Goal: Task Accomplishment & Management: Manage account settings

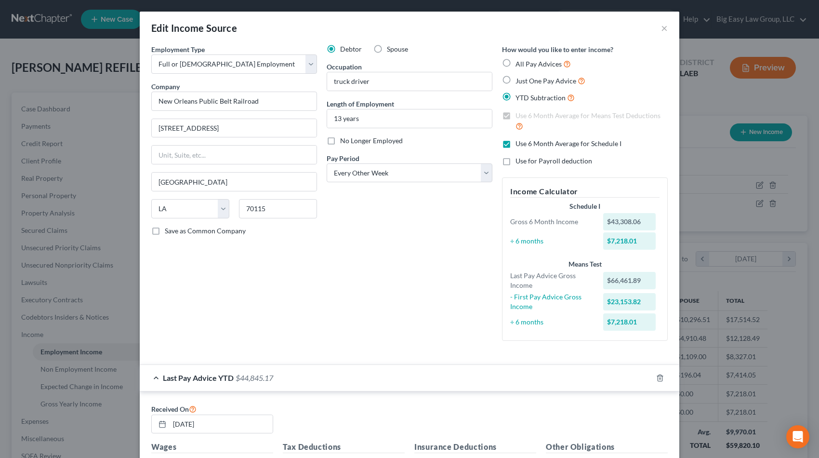
select select "0"
select select "19"
select select "2"
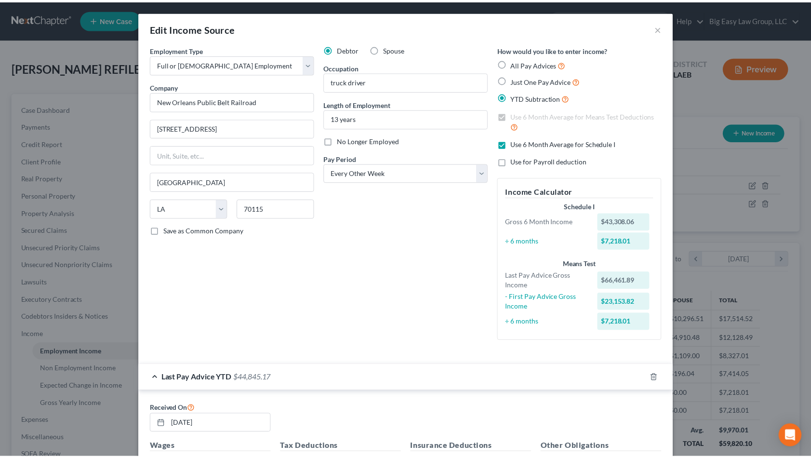
scroll to position [694, 0]
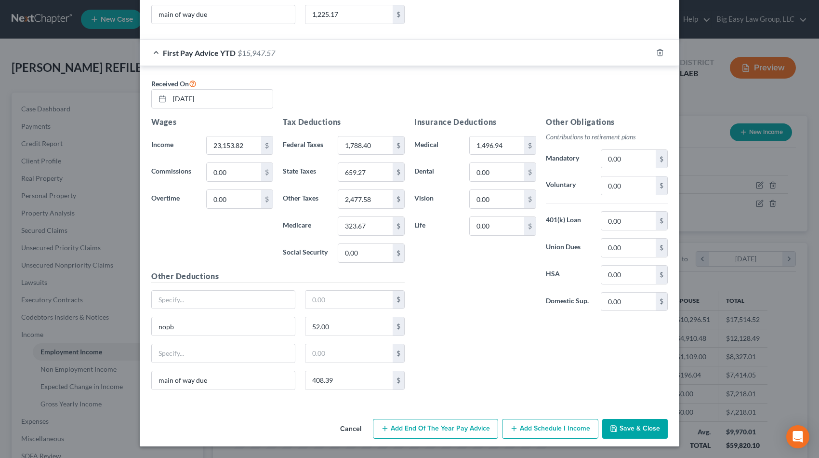
click at [656, 429] on button "Save & Close" at bounding box center [635, 429] width 66 height 20
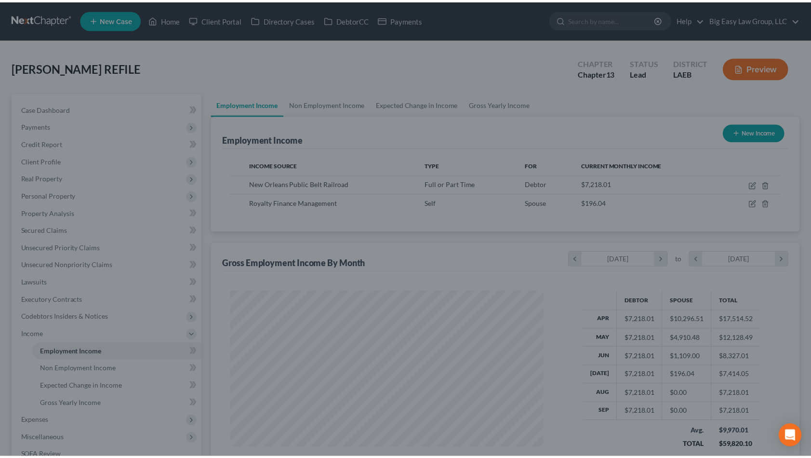
scroll to position [481523, 481364]
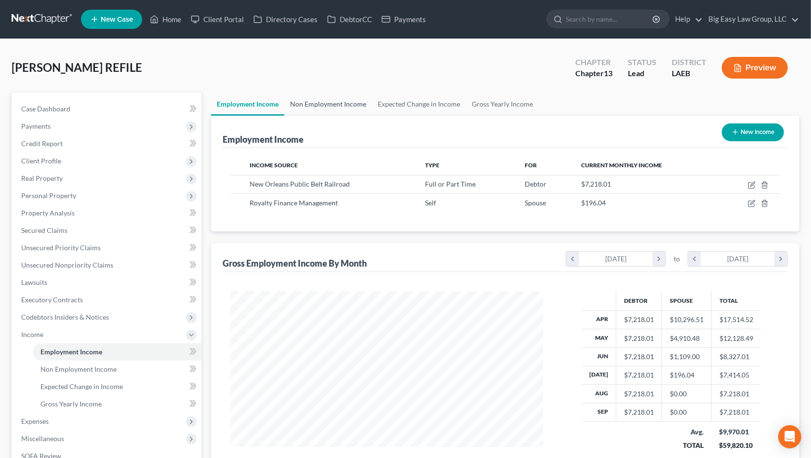
click at [352, 101] on link "Non Employment Income" at bounding box center [328, 103] width 88 height 23
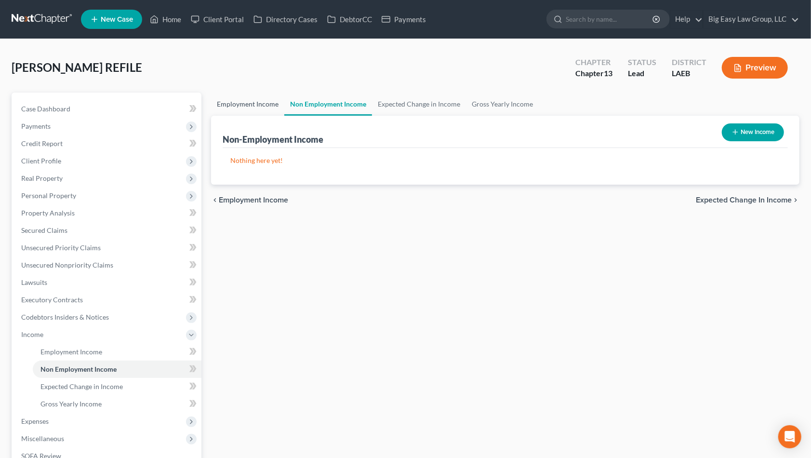
click at [259, 105] on link "Employment Income" at bounding box center [247, 103] width 73 height 23
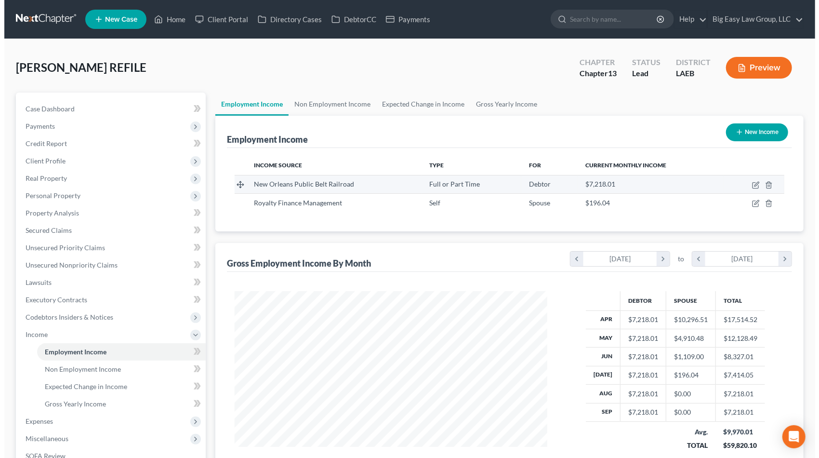
scroll to position [172, 332]
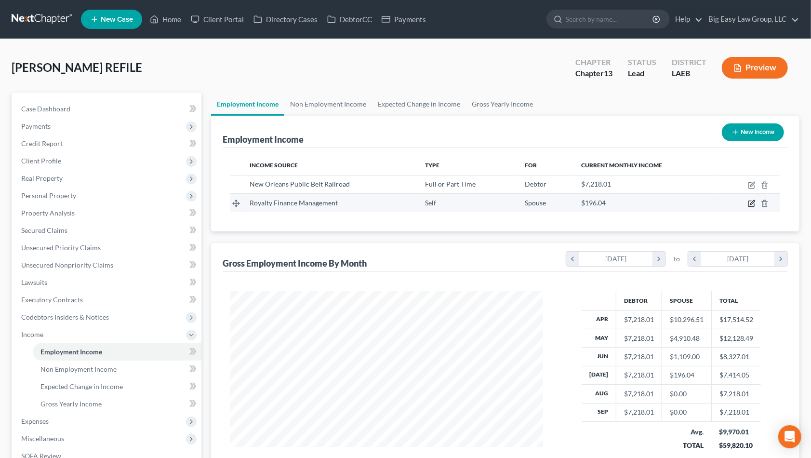
click at [753, 204] on icon "button" at bounding box center [752, 203] width 8 height 8
select select "1"
select select "0"
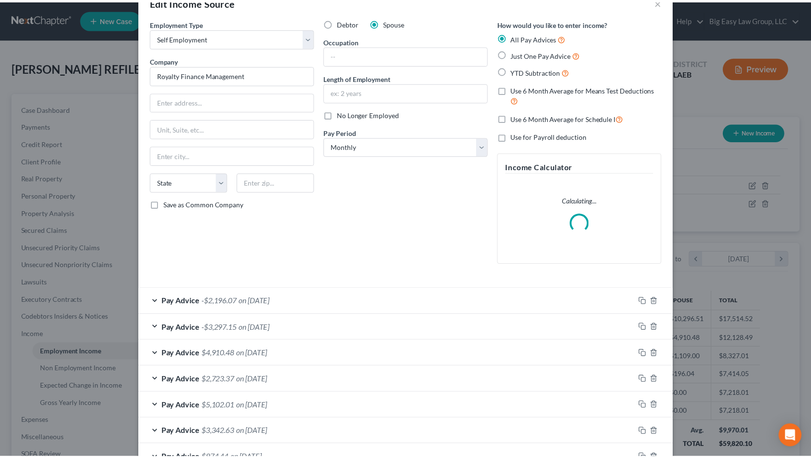
scroll to position [93, 0]
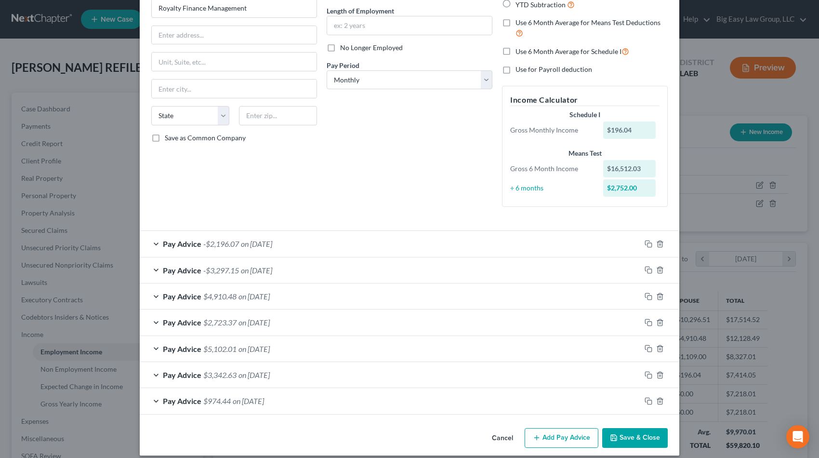
click at [622, 438] on button "Save & Close" at bounding box center [635, 438] width 66 height 20
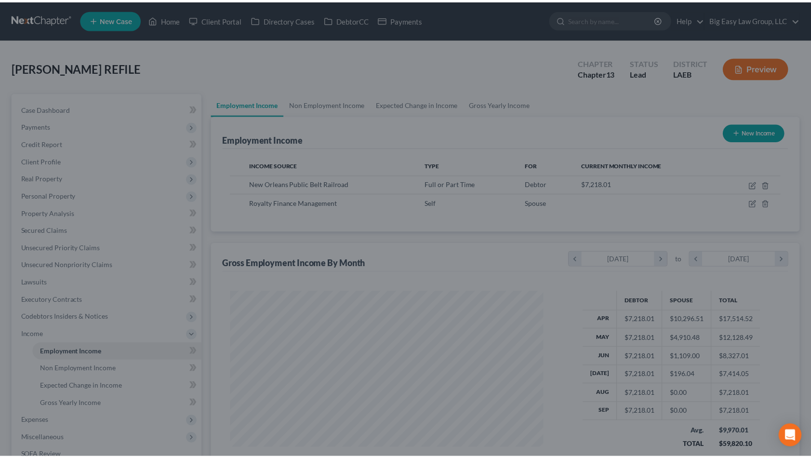
scroll to position [481523, 481364]
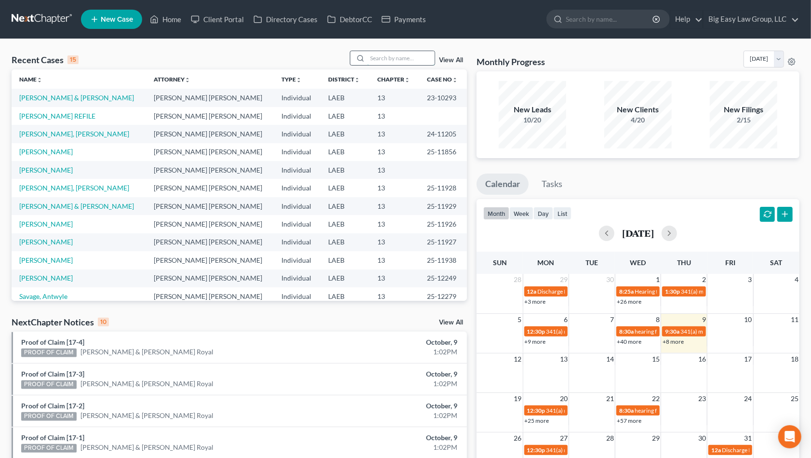
click at [384, 60] on input "search" at bounding box center [400, 58] width 67 height 14
type input "jones"
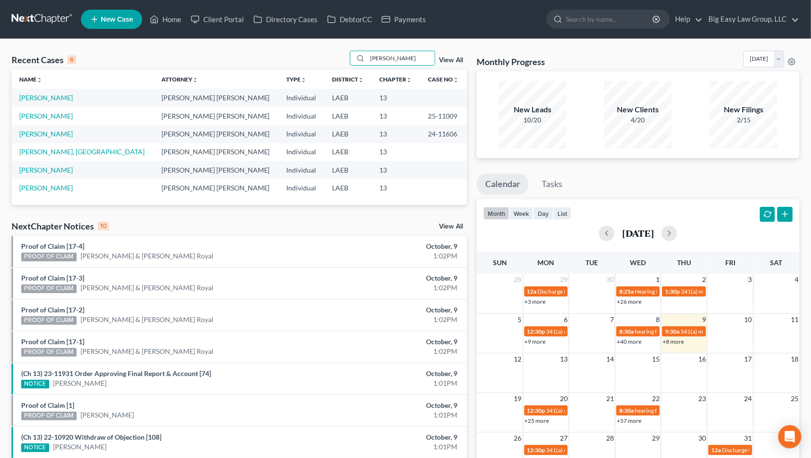
click at [448, 59] on link "View All" at bounding box center [451, 60] width 24 height 7
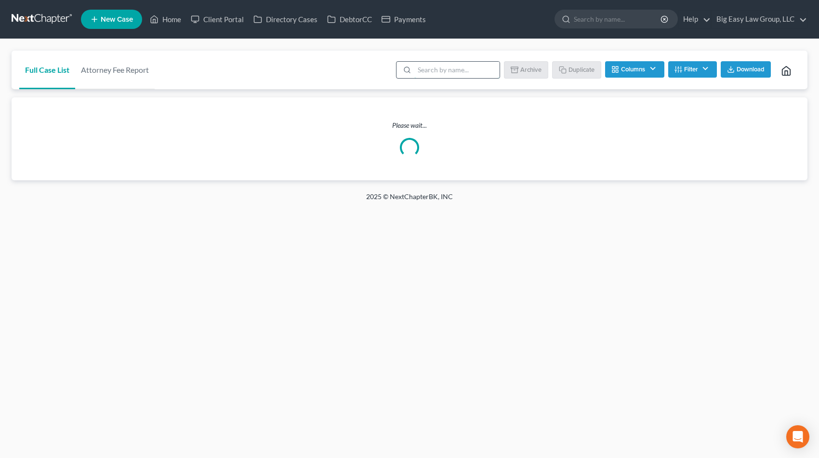
click at [483, 63] on input "search" at bounding box center [456, 70] width 85 height 16
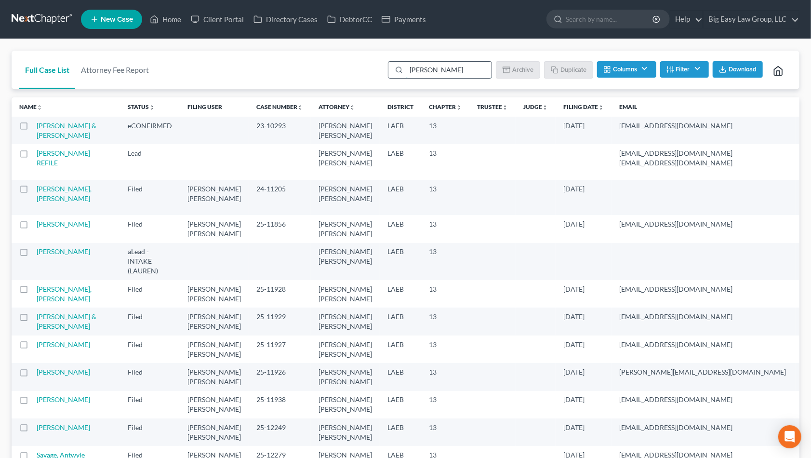
type input "jones"
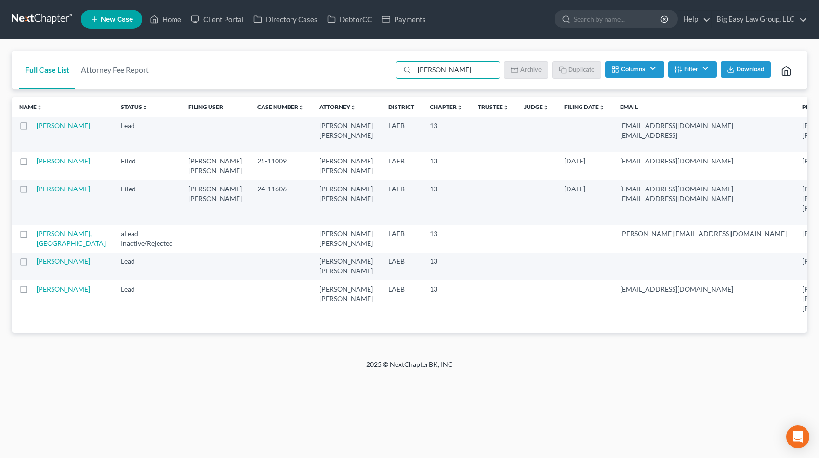
click at [709, 61] on button "Filter" at bounding box center [692, 69] width 49 height 16
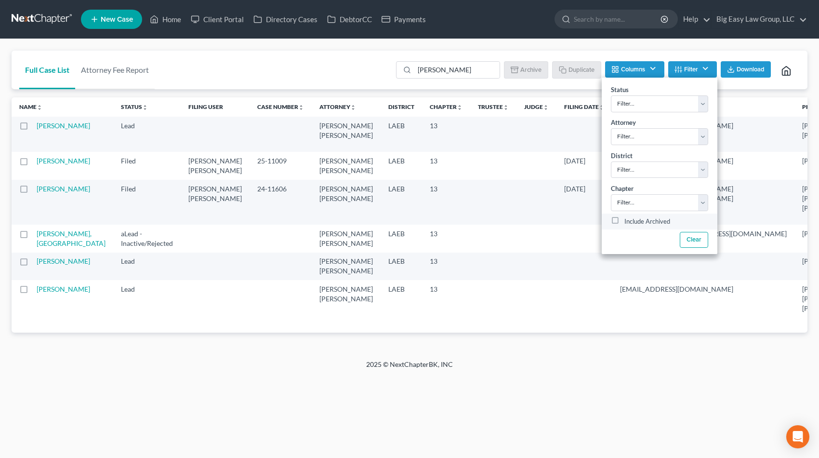
drag, startPoint x: 646, startPoint y: 221, endPoint x: 673, endPoint y: 226, distance: 27.6
click at [646, 221] on label "Include Archived" at bounding box center [647, 222] width 46 height 12
click at [634, 221] on input "Include Archived" at bounding box center [631, 219] width 6 height 6
checkbox input "true"
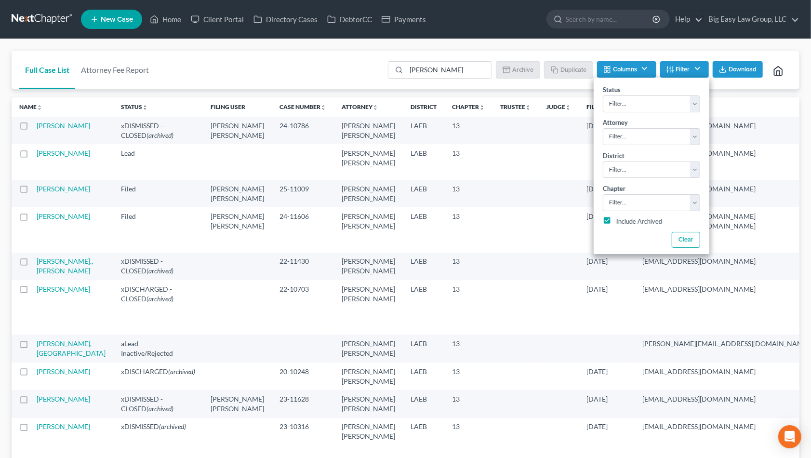
click at [49, 132] on td "Jones, Erin" at bounding box center [75, 130] width 77 height 27
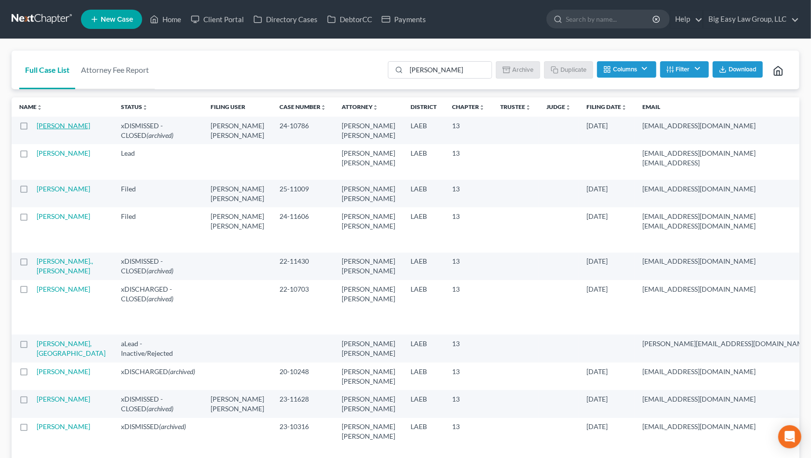
click at [41, 128] on td "Jones, Erin" at bounding box center [75, 130] width 77 height 27
click at [42, 126] on link "Jones, Erin" at bounding box center [63, 125] width 53 height 8
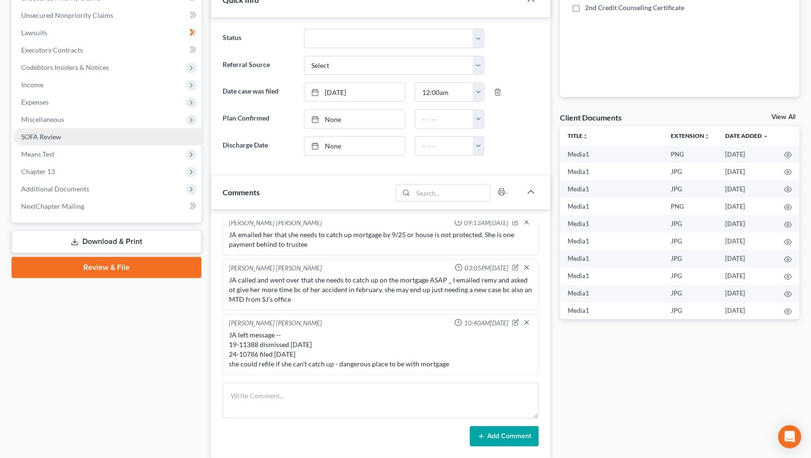
scroll to position [242, 0]
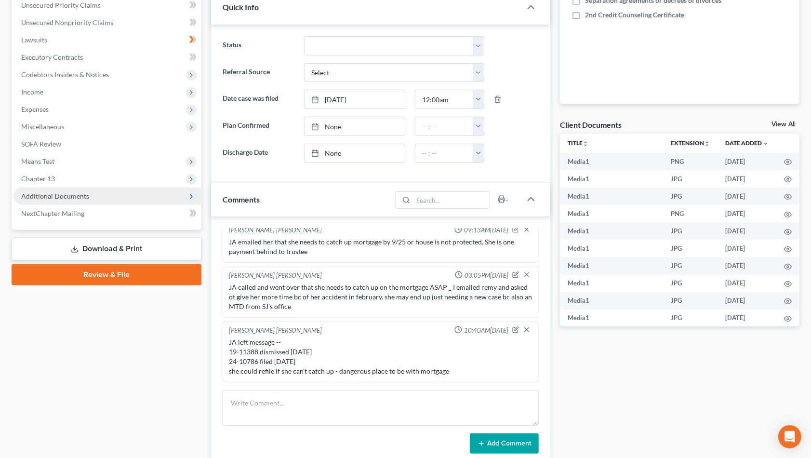
click at [129, 191] on span "Additional Documents" at bounding box center [107, 195] width 188 height 17
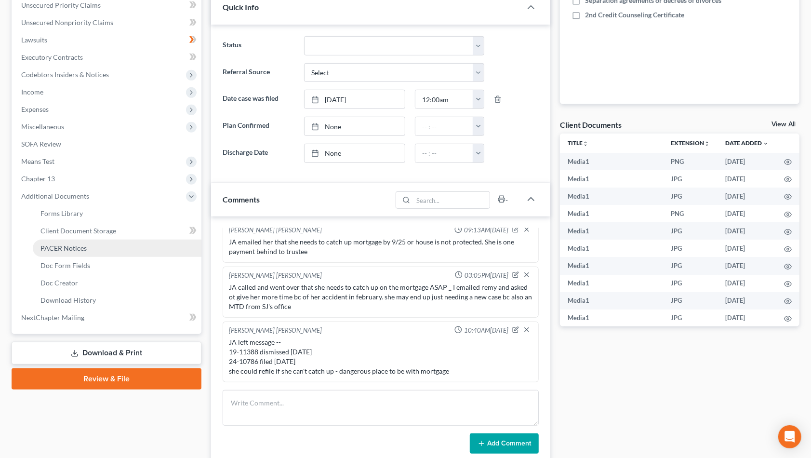
click at [143, 243] on link "PACER Notices" at bounding box center [117, 247] width 169 height 17
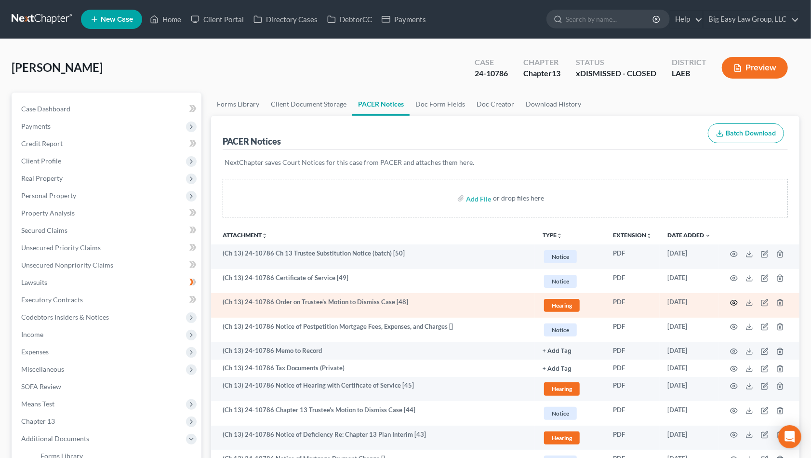
click at [733, 303] on circle "button" at bounding box center [734, 303] width 2 height 2
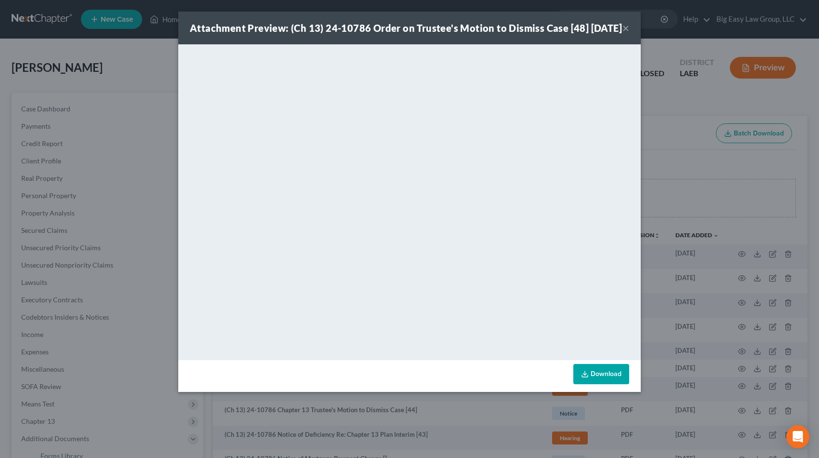
drag, startPoint x: 625, startPoint y: 30, endPoint x: 649, endPoint y: 2, distance: 36.6
click at [625, 30] on button "×" at bounding box center [625, 28] width 7 height 12
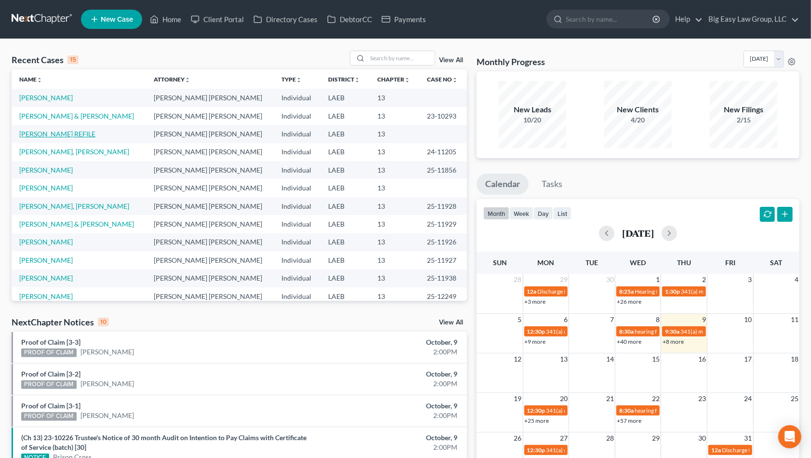
click at [59, 134] on link "[PERSON_NAME] REFILE" at bounding box center [57, 134] width 76 height 8
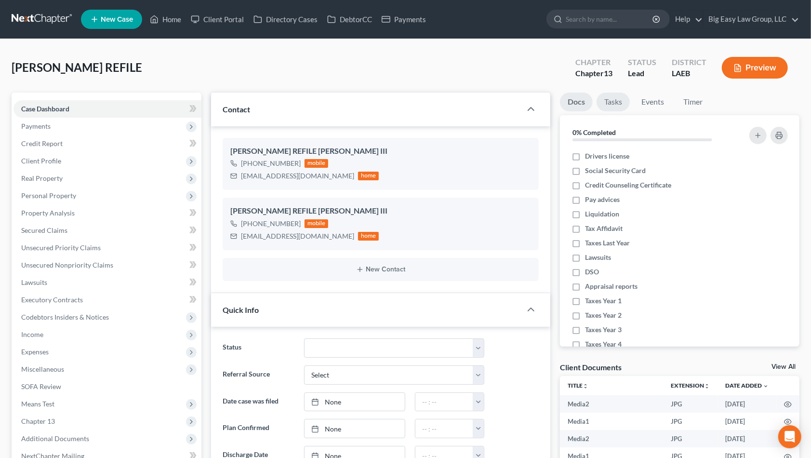
scroll to position [3428, 0]
click at [172, 23] on link "Home" at bounding box center [165, 19] width 41 height 17
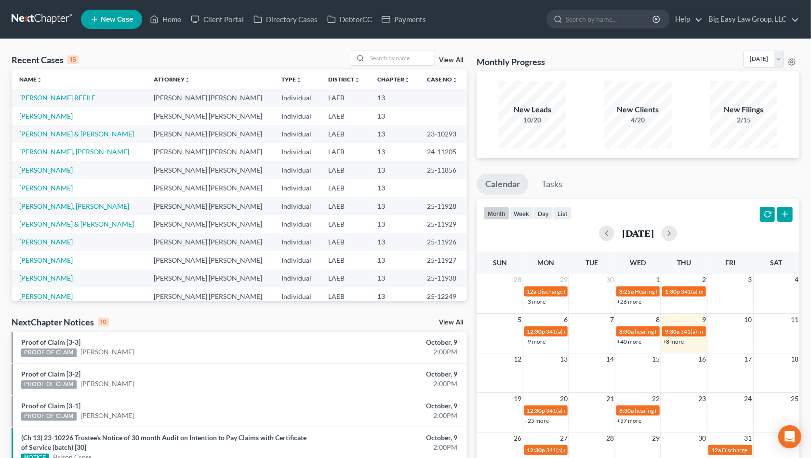
click at [58, 99] on link "[PERSON_NAME] REFILE" at bounding box center [57, 97] width 76 height 8
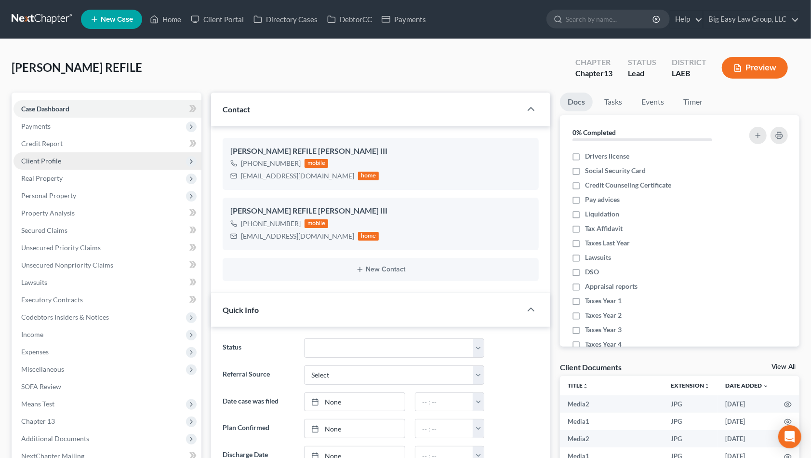
scroll to position [3428, 0]
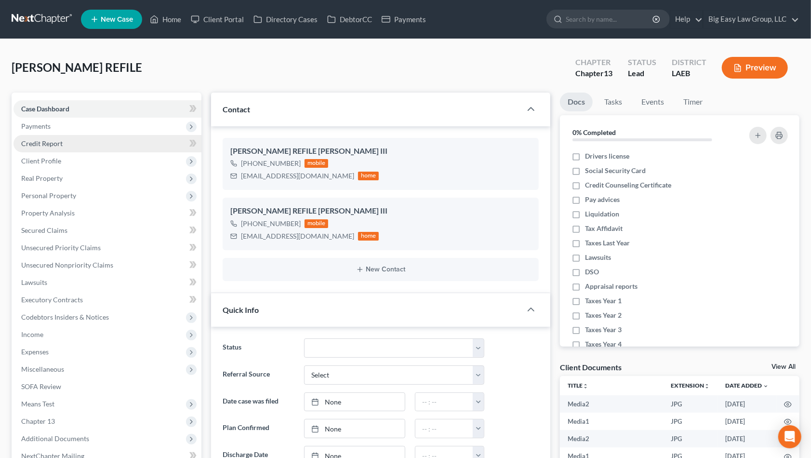
click at [114, 147] on link "Credit Report" at bounding box center [107, 143] width 188 height 17
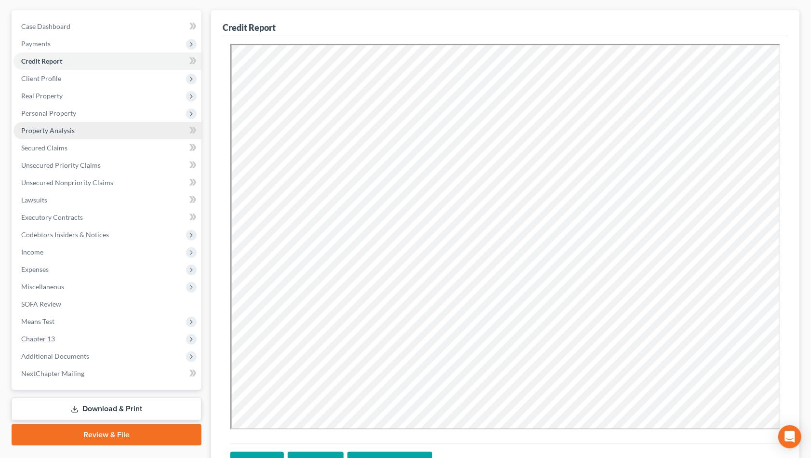
scroll to position [79, 0]
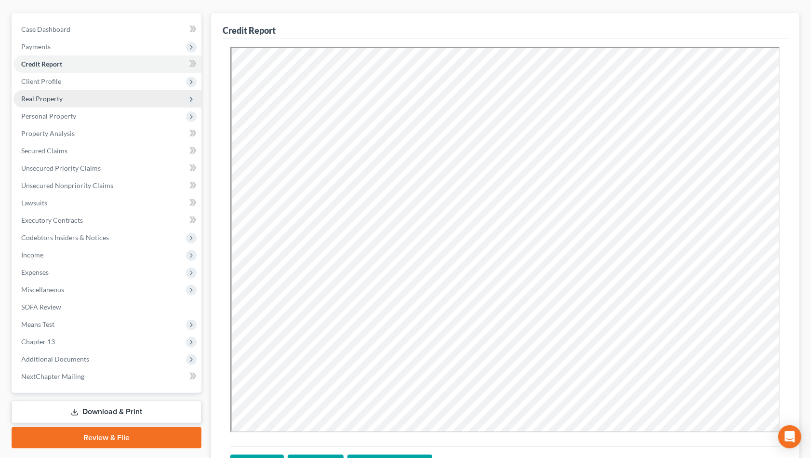
click at [98, 96] on span "Real Property" at bounding box center [107, 98] width 188 height 17
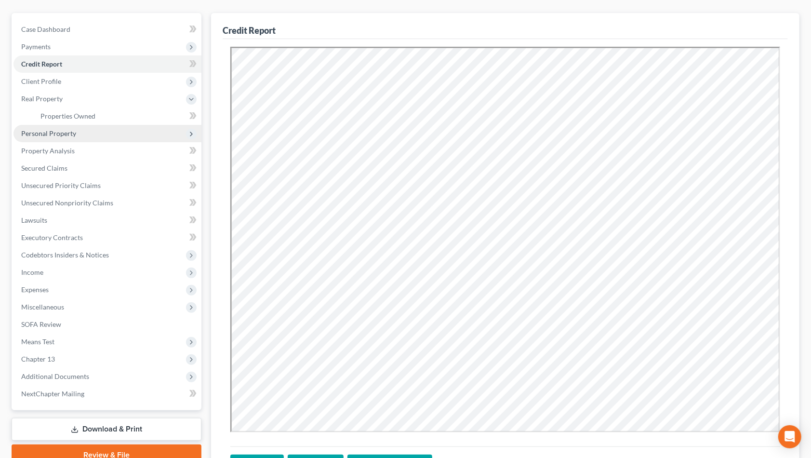
click at [98, 134] on span "Personal Property" at bounding box center [107, 133] width 188 height 17
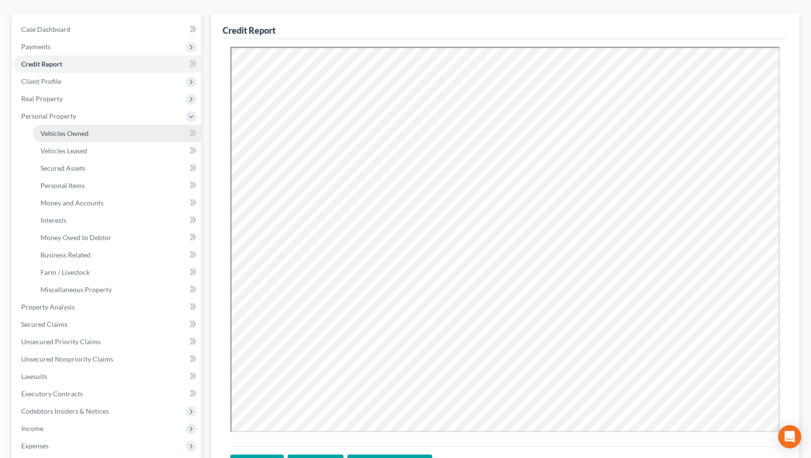
click at [103, 137] on link "Vehicles Owned" at bounding box center [117, 133] width 169 height 17
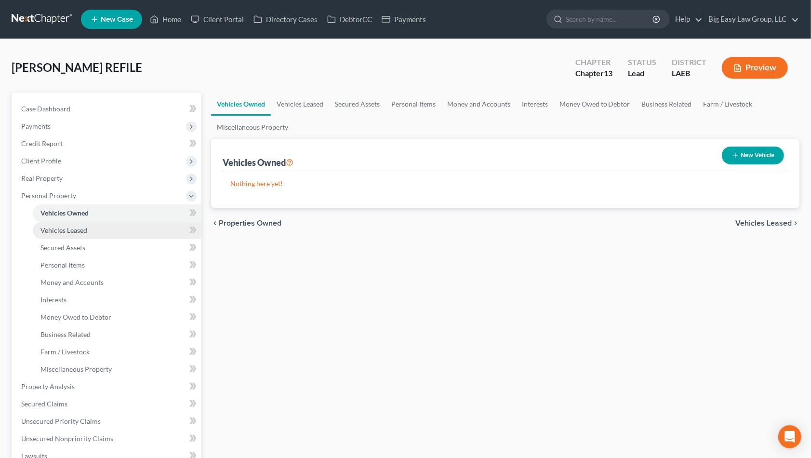
click at [128, 224] on link "Vehicles Leased" at bounding box center [117, 230] width 169 height 17
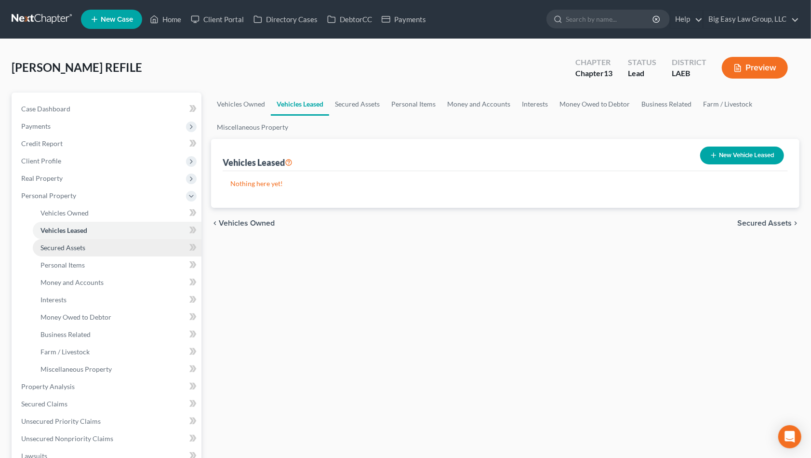
click at [132, 240] on link "Secured Assets" at bounding box center [117, 247] width 169 height 17
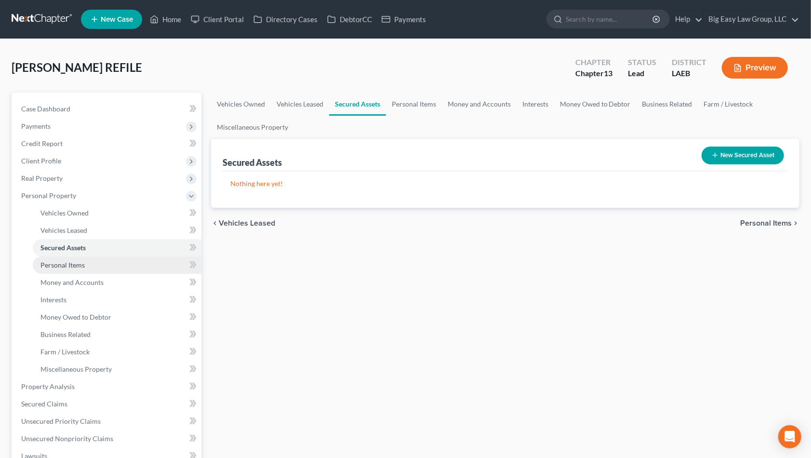
click at [130, 257] on link "Personal Items" at bounding box center [117, 264] width 169 height 17
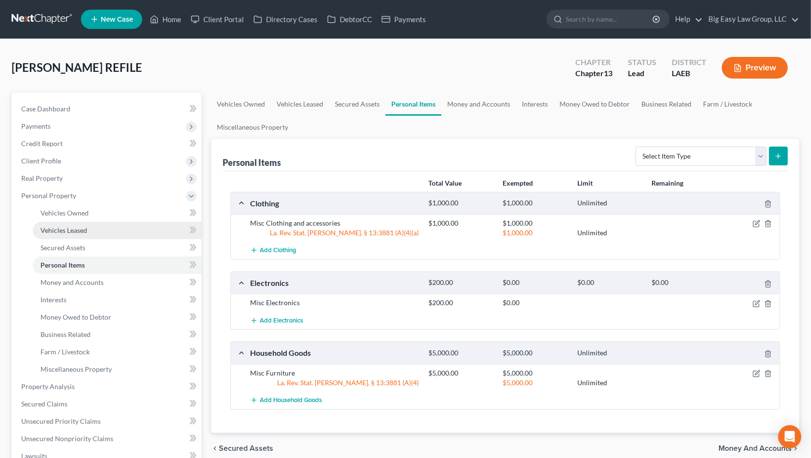
click at [106, 232] on link "Vehicles Leased" at bounding box center [117, 230] width 169 height 17
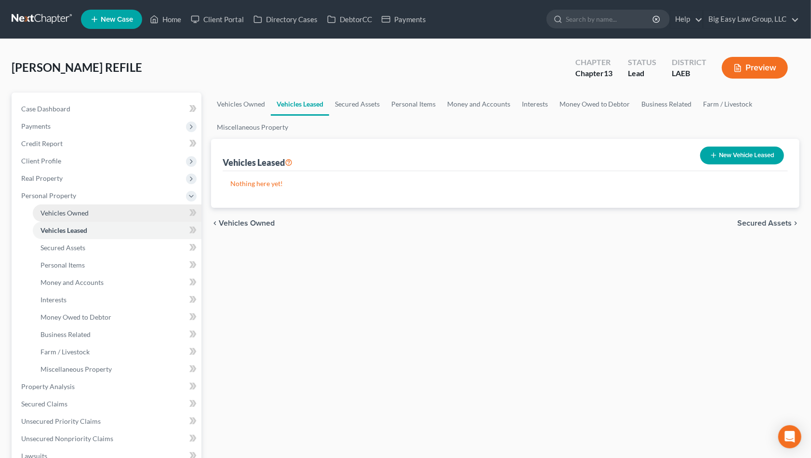
click at [120, 204] on link "Vehicles Owned" at bounding box center [117, 212] width 169 height 17
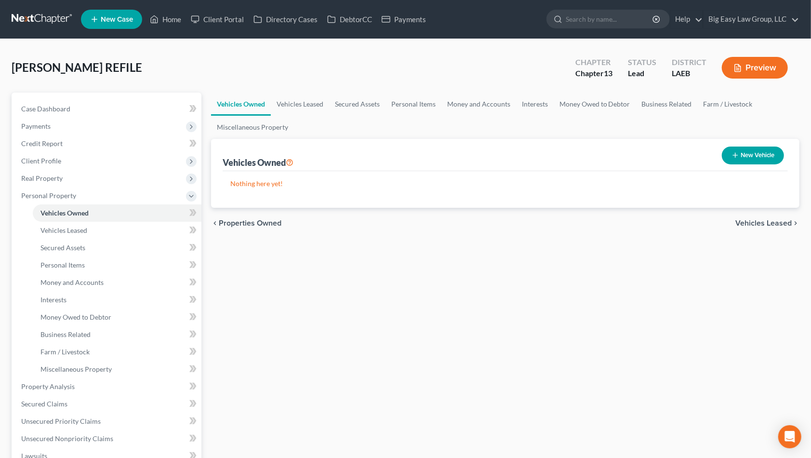
click at [745, 151] on button "New Vehicle" at bounding box center [753, 155] width 62 height 18
select select "0"
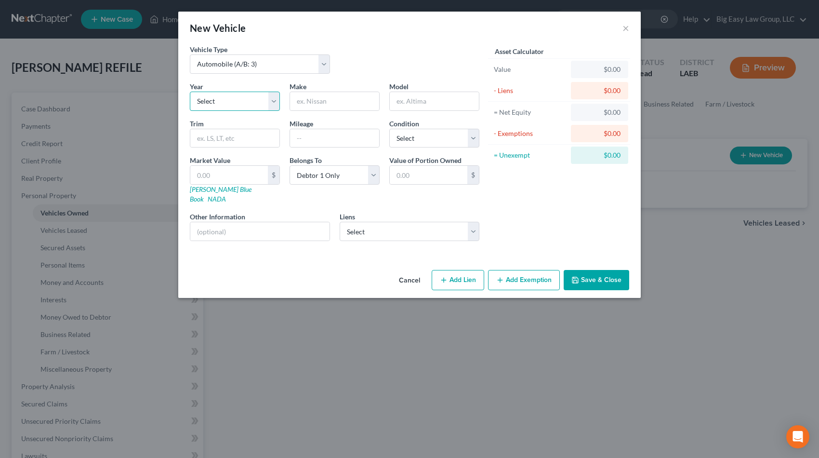
click at [260, 104] on select "Select 2026 2025 2024 2023 2022 2021 2020 2019 2018 2017 2016 2015 2014 2013 20…" at bounding box center [235, 101] width 90 height 19
select select "10"
click at [190, 92] on select "Select 2026 2025 2024 2023 2022 2021 2020 2019 2018 2017 2016 2015 2014 2013 20…" at bounding box center [235, 101] width 90 height 19
drag, startPoint x: 605, startPoint y: 266, endPoint x: 544, endPoint y: 272, distance: 61.4
click at [605, 270] on button "Save & Close" at bounding box center [597, 280] width 66 height 20
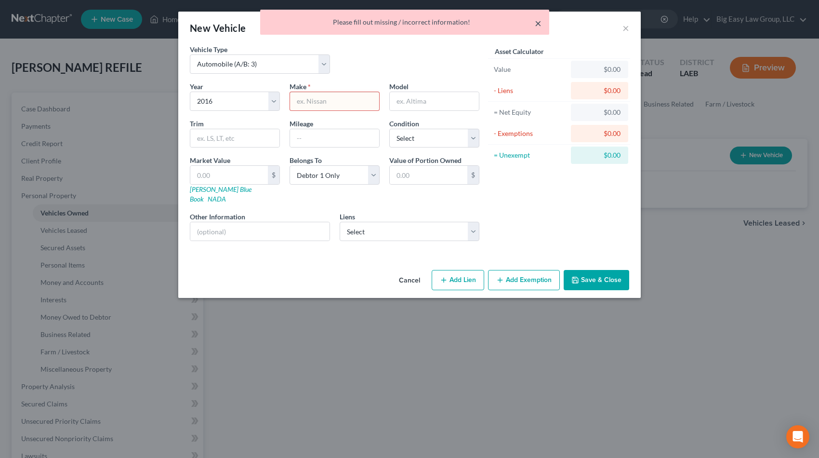
click at [539, 20] on button "×" at bounding box center [538, 23] width 7 height 12
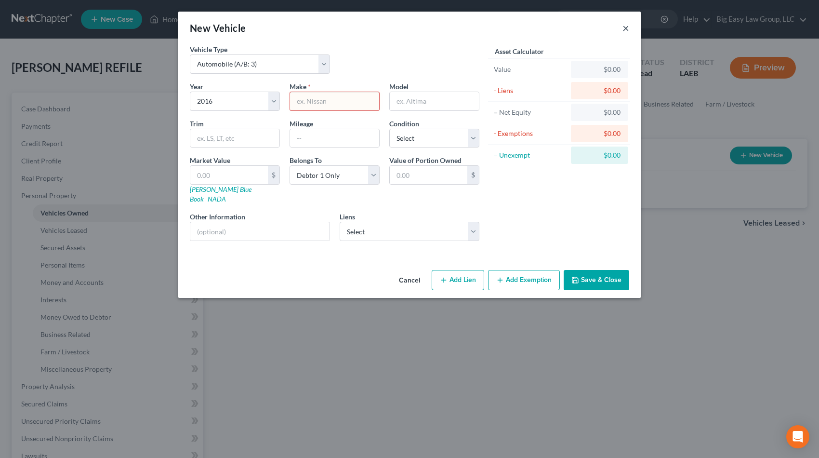
click at [625, 26] on button "×" at bounding box center [625, 28] width 7 height 12
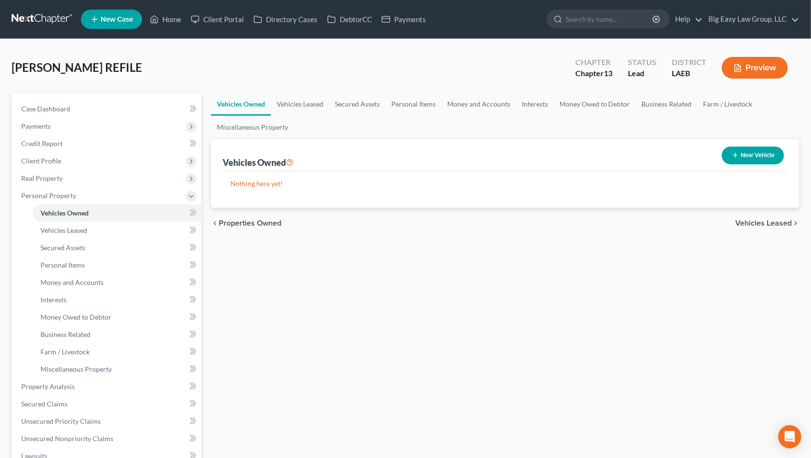
click at [350, 277] on div "Vehicles Owned Vehicles Leased Secured Assets Personal Items Money and Accounts…" at bounding box center [505, 396] width 598 height 608
click at [179, 19] on link "Home" at bounding box center [165, 19] width 41 height 17
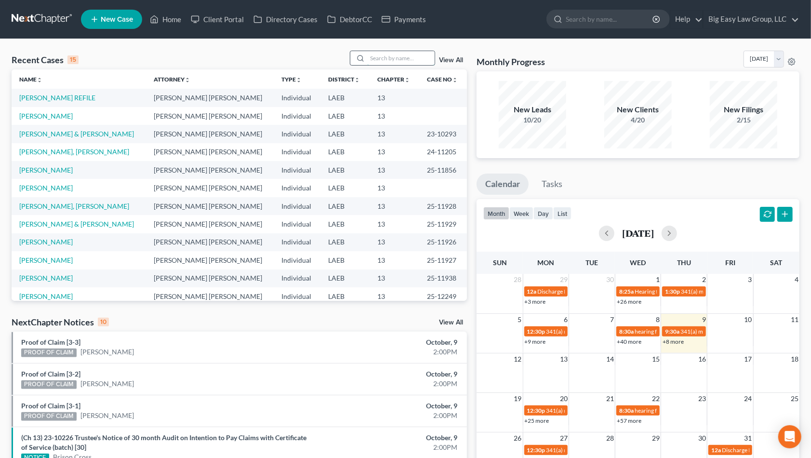
click at [401, 62] on input "search" at bounding box center [400, 58] width 67 height 14
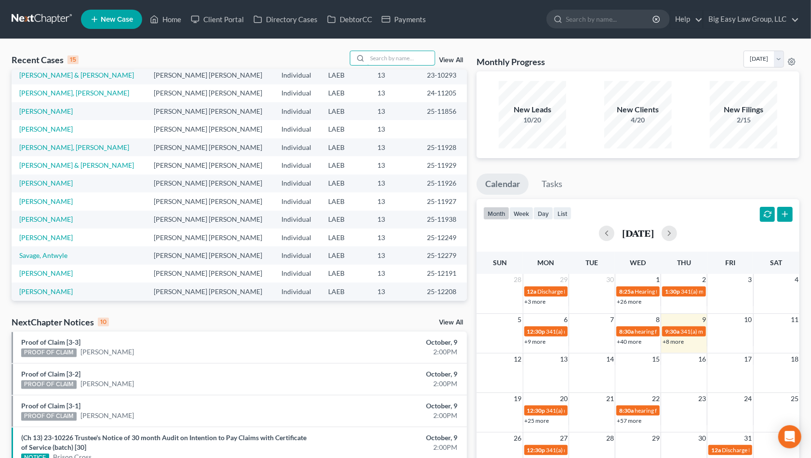
scroll to position [66, 0]
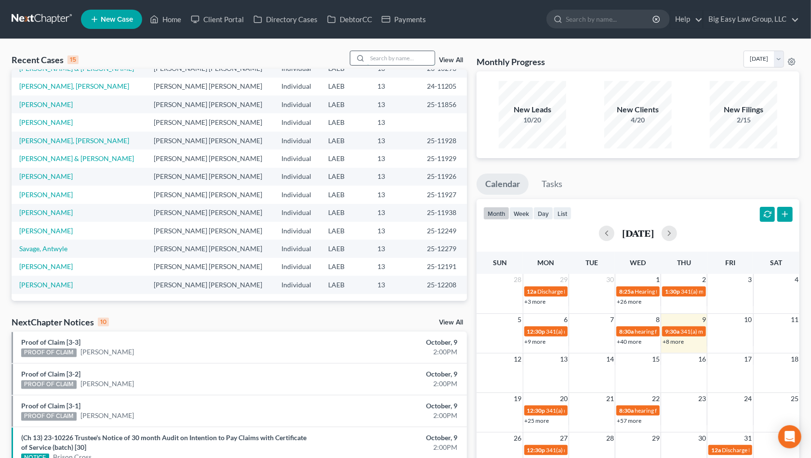
click at [377, 57] on input "search" at bounding box center [400, 58] width 67 height 14
type input "bruhn"
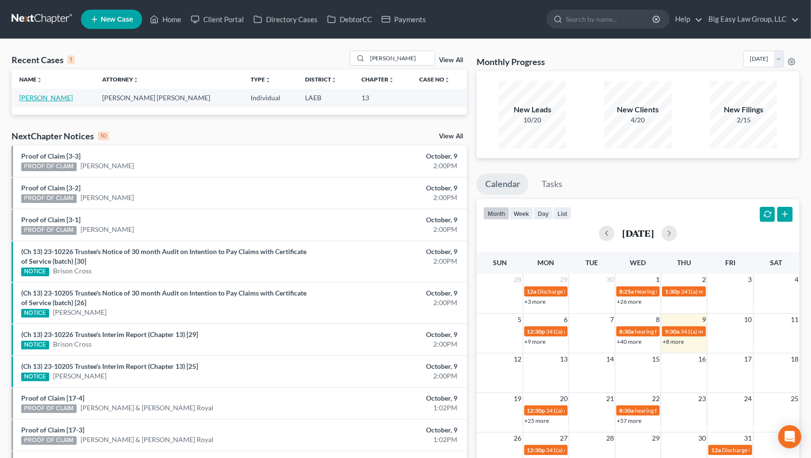
click at [56, 100] on link "Bruhn, Natalie" at bounding box center [45, 97] width 53 height 8
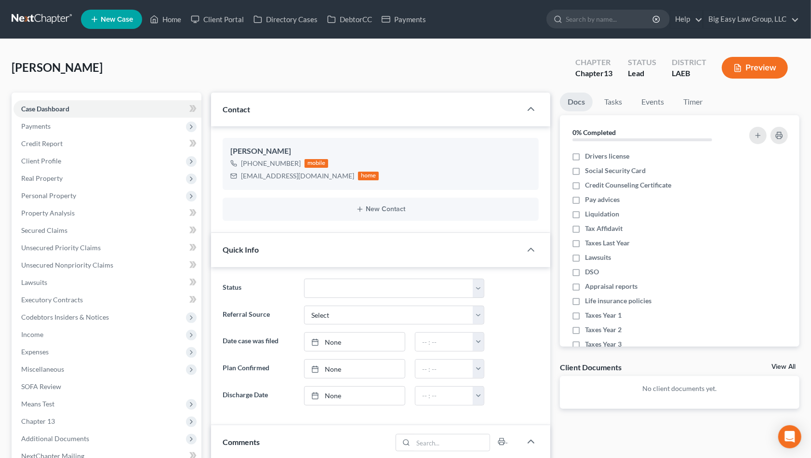
scroll to position [991, 0]
click at [168, 69] on div "Bruhn, Natalie Upgraded Chapter Chapter 13 Status Lead District LAEB Preview" at bounding box center [406, 72] width 788 height 42
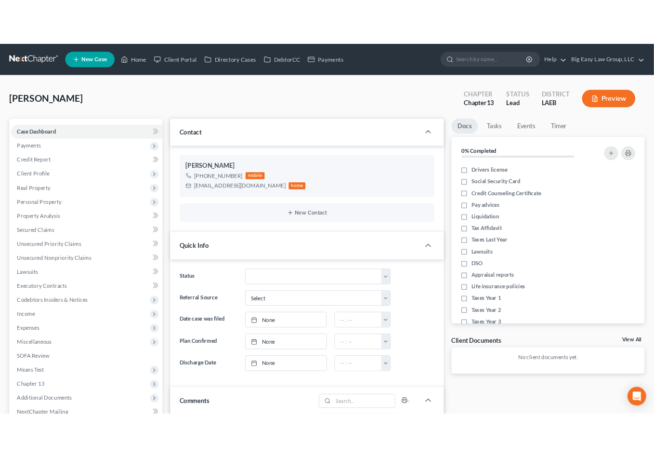
scroll to position [1051, 0]
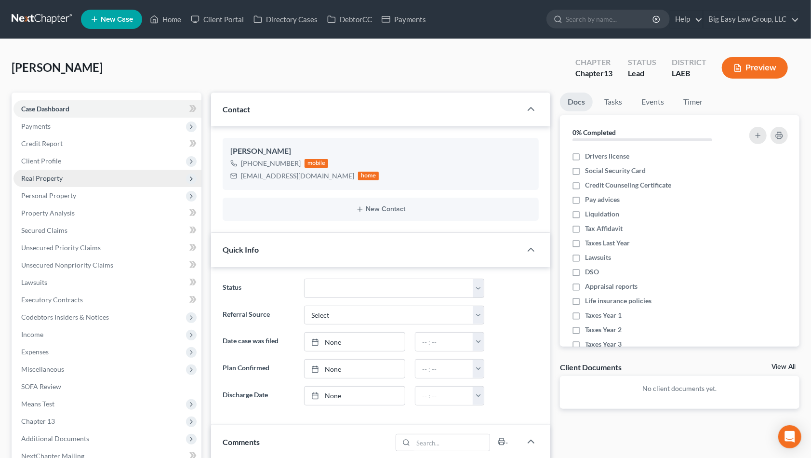
drag, startPoint x: 27, startPoint y: 176, endPoint x: 44, endPoint y: 174, distance: 16.9
click at [27, 176] on span "Real Property" at bounding box center [41, 178] width 41 height 8
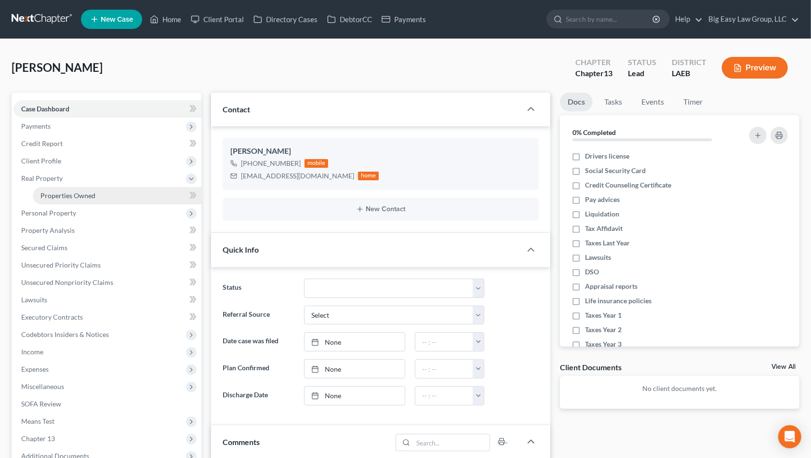
drag, startPoint x: 93, startPoint y: 193, endPoint x: 130, endPoint y: 190, distance: 37.2
click at [93, 193] on span "Properties Owned" at bounding box center [67, 195] width 55 height 8
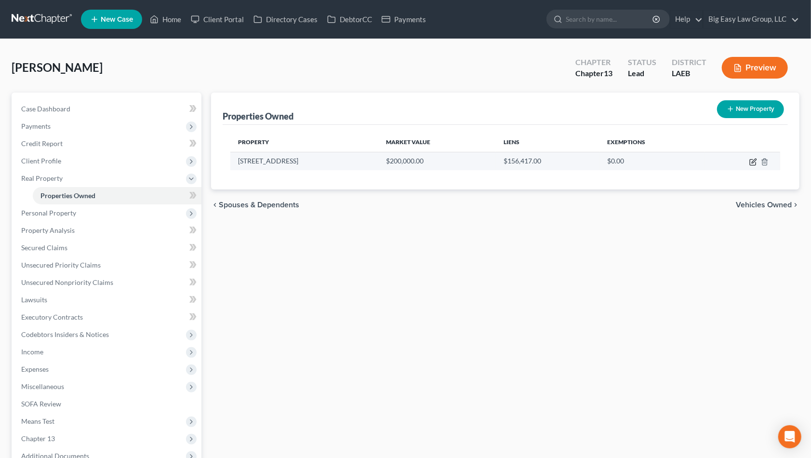
click at [749, 160] on icon "button" at bounding box center [753, 162] width 8 height 8
select select "19"
select select "3"
select select "0"
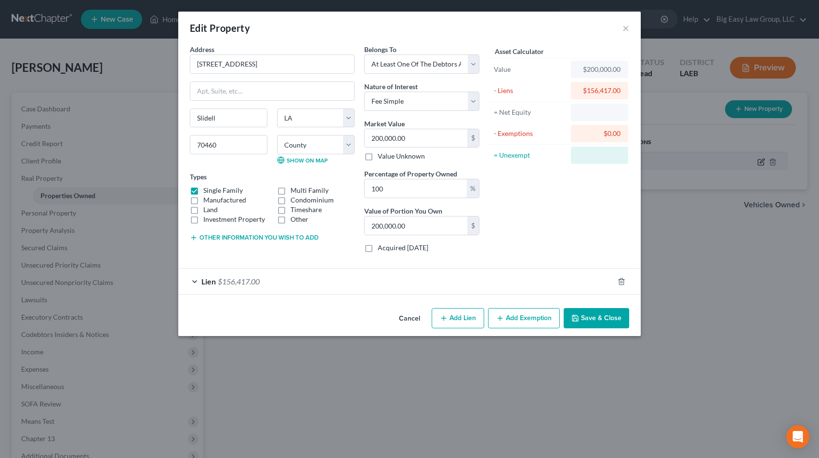
click at [751, 160] on div "Edit Property × Address * 59103 East Ave Slidell State AL AK AR AZ CA CO CT DE …" at bounding box center [409, 229] width 819 height 458
click at [704, 211] on div "Edit Property × Address * 59103 East Ave Slidell State AL AK AR AZ CA CO CT DE …" at bounding box center [409, 229] width 819 height 458
drag, startPoint x: 385, startPoint y: 139, endPoint x: 400, endPoint y: 136, distance: 15.2
click at [386, 138] on input "200,000.00" at bounding box center [416, 138] width 103 height 18
drag, startPoint x: 421, startPoint y: 140, endPoint x: 262, endPoint y: 105, distance: 162.7
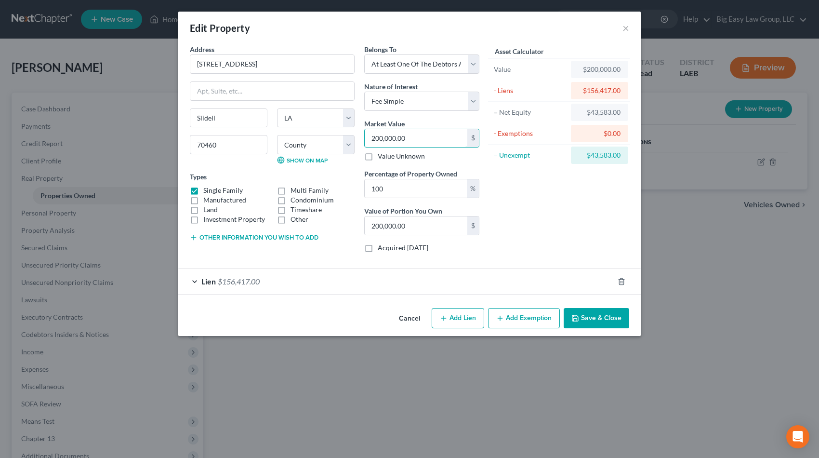
click at [262, 105] on div "Address * 59103 East Ave Slidell State AL AK AR AZ CA CO CT DE DC FL GA GU HI I…" at bounding box center [334, 152] width 299 height 216
type input "2"
type input "2.00"
type input "21"
type input "21.00"
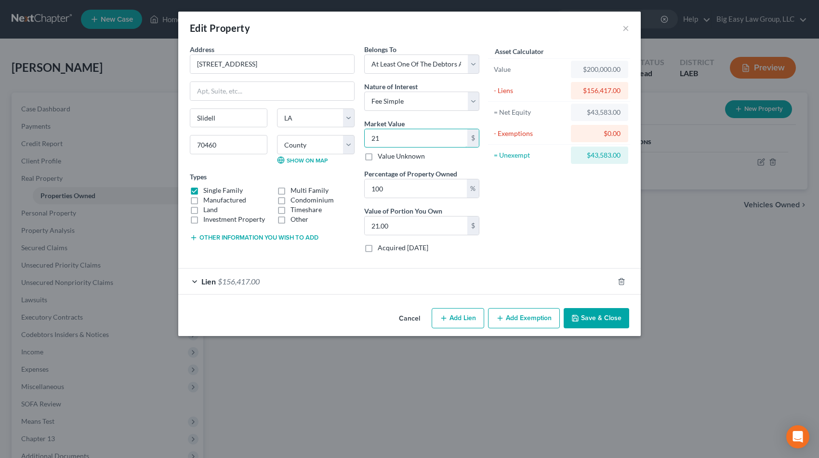
type input "219"
type input "219.00"
type input "2194"
type input "2,194.00"
type input "21940"
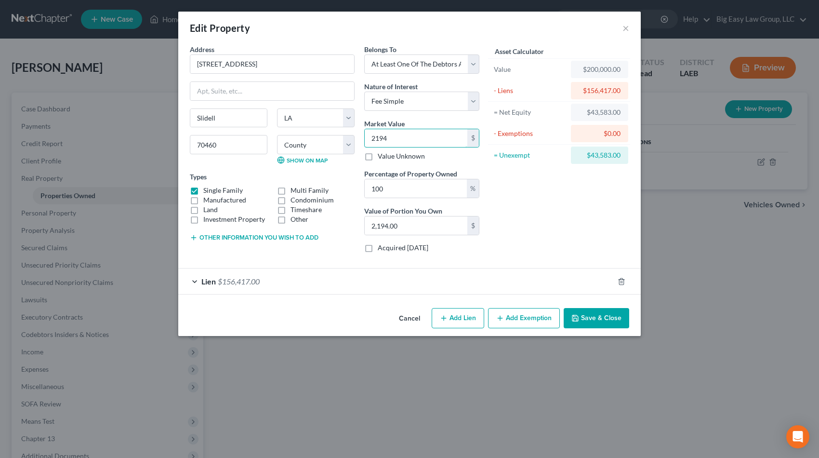
type input "21,940.00"
type input "21,9400"
type input "219,400.00"
type input "219,400"
click at [608, 327] on button "Save & Close" at bounding box center [597, 318] width 66 height 20
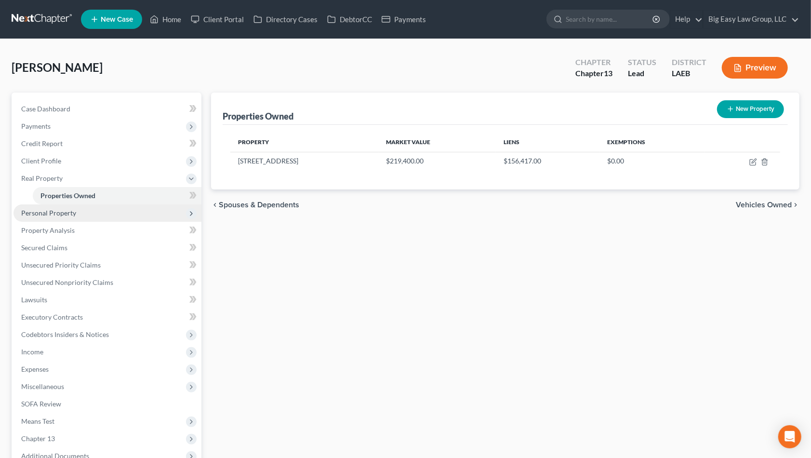
click at [58, 215] on span "Personal Property" at bounding box center [48, 213] width 55 height 8
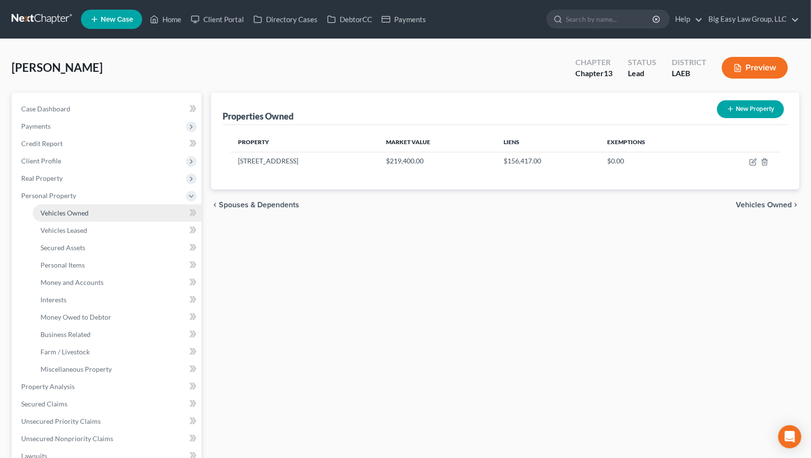
click at [75, 211] on span "Vehicles Owned" at bounding box center [64, 213] width 48 height 8
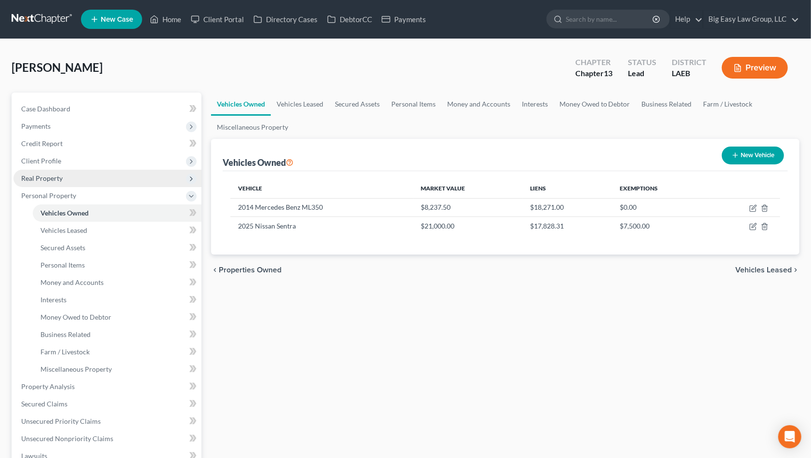
click at [88, 178] on span "Real Property" at bounding box center [107, 178] width 188 height 17
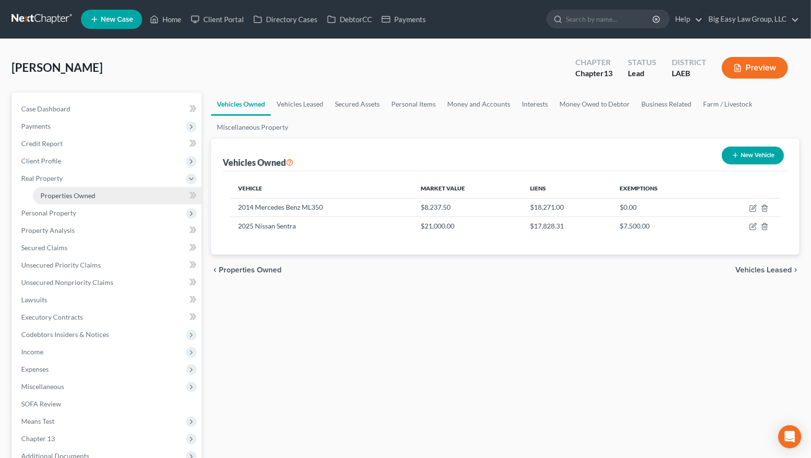
click at [94, 194] on span "Properties Owned" at bounding box center [67, 195] width 55 height 8
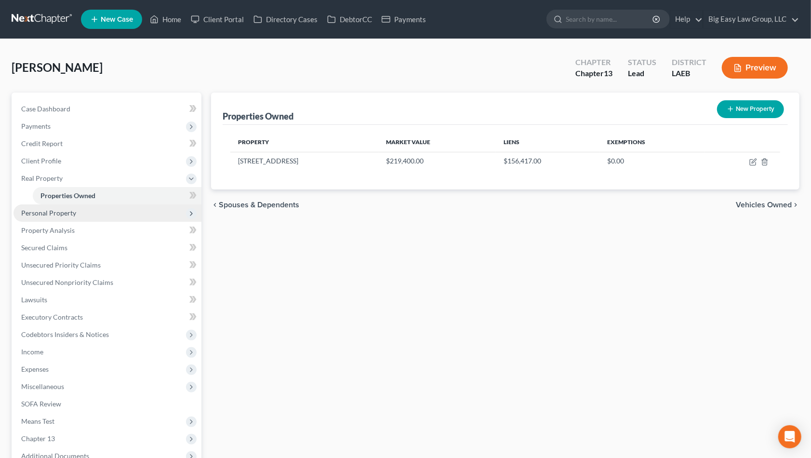
click at [129, 220] on span "Personal Property" at bounding box center [107, 212] width 188 height 17
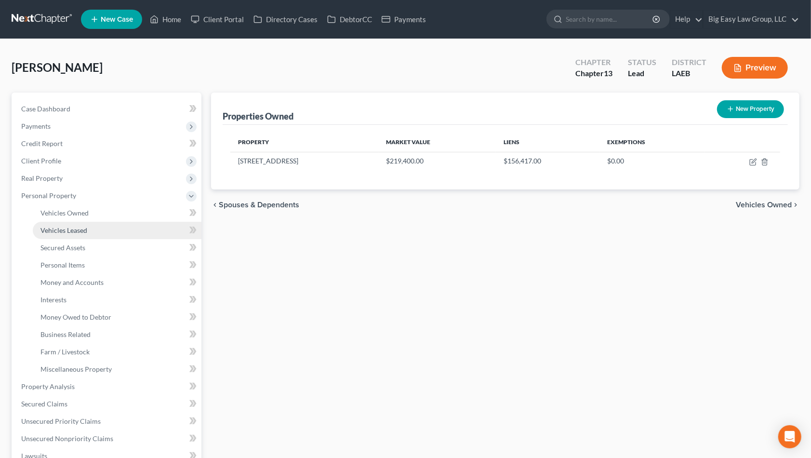
drag, startPoint x: 129, startPoint y: 221, endPoint x: 118, endPoint y: 221, distance: 11.6
click at [130, 222] on link "Vehicles Leased" at bounding box center [117, 230] width 169 height 17
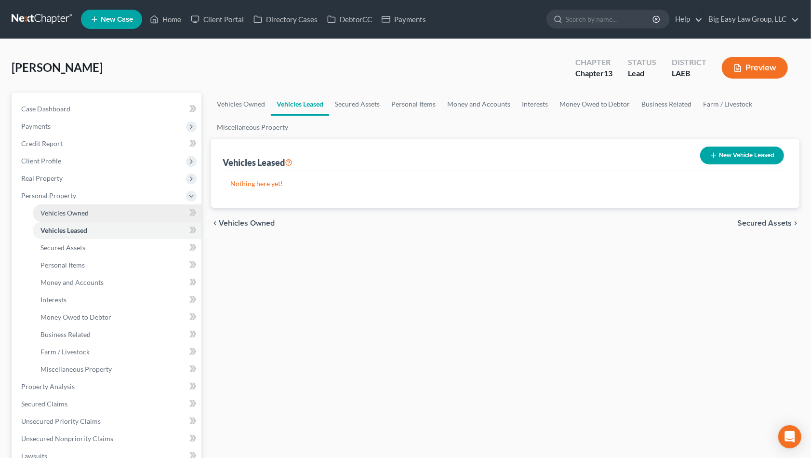
click at [107, 208] on link "Vehicles Owned" at bounding box center [117, 212] width 169 height 17
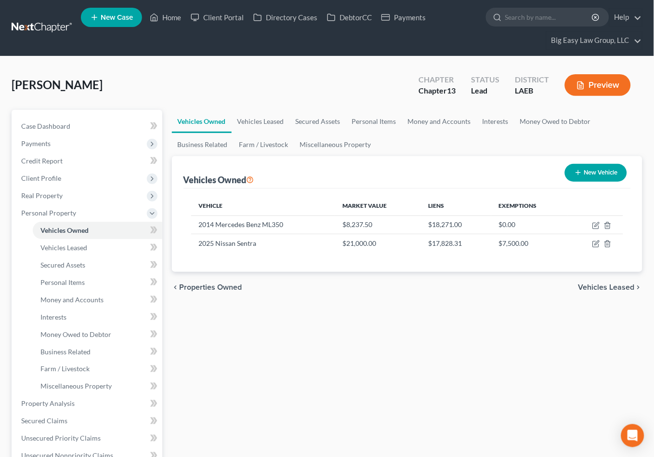
click at [607, 84] on button "Preview" at bounding box center [598, 85] width 66 height 22
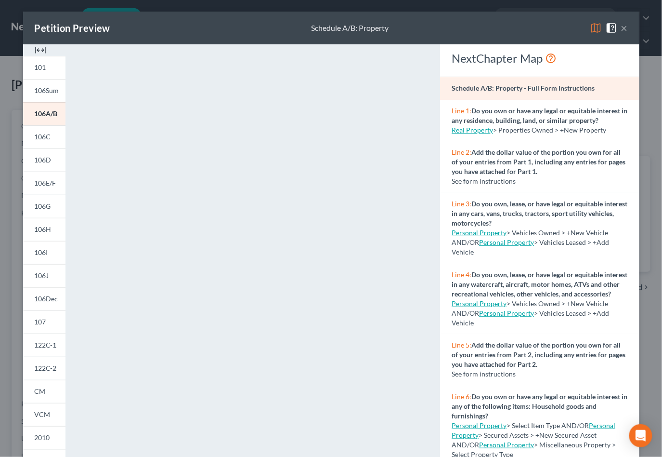
click at [625, 27] on div "Petition Preview Schedule A/B: Property ×" at bounding box center [331, 28] width 617 height 33
click at [622, 27] on button "×" at bounding box center [624, 28] width 7 height 12
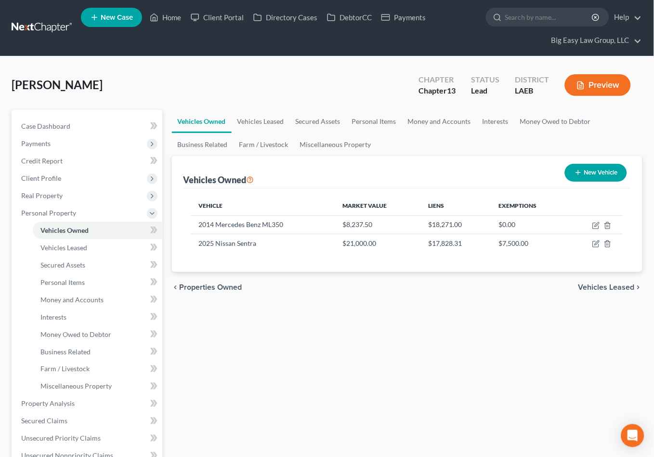
click at [272, 92] on div "Bruhn, Natalie Upgraded Chapter Chapter 13 Status Lead District LAEB Preview" at bounding box center [327, 89] width 631 height 42
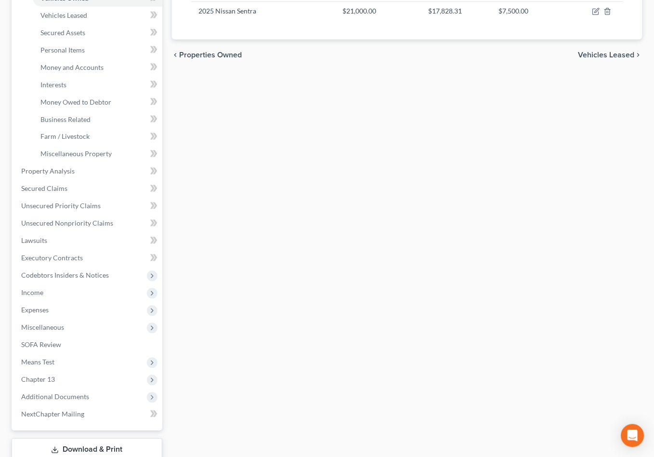
scroll to position [235, 0]
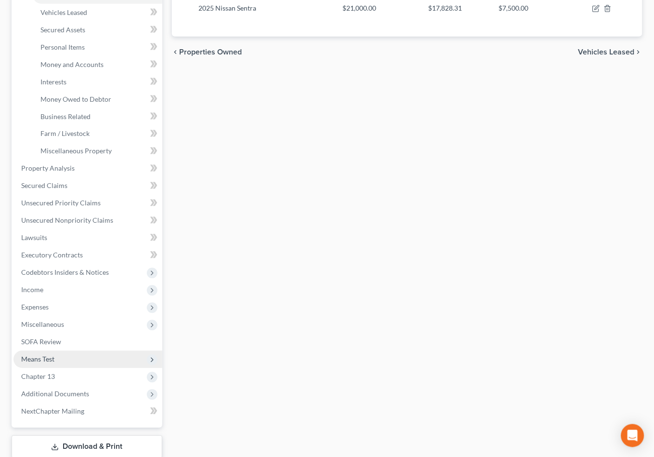
click at [99, 358] on span "Means Test" at bounding box center [87, 359] width 149 height 17
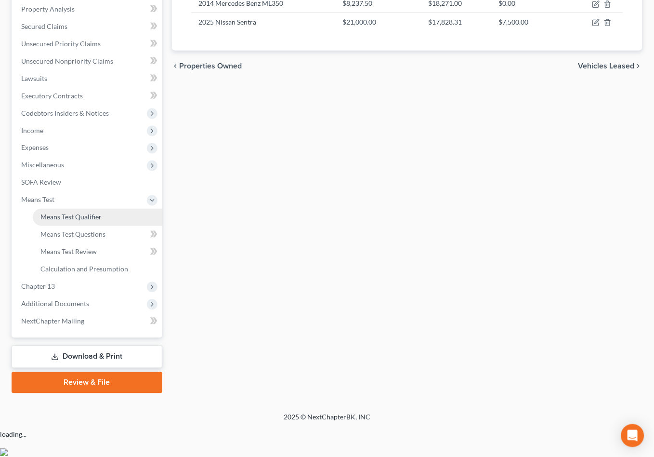
click at [99, 278] on li "Means Test Exemption from Presumption Means Test Qualifier Means Test Questions…" at bounding box center [87, 234] width 149 height 87
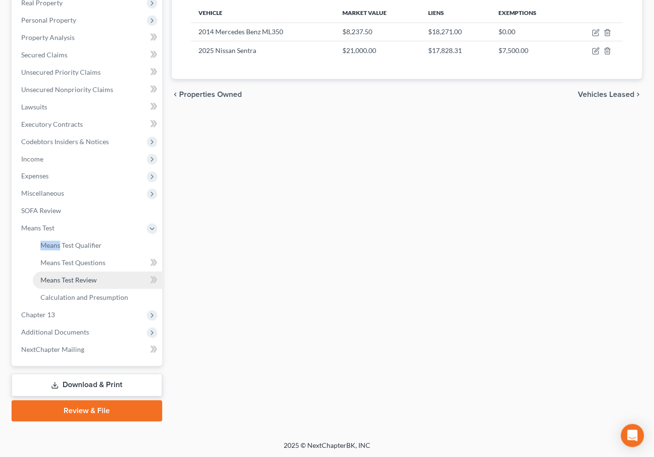
click at [104, 277] on link "Means Test Review" at bounding box center [98, 280] width 130 height 17
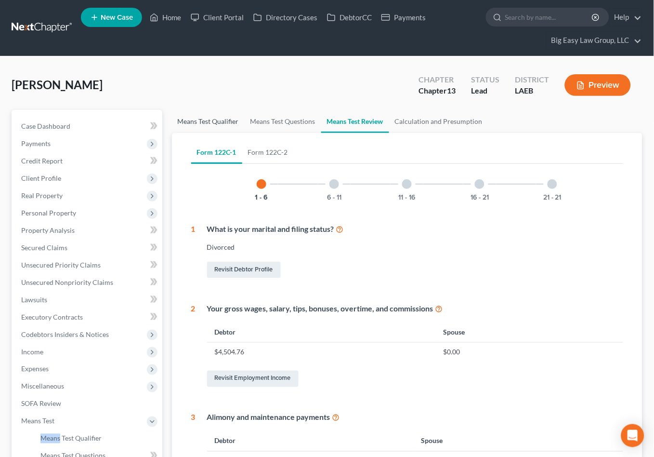
click at [224, 121] on link "Means Test Qualifier" at bounding box center [208, 121] width 73 height 23
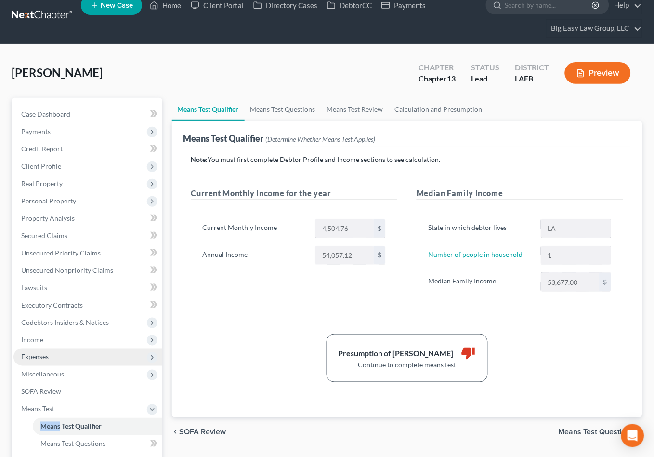
scroll to position [13, 0]
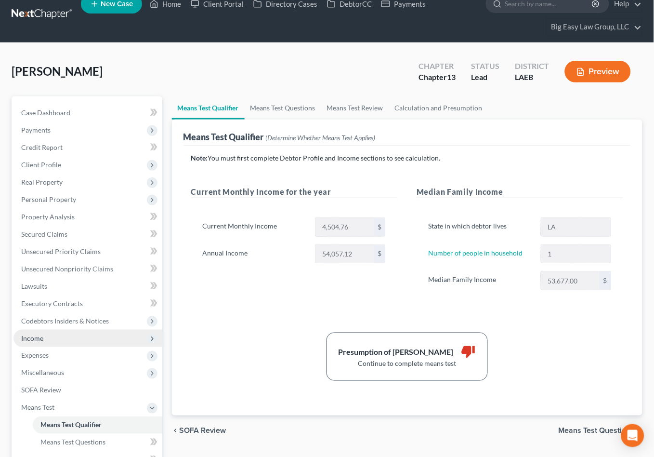
click at [110, 336] on span "Income" at bounding box center [87, 337] width 149 height 17
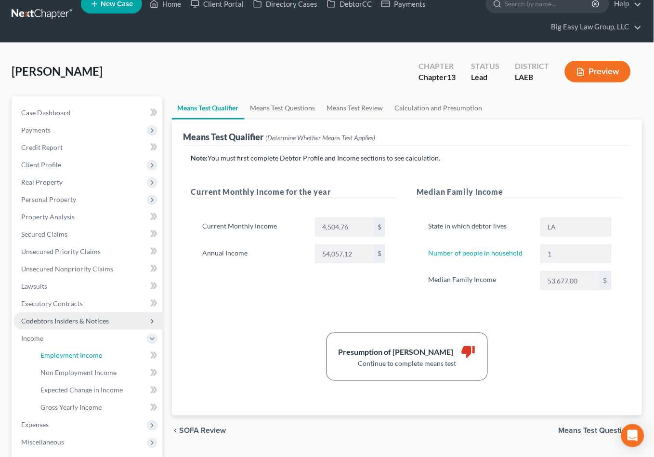
drag, startPoint x: 114, startPoint y: 350, endPoint x: 130, endPoint y: 322, distance: 31.5
click at [114, 350] on link "Employment Income" at bounding box center [98, 355] width 130 height 17
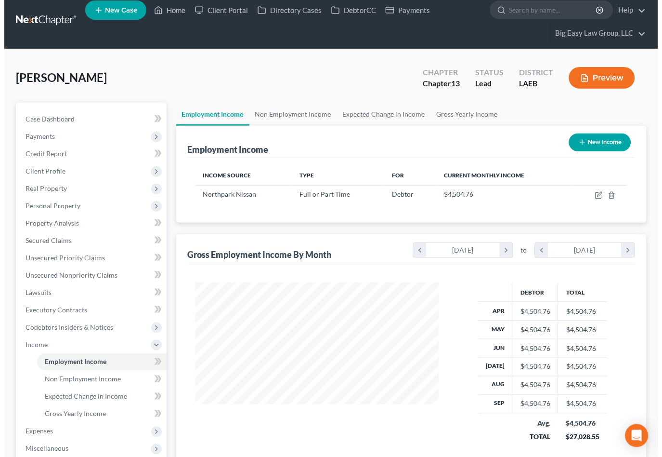
scroll to position [16, 0]
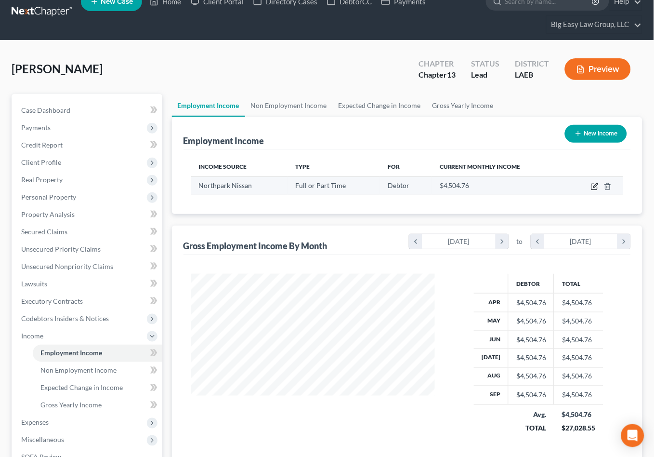
click at [592, 184] on icon "button" at bounding box center [595, 187] width 6 height 6
select select "0"
select select "19"
select select "3"
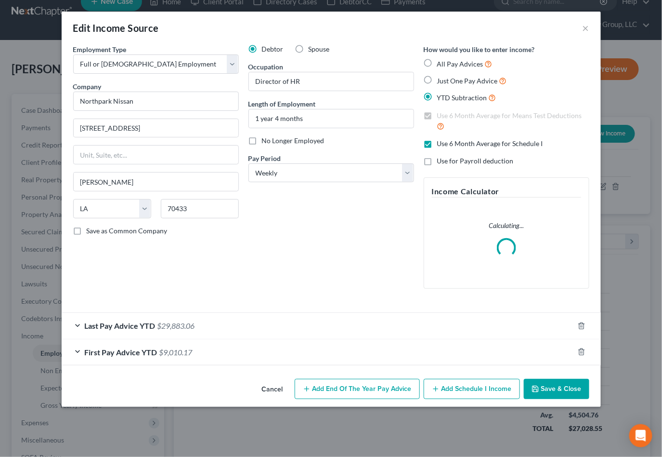
scroll to position [172, 267]
drag, startPoint x: 182, startPoint y: 332, endPoint x: 188, endPoint y: 321, distance: 13.4
click at [183, 332] on div "Last Pay Advice YTD $29,883.06" at bounding box center [318, 326] width 513 height 26
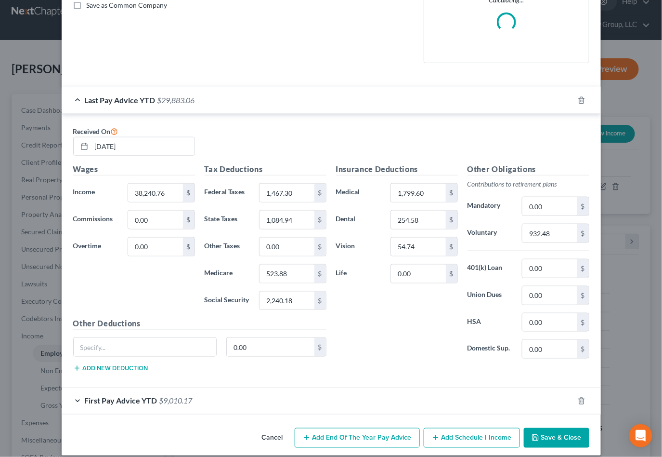
scroll to position [237, 0]
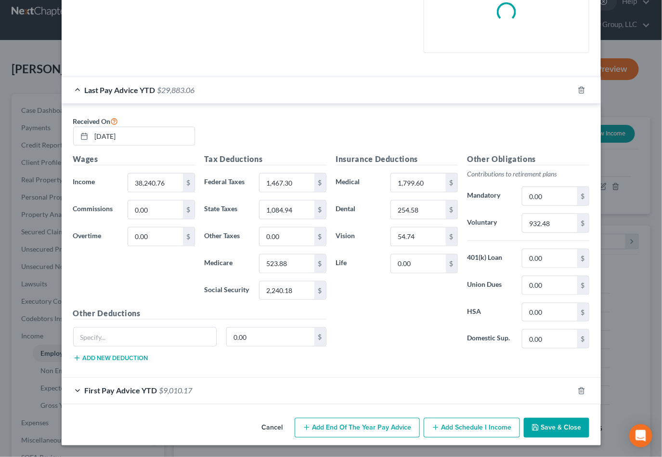
click at [174, 385] on div "First Pay Advice YTD $9,010.17" at bounding box center [318, 391] width 513 height 26
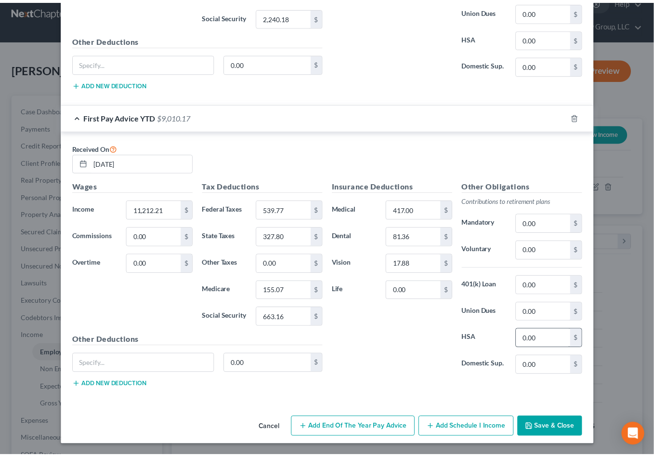
scroll to position [563, 0]
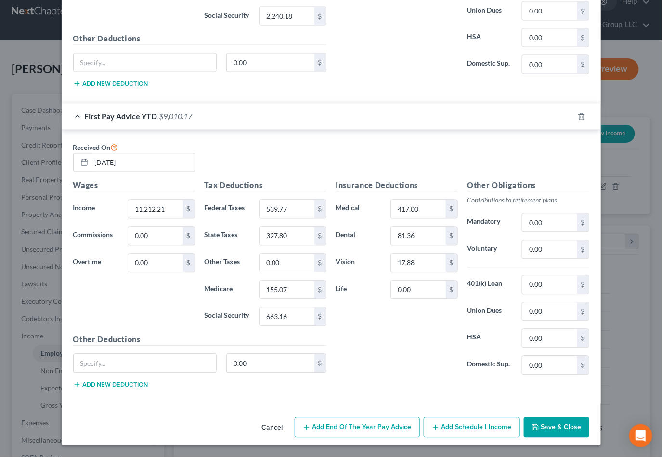
click at [566, 423] on button "Save & Close" at bounding box center [557, 427] width 66 height 20
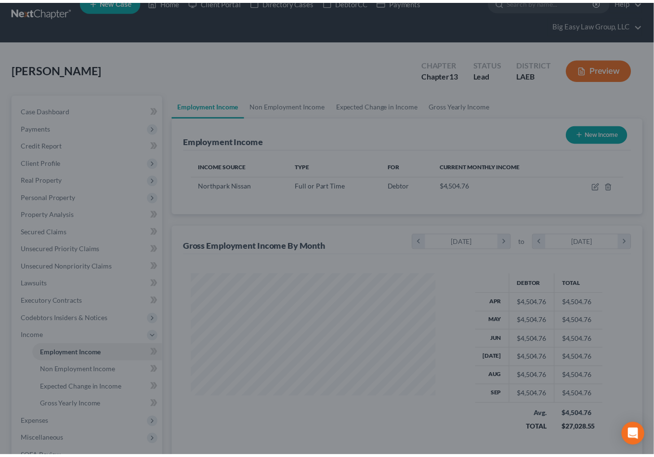
scroll to position [481523, 481432]
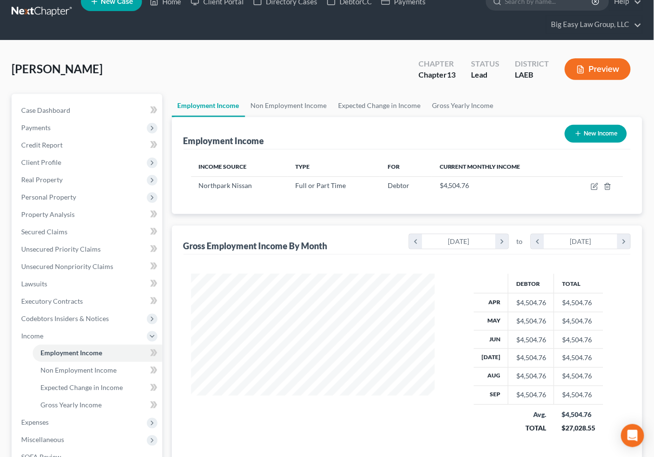
click at [357, 67] on div "Bruhn, Natalie Upgraded Chapter Chapter 13 Status Lead District LAEB Preview" at bounding box center [327, 73] width 631 height 42
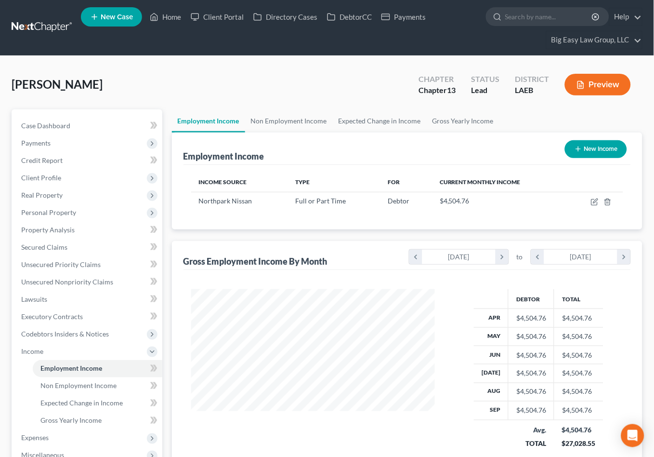
scroll to position [0, 0]
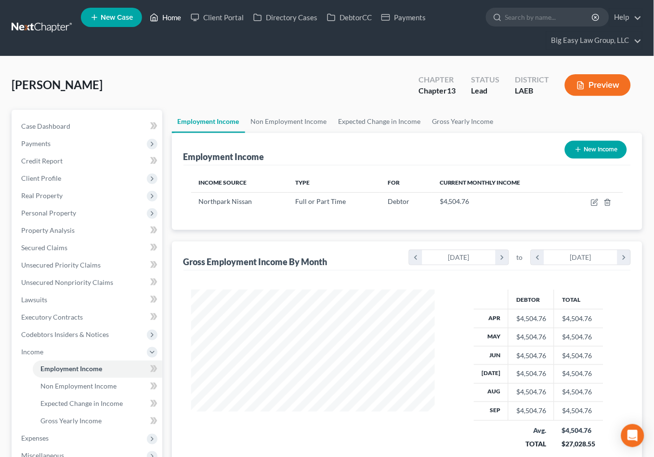
click at [172, 19] on link "Home" at bounding box center [165, 17] width 41 height 17
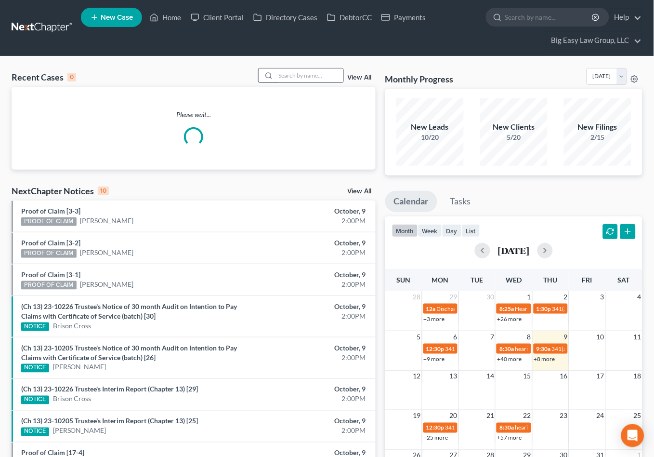
click at [302, 76] on input "search" at bounding box center [309, 75] width 67 height 14
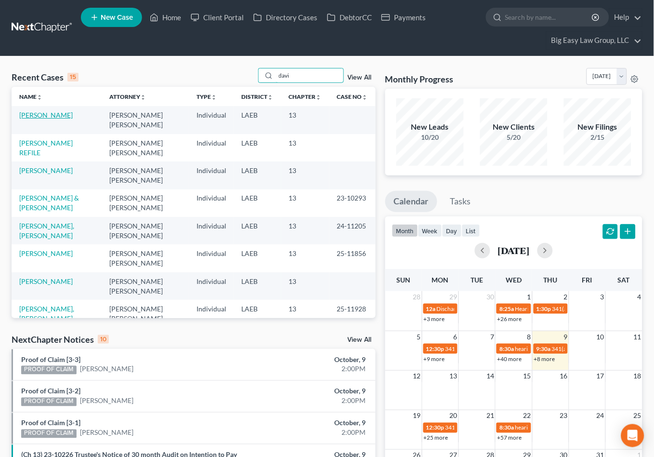
type input "davi"
click at [53, 112] on link "Davis, Irvin REFILE" at bounding box center [45, 120] width 53 height 18
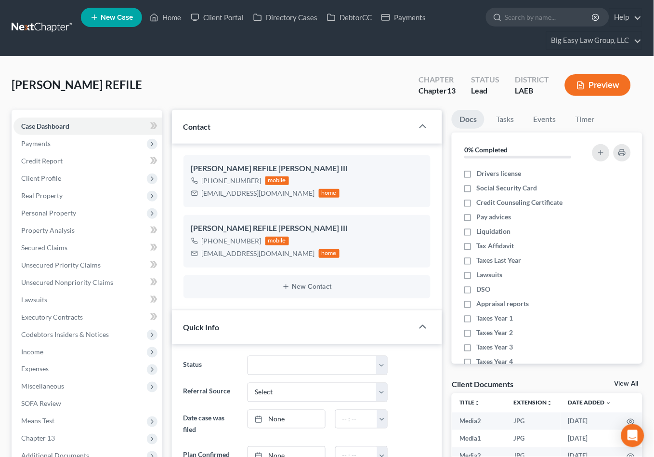
scroll to position [3630, 0]
click at [92, 200] on span "Real Property" at bounding box center [87, 195] width 149 height 17
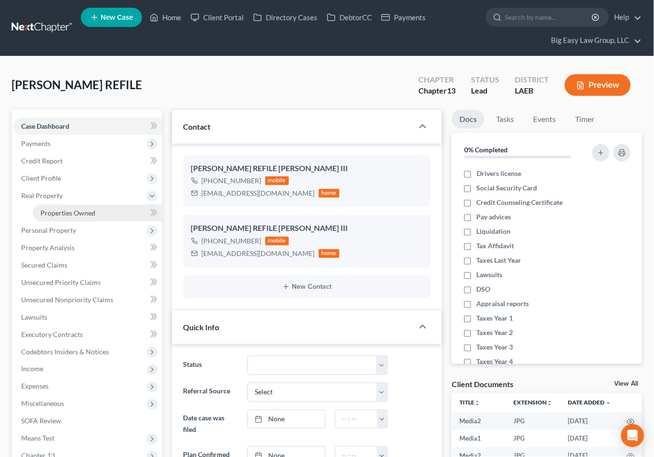
click at [103, 209] on link "Properties Owned" at bounding box center [98, 212] width 130 height 17
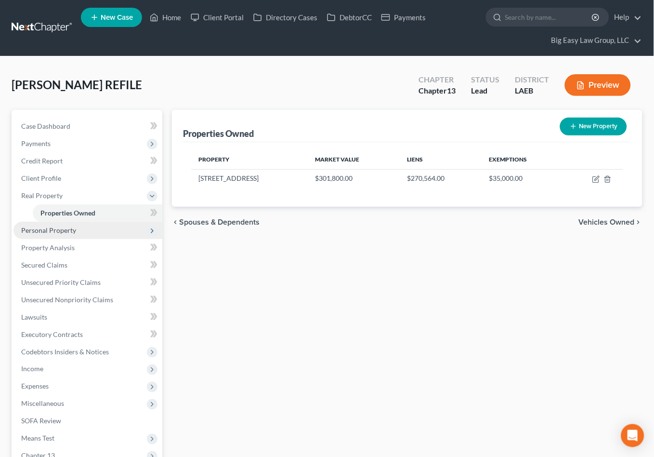
click at [109, 227] on span "Personal Property" at bounding box center [87, 230] width 149 height 17
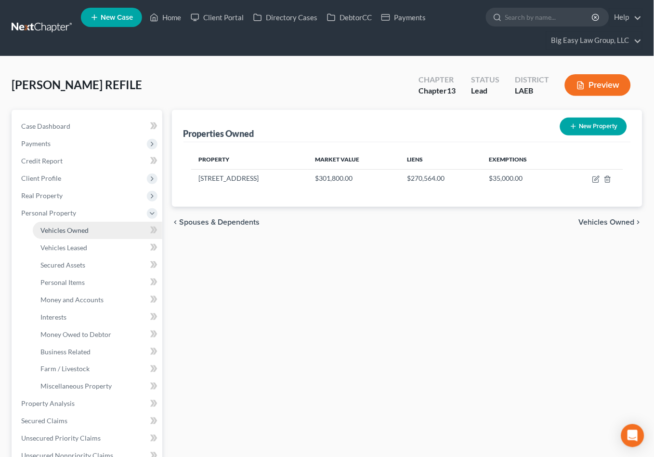
click at [105, 230] on link "Vehicles Owned" at bounding box center [98, 230] width 130 height 17
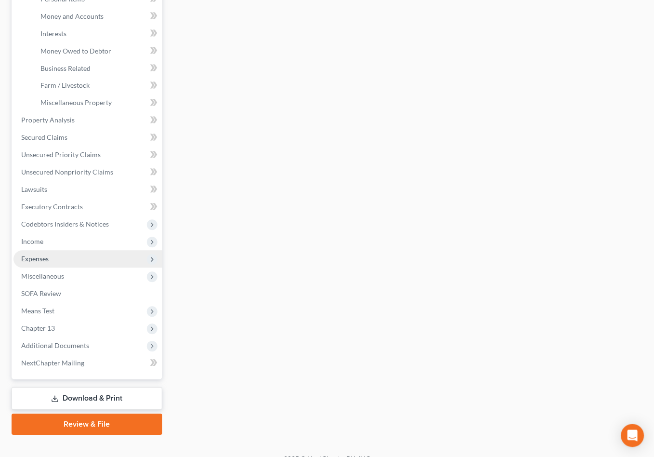
scroll to position [296, 0]
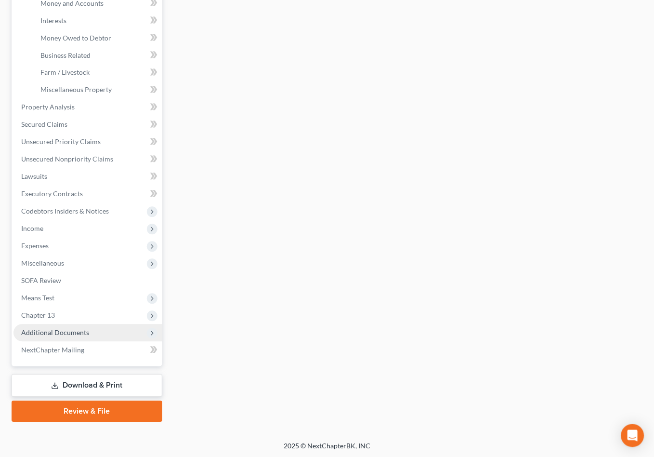
drag, startPoint x: 104, startPoint y: 325, endPoint x: 104, endPoint y: 331, distance: 6.3
click at [104, 325] on span "Additional Documents" at bounding box center [87, 332] width 149 height 17
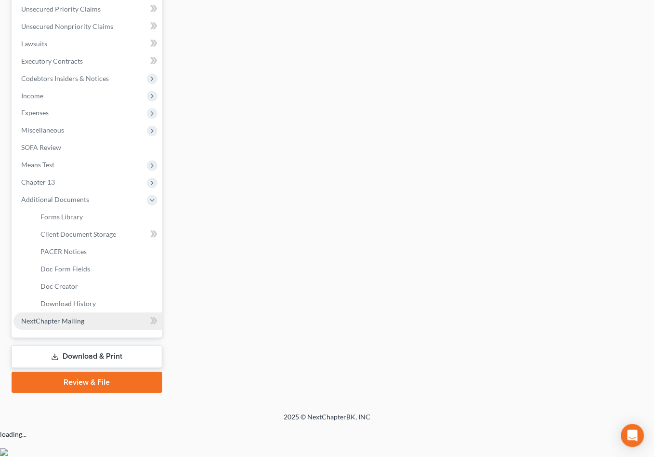
scroll to position [227, 0]
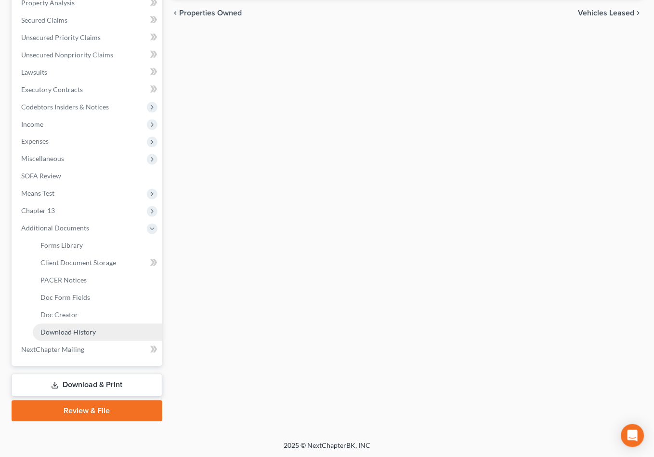
drag, startPoint x: 104, startPoint y: 327, endPoint x: 123, endPoint y: 327, distance: 18.8
click at [104, 327] on link "Download History" at bounding box center [98, 332] width 130 height 17
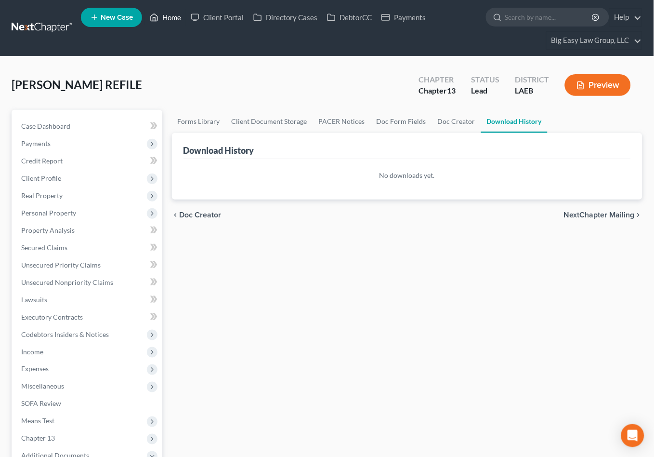
drag, startPoint x: 163, startPoint y: 16, endPoint x: 171, endPoint y: 20, distance: 8.4
click at [163, 16] on link "Home" at bounding box center [165, 17] width 41 height 17
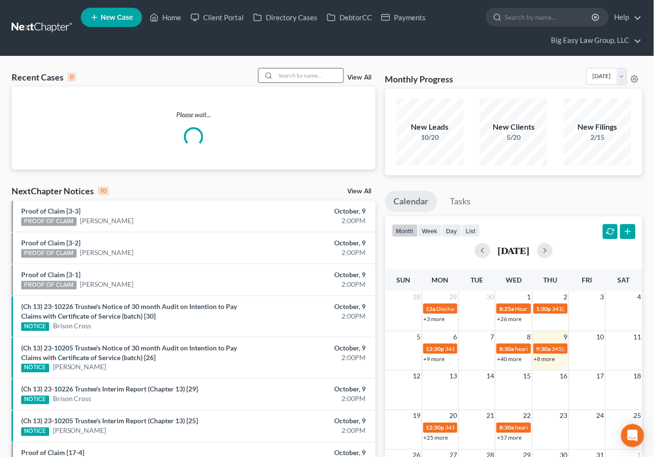
click at [295, 75] on input "search" at bounding box center [309, 75] width 67 height 14
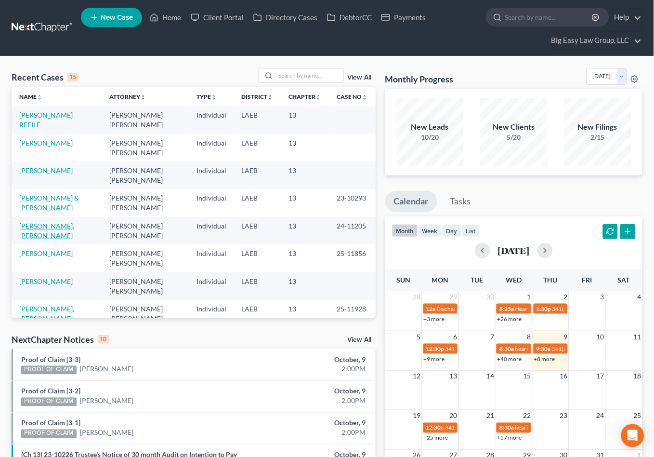
click at [52, 228] on link "Davis III, Irvin" at bounding box center [46, 231] width 55 height 18
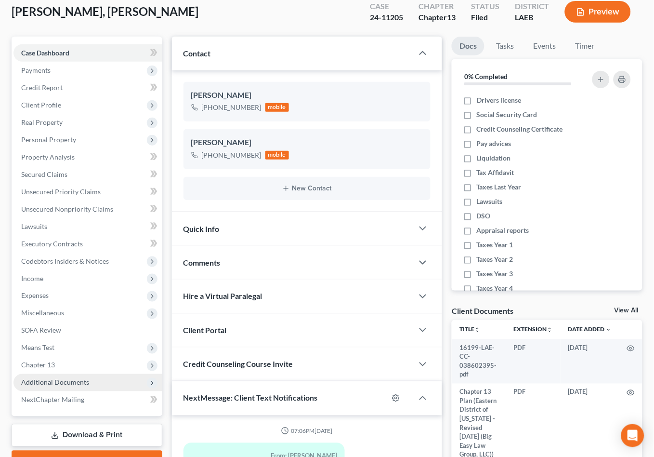
scroll to position [4286, 0]
drag, startPoint x: 130, startPoint y: 380, endPoint x: 131, endPoint y: 374, distance: 5.9
click at [130, 380] on span "Additional Documents" at bounding box center [87, 382] width 149 height 17
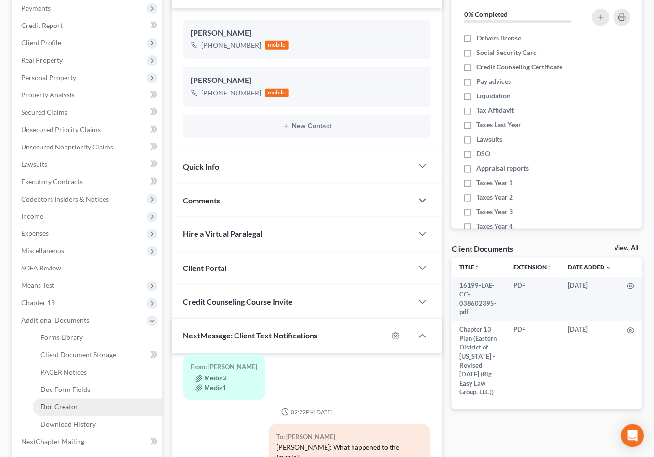
click at [116, 403] on link "Doc Creator" at bounding box center [98, 406] width 130 height 17
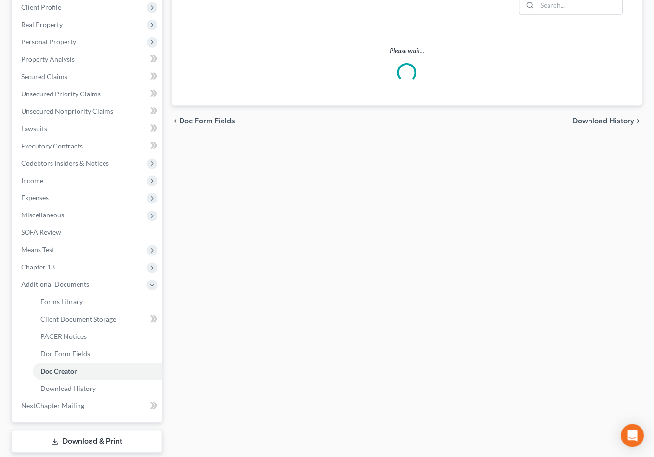
scroll to position [184, 0]
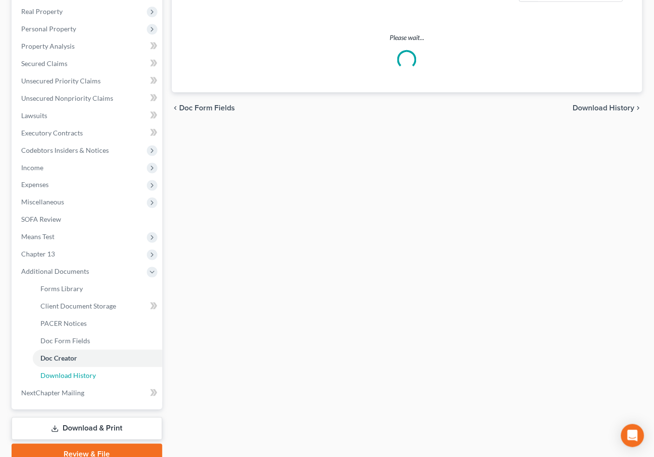
drag, startPoint x: 103, startPoint y: 371, endPoint x: 177, endPoint y: 357, distance: 75.6
click at [103, 371] on link "Download History" at bounding box center [98, 375] width 130 height 17
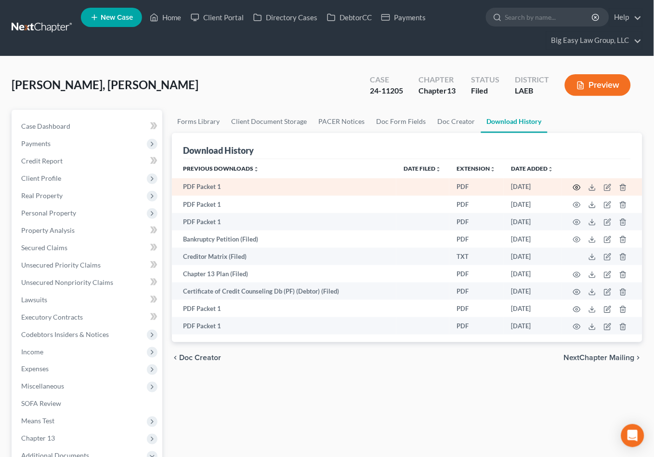
click at [578, 187] on circle "button" at bounding box center [577, 187] width 2 height 2
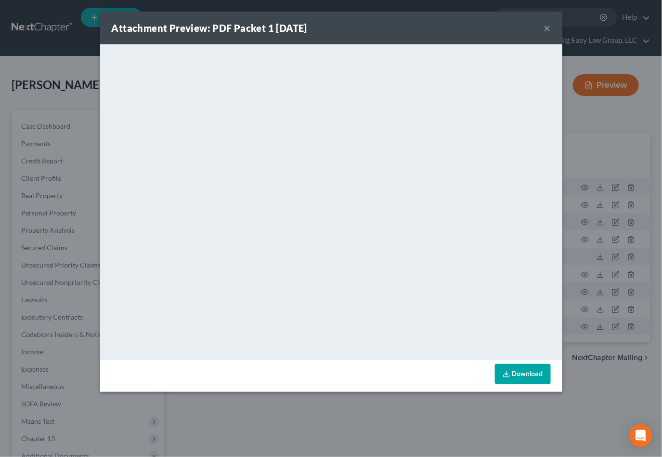
click at [548, 25] on button "×" at bounding box center [547, 28] width 7 height 12
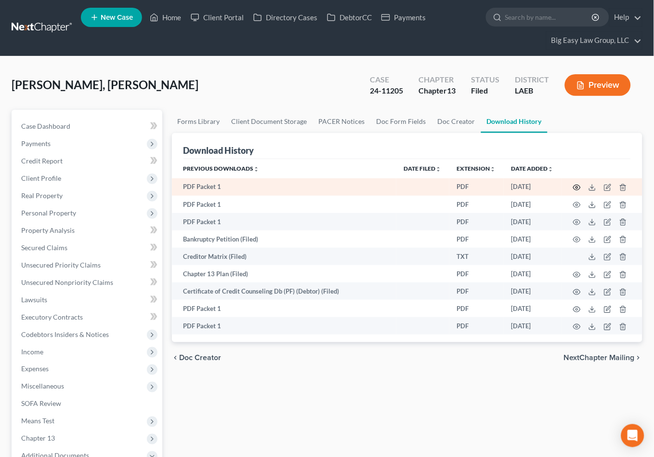
click at [580, 186] on icon "button" at bounding box center [577, 188] width 8 height 8
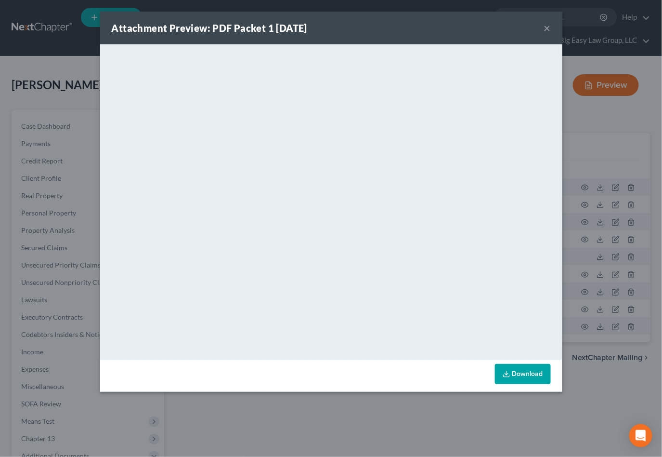
click at [549, 29] on button "×" at bounding box center [547, 28] width 7 height 12
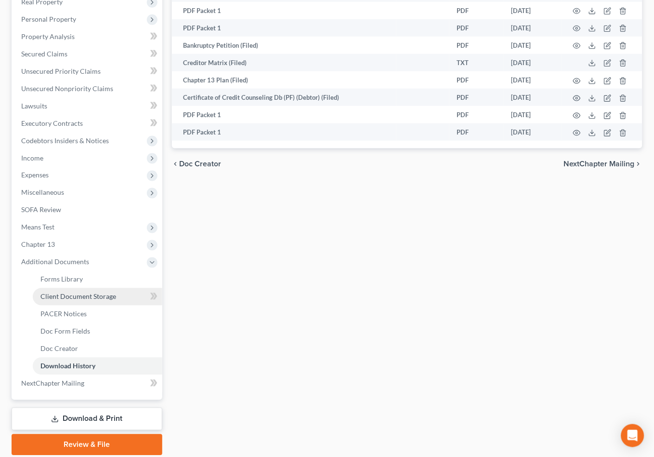
click at [123, 297] on link "Client Document Storage" at bounding box center [98, 296] width 130 height 17
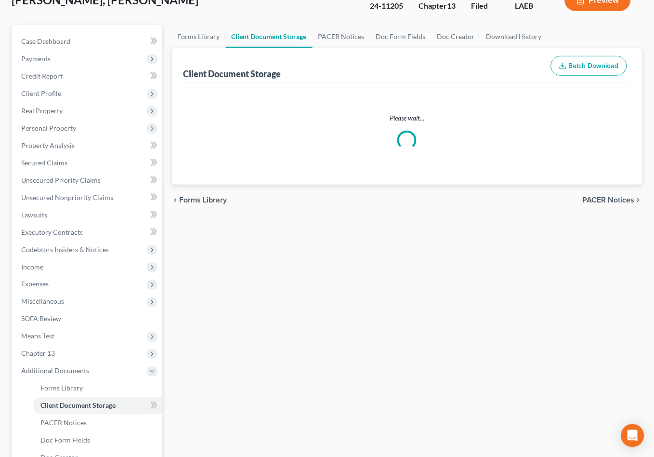
scroll to position [16, 0]
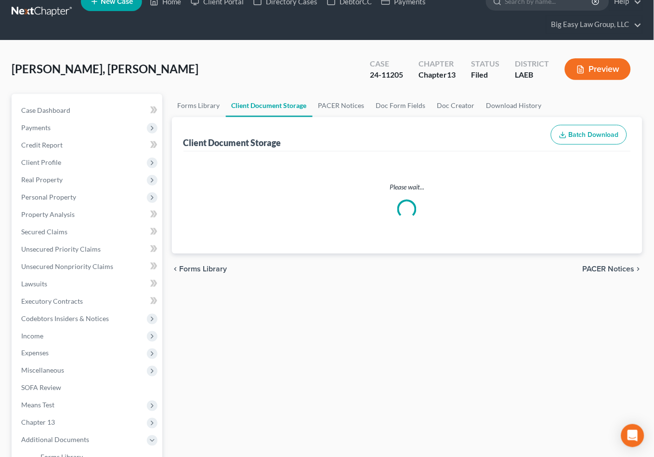
select select "3"
select select "0"
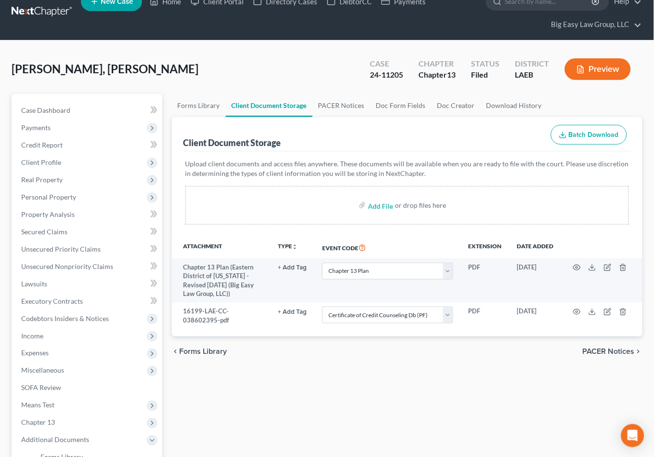
scroll to position [0, 0]
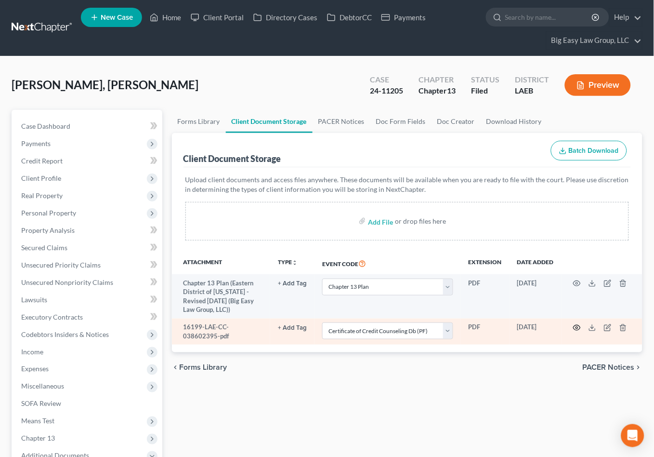
click at [579, 328] on icon "button" at bounding box center [577, 328] width 8 height 8
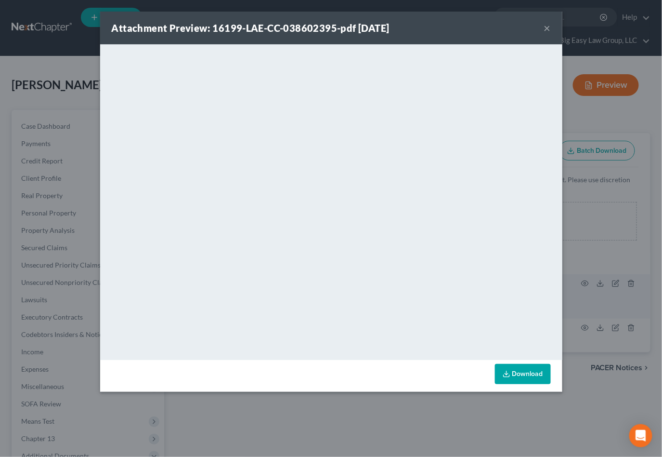
click at [552, 25] on div "Attachment Preview: 16199-LAE-CC-038602395-pdf 06/25/2024 ×" at bounding box center [331, 28] width 462 height 33
drag, startPoint x: 550, startPoint y: 26, endPoint x: 522, endPoint y: 26, distance: 27.9
click at [550, 26] on button "×" at bounding box center [547, 28] width 7 height 12
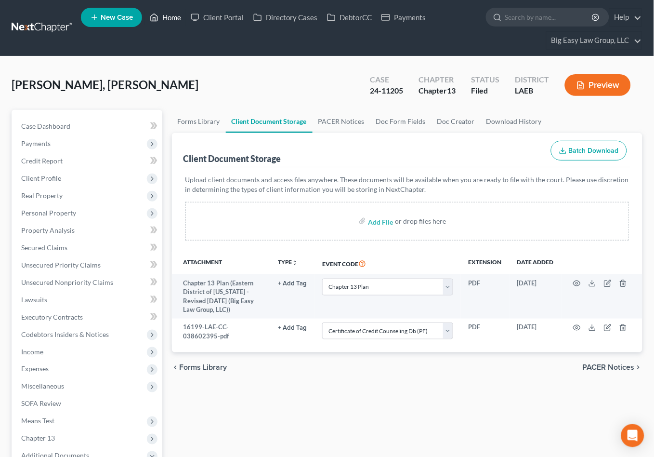
click at [172, 13] on link "Home" at bounding box center [165, 17] width 41 height 17
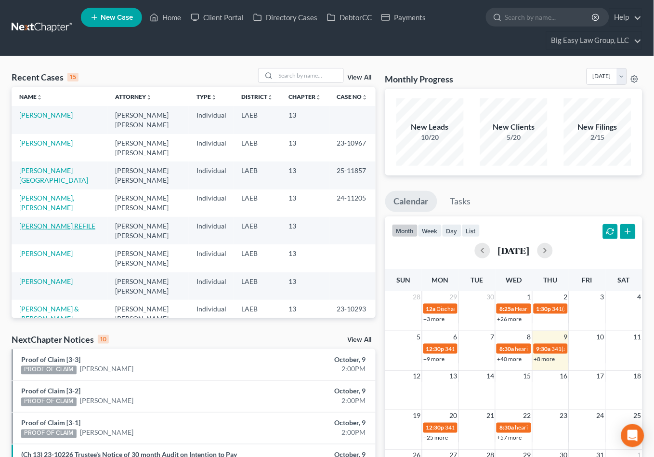
click at [69, 224] on link "Davis, Irvin REFILE" at bounding box center [57, 226] width 76 height 8
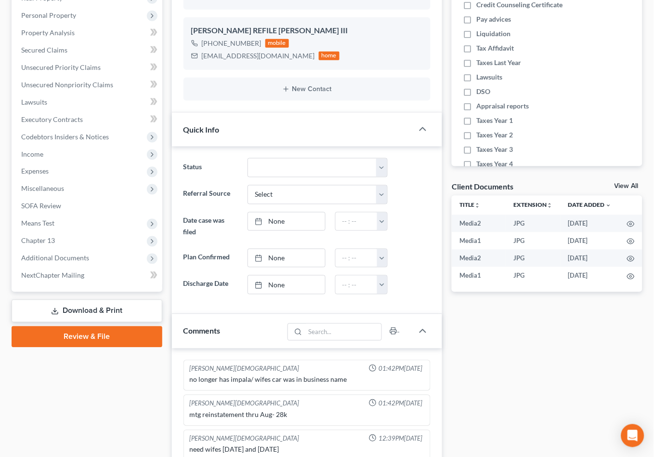
scroll to position [263, 0]
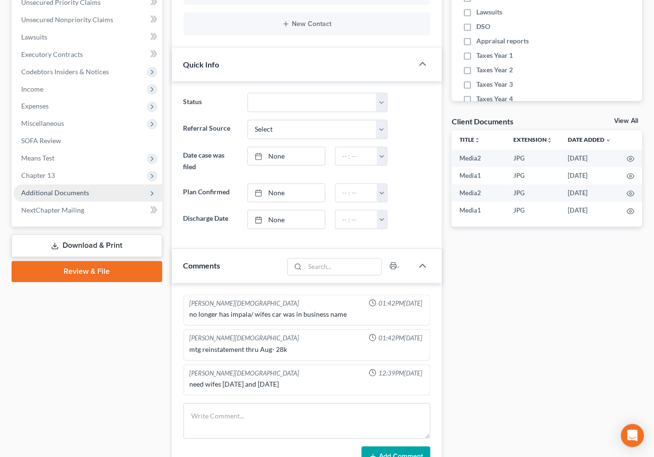
click at [54, 189] on span "Additional Documents" at bounding box center [55, 193] width 68 height 8
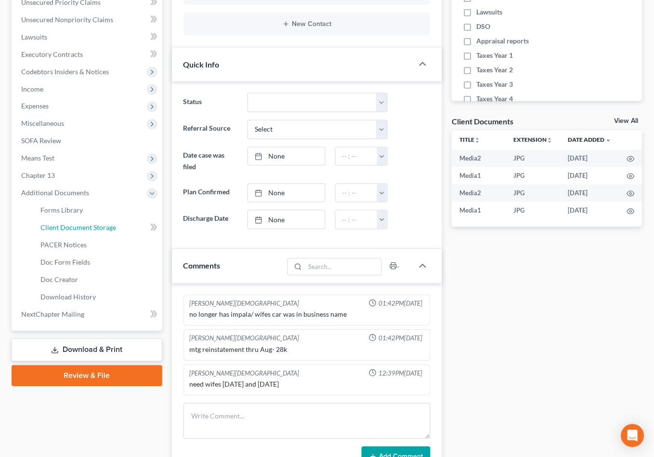
drag, startPoint x: 114, startPoint y: 227, endPoint x: 361, endPoint y: 242, distance: 247.6
click at [114, 227] on span "Client Document Storage" at bounding box center [78, 228] width 76 height 8
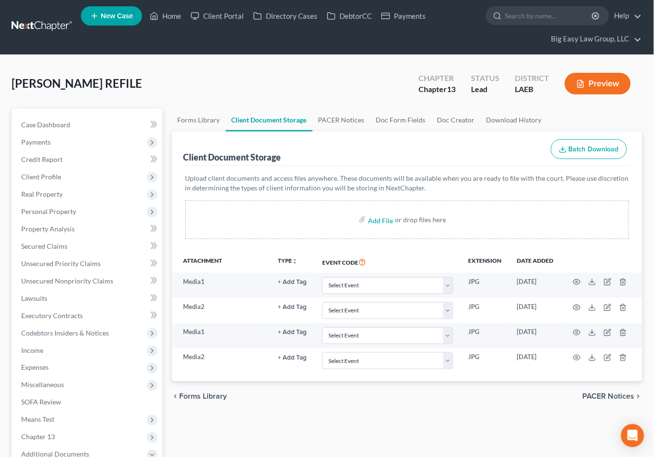
scroll to position [2, 0]
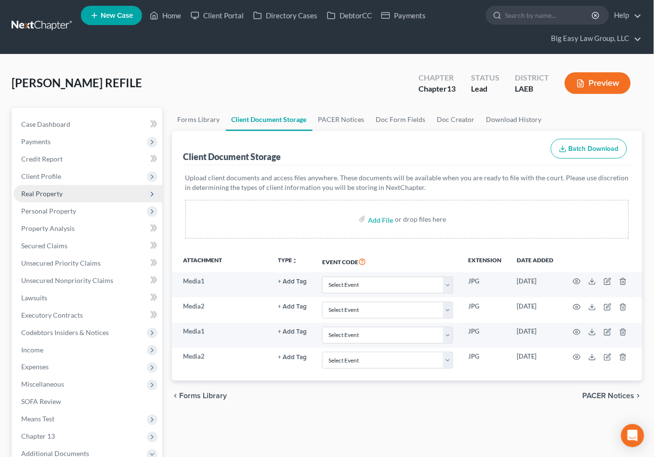
click at [82, 190] on span "Real Property" at bounding box center [87, 193] width 149 height 17
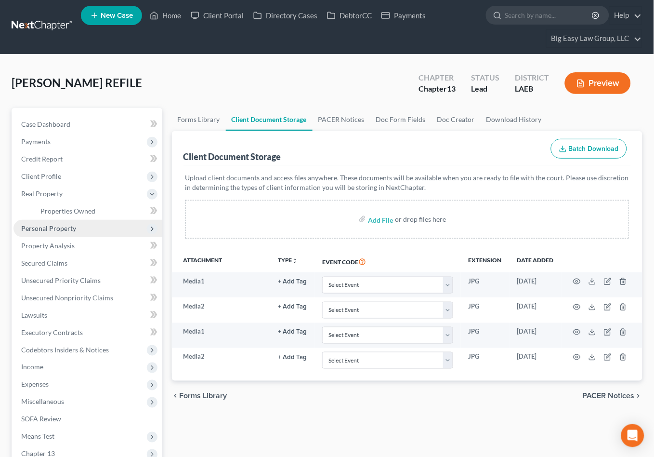
click at [77, 227] on span "Personal Property" at bounding box center [87, 228] width 149 height 17
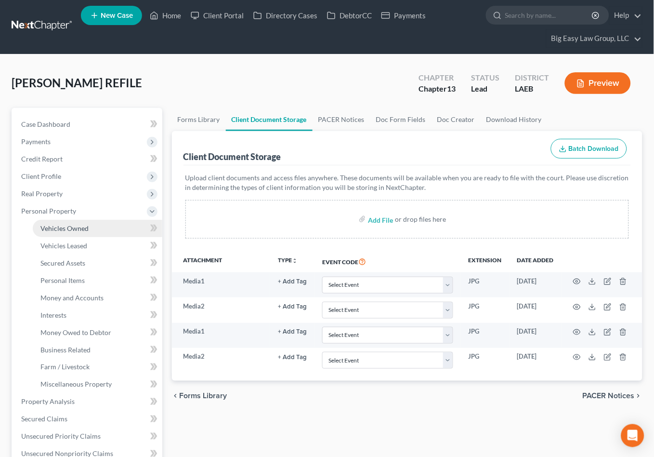
drag, startPoint x: 75, startPoint y: 231, endPoint x: 79, endPoint y: 226, distance: 5.9
click at [75, 231] on span "Vehicles Owned" at bounding box center [64, 228] width 48 height 8
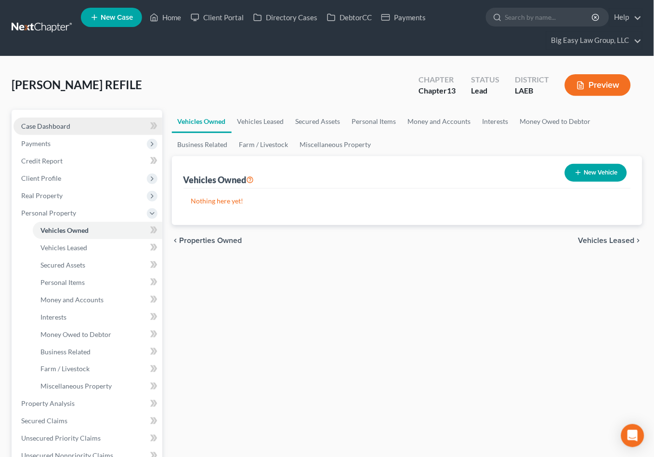
click at [77, 123] on link "Case Dashboard" at bounding box center [87, 126] width 149 height 17
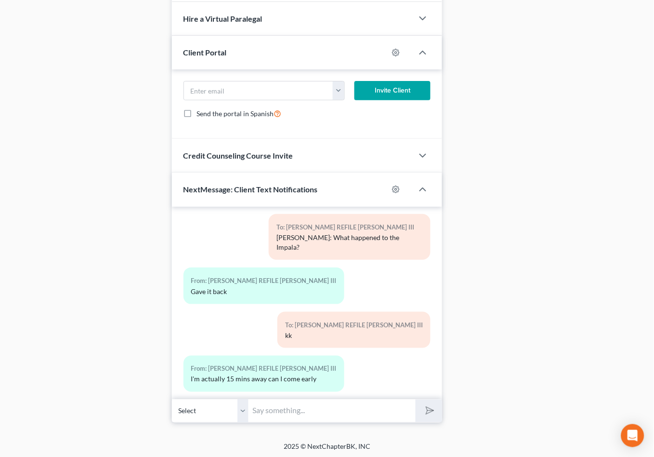
scroll to position [742, 0]
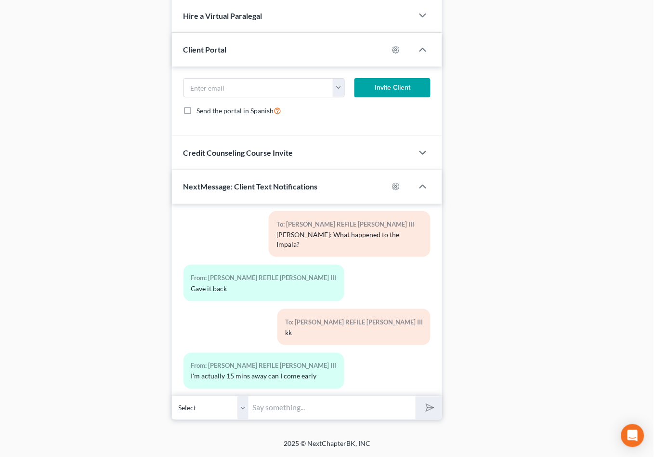
click at [241, 405] on select "Select +1 (504) 919-8199 - Irvin REFILE Davis III +1 (504) 919-8199 - Irvin REF…" at bounding box center [210, 408] width 77 height 24
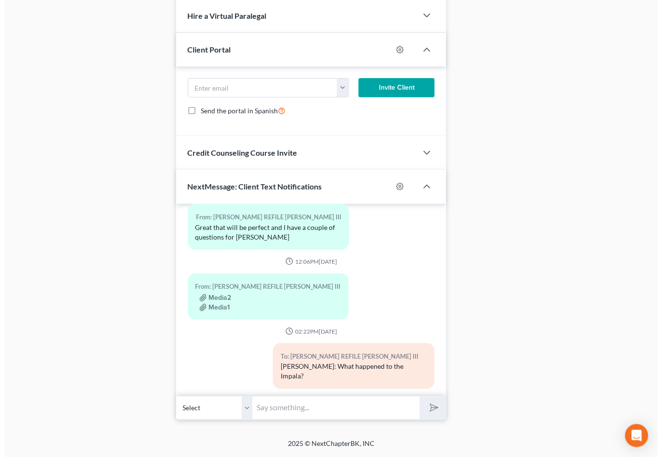
scroll to position [3688, 0]
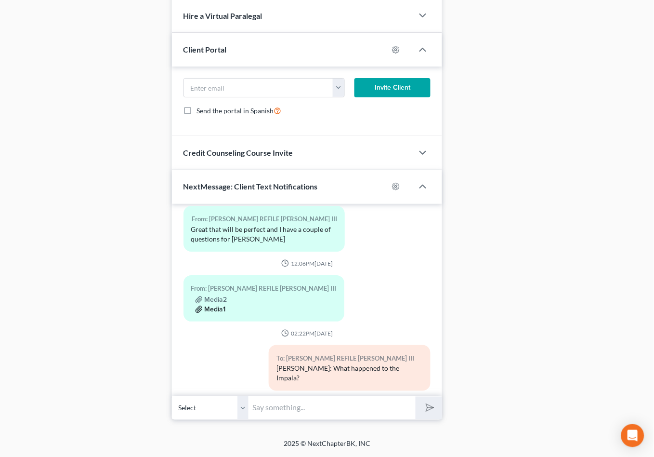
click at [221, 307] on button "Media1" at bounding box center [210, 309] width 31 height 8
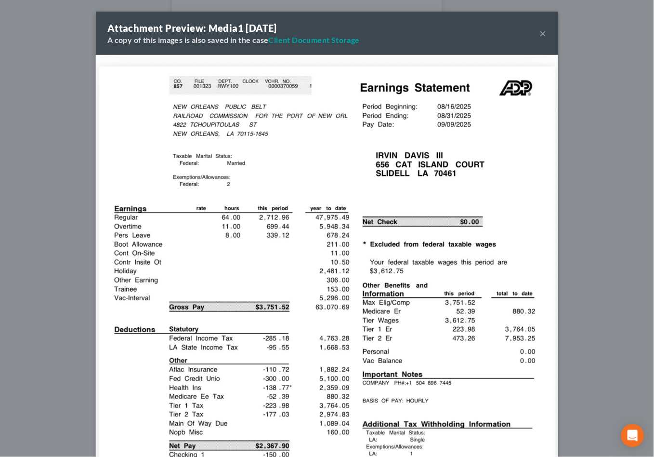
scroll to position [3679, 0]
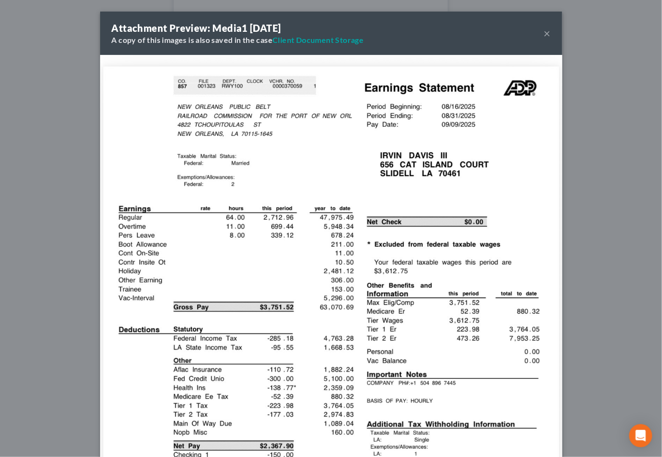
click at [544, 33] on button "×" at bounding box center [547, 33] width 7 height 12
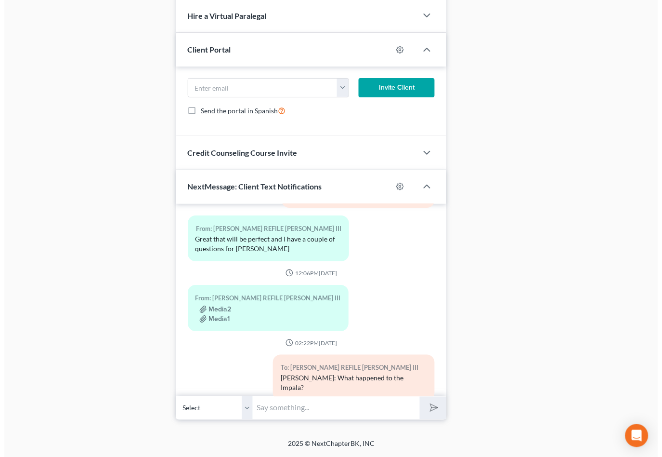
scroll to position [3688, 0]
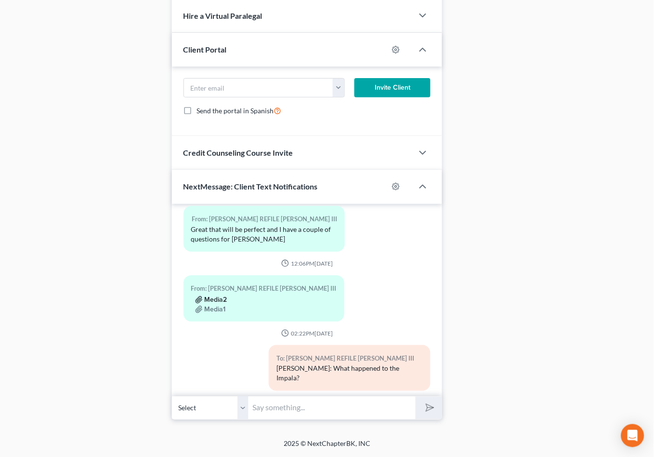
click at [216, 296] on button "Media2" at bounding box center [211, 300] width 32 height 8
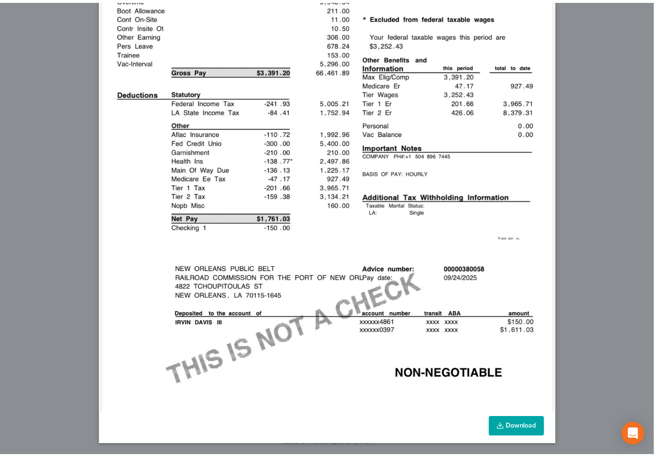
scroll to position [0, 0]
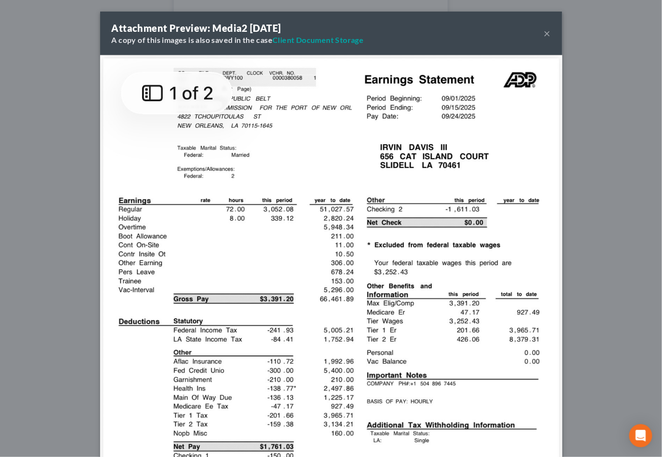
click at [544, 31] on button "×" at bounding box center [547, 33] width 7 height 12
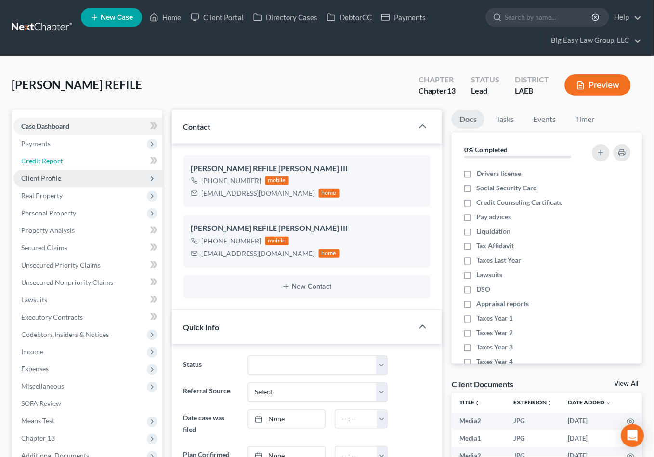
click at [84, 154] on link "Credit Report" at bounding box center [87, 160] width 149 height 17
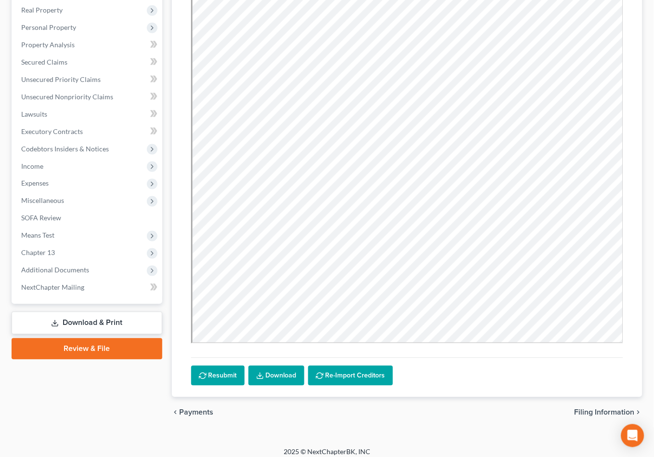
scroll to position [193, 0]
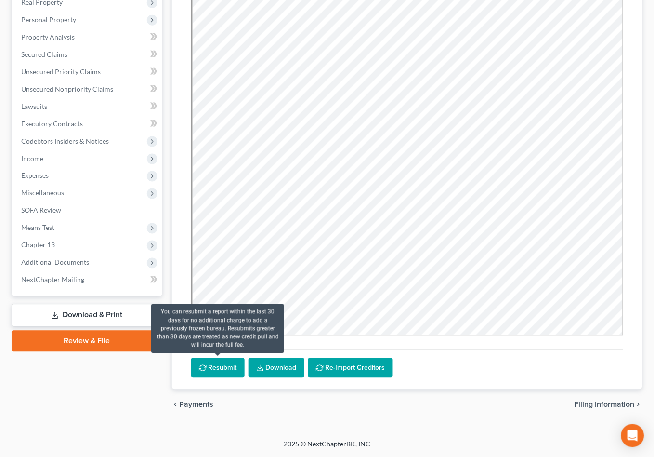
click at [221, 369] on button "Resubmit" at bounding box center [217, 368] width 53 height 20
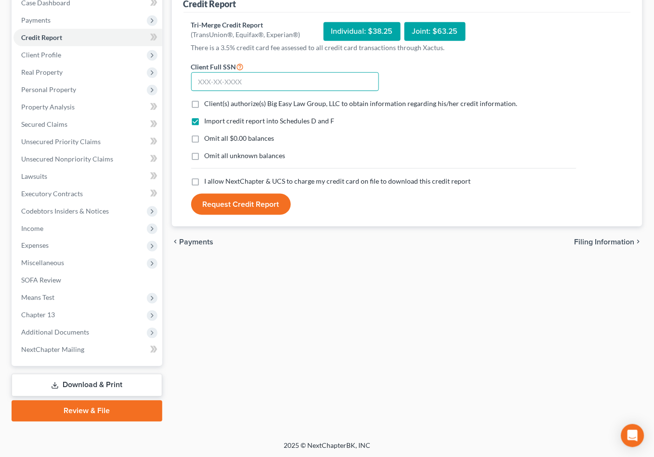
click at [218, 81] on input "text" at bounding box center [285, 81] width 188 height 19
type input "436-61-3513"
click at [205, 101] on label "Client(s) authorize(s) Big Easy Law Group, LLC to obtain information regarding …" at bounding box center [361, 104] width 313 height 10
click at [209, 101] on input "Client(s) authorize(s) Big Easy Law Group, LLC to obtain information regarding …" at bounding box center [212, 102] width 6 height 6
checkbox input "true"
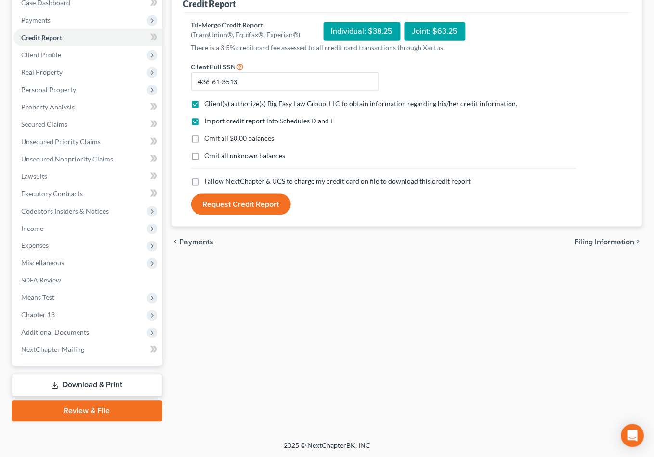
click at [205, 182] on label "I allow NextChapter & UCS to charge my credit card on file to download this cre…" at bounding box center [338, 181] width 266 height 10
click at [209, 182] on input "I allow NextChapter & UCS to charge my credit card on file to download this cre…" at bounding box center [212, 179] width 6 height 6
checkbox input "true"
click at [205, 138] on label "Omit all $0.00 balances" at bounding box center [240, 138] width 70 height 10
click at [209, 138] on input "Omit all $0.00 balances" at bounding box center [212, 136] width 6 height 6
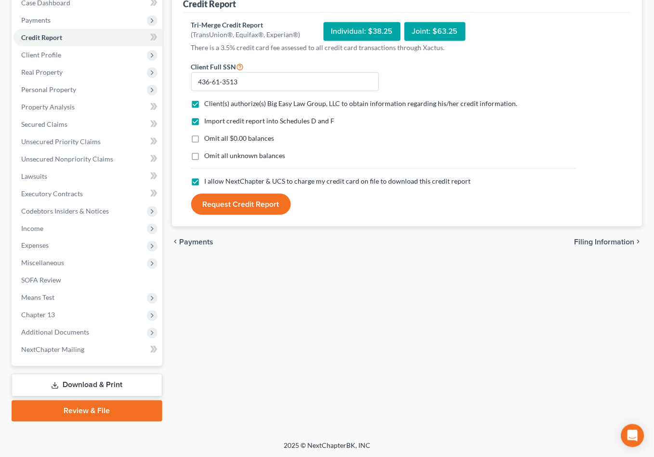
checkbox input "true"
click at [253, 206] on button "Request Credit Report" at bounding box center [241, 204] width 100 height 21
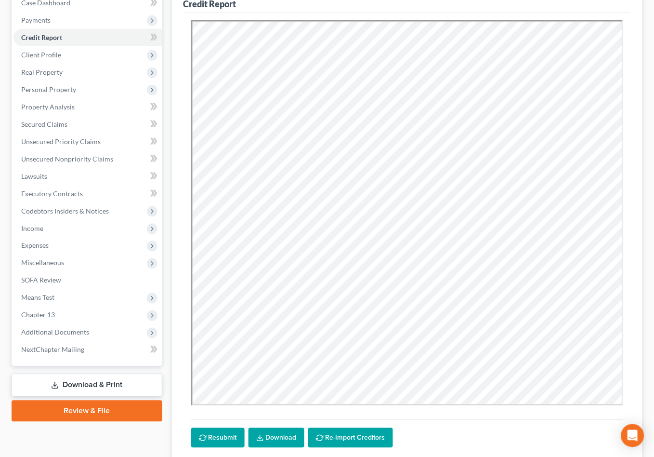
scroll to position [0, 0]
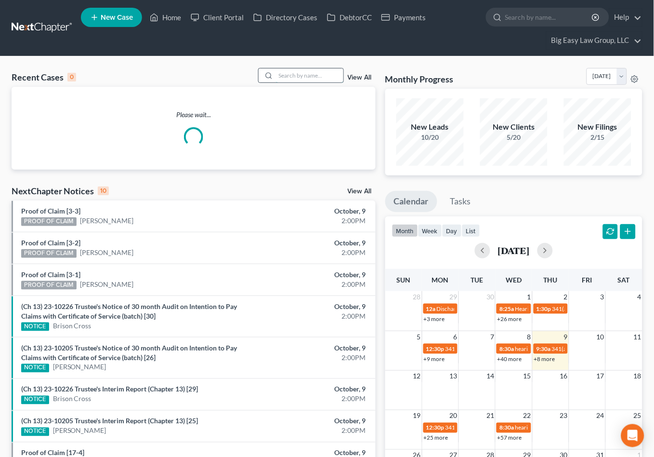
click at [286, 71] on input "search" at bounding box center [309, 75] width 67 height 14
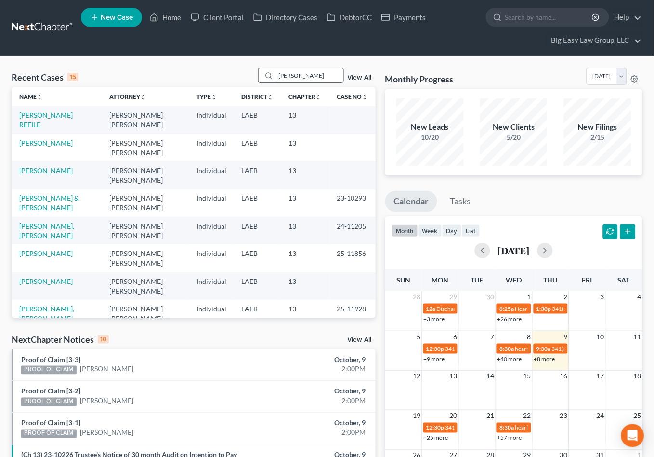
type input "[PERSON_NAME]"
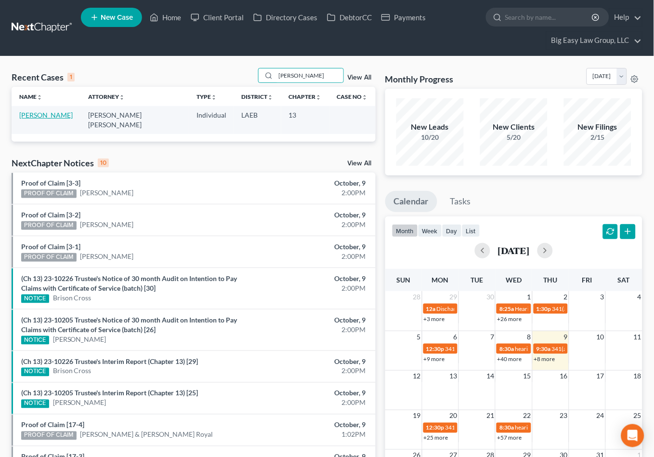
click at [50, 115] on link "[PERSON_NAME]" at bounding box center [45, 115] width 53 height 8
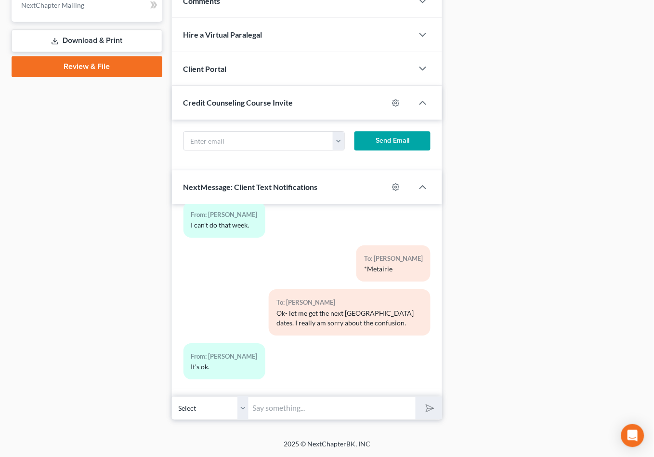
scroll to position [1758, 0]
drag, startPoint x: 520, startPoint y: 69, endPoint x: 513, endPoint y: 67, distance: 7.5
click at [520, 68] on div "Docs Tasks Events Timer 0% Completed Nothing here yet! Drivers license Social S…" at bounding box center [547, 31] width 200 height 778
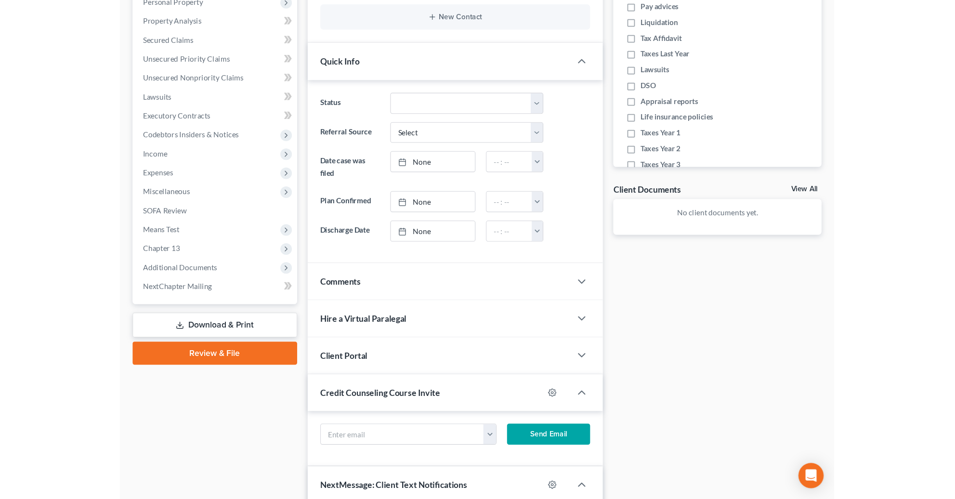
scroll to position [0, 0]
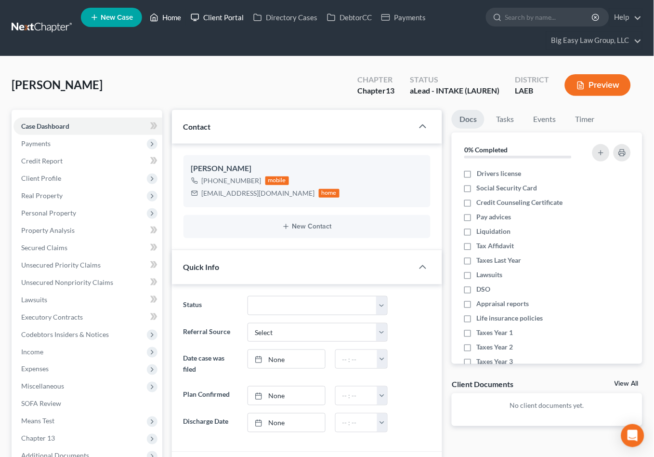
drag, startPoint x: 178, startPoint y: 17, endPoint x: 189, endPoint y: 13, distance: 12.1
click at [178, 17] on link "Home" at bounding box center [165, 17] width 41 height 17
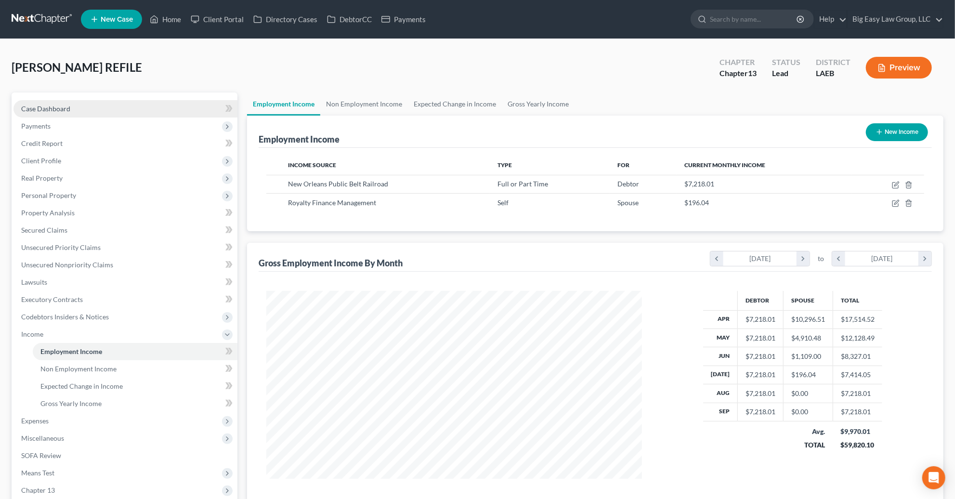
scroll to position [188, 395]
click at [107, 108] on link "Case Dashboard" at bounding box center [125, 108] width 224 height 17
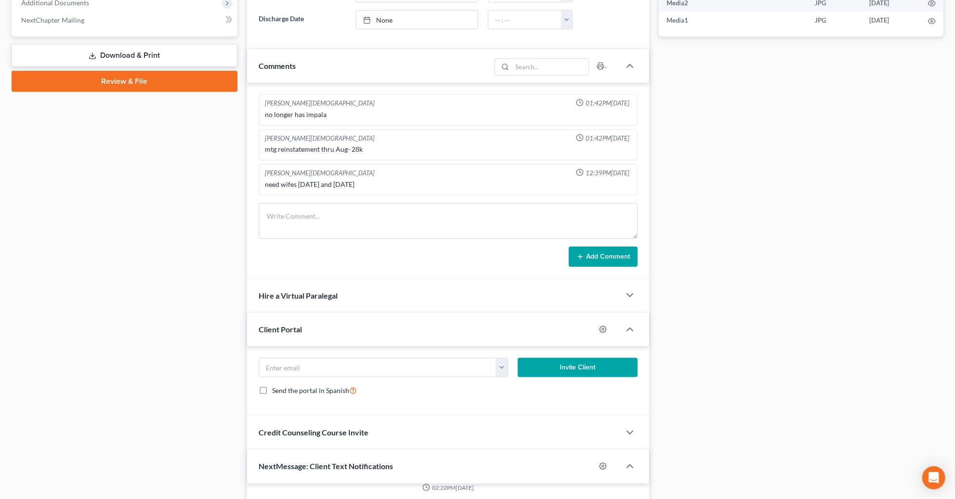
scroll to position [672, 0]
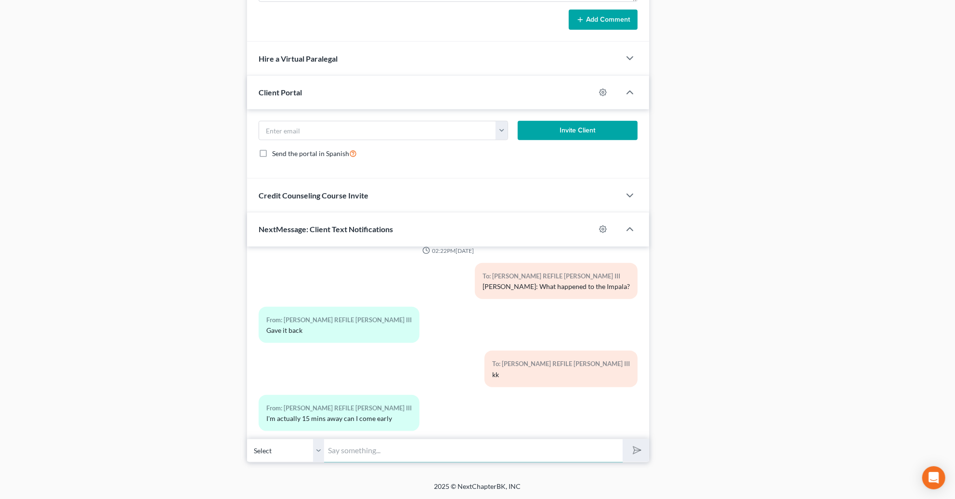
click at [450, 453] on input "text" at bounding box center [473, 451] width 299 height 24
type input "Things for filing: updated income/profit and loss for Angel, Angel's 2024 fed a…"
click at [623, 439] on button "submit" at bounding box center [636, 450] width 26 height 23
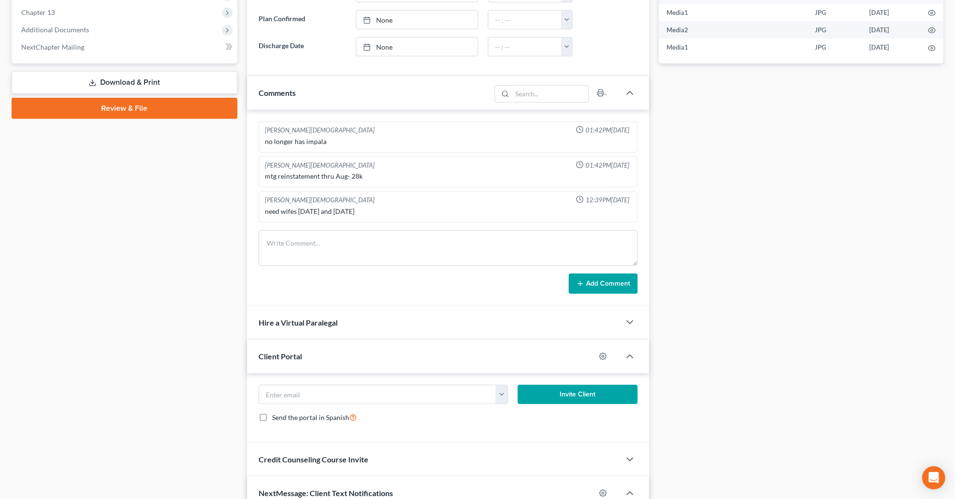
scroll to position [0, 0]
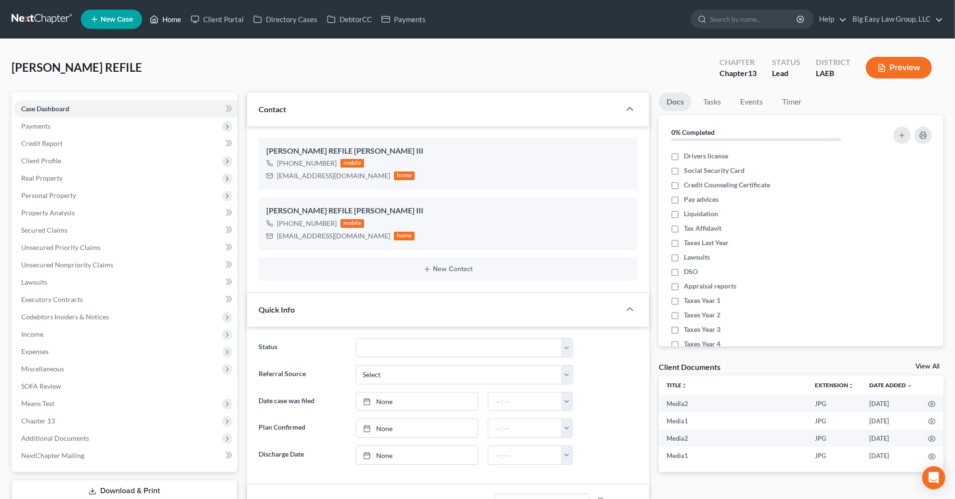
click at [175, 16] on link "Home" at bounding box center [165, 19] width 41 height 17
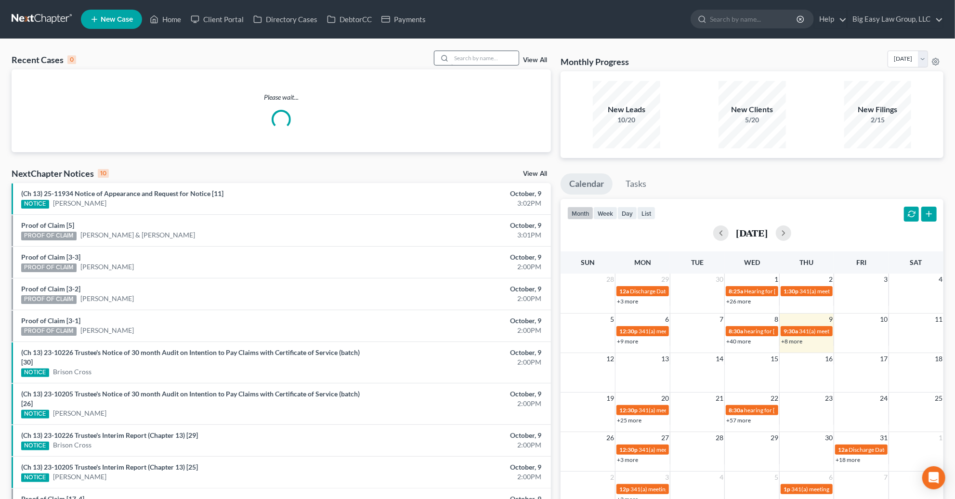
drag, startPoint x: 455, startPoint y: 47, endPoint x: 462, endPoint y: 53, distance: 9.0
click at [455, 47] on div "Recent Cases 0 View All Please wait... NextChapter Notices 10 View All (Ch 13) …" at bounding box center [477, 293] width 955 height 508
click at [462, 53] on input "search" at bounding box center [484, 58] width 67 height 14
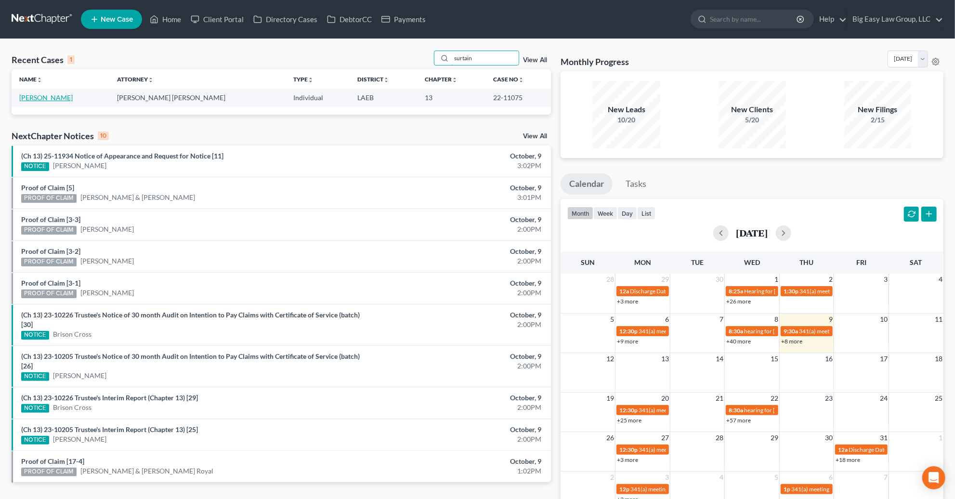
type input "surtain"
click at [52, 96] on link "[PERSON_NAME]" at bounding box center [45, 97] width 53 height 8
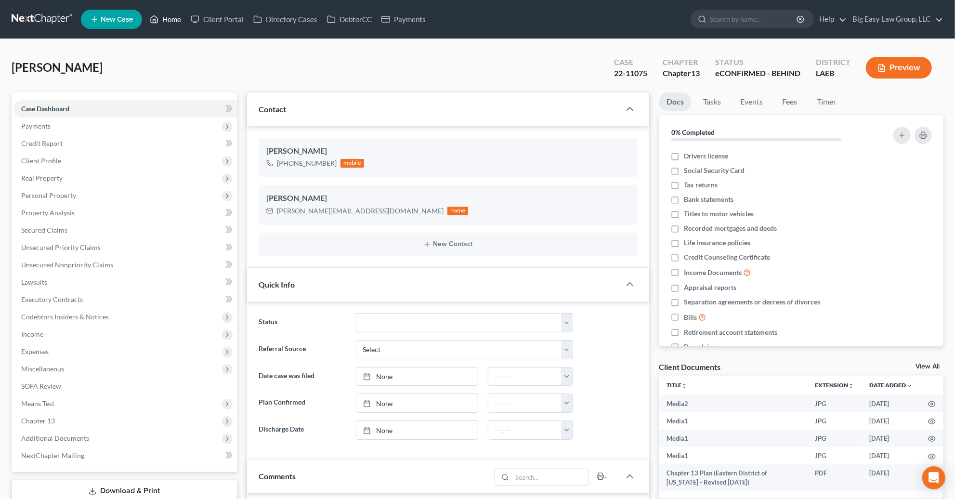
drag, startPoint x: 165, startPoint y: 16, endPoint x: 274, endPoint y: 49, distance: 114.1
click at [165, 16] on link "Home" at bounding box center [165, 19] width 41 height 17
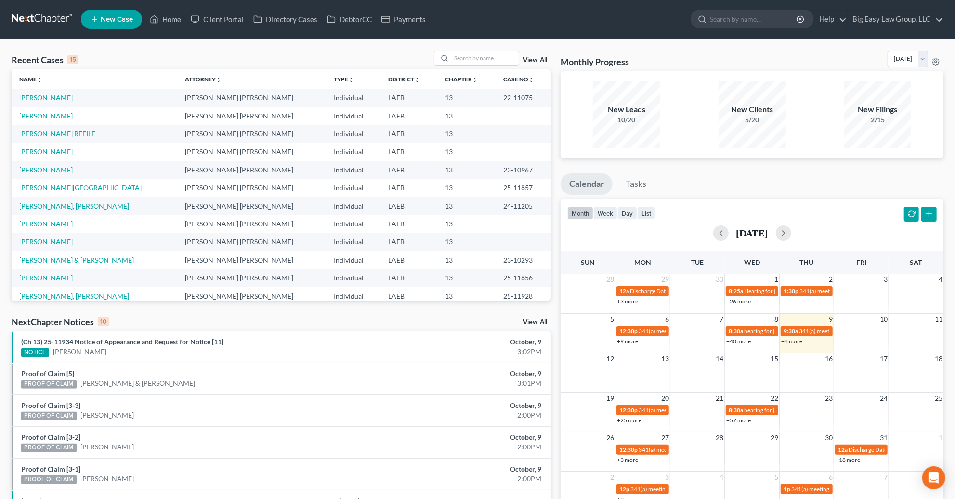
click at [40, 157] on td "[PERSON_NAME]" at bounding box center [95, 152] width 166 height 18
click at [41, 155] on link "[PERSON_NAME]" at bounding box center [45, 151] width 53 height 8
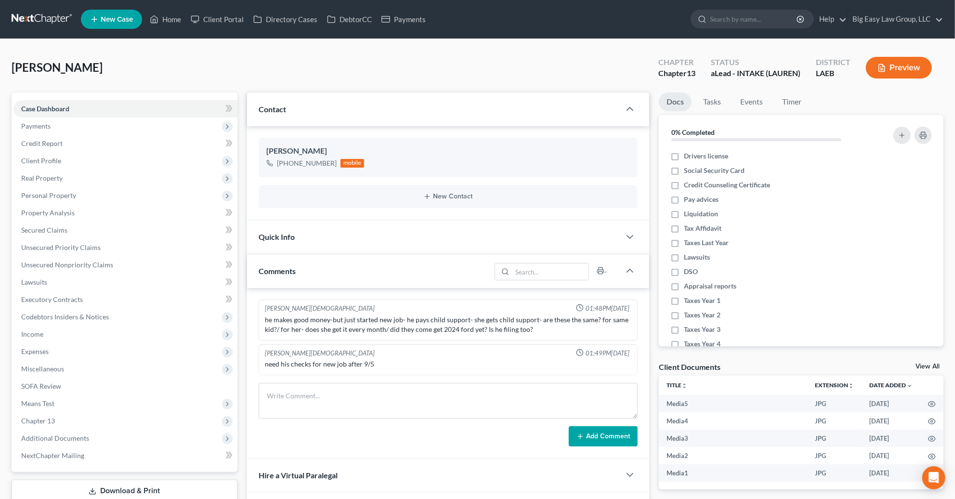
scroll to position [941, 0]
drag, startPoint x: 108, startPoint y: 174, endPoint x: 111, endPoint y: 181, distance: 7.2
click at [108, 175] on span "Real Property" at bounding box center [125, 178] width 224 height 17
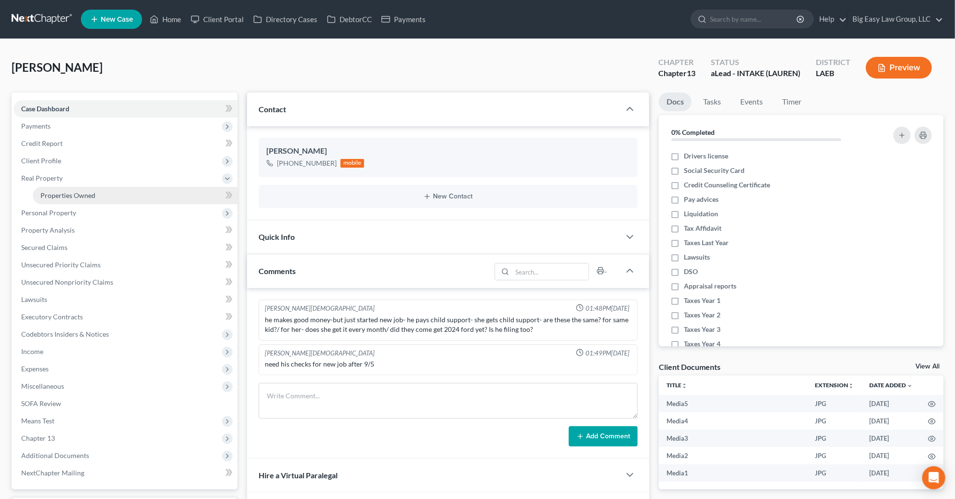
click at [115, 196] on link "Properties Owned" at bounding box center [135, 195] width 205 height 17
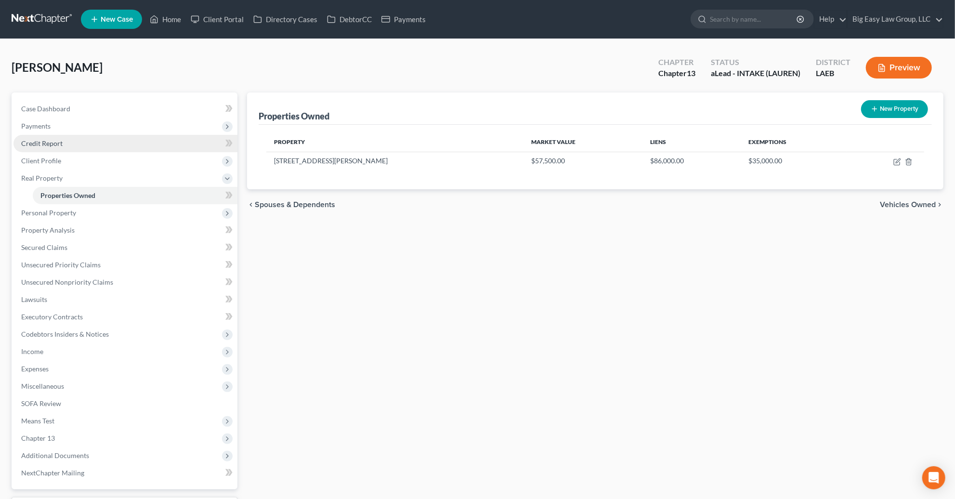
click at [114, 143] on link "Credit Report" at bounding box center [125, 143] width 224 height 17
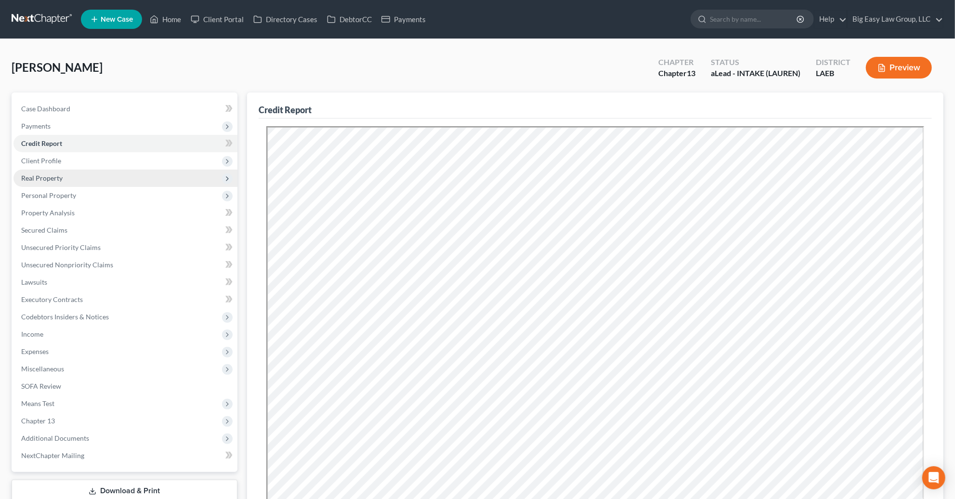
click at [107, 173] on span "Real Property" at bounding box center [125, 178] width 224 height 17
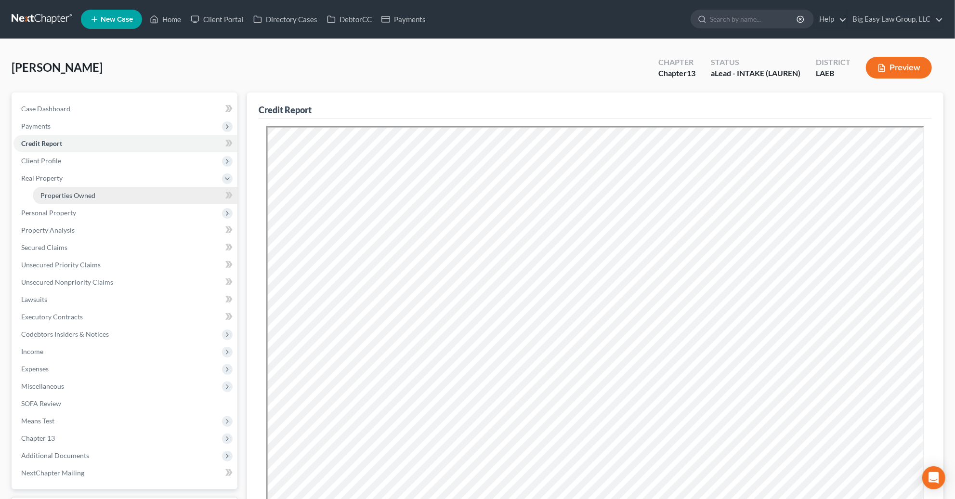
click at [123, 187] on link "Properties Owned" at bounding box center [135, 195] width 205 height 17
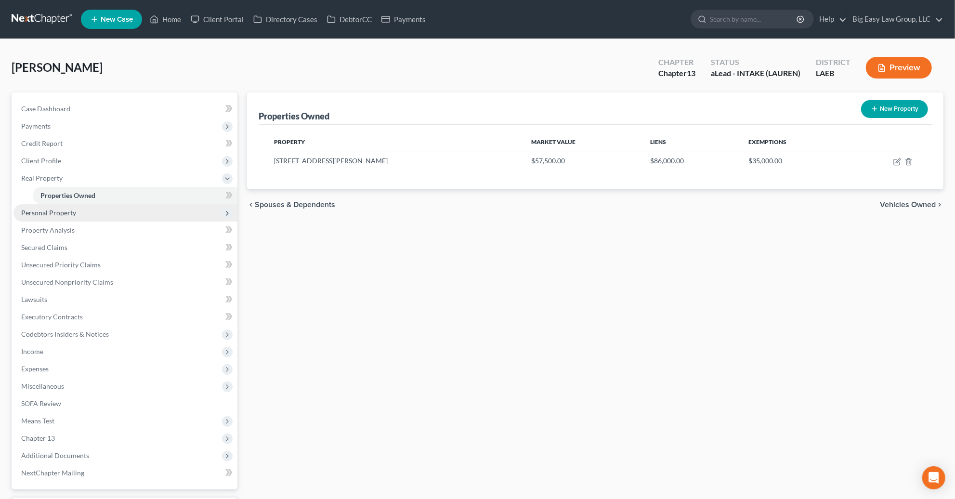
click at [132, 214] on span "Personal Property" at bounding box center [125, 212] width 224 height 17
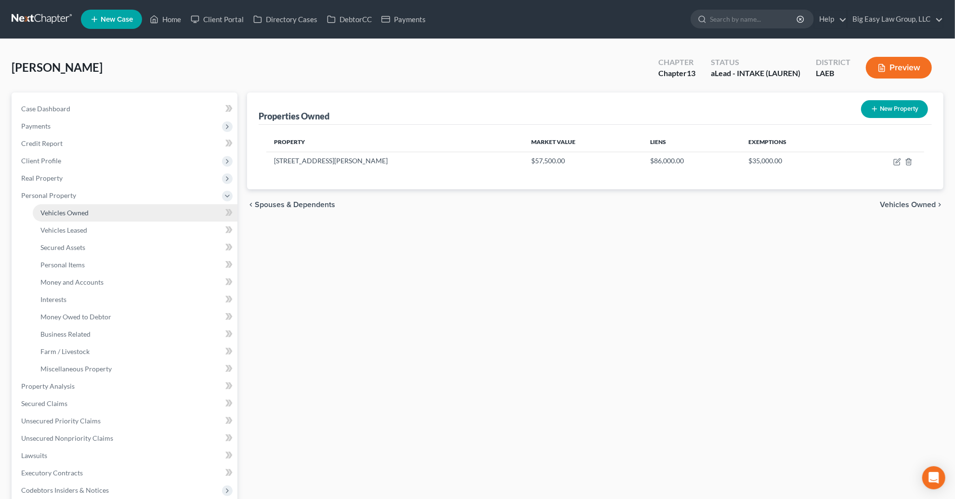
drag, startPoint x: 132, startPoint y: 218, endPoint x: 151, endPoint y: 224, distance: 20.6
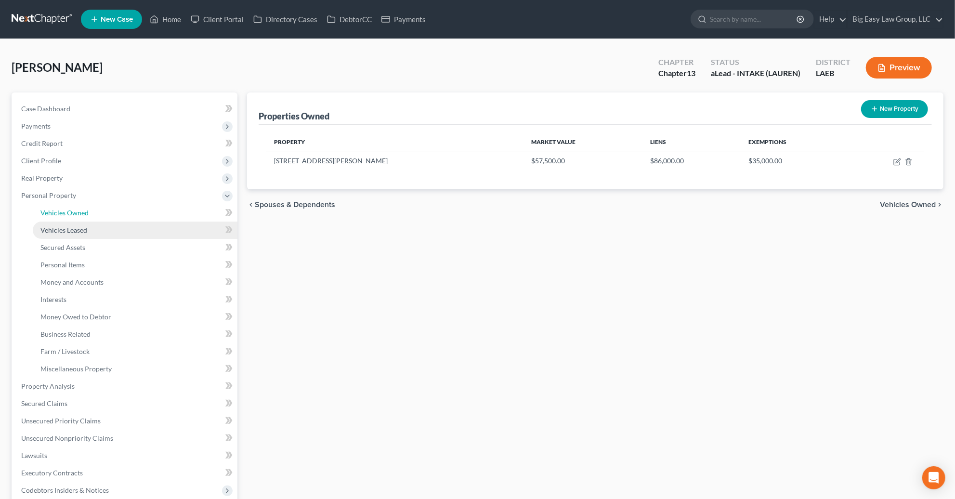
click at [132, 218] on link "Vehicles Owned" at bounding box center [135, 212] width 205 height 17
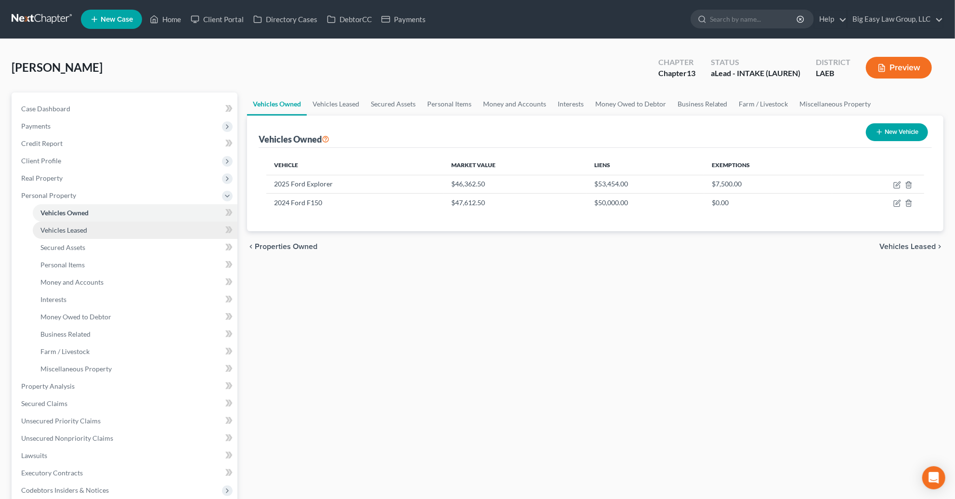
drag, startPoint x: 107, startPoint y: 225, endPoint x: 106, endPoint y: 236, distance: 10.6
click at [107, 225] on link "Vehicles Leased" at bounding box center [135, 230] width 205 height 17
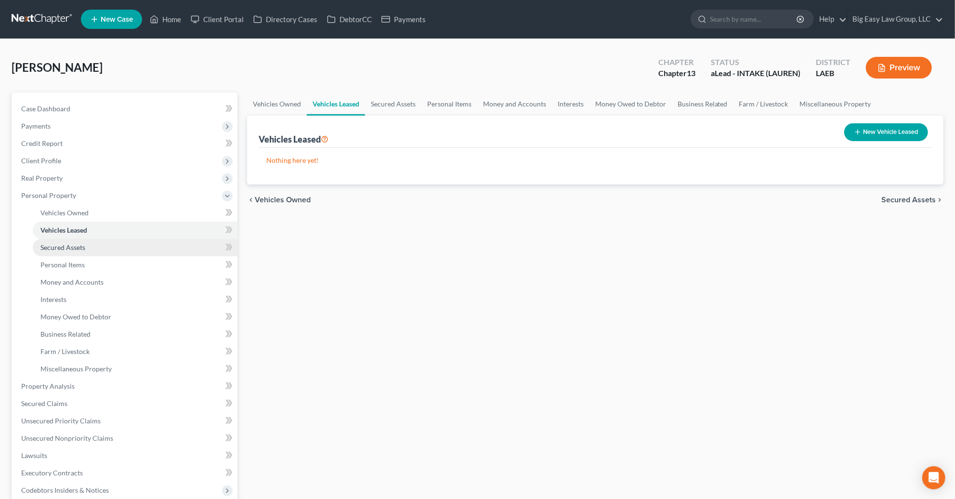
drag, startPoint x: 106, startPoint y: 244, endPoint x: 106, endPoint y: 249, distance: 4.8
click at [106, 244] on link "Secured Assets" at bounding box center [135, 247] width 205 height 17
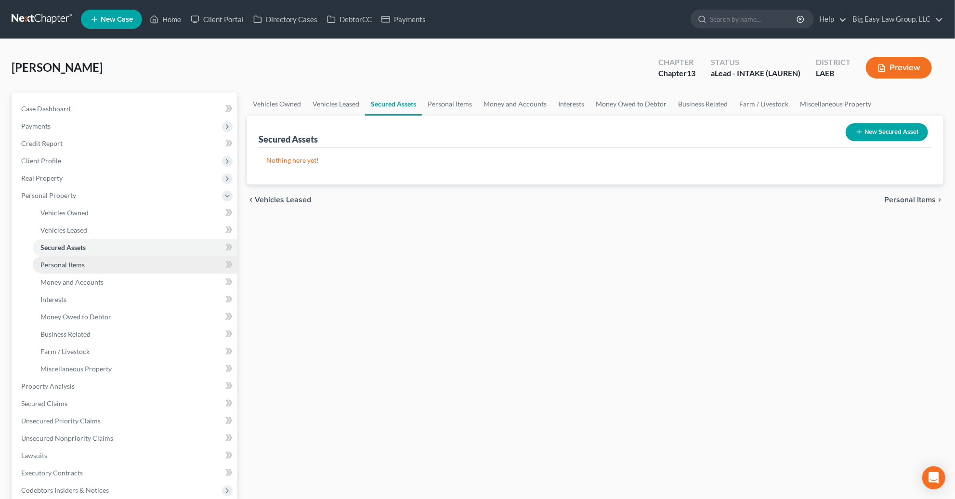
click at [107, 259] on link "Personal Items" at bounding box center [135, 264] width 205 height 17
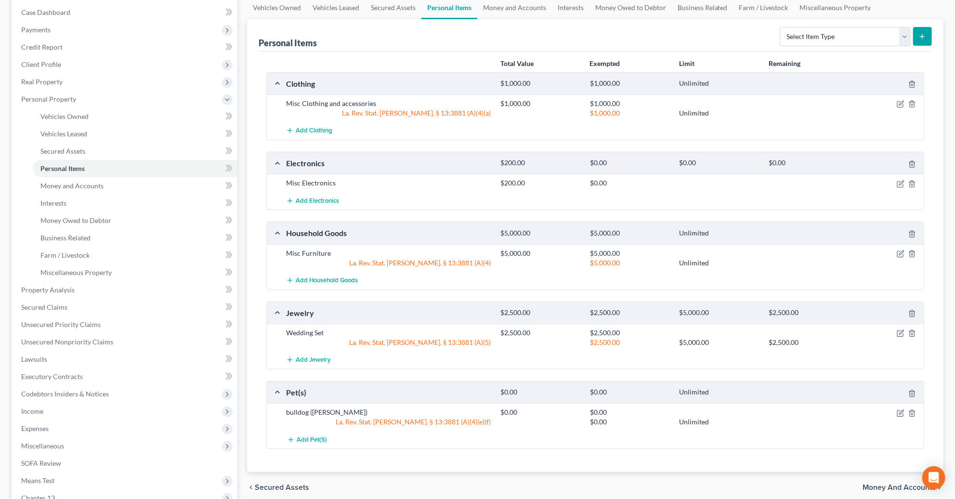
scroll to position [102, 0]
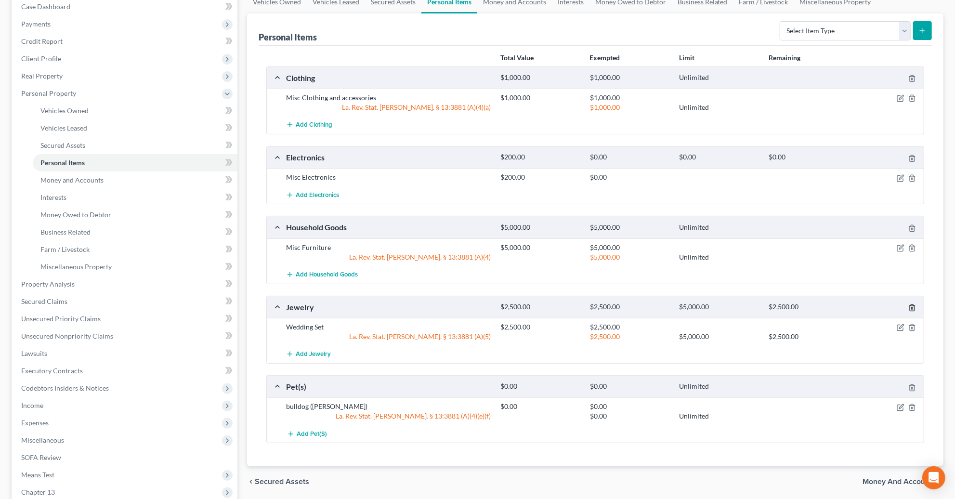
click at [912, 307] on icon "button" at bounding box center [912, 308] width 8 height 8
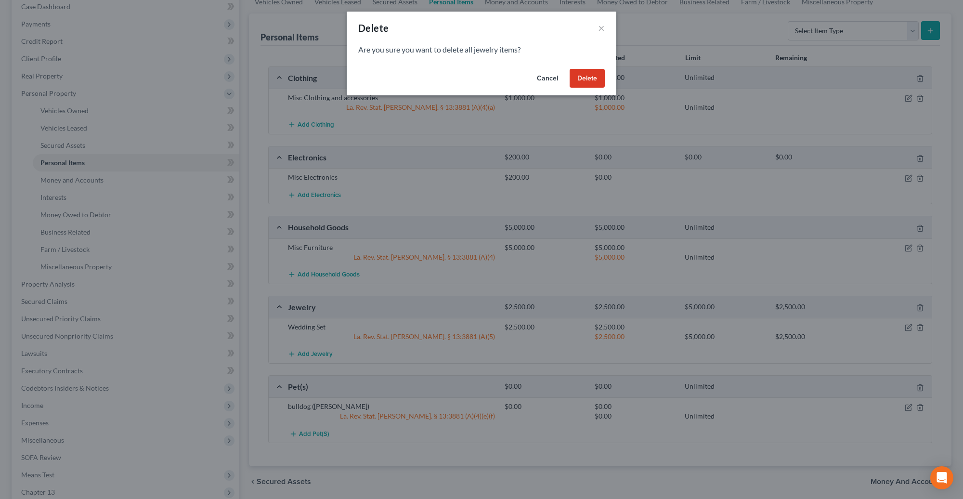
click at [596, 82] on button "Delete" at bounding box center [587, 78] width 35 height 19
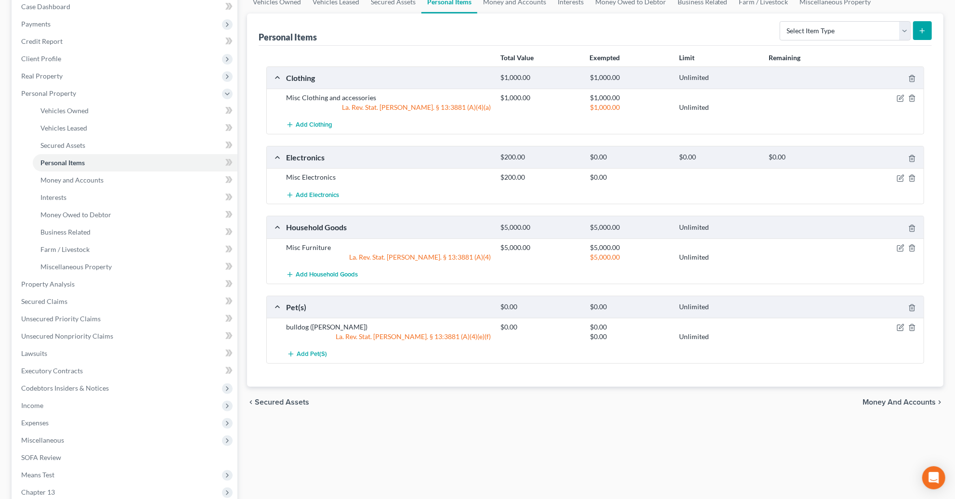
click at [895, 329] on div at bounding box center [889, 327] width 71 height 10
click at [899, 328] on icon "button" at bounding box center [901, 328] width 8 height 8
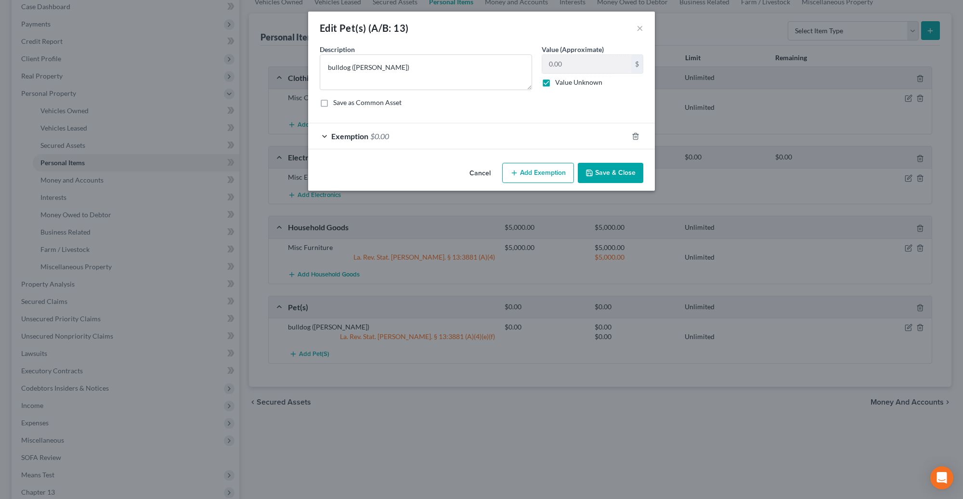
drag, startPoint x: 549, startPoint y: 80, endPoint x: 578, endPoint y: 75, distance: 29.4
click at [555, 80] on label "Value Unknown" at bounding box center [578, 83] width 47 height 10
click at [559, 80] on input "Value Unknown" at bounding box center [562, 81] width 6 height 6
checkbox input "false"
click at [581, 66] on input "0.00" at bounding box center [586, 64] width 89 height 18
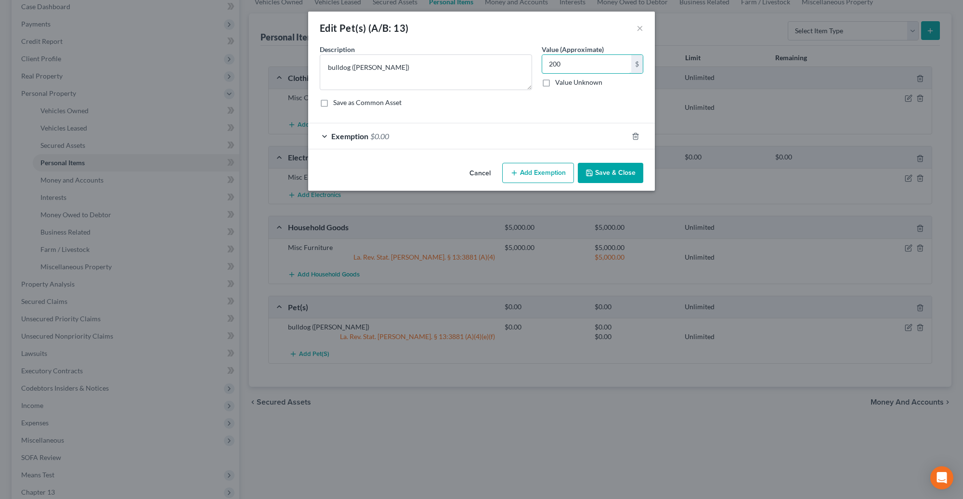
type input "200"
click at [389, 130] on div "Exemption $0.00" at bounding box center [468, 136] width 320 height 26
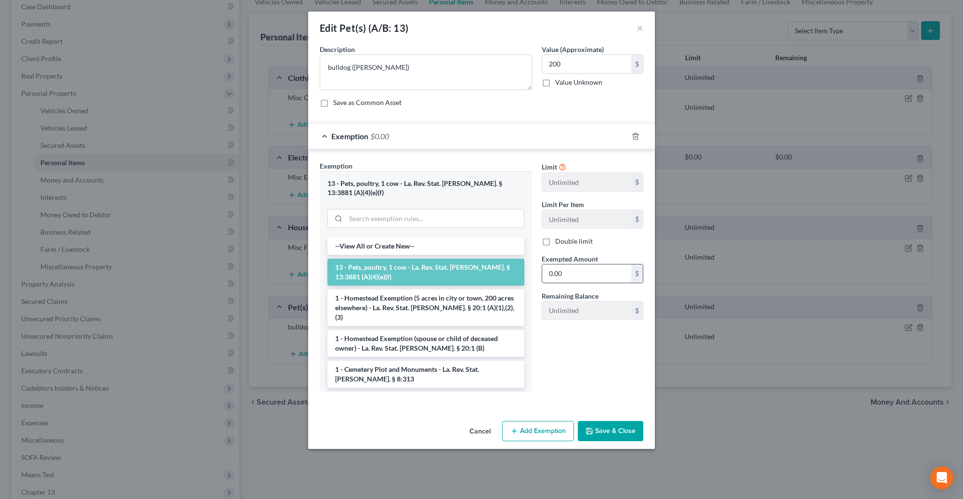
click at [578, 269] on input "0.00" at bounding box center [586, 273] width 89 height 18
type input "200"
click at [608, 363] on div "Limit Unlimited $ Limit Per Item Unlimited $ Double limit Exempted Amount * 200…" at bounding box center [592, 280] width 111 height 238
click at [630, 421] on button "Save & Close" at bounding box center [611, 431] width 66 height 20
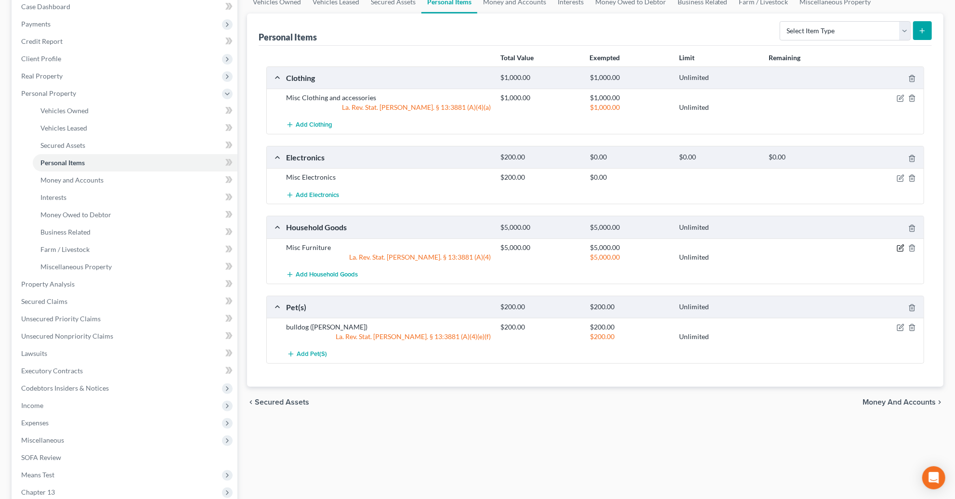
click at [898, 247] on icon "button" at bounding box center [901, 248] width 8 height 8
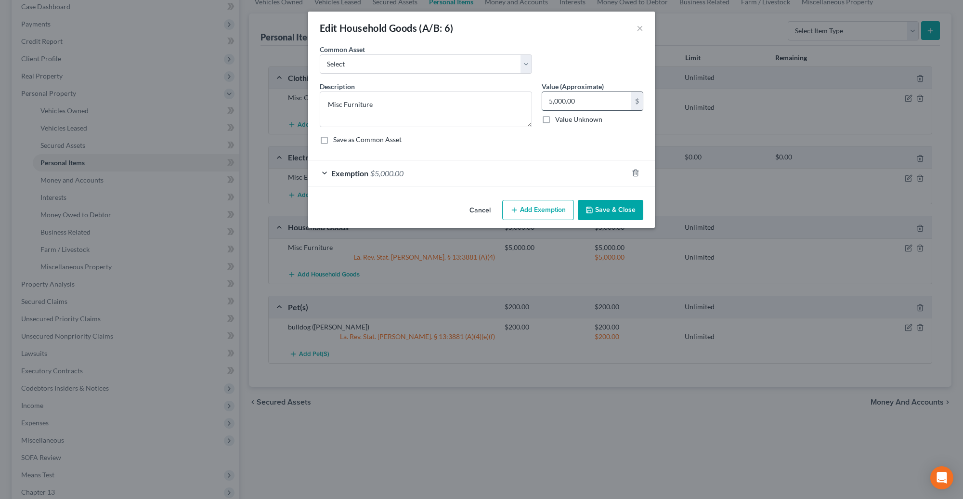
click at [622, 100] on input "5,000.00" at bounding box center [586, 101] width 89 height 18
type input "2,000"
click at [396, 165] on div "Exemption $5,000.00" at bounding box center [468, 173] width 320 height 26
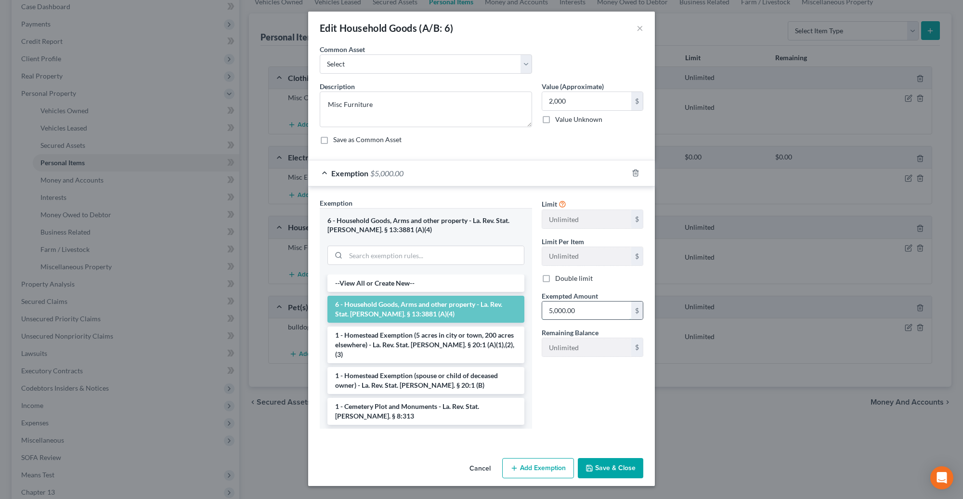
click at [579, 306] on input "5,000.00" at bounding box center [586, 311] width 89 height 18
type input "2,000"
click at [625, 462] on button "Save & Close" at bounding box center [611, 468] width 66 height 20
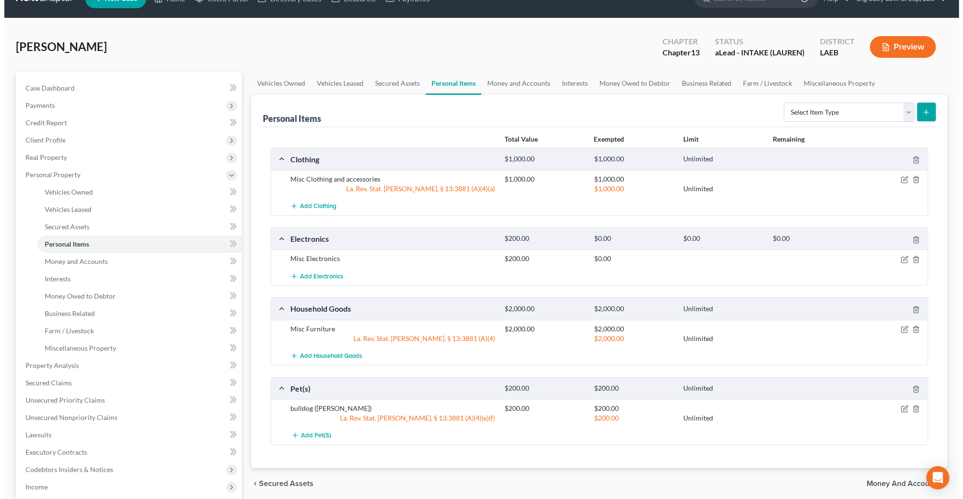
scroll to position [0, 0]
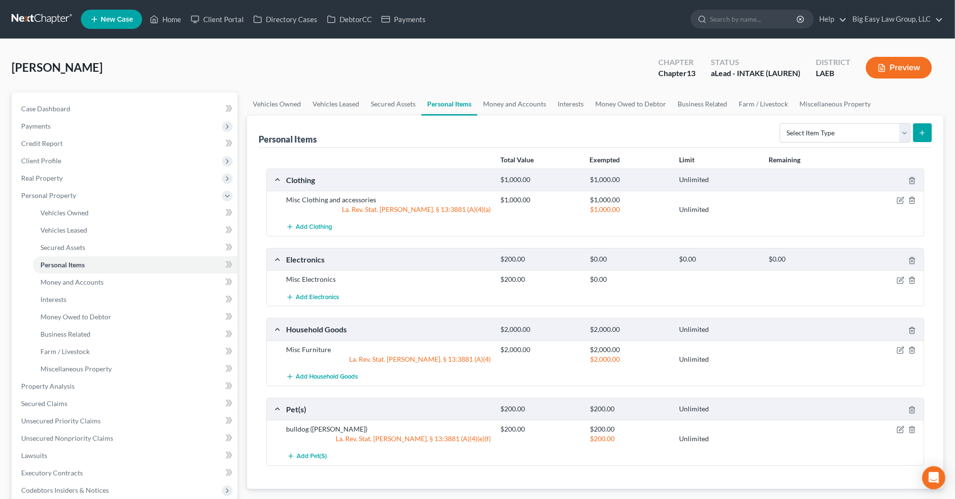
click at [902, 69] on button "Preview" at bounding box center [899, 68] width 66 height 22
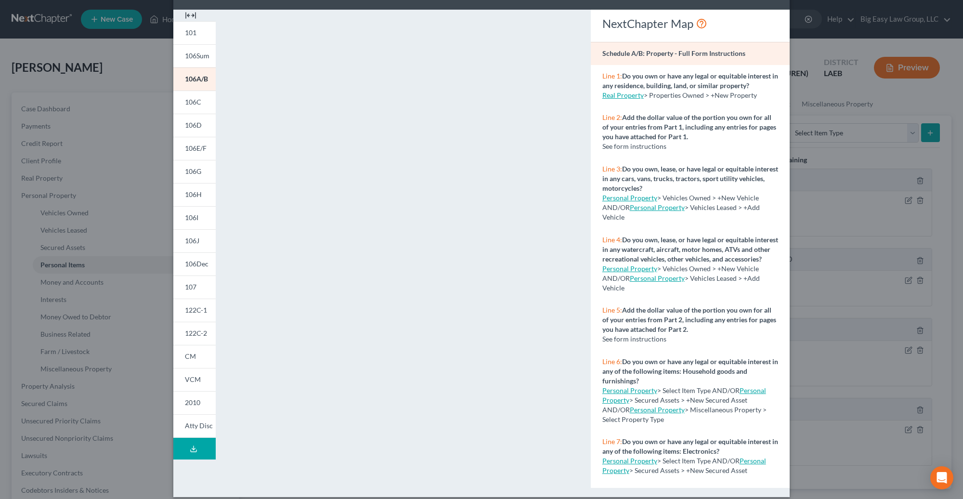
scroll to position [44, 0]
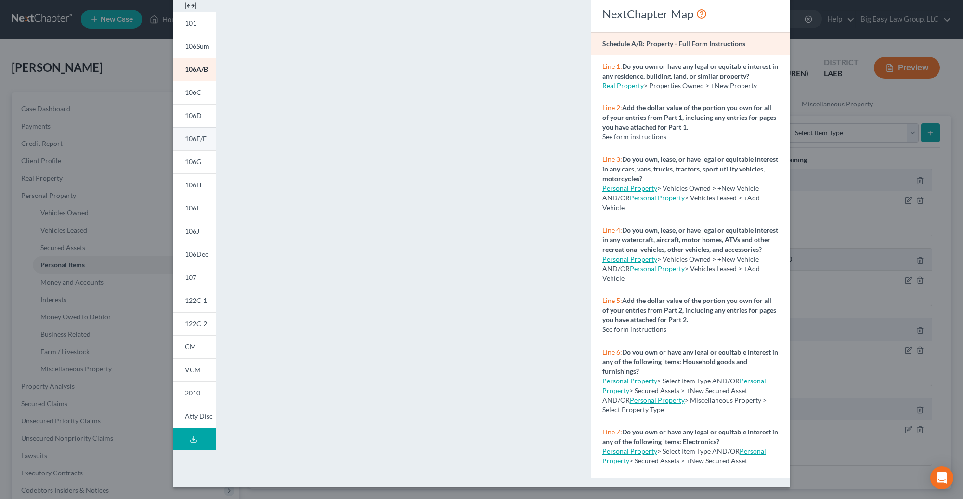
click at [211, 140] on link "106E/F" at bounding box center [194, 138] width 42 height 23
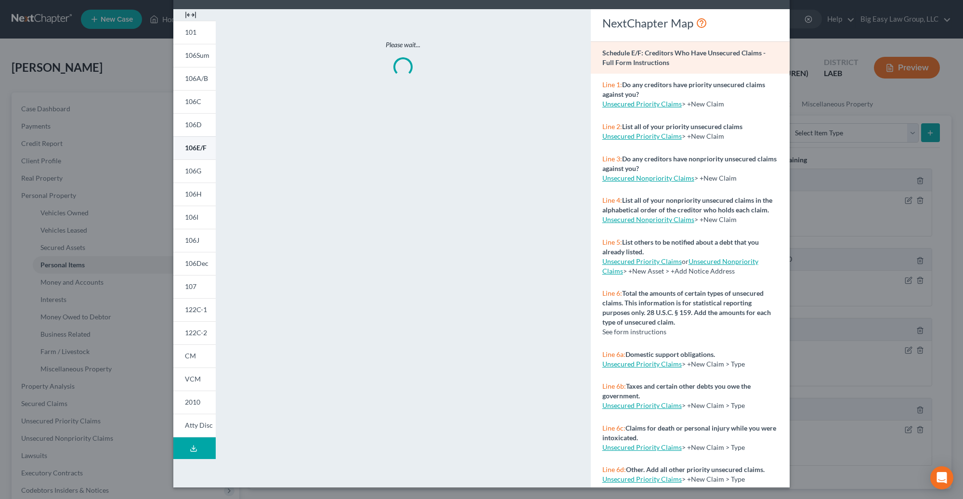
scroll to position [35, 0]
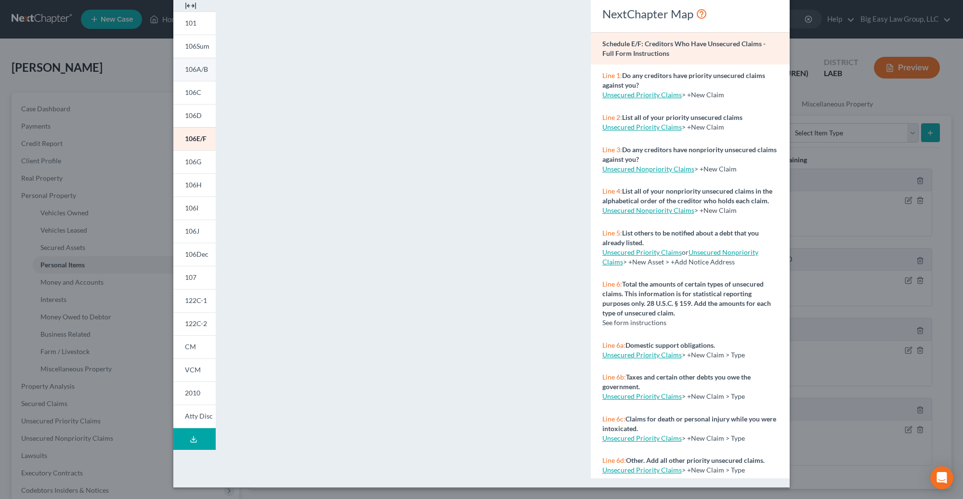
click at [201, 79] on link "106A/B" at bounding box center [194, 69] width 42 height 23
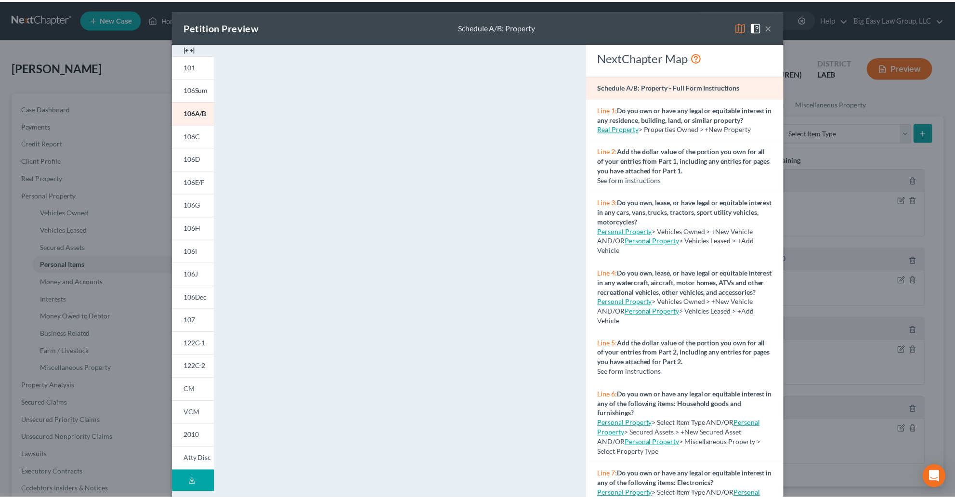
scroll to position [0, 0]
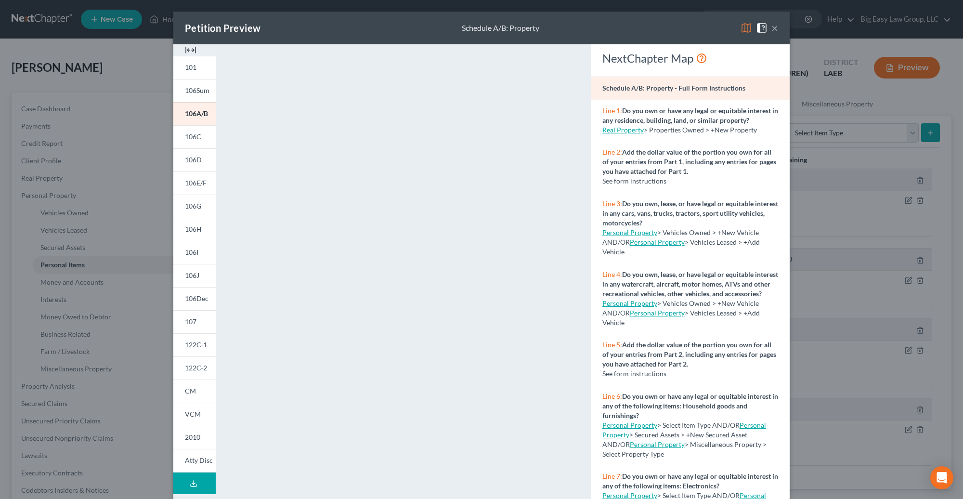
click at [772, 26] on button "×" at bounding box center [775, 28] width 7 height 12
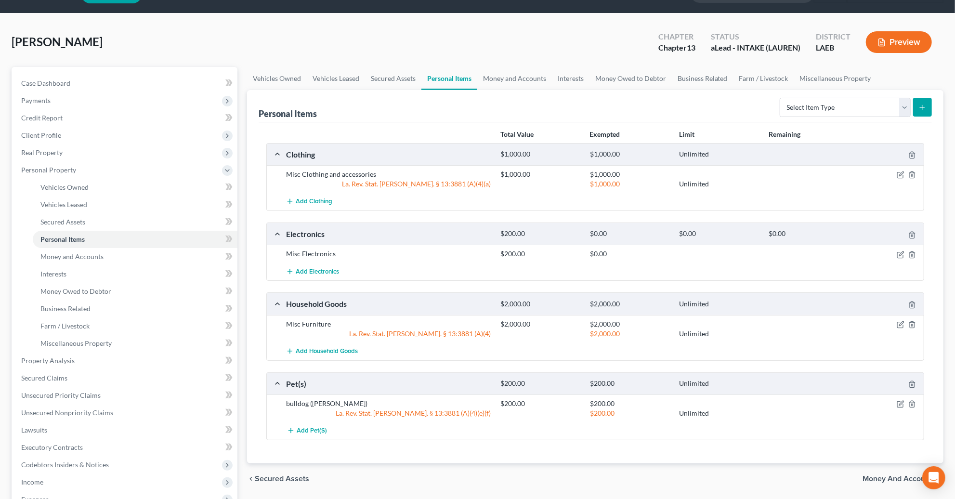
scroll to position [37, 0]
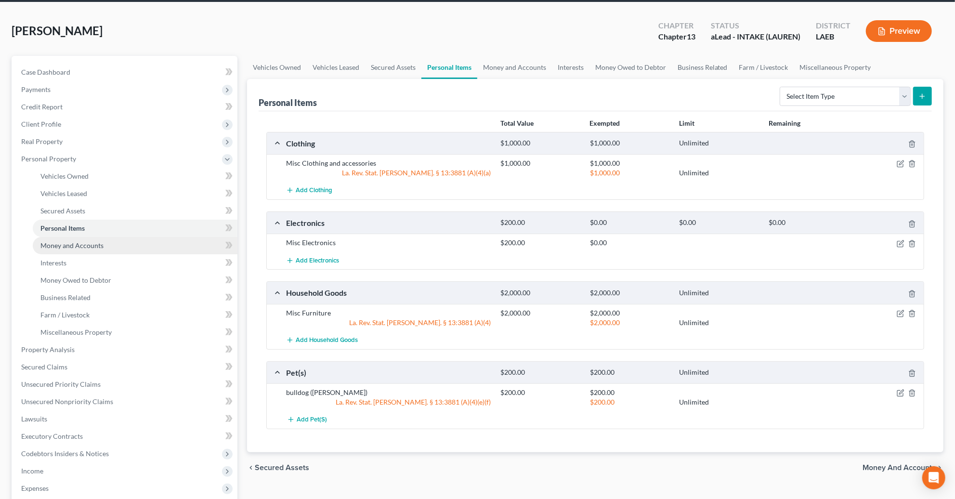
drag, startPoint x: 106, startPoint y: 241, endPoint x: 112, endPoint y: 244, distance: 6.3
click at [106, 241] on link "Money and Accounts" at bounding box center [135, 245] width 205 height 17
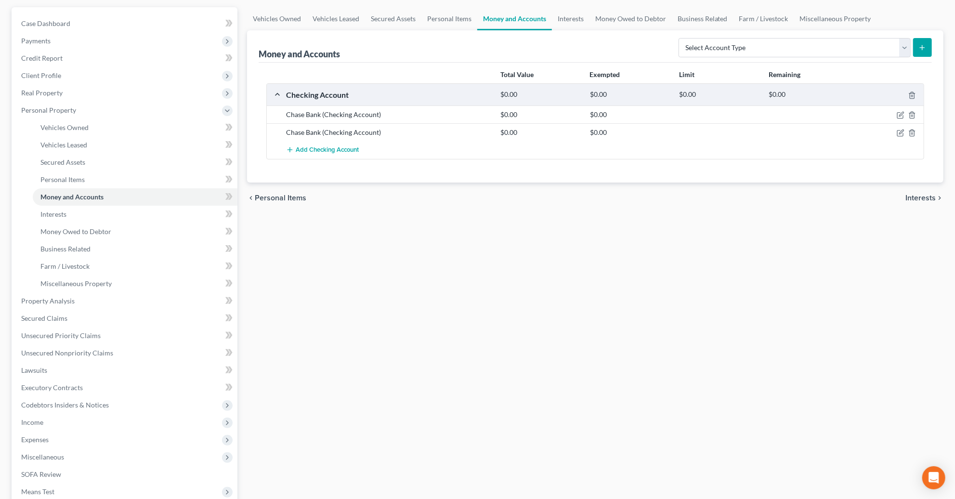
scroll to position [237, 0]
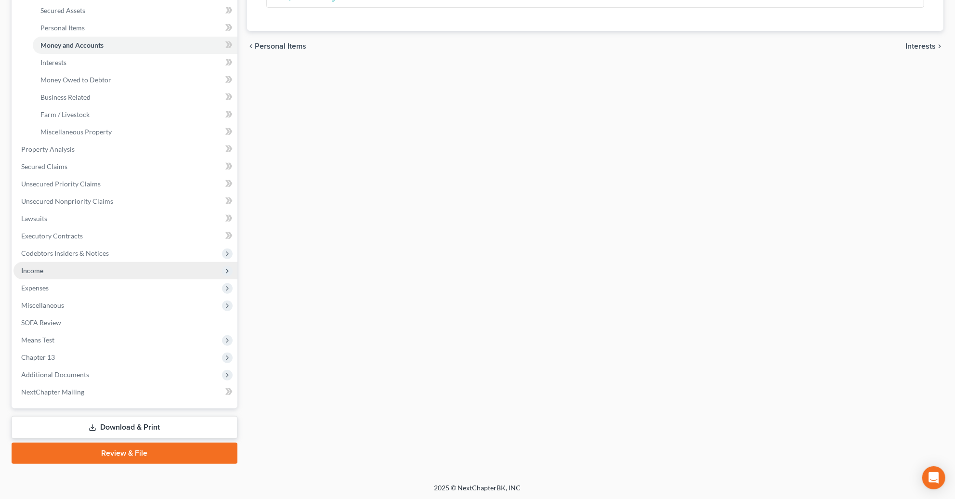
click at [124, 266] on span "Income" at bounding box center [125, 270] width 224 height 17
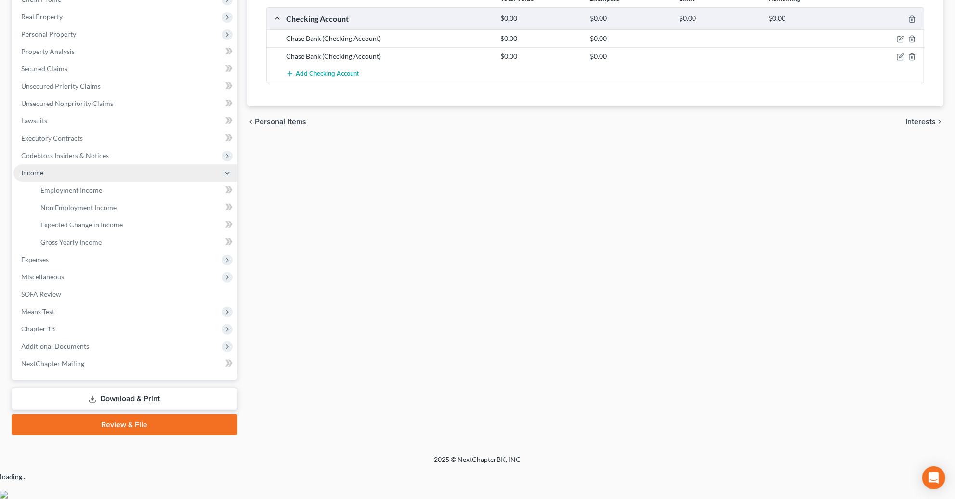
scroll to position [133, 0]
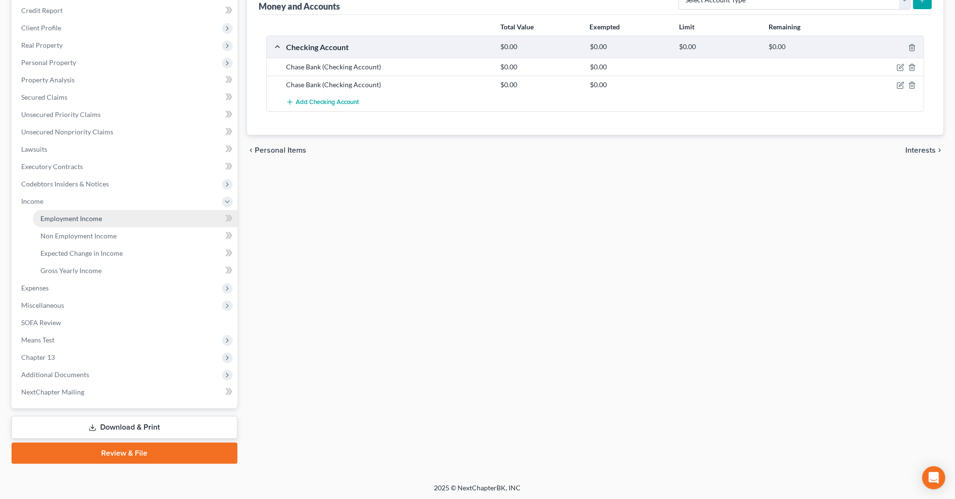
click at [128, 221] on link "Employment Income" at bounding box center [135, 218] width 205 height 17
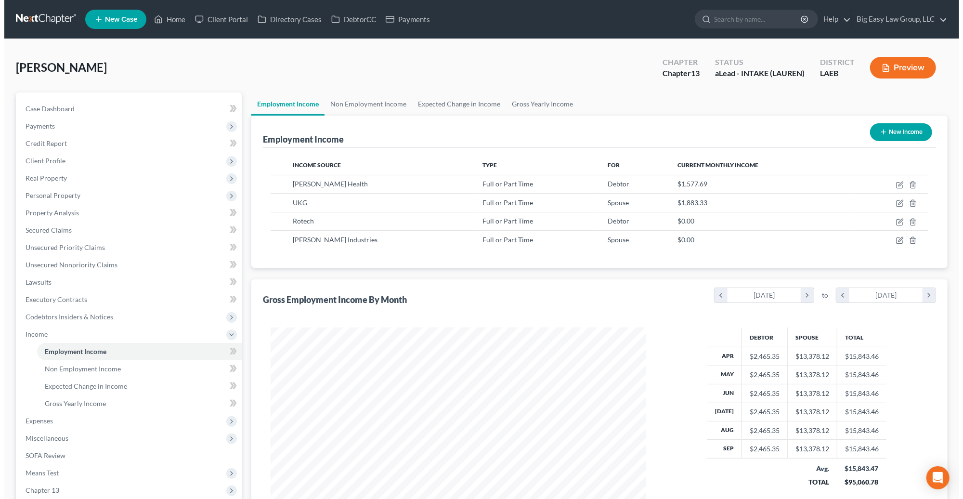
scroll to position [188, 395]
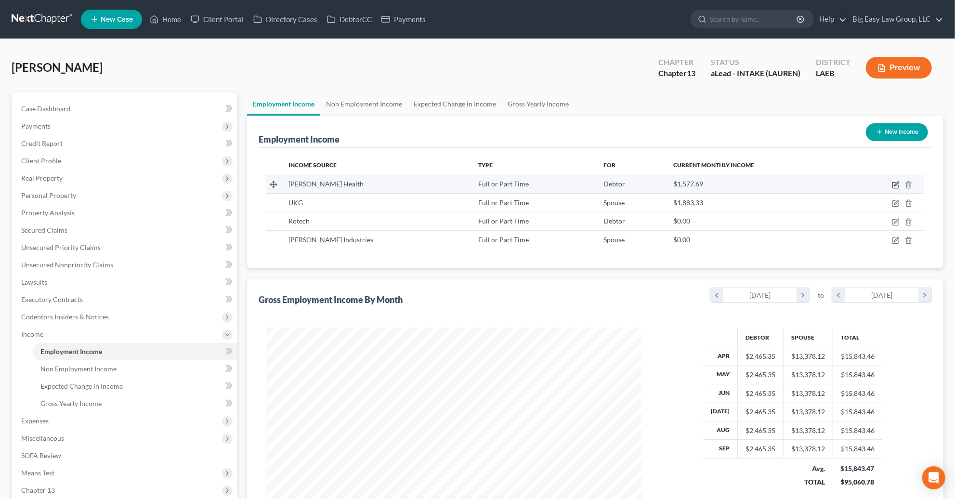
click at [892, 184] on icon "button" at bounding box center [896, 185] width 8 height 8
select select "0"
select select "19"
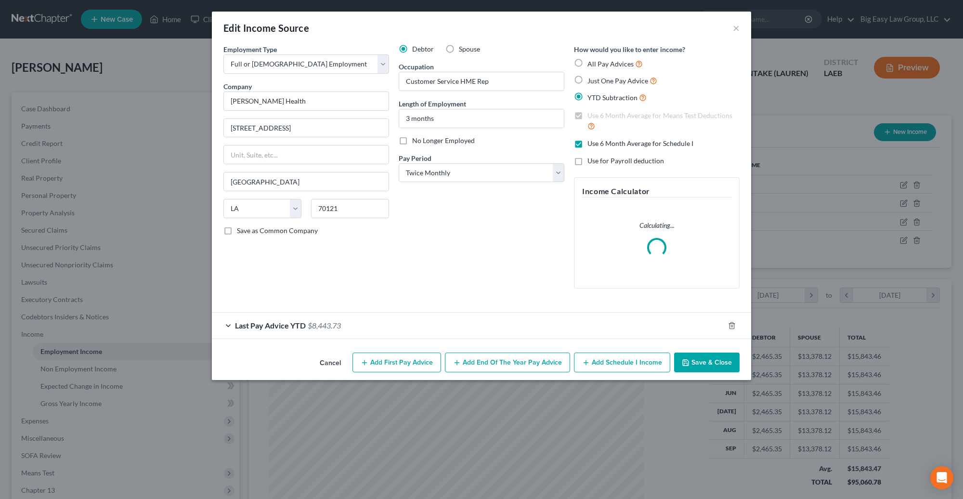
scroll to position [189, 398]
click at [305, 318] on div "Last Pay Advice YTD $8,443.73" at bounding box center [468, 326] width 513 height 26
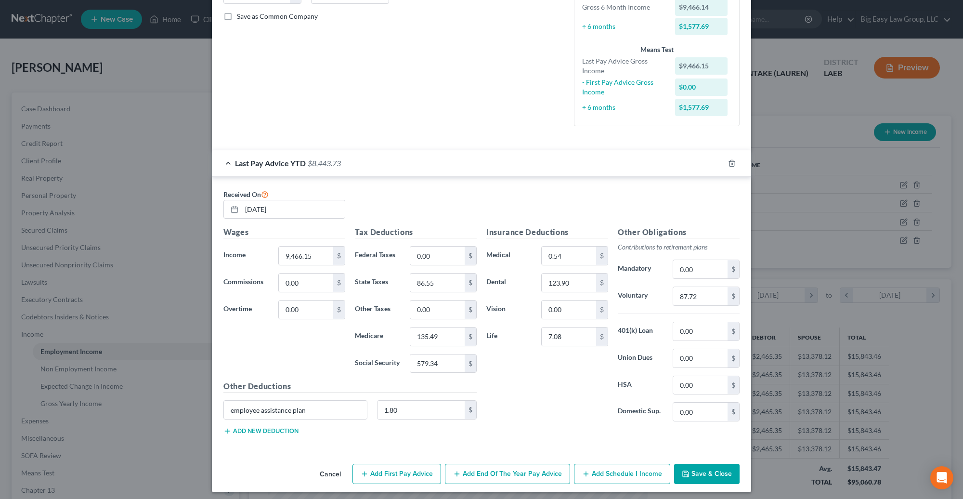
scroll to position [219, 0]
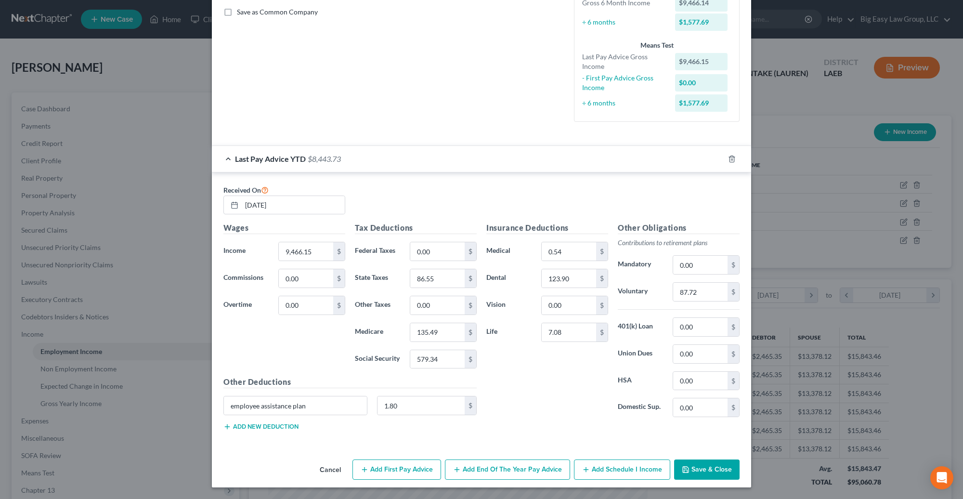
drag, startPoint x: 601, startPoint y: 471, endPoint x: 488, endPoint y: 378, distance: 146.0
click at [601, 471] on button "Add Schedule I Income" at bounding box center [622, 470] width 96 height 20
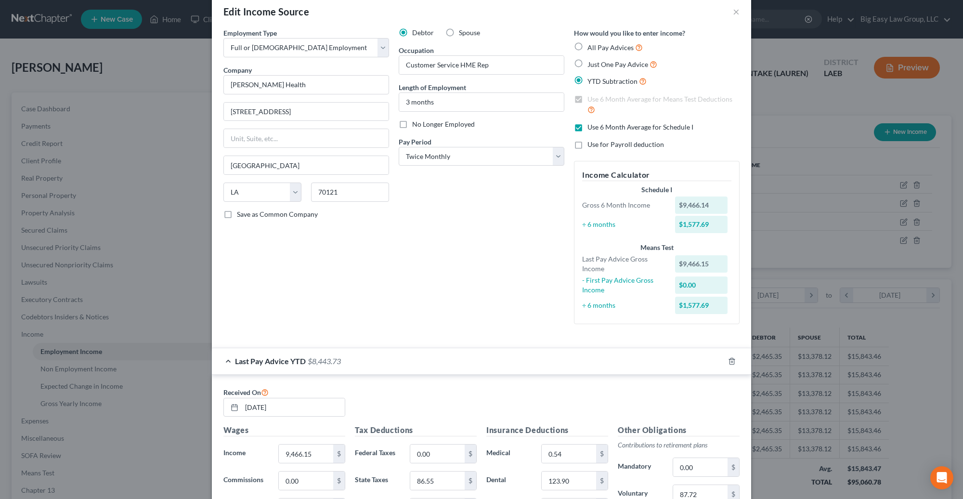
scroll to position [17, 0]
click at [480, 149] on select "Select Monthly Twice Monthly Every Other Week Weekly" at bounding box center [482, 155] width 166 height 19
select select "2"
click at [399, 146] on select "Select Monthly Twice Monthly Every Other Week Weekly" at bounding box center [482, 155] width 166 height 19
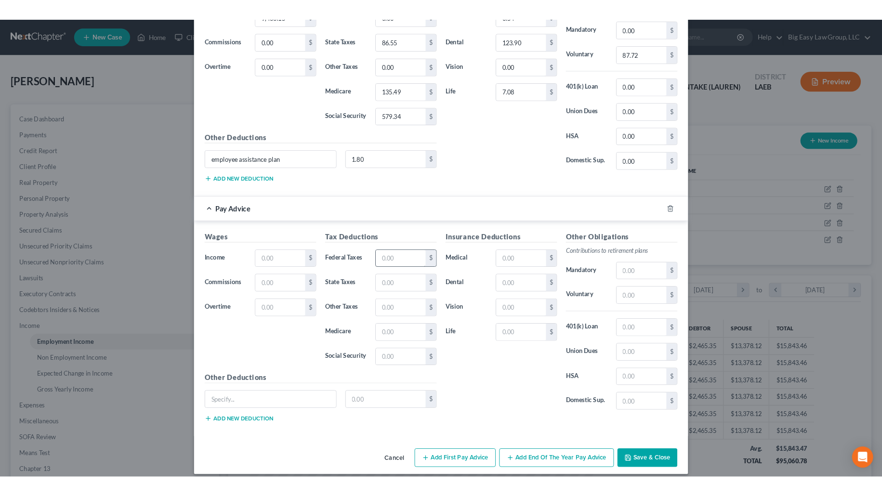
scroll to position [482, 0]
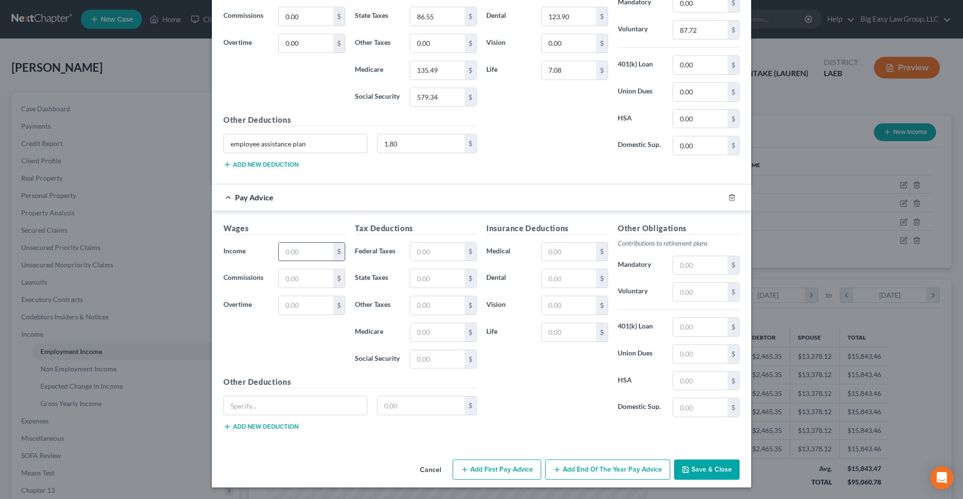
click at [310, 249] on input "text" at bounding box center [306, 252] width 54 height 18
type input "1,455"
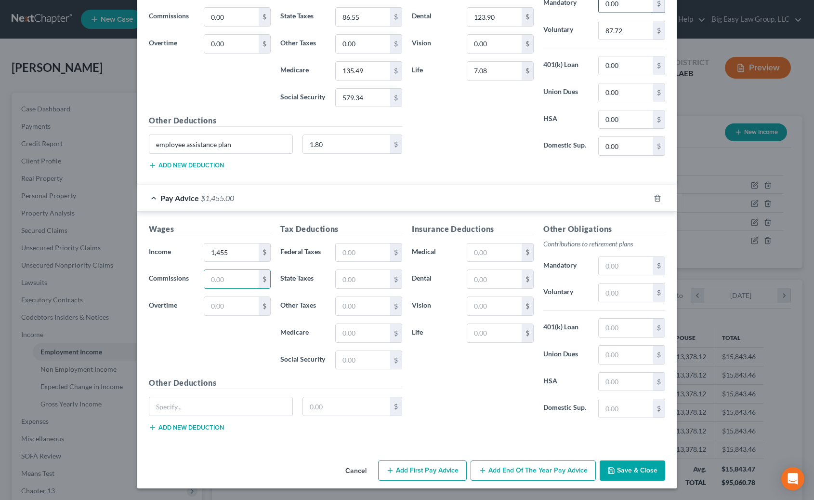
scroll to position [0, 0]
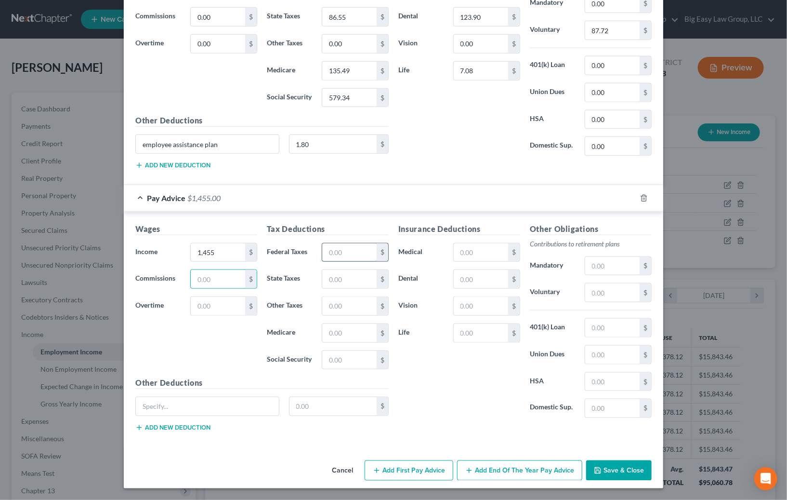
click at [351, 250] on input "text" at bounding box center [349, 252] width 54 height 18
type input "123"
click at [605, 290] on input "text" at bounding box center [612, 292] width 54 height 18
type input "44"
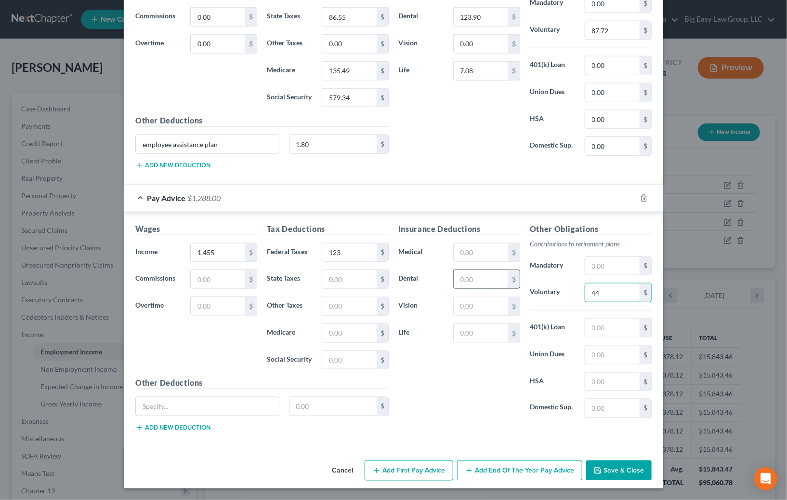
click at [481, 277] on input "text" at bounding box center [481, 279] width 54 height 18
type input "21"
click at [629, 462] on button "Save & Close" at bounding box center [619, 470] width 66 height 20
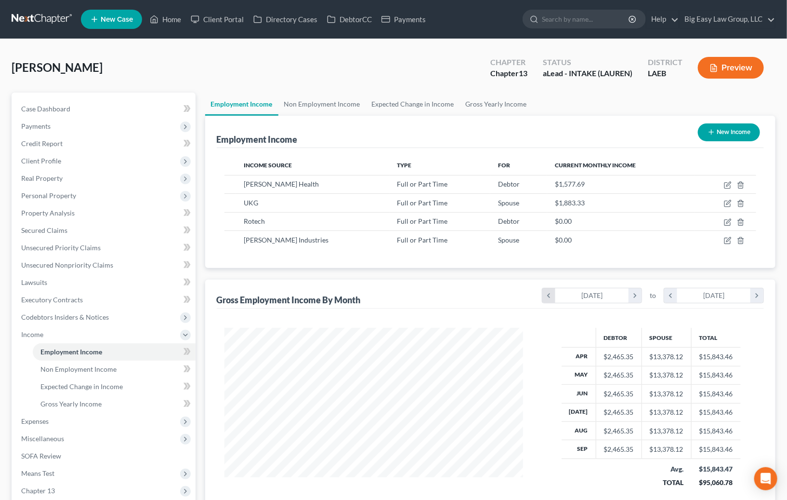
scroll to position [481523, 481378]
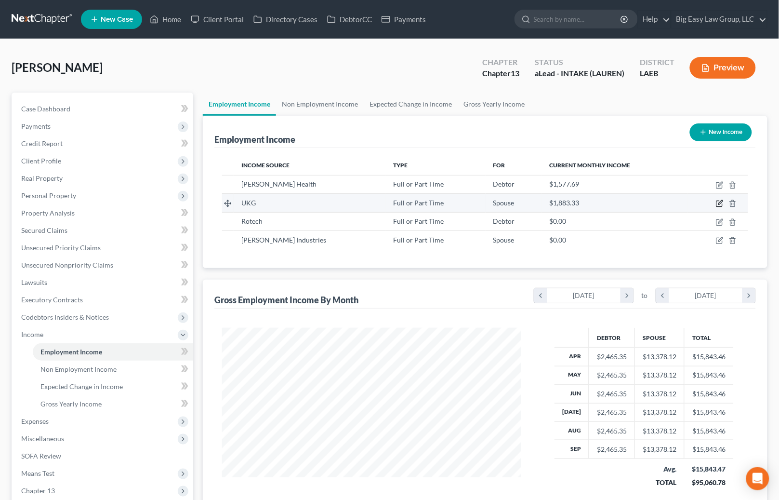
click at [717, 201] on icon "button" at bounding box center [719, 204] width 6 height 6
select select "0"
select select "19"
select select "3"
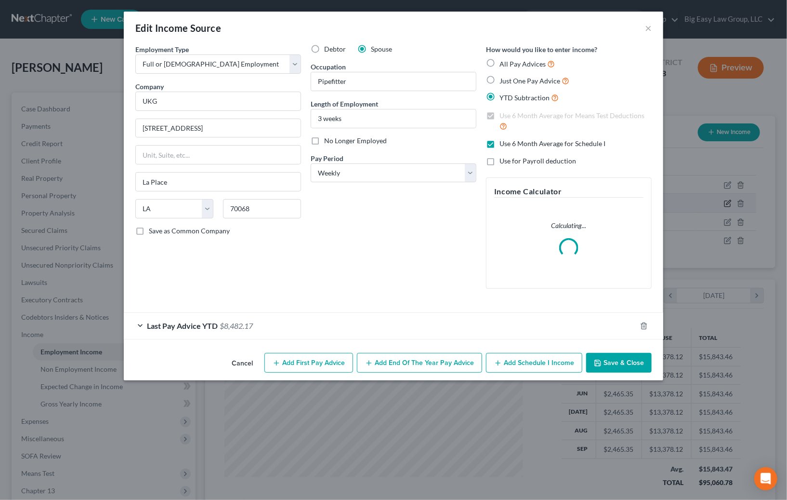
scroll to position [172, 321]
drag, startPoint x: 250, startPoint y: 320, endPoint x: 314, endPoint y: 296, distance: 68.0
click at [251, 320] on div "Last Pay Advice YTD $8,482.17" at bounding box center [380, 326] width 513 height 26
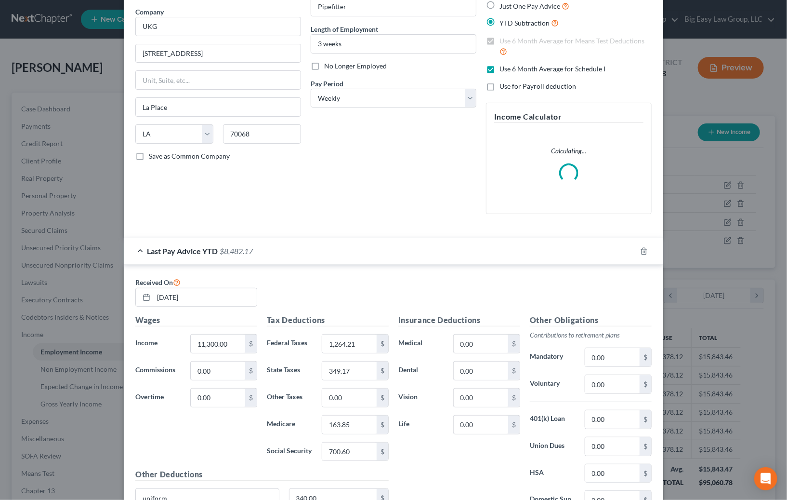
scroll to position [0, 0]
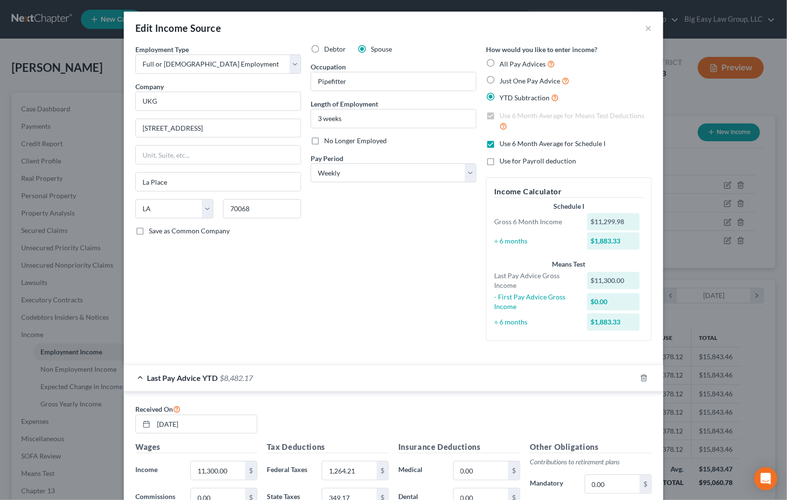
drag, startPoint x: 490, startPoint y: 144, endPoint x: 466, endPoint y: 189, distance: 51.5
click at [500, 145] on label "Use 6 Month Average for Schedule I" at bounding box center [553, 144] width 106 height 10
click at [503, 145] on input "Use 6 Month Average for Schedule I" at bounding box center [506, 142] width 6 height 6
checkbox input "false"
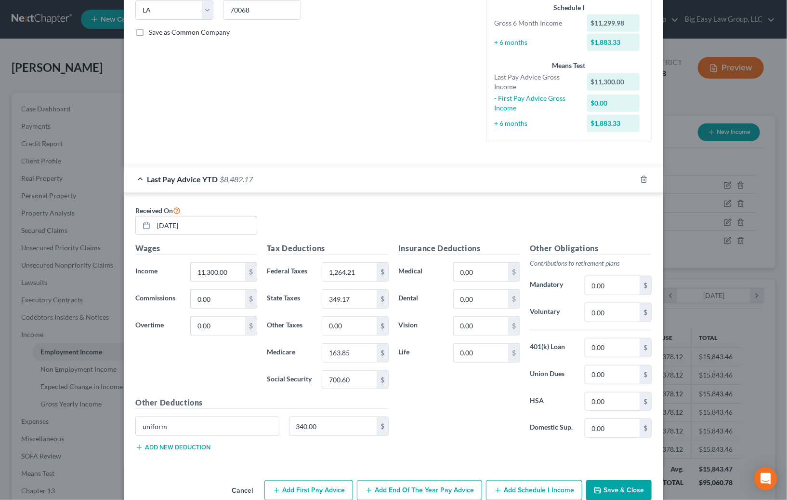
scroll to position [219, 0]
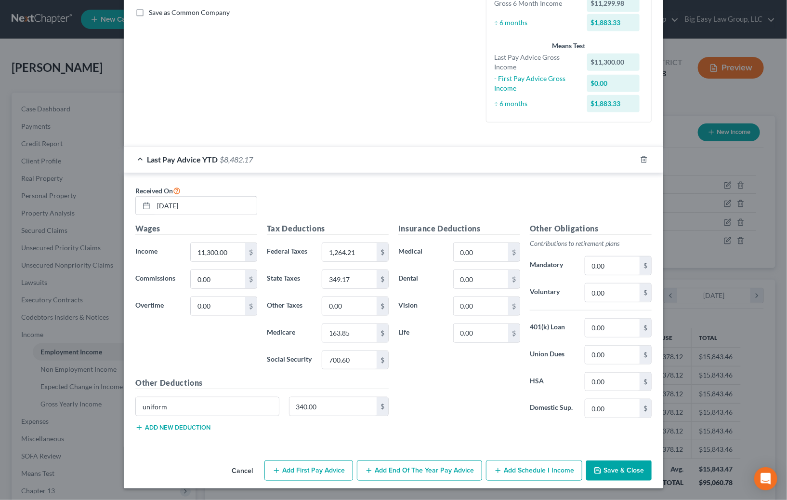
click at [498, 464] on button "Add Schedule I Income" at bounding box center [534, 470] width 96 height 20
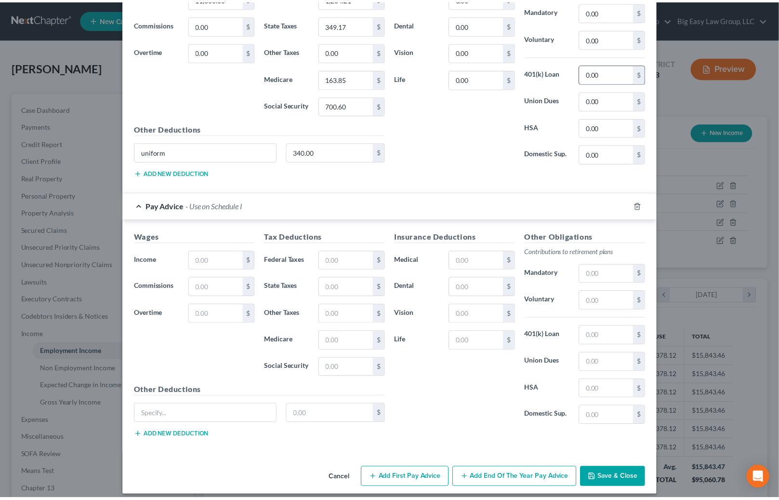
scroll to position [482, 0]
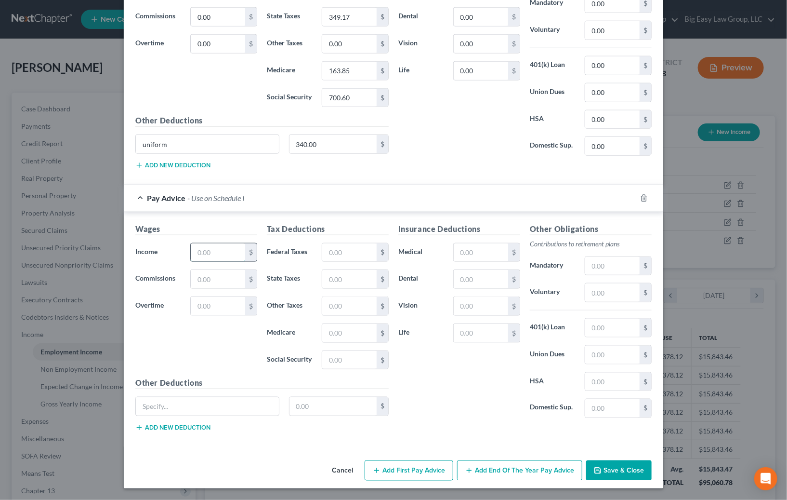
click at [221, 248] on input "text" at bounding box center [218, 252] width 54 height 18
type input "1,600"
click at [204, 295] on div "Wages Income * 1,600 $ Commissions $ Overtime $" at bounding box center [197, 300] width 132 height 154
click at [208, 305] on input "text" at bounding box center [218, 306] width 54 height 18
click at [205, 303] on input "text" at bounding box center [218, 306] width 54 height 18
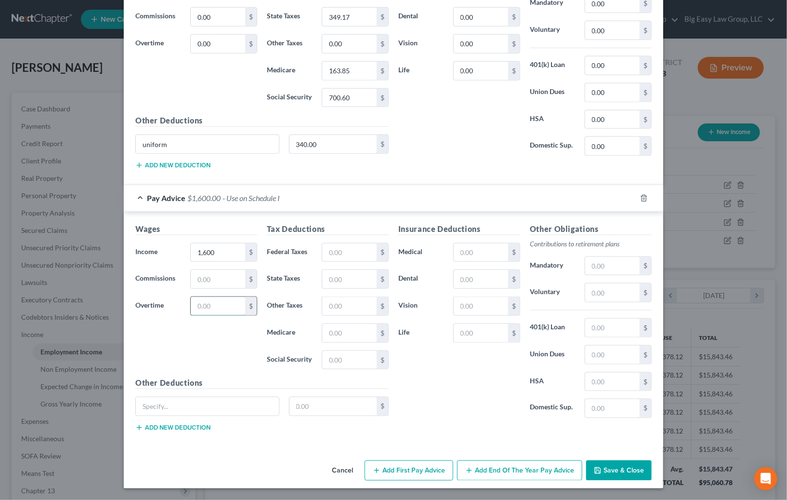
click at [205, 303] on input "text" at bounding box center [218, 306] width 54 height 18
click at [234, 301] on input "4,180" at bounding box center [218, 306] width 54 height 18
drag, startPoint x: 234, startPoint y: 303, endPoint x: 171, endPoint y: 293, distance: 64.2
click at [171, 293] on div "Wages Income * 1,600 $ Commissions $ Overtime 4,180 $" at bounding box center [197, 300] width 132 height 154
type input "480"
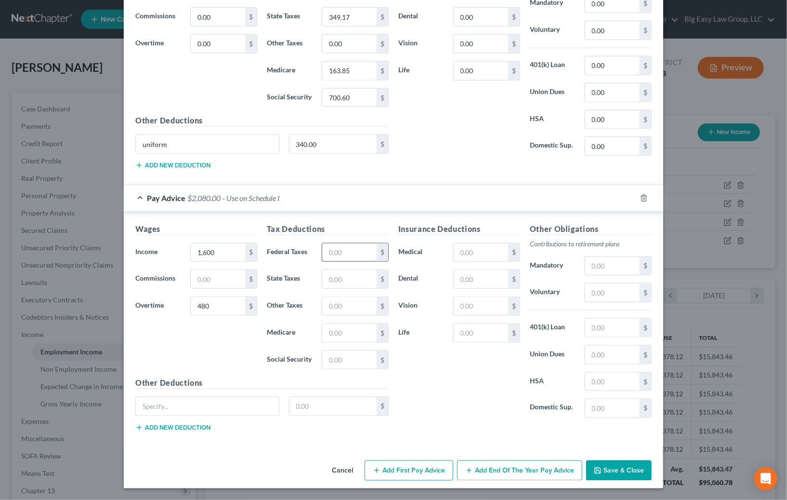
click at [346, 253] on input "text" at bounding box center [349, 252] width 54 height 18
type input "210"
click at [337, 332] on input "text" at bounding box center [349, 333] width 54 height 18
type input "30"
type input "129"
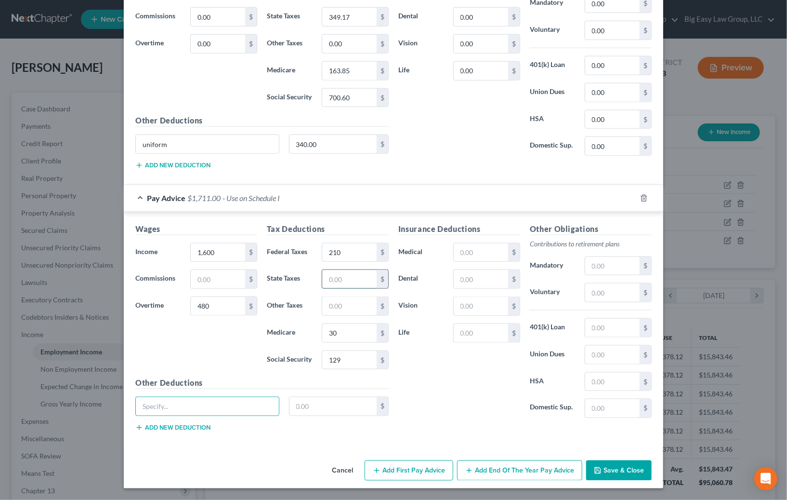
click at [358, 276] on input "text" at bounding box center [349, 279] width 54 height 18
type input "64"
click at [625, 467] on button "Save & Close" at bounding box center [619, 470] width 66 height 20
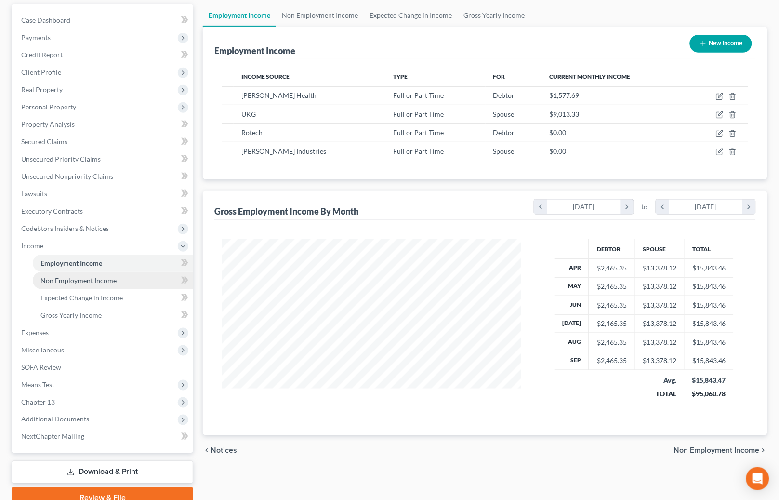
scroll to position [89, 0]
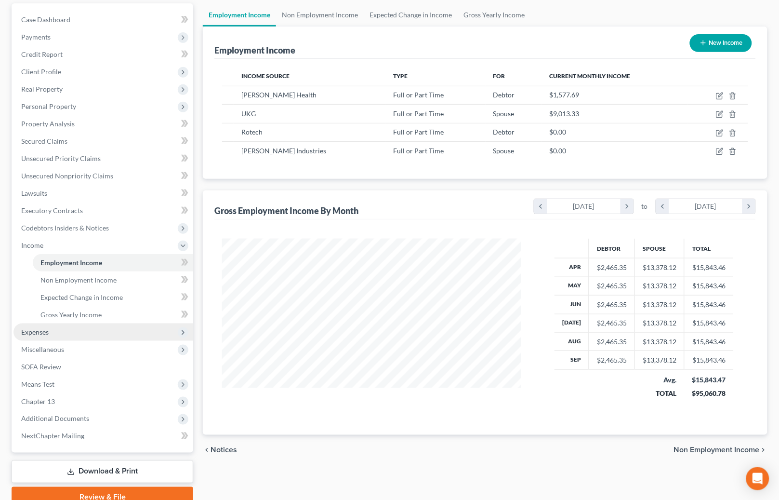
click at [123, 324] on span "Expenses" at bounding box center [103, 331] width 180 height 17
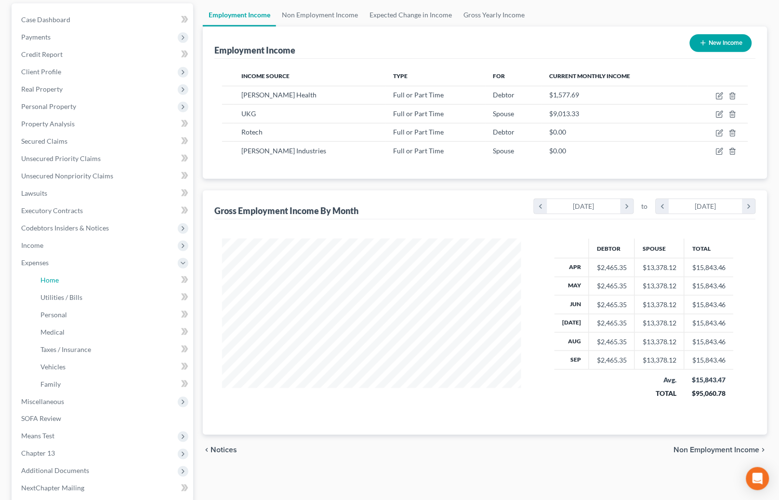
drag, startPoint x: 107, startPoint y: 282, endPoint x: 192, endPoint y: 275, distance: 85.6
click at [107, 282] on link "Home" at bounding box center [113, 279] width 160 height 17
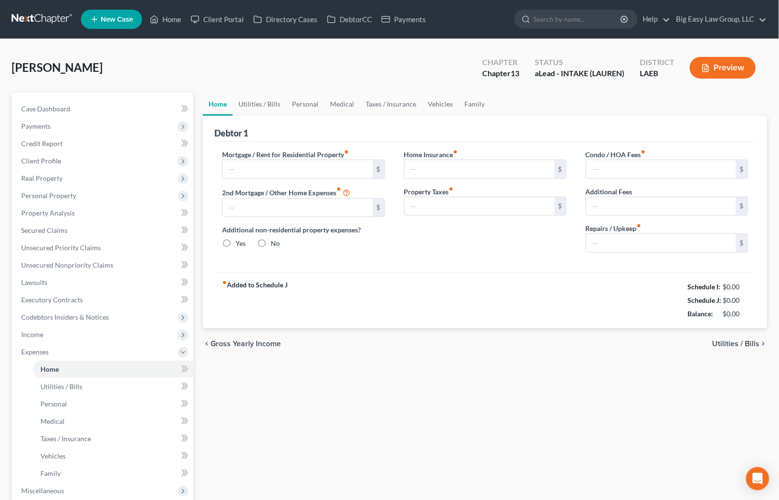
type input "700.00"
type input "2,000.00"
radio input "true"
type input "0.00"
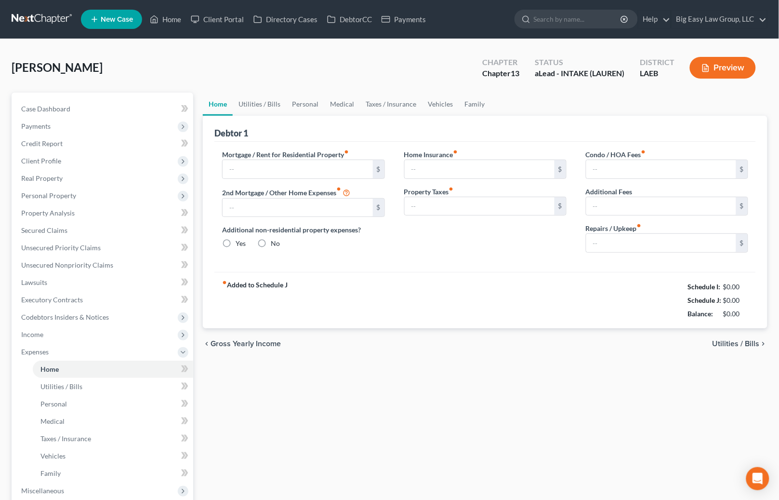
type input "0.00"
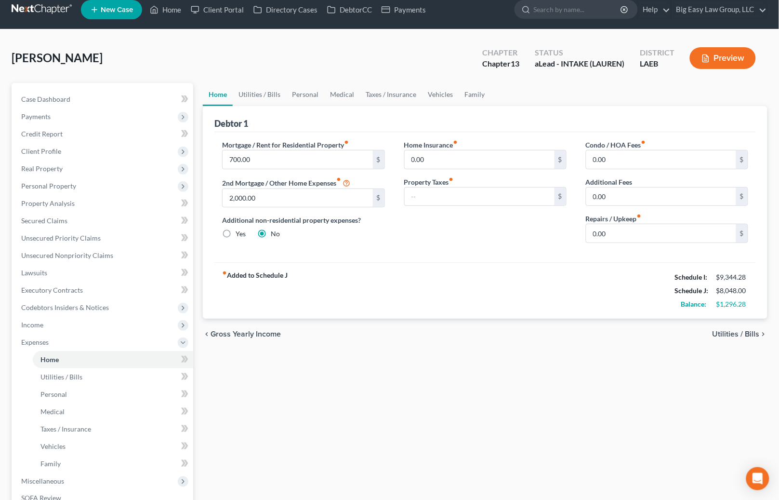
scroll to position [145, 0]
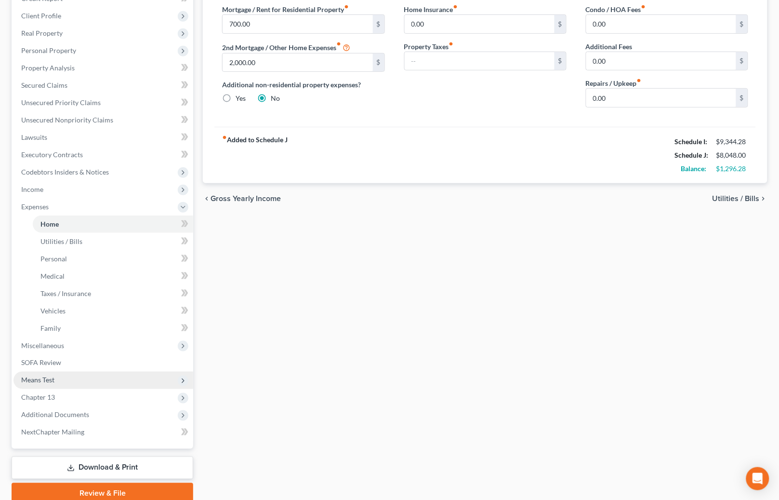
click at [49, 377] on span "Means Test" at bounding box center [37, 380] width 33 height 8
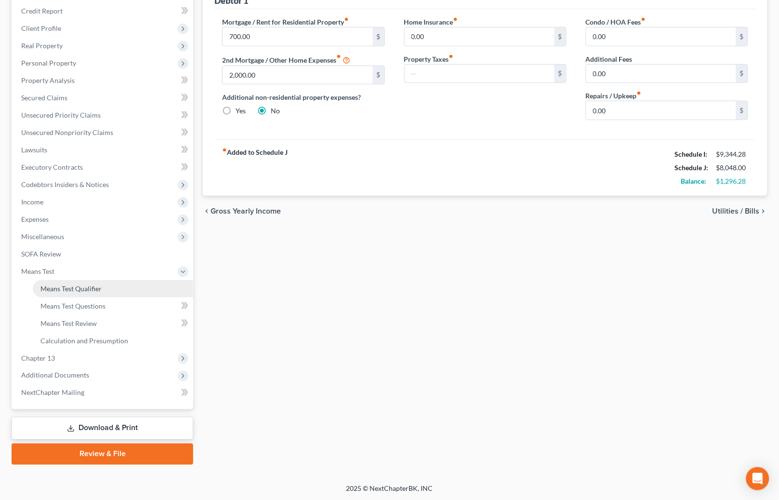
click at [128, 282] on link "Means Test Qualifier" at bounding box center [113, 288] width 160 height 17
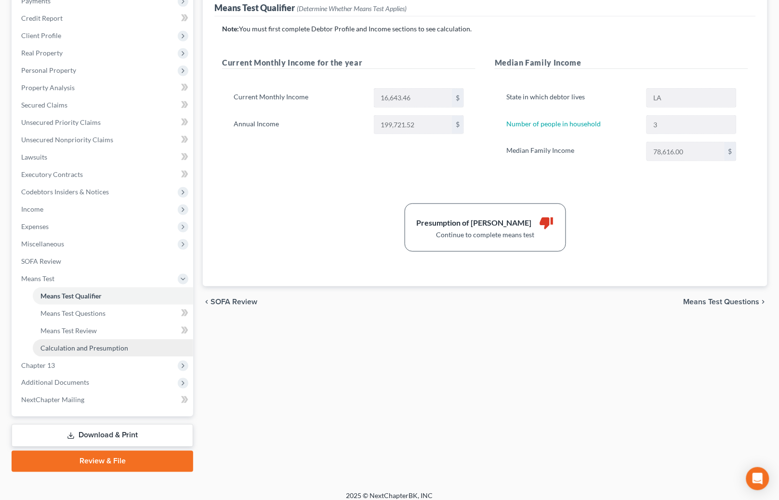
scroll to position [132, 0]
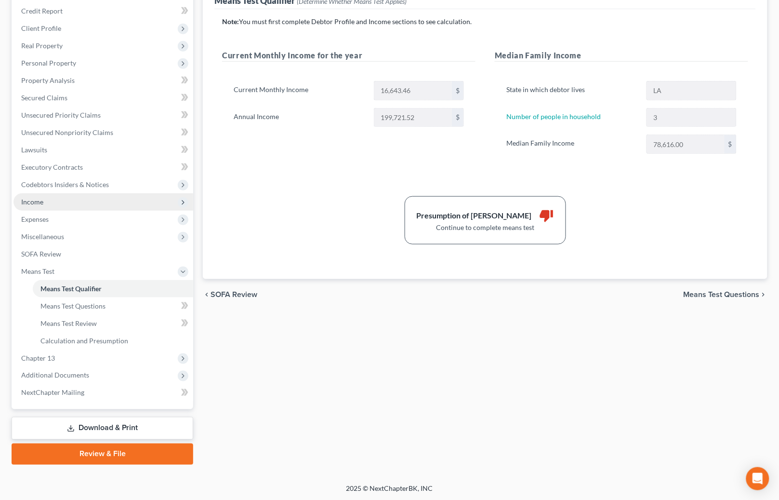
click at [87, 202] on span "Income" at bounding box center [103, 201] width 180 height 17
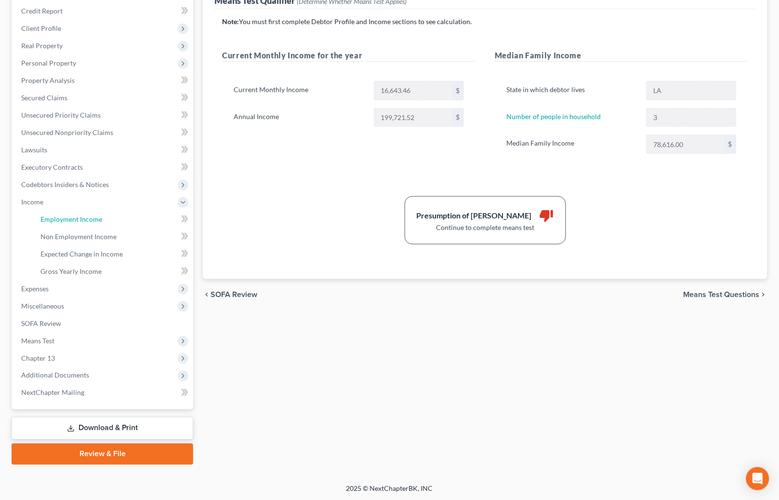
drag, startPoint x: 150, startPoint y: 213, endPoint x: 264, endPoint y: 194, distance: 115.3
click at [150, 213] on link "Employment Income" at bounding box center [113, 219] width 160 height 17
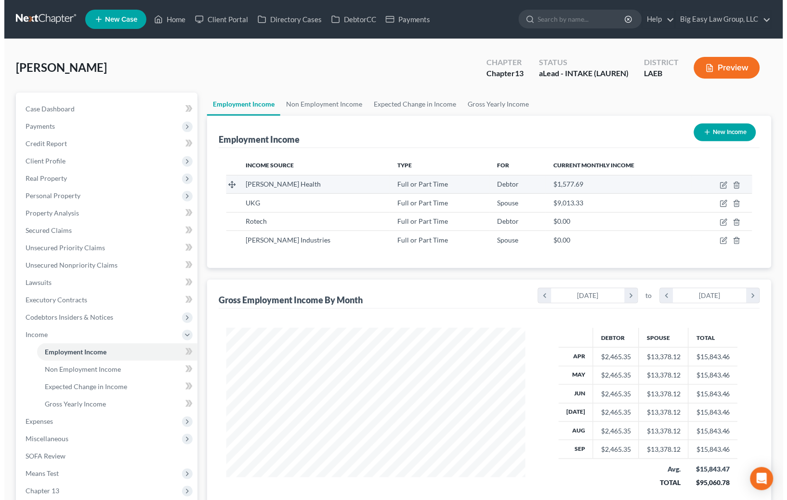
scroll to position [172, 318]
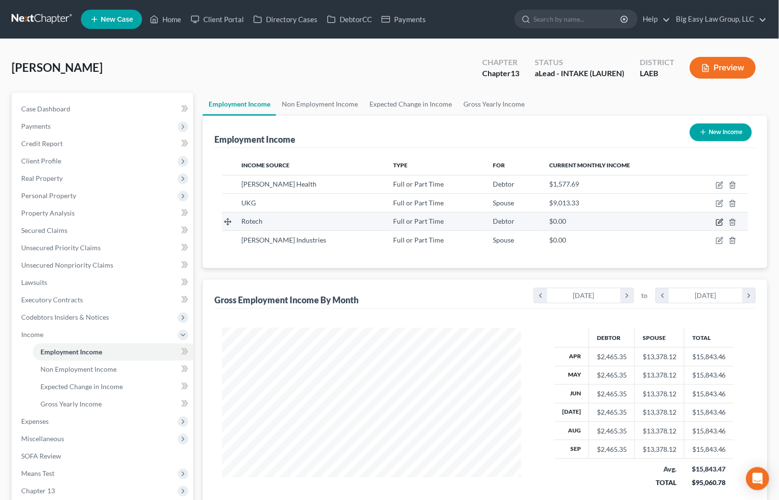
click at [720, 220] on icon "button" at bounding box center [720, 222] width 8 height 8
select select "0"
select select "9"
select select "0"
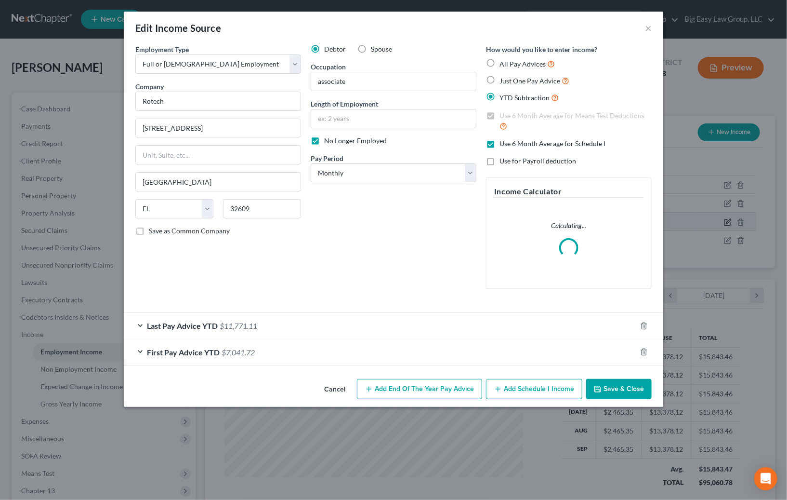
scroll to position [172, 321]
drag, startPoint x: 251, startPoint y: 324, endPoint x: 261, endPoint y: 311, distance: 16.5
click at [251, 324] on span "$11,771.11" at bounding box center [239, 325] width 38 height 9
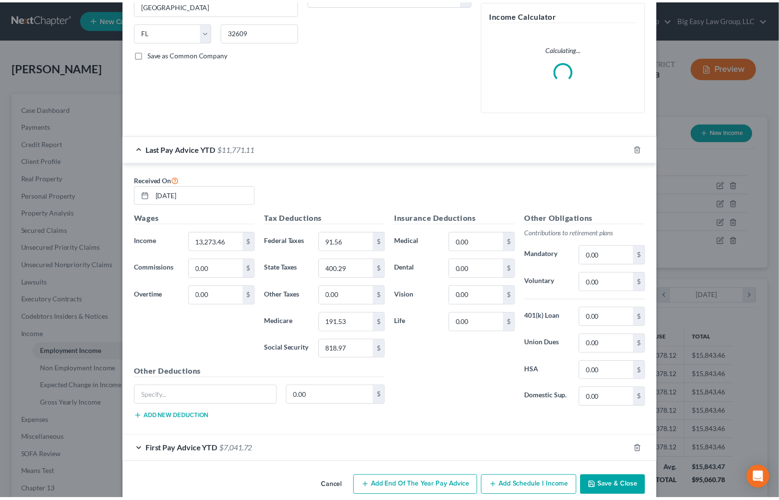
scroll to position [194, 0]
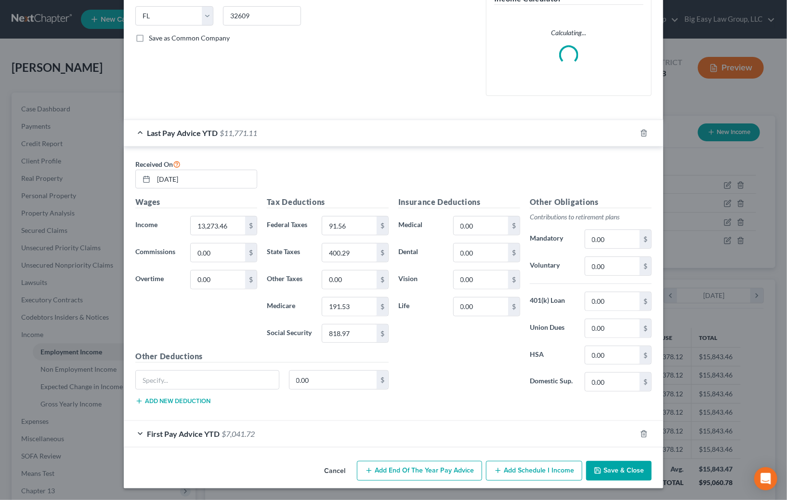
click at [600, 466] on button "Save & Close" at bounding box center [619, 471] width 66 height 20
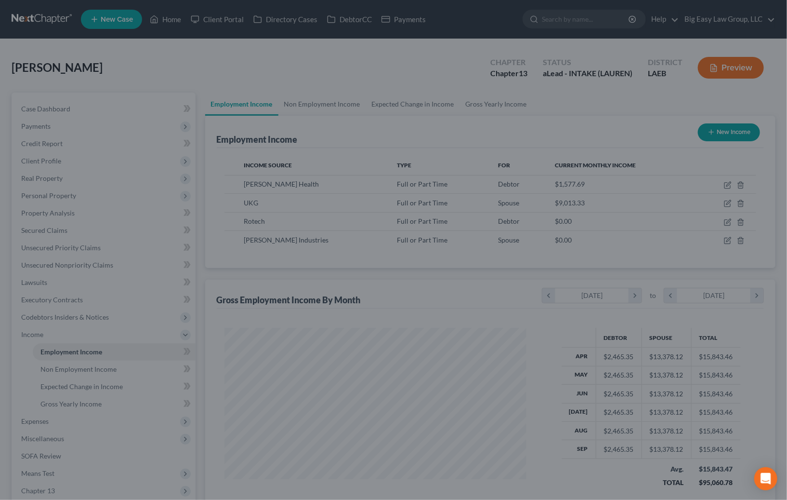
scroll to position [481523, 481378]
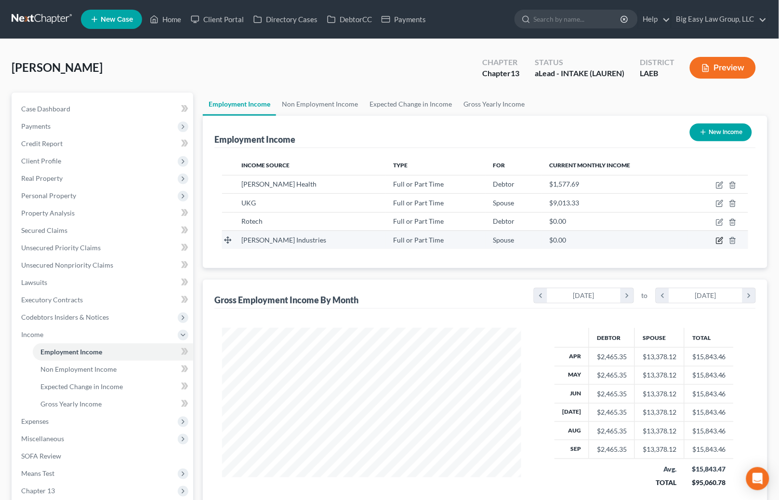
click at [722, 239] on icon "button" at bounding box center [720, 239] width 4 height 4
select select "0"
select select "19"
select select "0"
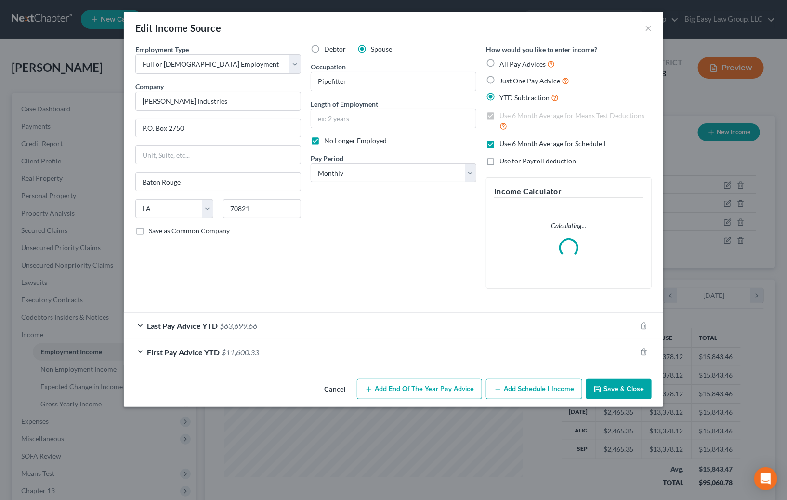
scroll to position [172, 321]
click at [273, 326] on div "Last Pay Advice YTD $63,699.66" at bounding box center [380, 326] width 513 height 26
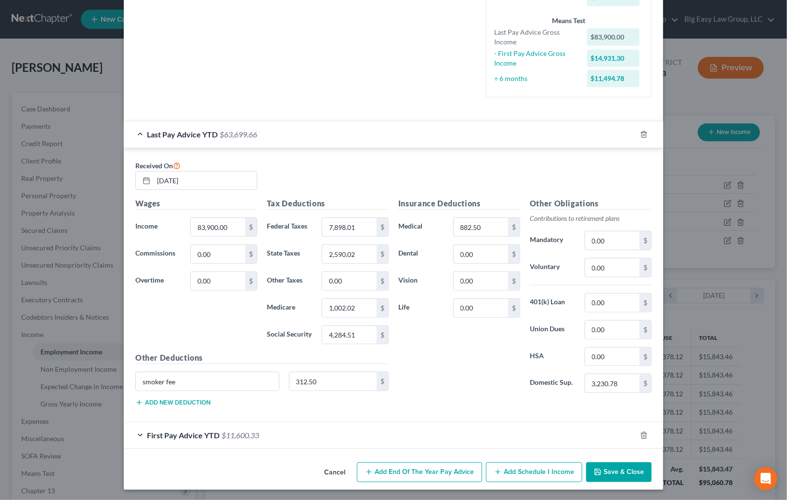
scroll to position [246, 0]
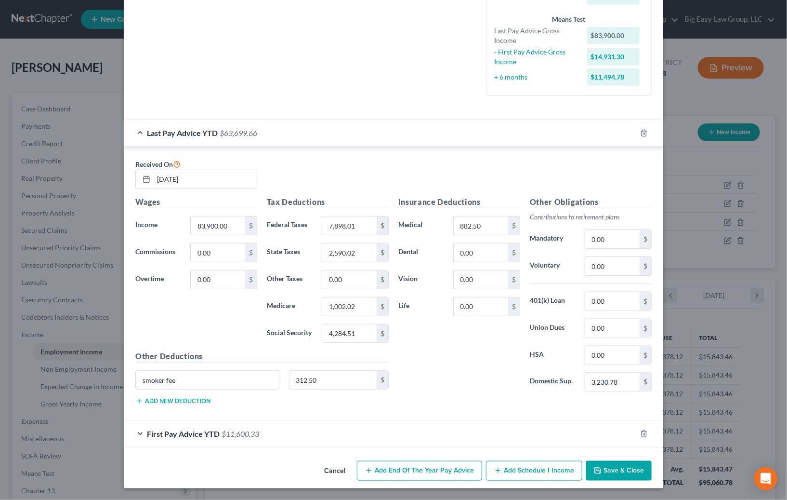
click at [437, 440] on div "First Pay Advice YTD $11,600.33" at bounding box center [380, 434] width 513 height 26
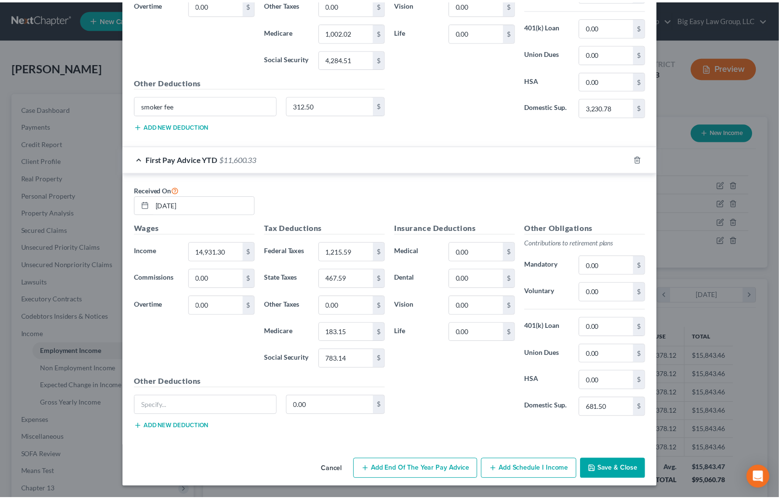
scroll to position [520, 0]
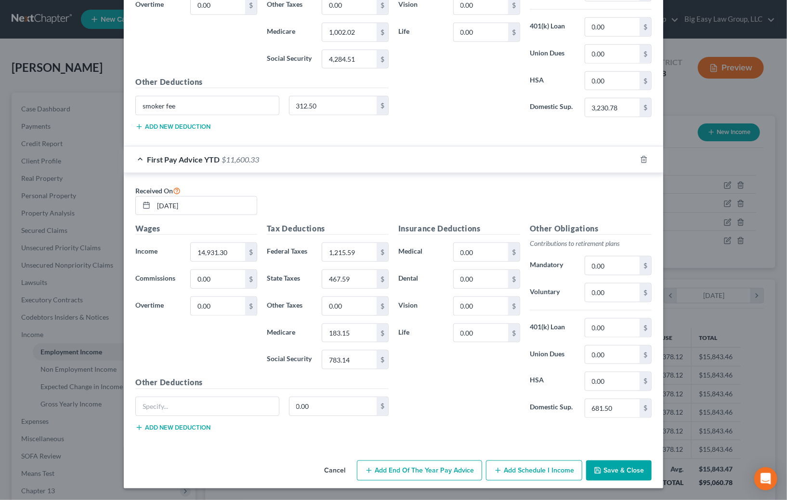
click at [610, 469] on button "Save & Close" at bounding box center [619, 470] width 66 height 20
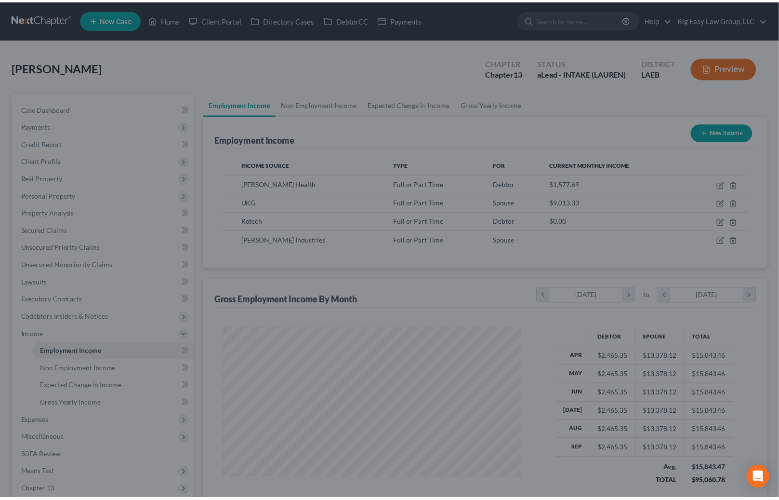
scroll to position [481523, 481378]
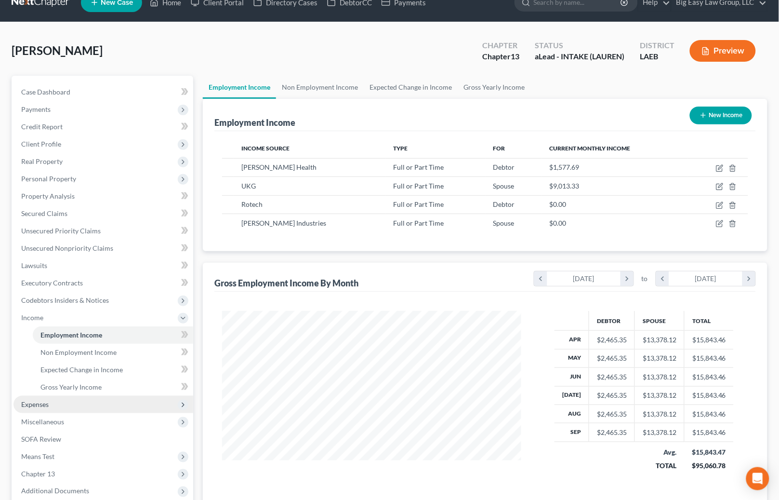
click at [68, 402] on span "Expenses" at bounding box center [103, 403] width 180 height 17
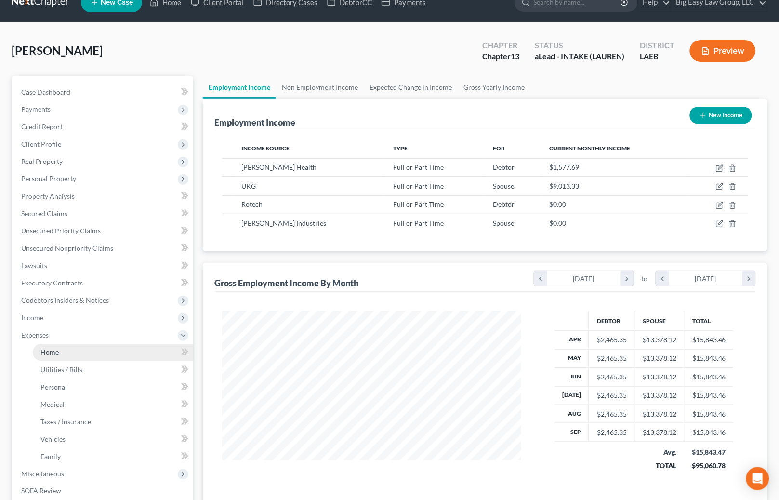
click at [108, 349] on link "Home" at bounding box center [113, 351] width 160 height 17
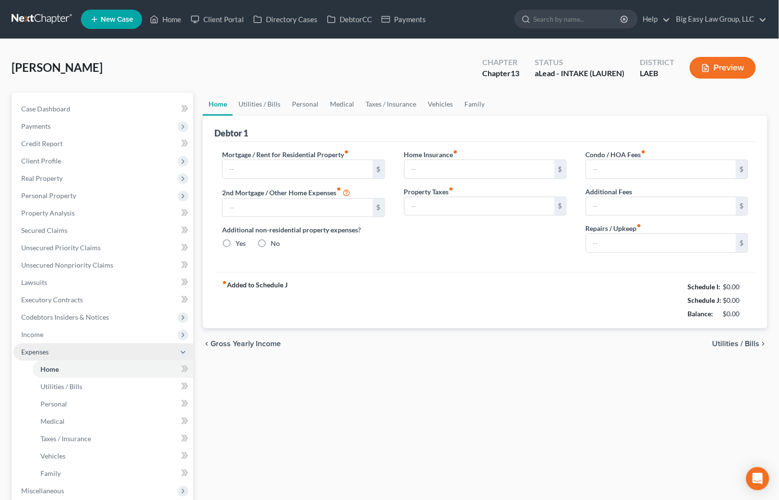
type input "700.00"
type input "2,000.00"
radio input "true"
type input "0.00"
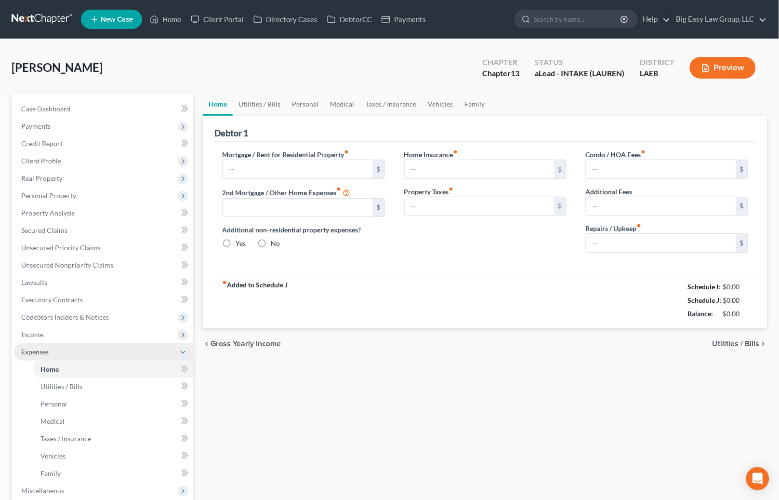
type input "0.00"
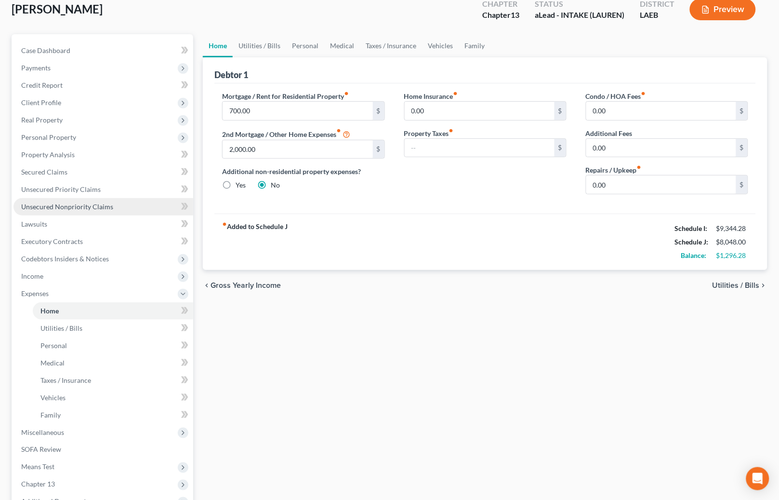
scroll to position [184, 0]
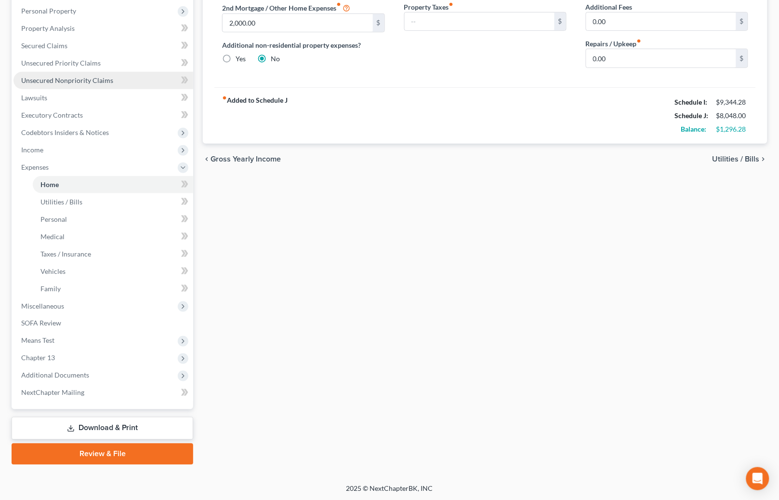
click at [127, 80] on link "Unsecured Nonpriority Claims" at bounding box center [103, 80] width 180 height 17
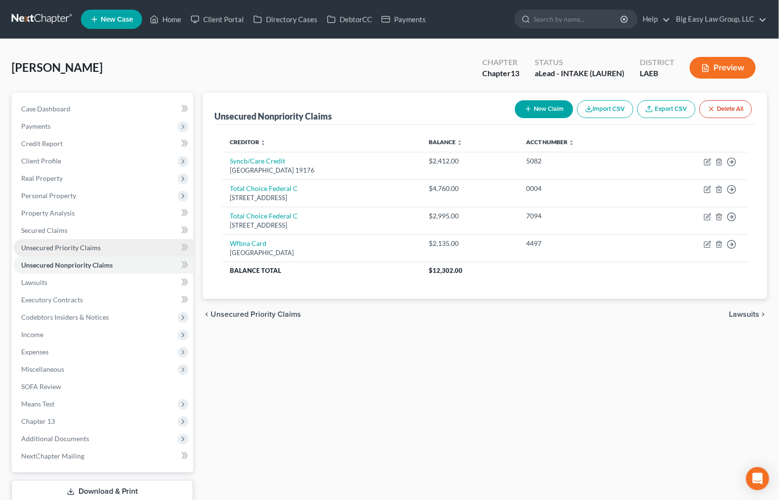
click at [141, 247] on link "Unsecured Priority Claims" at bounding box center [103, 247] width 180 height 17
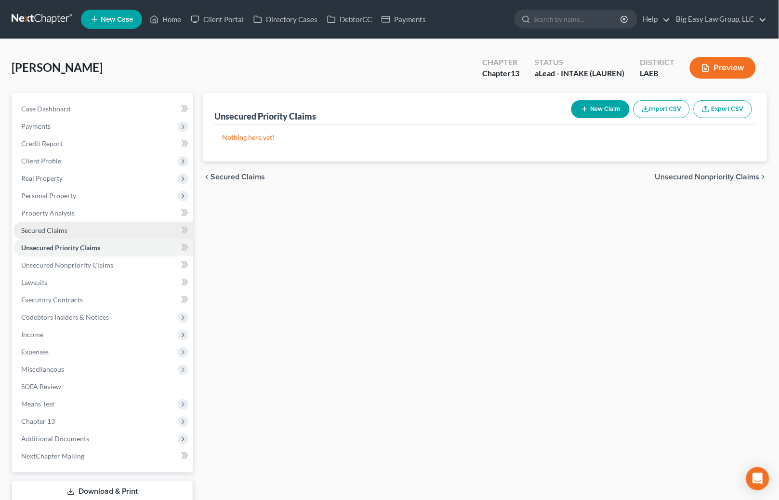
drag, startPoint x: 135, startPoint y: 234, endPoint x: 169, endPoint y: 234, distance: 34.2
click at [135, 234] on link "Secured Claims" at bounding box center [103, 230] width 180 height 17
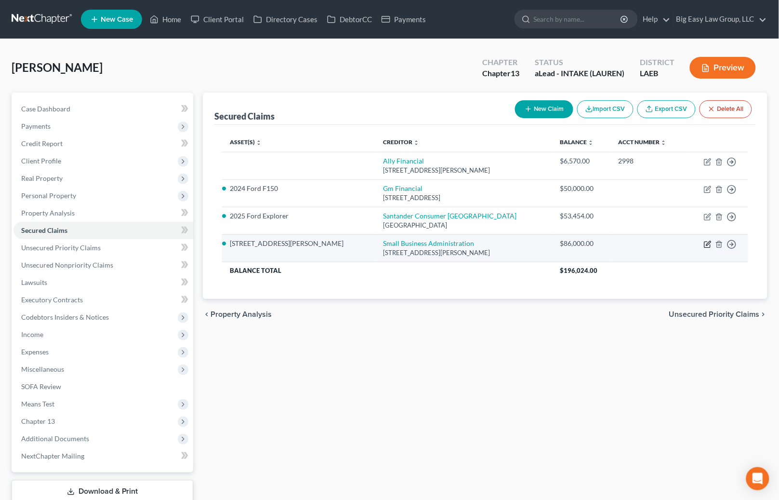
click at [707, 245] on icon "button" at bounding box center [708, 243] width 4 height 4
select select "4"
select select "0"
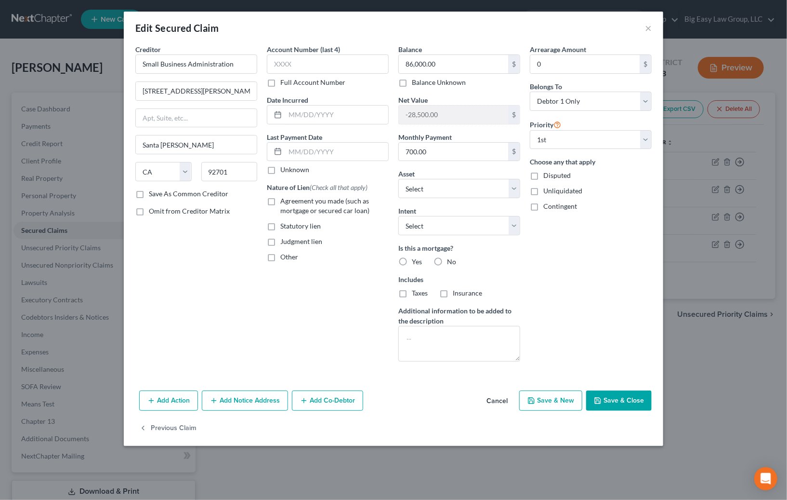
click at [266, 211] on div "Account Number (last 4) Full Account Number Date Incurred Last Payment Date Unk…" at bounding box center [328, 206] width 132 height 325
drag, startPoint x: 274, startPoint y: 199, endPoint x: 412, endPoint y: 238, distance: 143.6
click at [280, 200] on label "Agreement you made (such as mortgage or secured car loan)" at bounding box center [334, 205] width 108 height 19
click at [284, 200] on input "Agreement you made (such as mortgage or secured car loan)" at bounding box center [287, 199] width 6 height 6
checkbox input "true"
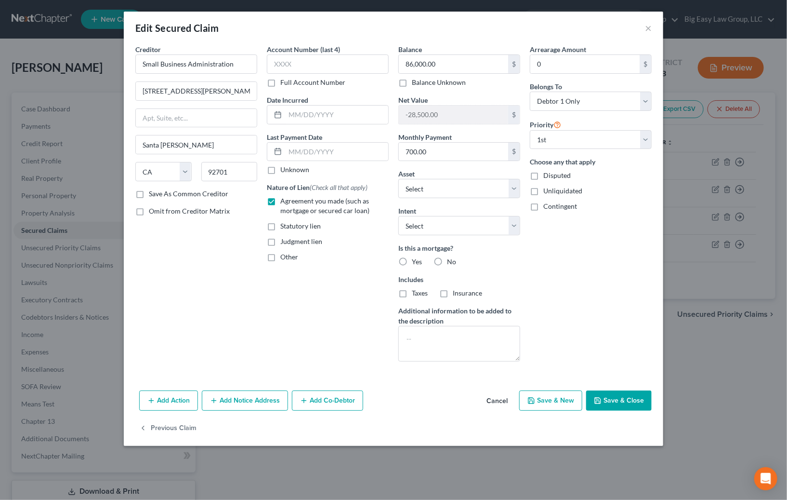
drag, startPoint x: 389, startPoint y: 257, endPoint x: 398, endPoint y: 259, distance: 9.4
click at [389, 257] on div "Account Number (last 4) Full Account Number Date Incurred Last Payment Date Unk…" at bounding box center [328, 206] width 132 height 325
drag, startPoint x: 402, startPoint y: 260, endPoint x: 414, endPoint y: 288, distance: 30.7
click at [412, 260] on label "Yes" at bounding box center [417, 262] width 10 height 10
click at [416, 260] on input "Yes" at bounding box center [419, 260] width 6 height 6
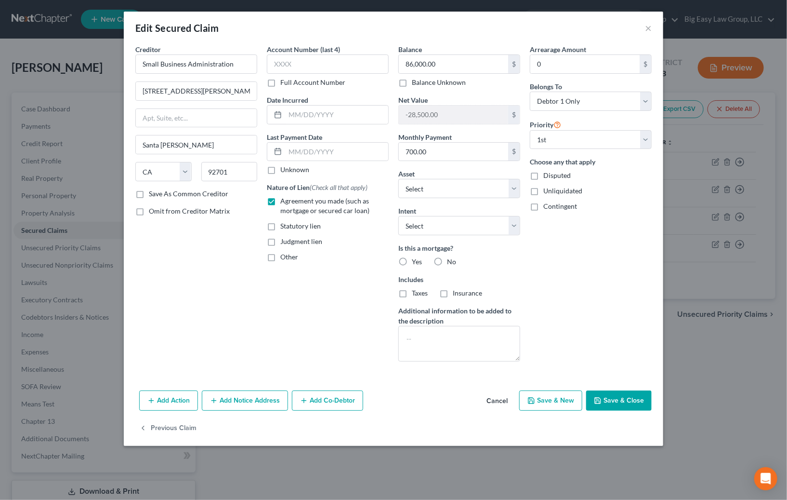
radio input "true"
drag, startPoint x: 407, startPoint y: 294, endPoint x: 445, endPoint y: 296, distance: 38.6
click at [412, 294] on label "Taxes" at bounding box center [420, 293] width 16 height 10
click at [453, 295] on label "Insurance" at bounding box center [467, 293] width 29 height 10
click at [457, 294] on input "Insurance" at bounding box center [460, 291] width 6 height 6
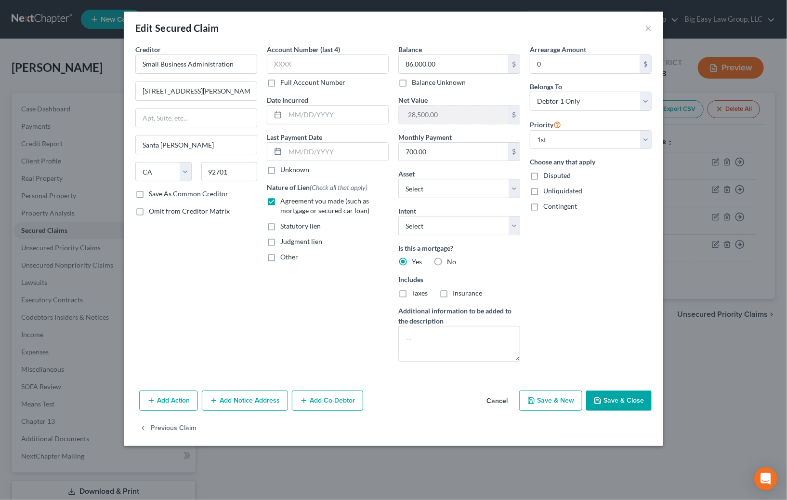
checkbox input "true"
drag, startPoint x: 404, startPoint y: 293, endPoint x: 449, endPoint y: 298, distance: 45.6
click at [412, 293] on label "Taxes" at bounding box center [420, 293] width 16 height 10
click at [416, 293] on input "Taxes" at bounding box center [419, 291] width 6 height 6
checkbox input "true"
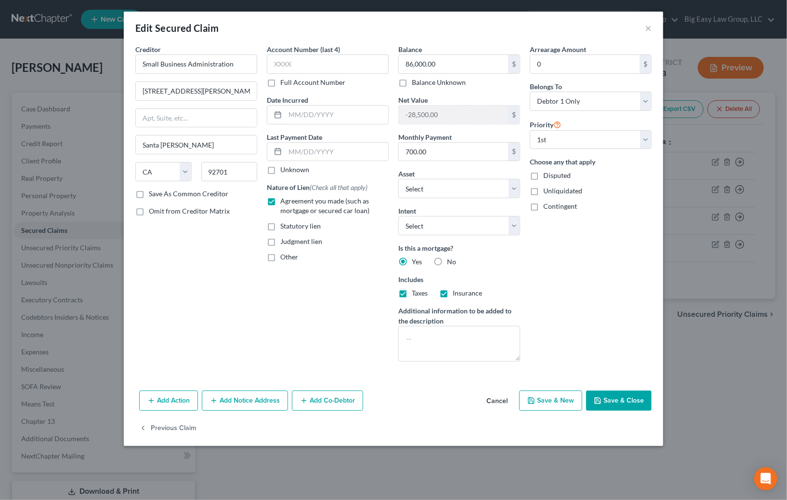
click at [604, 400] on button "Save & Close" at bounding box center [619, 400] width 66 height 20
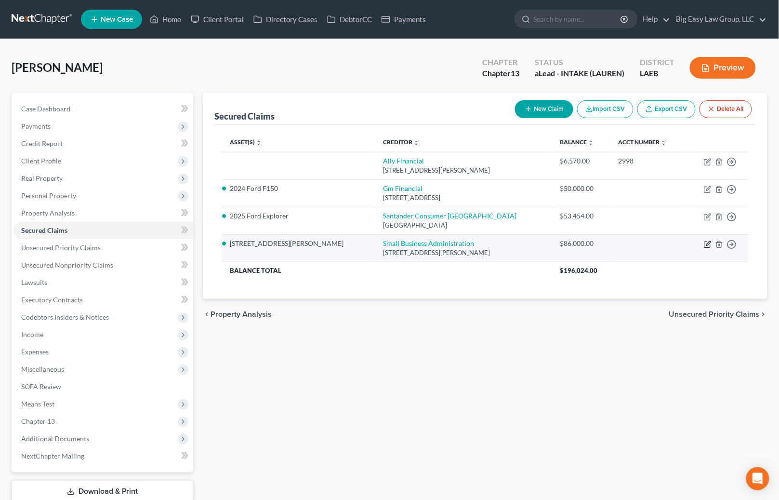
click at [706, 243] on icon "button" at bounding box center [708, 244] width 8 height 8
select select "4"
select select "0"
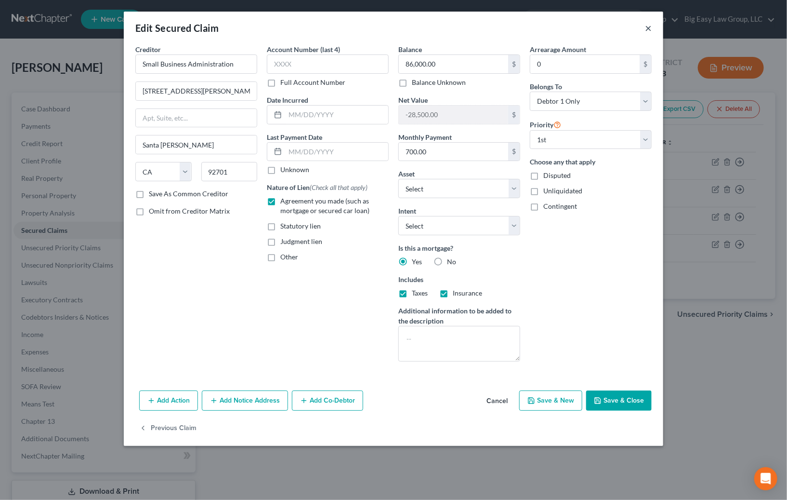
click at [646, 26] on button "×" at bounding box center [648, 28] width 7 height 12
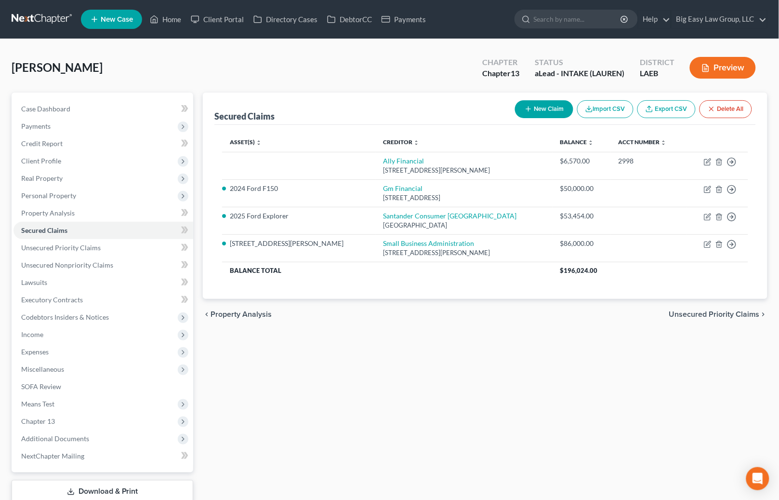
click at [650, 370] on div "Secured Claims New Claim Import CSV Export CSV Delete All Asset(s) expand_more …" at bounding box center [485, 309] width 574 height 435
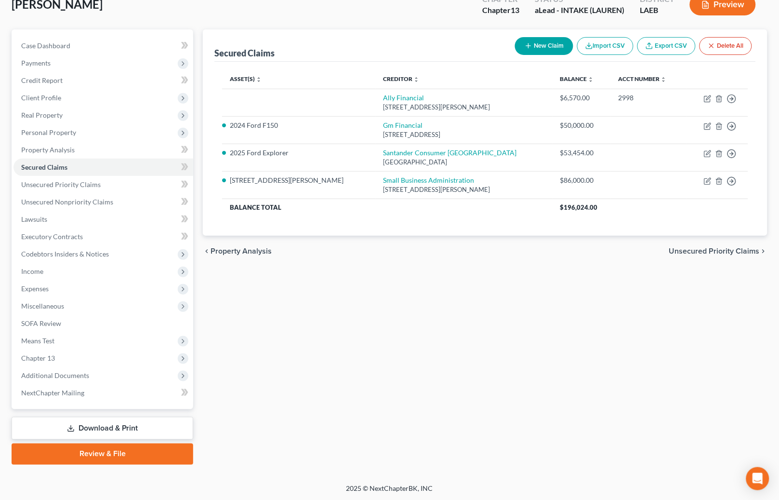
click at [149, 424] on link "Download & Print" at bounding box center [103, 428] width 182 height 23
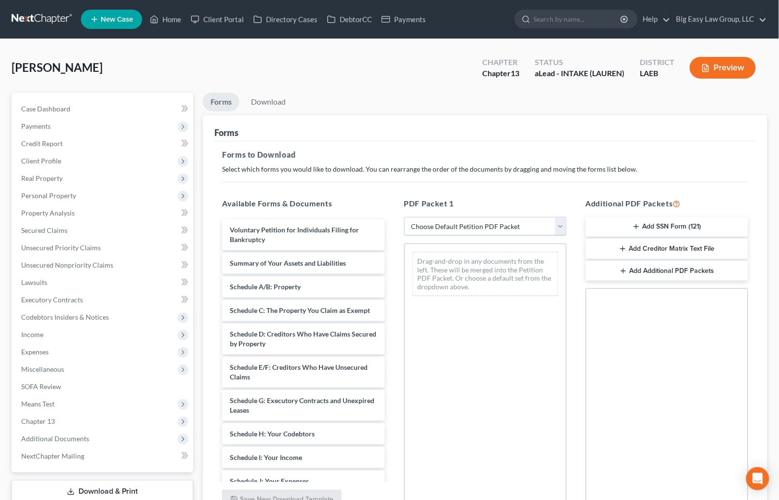
click at [519, 220] on select "Choose Default Petition PDF Packet Complete Bankruptcy Petition (all forms and …" at bounding box center [485, 226] width 162 height 19
select select "0"
click at [404, 217] on select "Choose Default Petition PDF Packet Complete Bankruptcy Petition (all forms and …" at bounding box center [485, 226] width 162 height 19
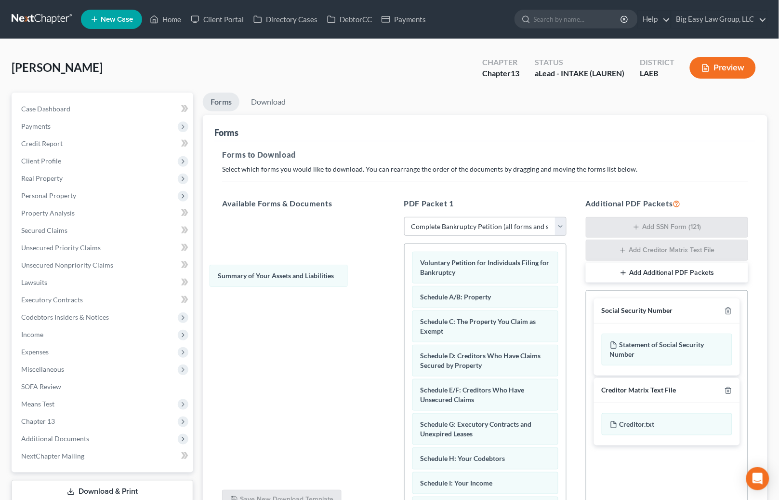
drag, startPoint x: 494, startPoint y: 298, endPoint x: 303, endPoint y: 251, distance: 196.3
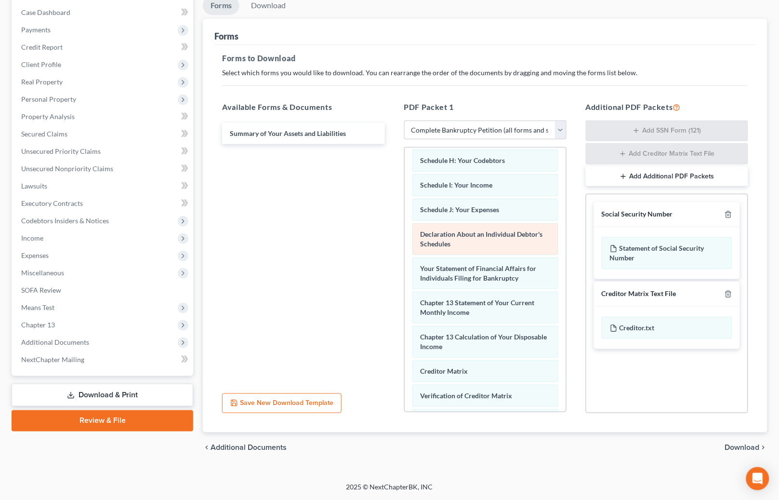
scroll to position [204, 0]
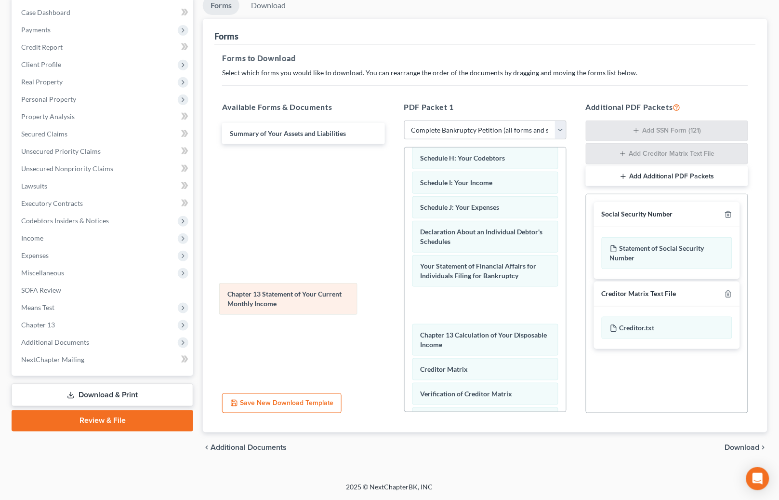
drag, startPoint x: 520, startPoint y: 306, endPoint x: 307, endPoint y: 297, distance: 213.1
click at [405, 297] on div "Chapter 13 Statement of Your Current Monthly Income Voluntary Petition for Indi…" at bounding box center [485, 231] width 161 height 574
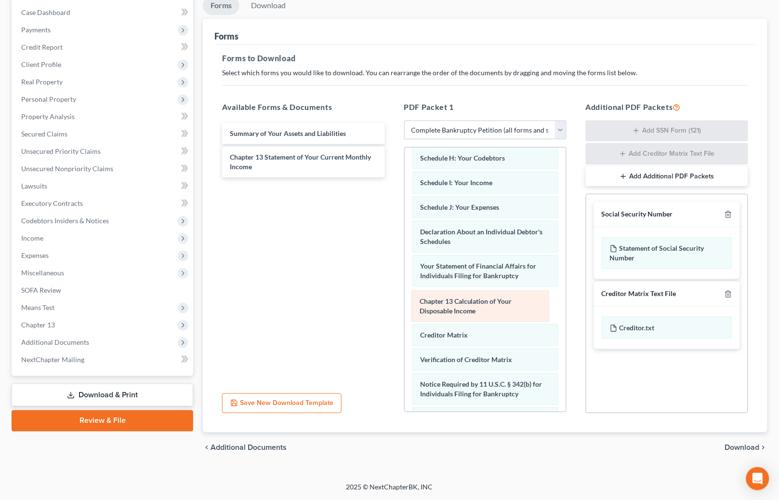
drag, startPoint x: 443, startPoint y: 308, endPoint x: 290, endPoint y: 270, distance: 157.7
click at [405, 282] on div "Chapter 13 Calculation of Your Disposable Income Voluntary Petition for Individ…" at bounding box center [485, 213] width 161 height 539
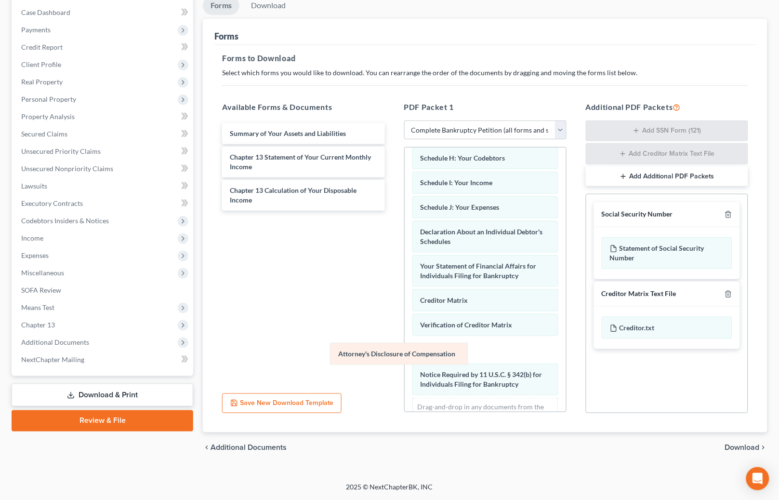
drag, startPoint x: 363, startPoint y: 353, endPoint x: 219, endPoint y: 237, distance: 185.4
click at [405, 240] on div "Attorney's Disclosure of Compensation Voluntary Petition for Individuals Filing…" at bounding box center [485, 196] width 161 height 505
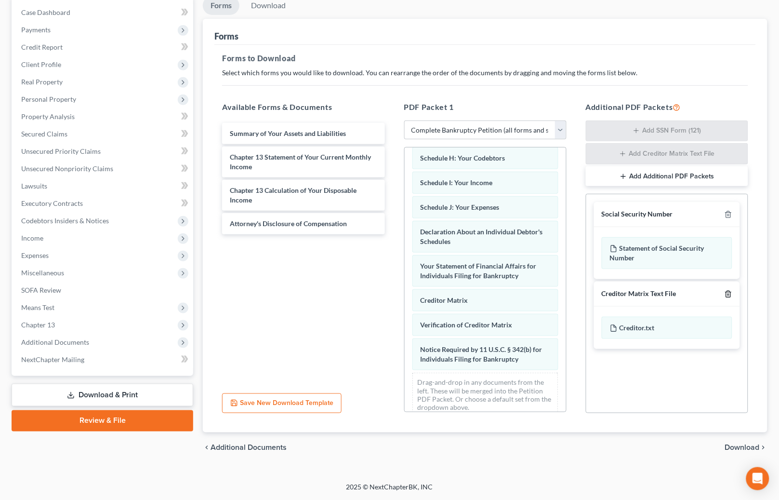
click at [730, 295] on icon "button" at bounding box center [728, 294] width 8 height 8
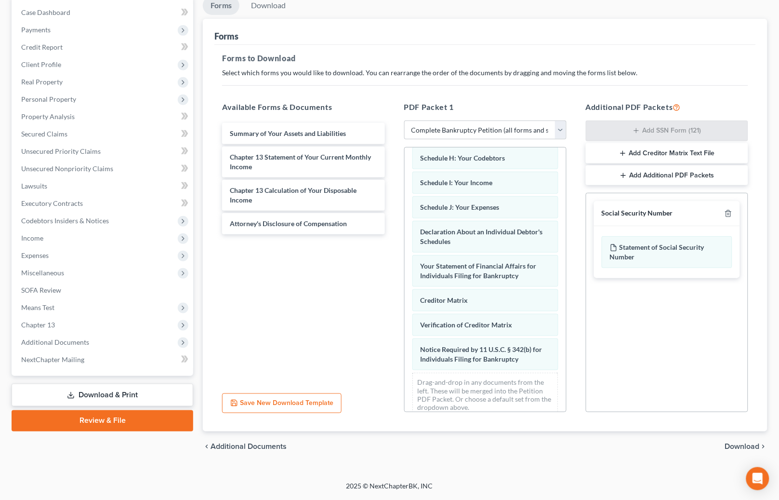
scroll to position [95, 0]
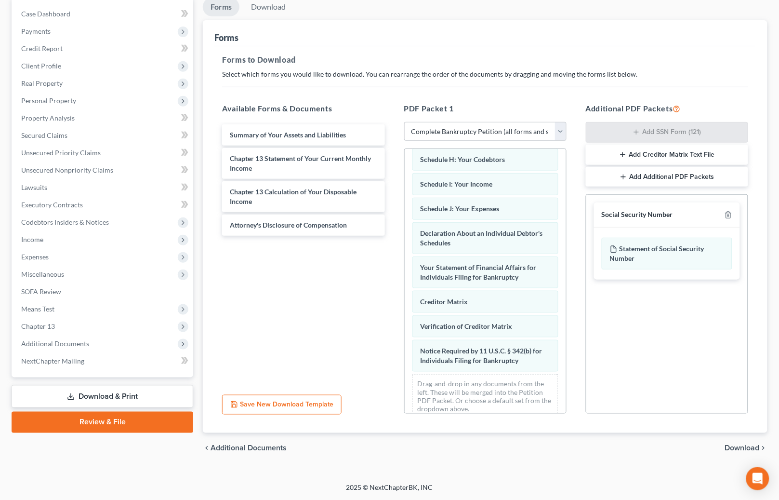
click at [738, 446] on span "Download" at bounding box center [742, 448] width 35 height 8
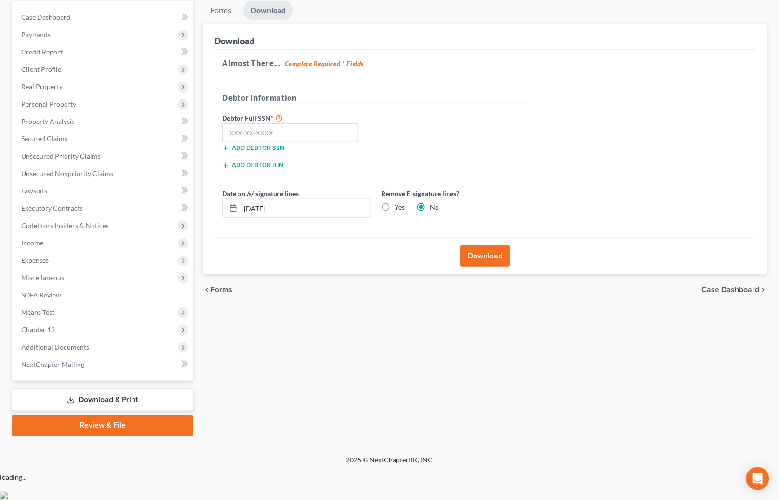
scroll to position [63, 0]
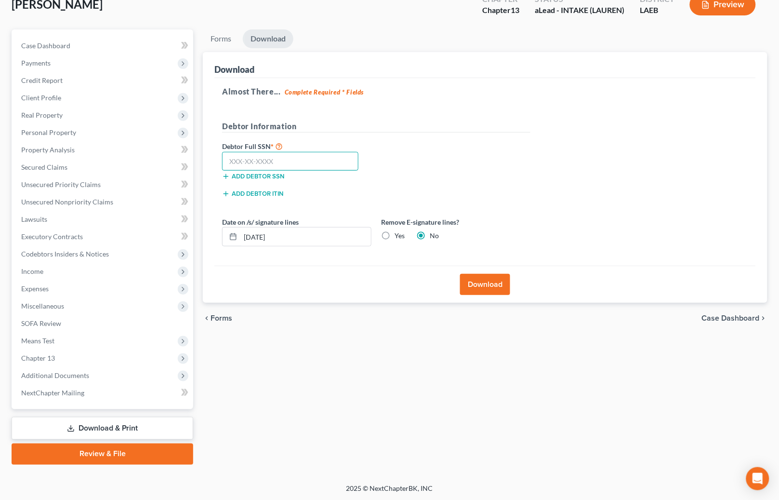
click at [272, 158] on input "text" at bounding box center [290, 161] width 136 height 19
click at [288, 157] on input "text" at bounding box center [290, 161] width 136 height 19
type input "437-79-0974"
click at [502, 285] on button "Download" at bounding box center [485, 284] width 50 height 21
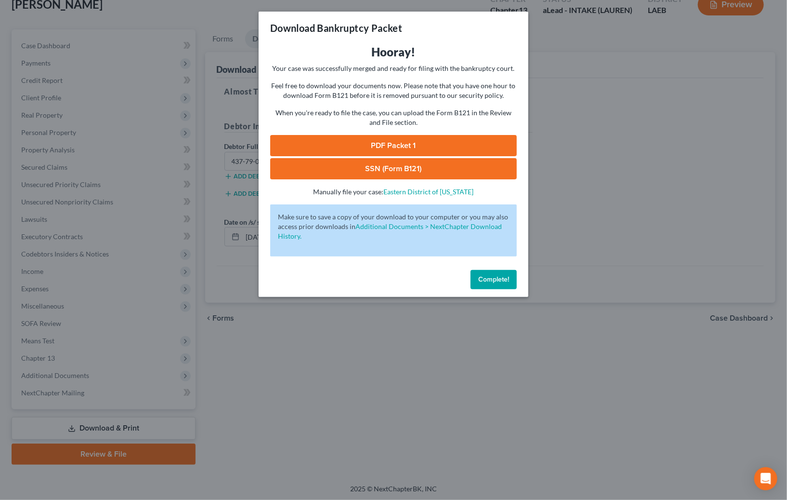
click at [447, 143] on link "PDF Packet 1" at bounding box center [393, 145] width 247 height 21
drag, startPoint x: 412, startPoint y: 170, endPoint x: 434, endPoint y: 171, distance: 22.2
click at [412, 170] on link "SSN (Form B121)" at bounding box center [393, 168] width 247 height 21
click at [494, 279] on span "Complete!" at bounding box center [493, 279] width 31 height 8
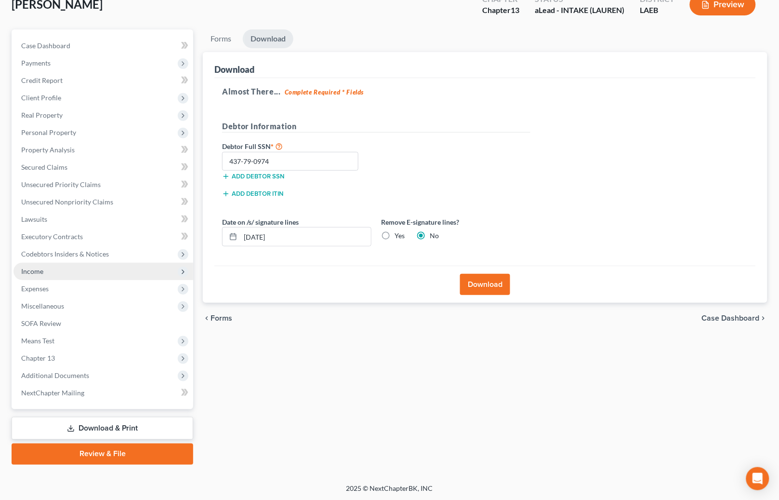
click at [47, 275] on span "Income" at bounding box center [103, 271] width 180 height 17
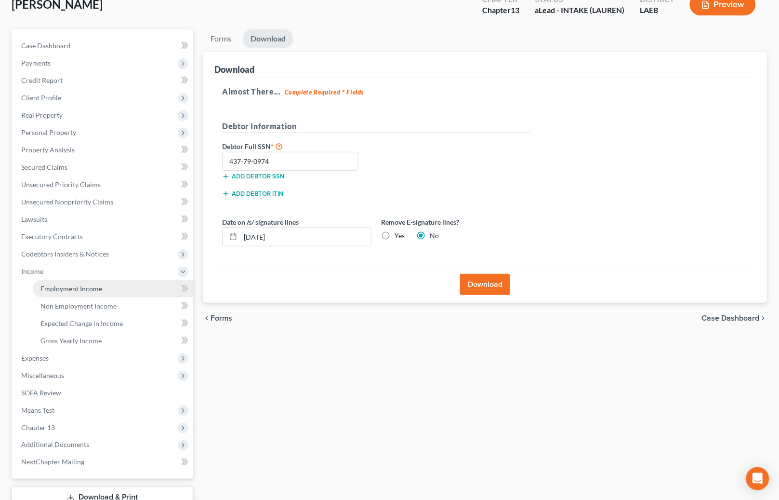
click at [119, 282] on link "Employment Income" at bounding box center [113, 288] width 160 height 17
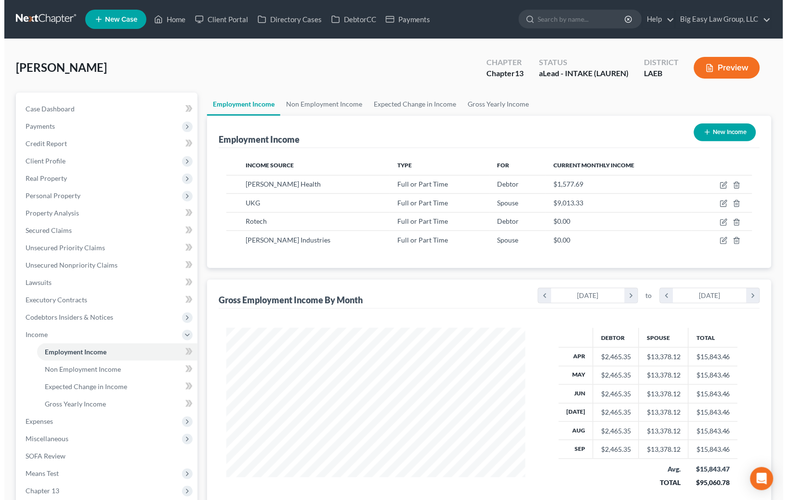
scroll to position [172, 318]
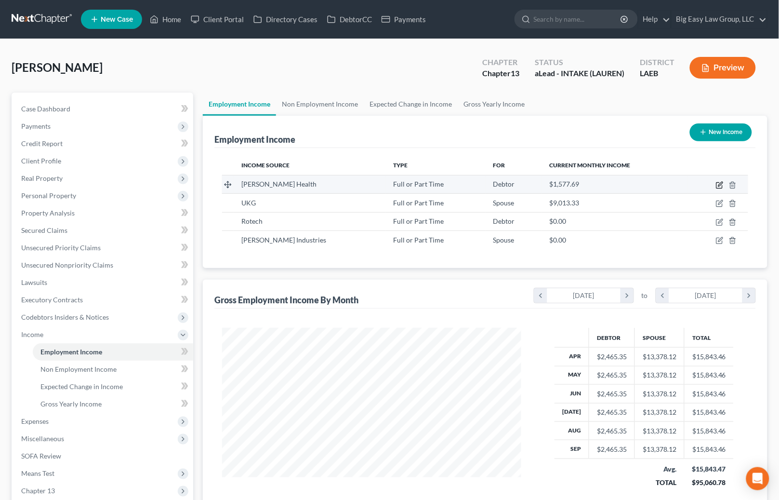
click at [719, 184] on icon "button" at bounding box center [720, 185] width 8 height 8
select select "0"
select select "19"
select select "2"
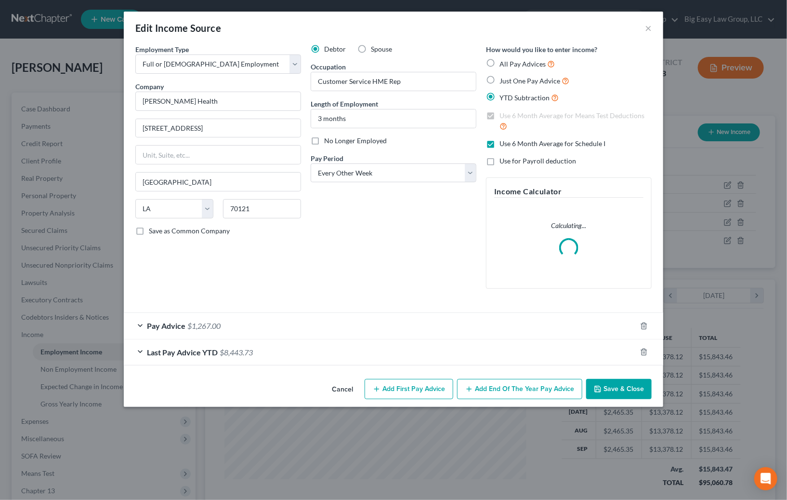
scroll to position [172, 321]
click at [226, 323] on div "Pay Advice $1,267.00" at bounding box center [380, 326] width 513 height 26
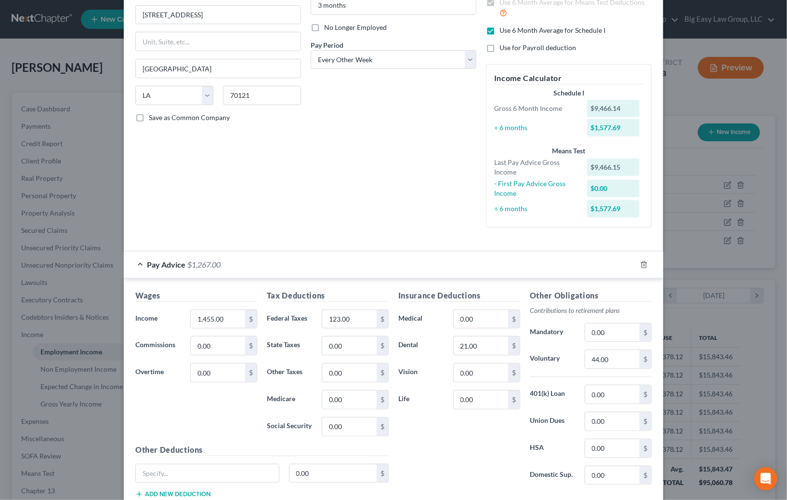
scroll to position [0, 0]
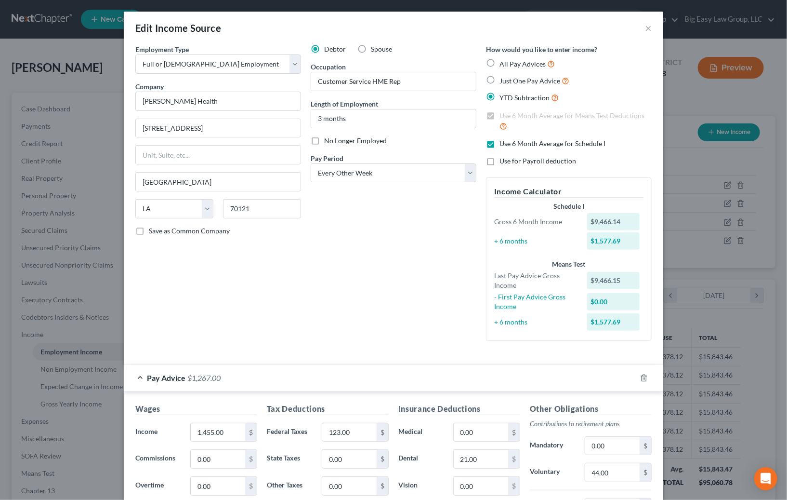
click at [500, 141] on label "Use 6 Month Average for Schedule I" at bounding box center [553, 144] width 106 height 10
click at [503, 141] on input "Use 6 Month Average for Schedule I" at bounding box center [506, 142] width 6 height 6
checkbox input "false"
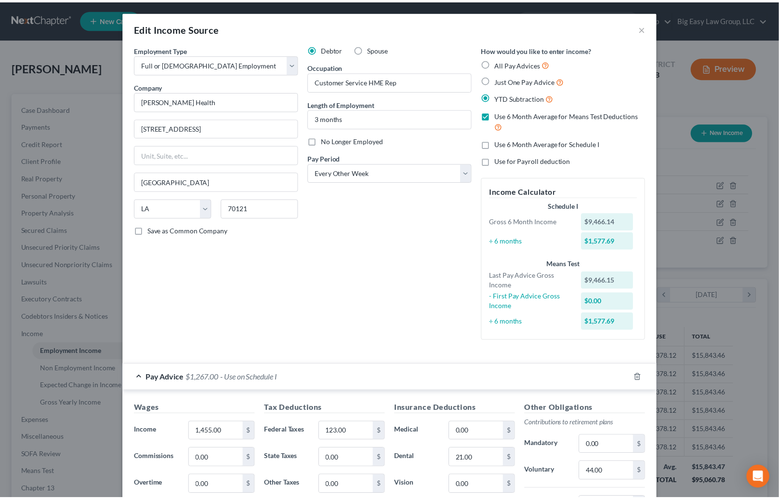
scroll to position [206, 0]
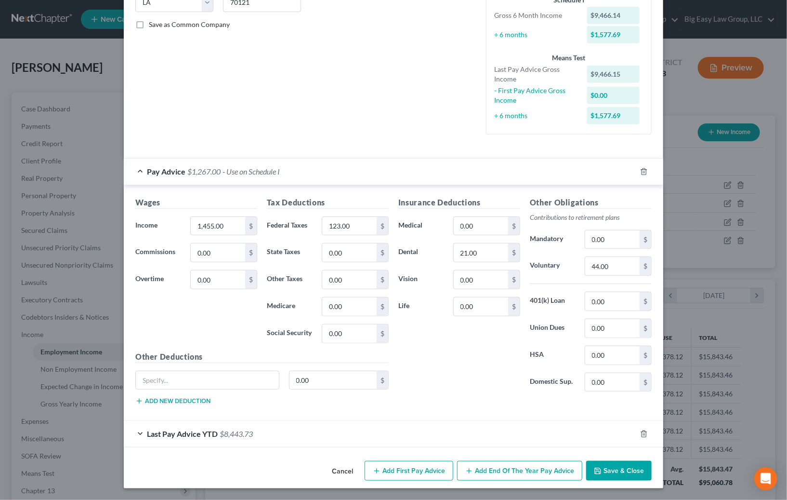
click at [606, 475] on button "Save & Close" at bounding box center [619, 471] width 66 height 20
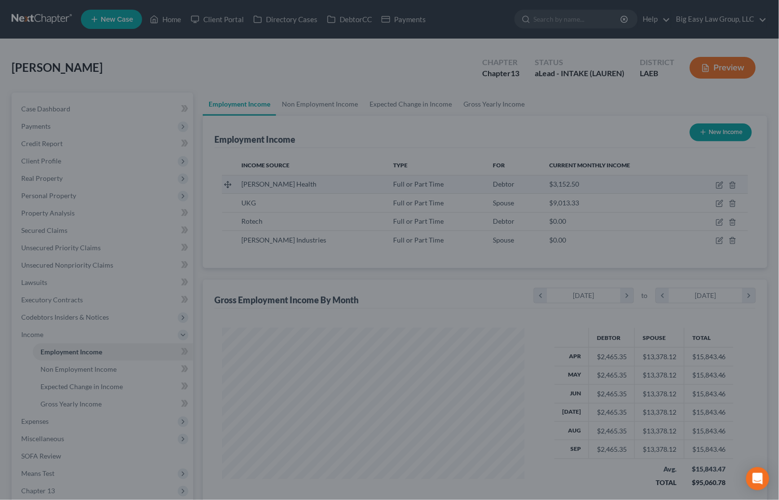
scroll to position [481523, 481378]
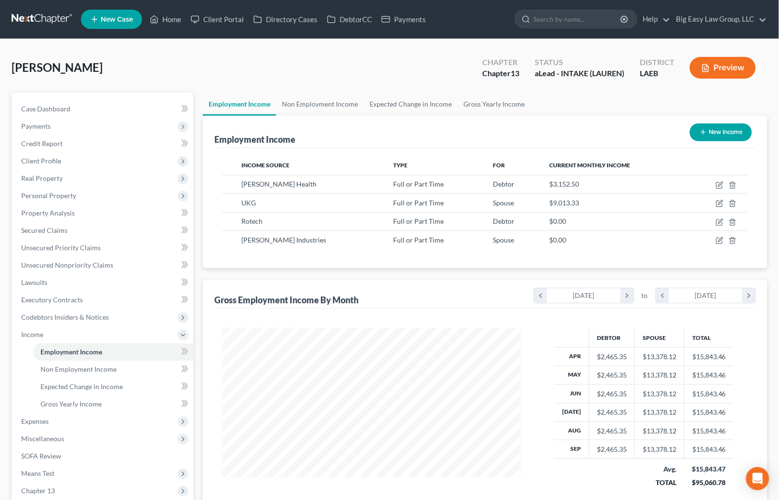
drag, startPoint x: 733, startPoint y: 67, endPoint x: 409, endPoint y: 89, distance: 324.0
click at [463, 101] on div "Breaux, Karmen Upgraded Chapter Chapter 13 Status aLead - INTAKE (LAUREN) Distr…" at bounding box center [390, 328] width 756 height 554
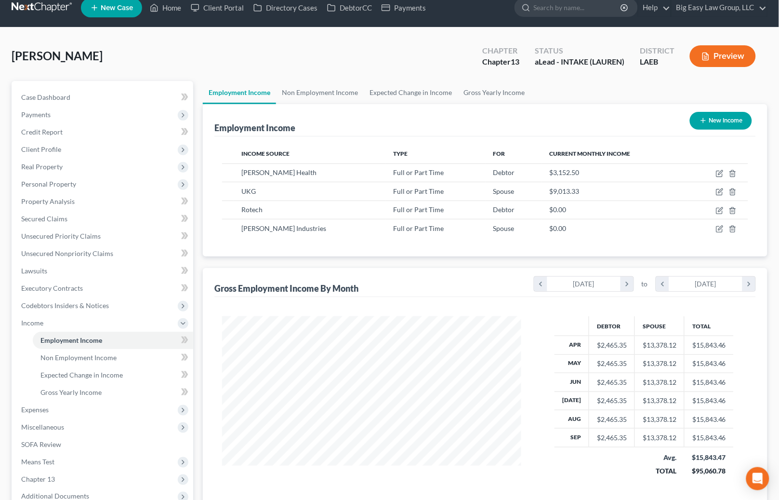
scroll to position [132, 0]
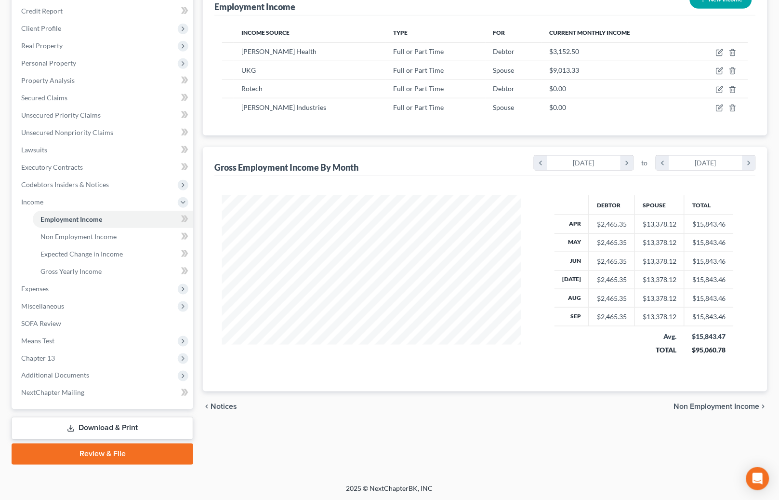
drag, startPoint x: 140, startPoint y: 427, endPoint x: 161, endPoint y: 402, distance: 32.5
click at [140, 427] on link "Download & Print" at bounding box center [103, 428] width 182 height 23
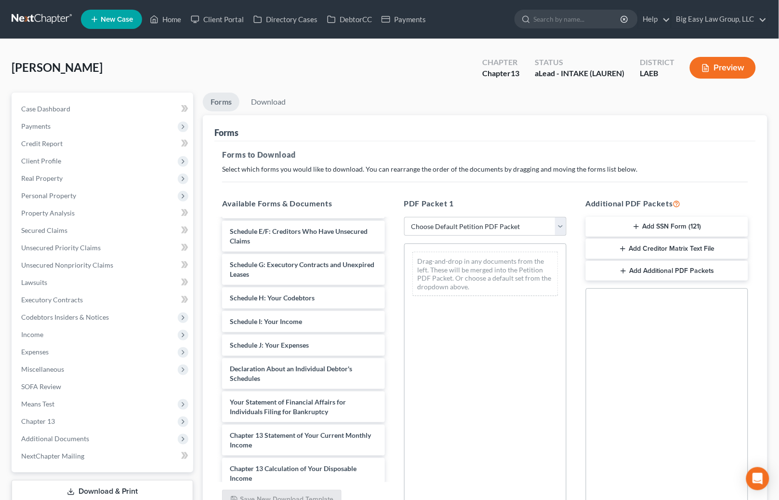
scroll to position [138, 0]
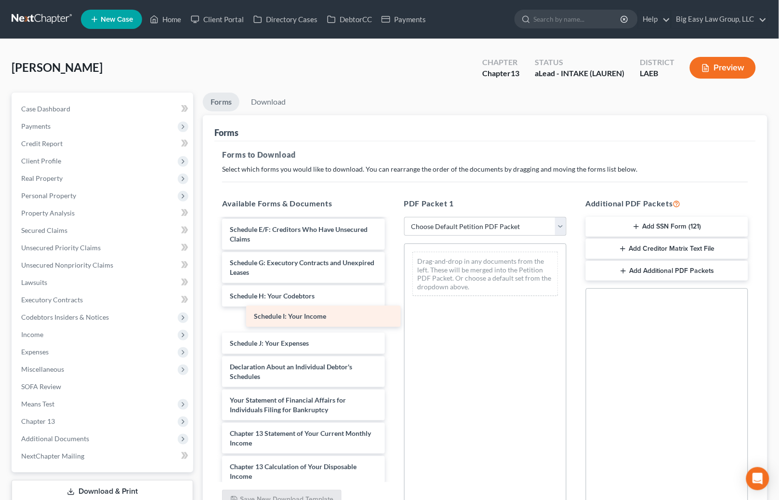
drag, startPoint x: 344, startPoint y: 311, endPoint x: 421, endPoint y: 281, distance: 81.8
click at [392, 281] on div "Schedule I: Your Income Voluntary Petition for Individuals Filing for Bankruptc…" at bounding box center [303, 335] width 178 height 509
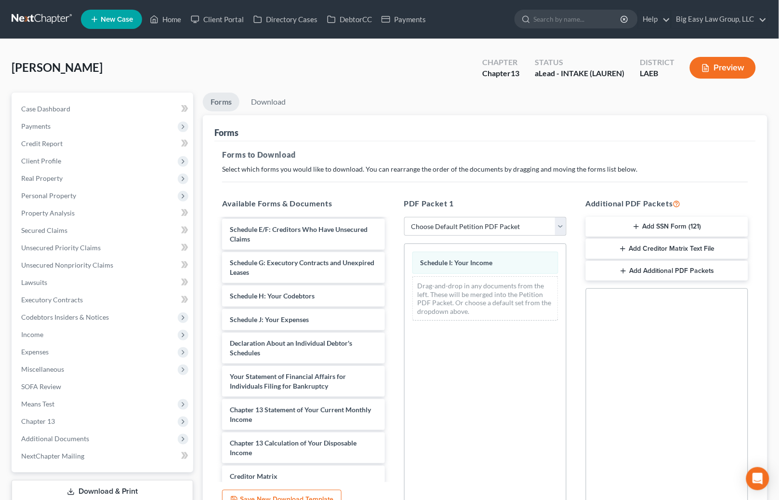
scroll to position [95, 0]
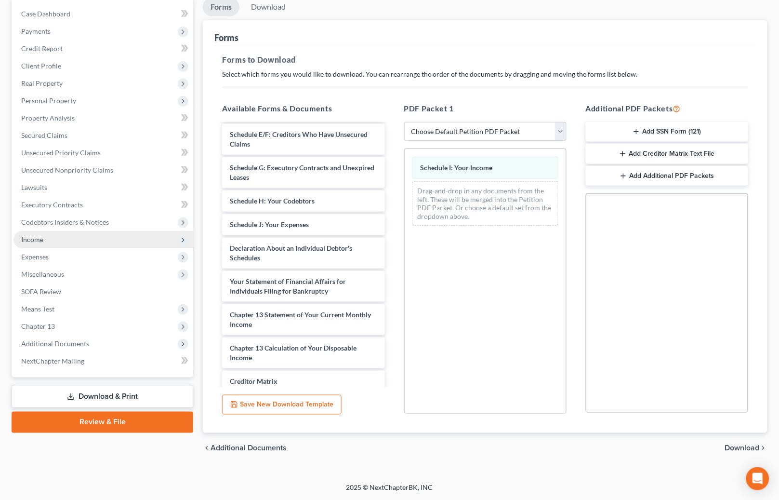
click at [104, 238] on span "Income" at bounding box center [103, 239] width 180 height 17
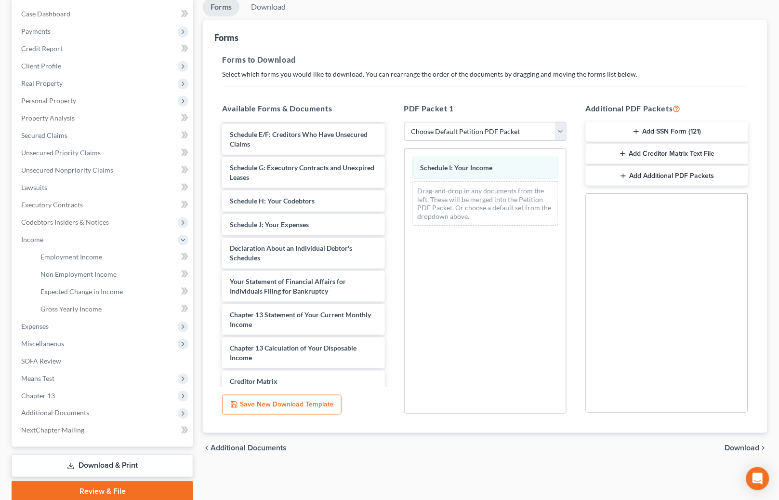
click at [735, 447] on span "Download" at bounding box center [742, 448] width 35 height 8
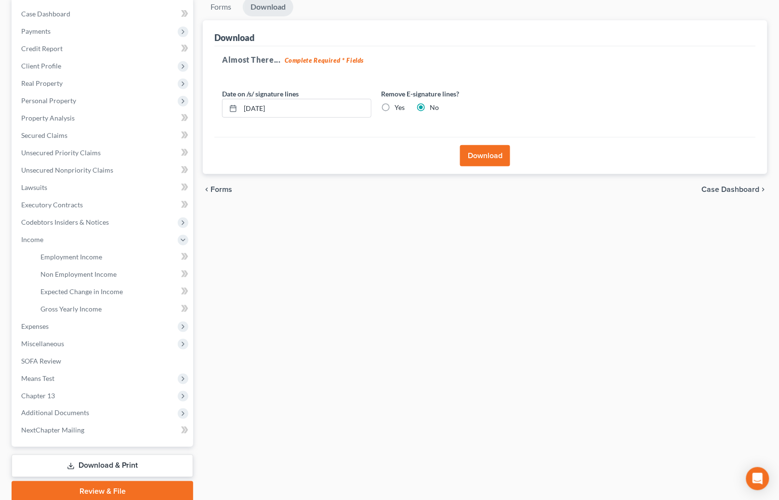
click at [473, 156] on button "Download" at bounding box center [485, 155] width 50 height 21
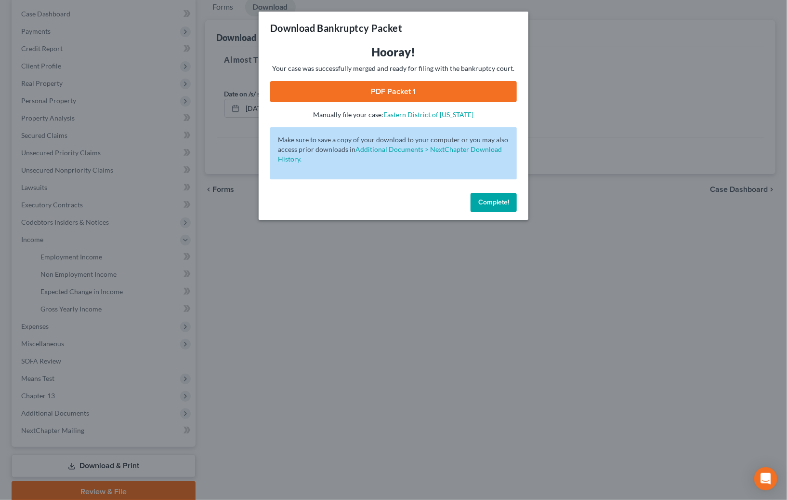
click at [412, 90] on link "PDF Packet 1" at bounding box center [393, 91] width 247 height 21
click at [508, 198] on span "Complete!" at bounding box center [493, 202] width 31 height 8
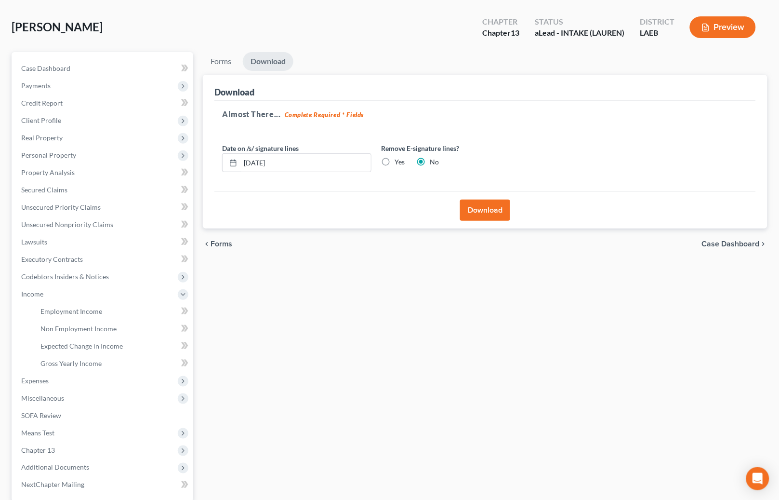
scroll to position [0, 0]
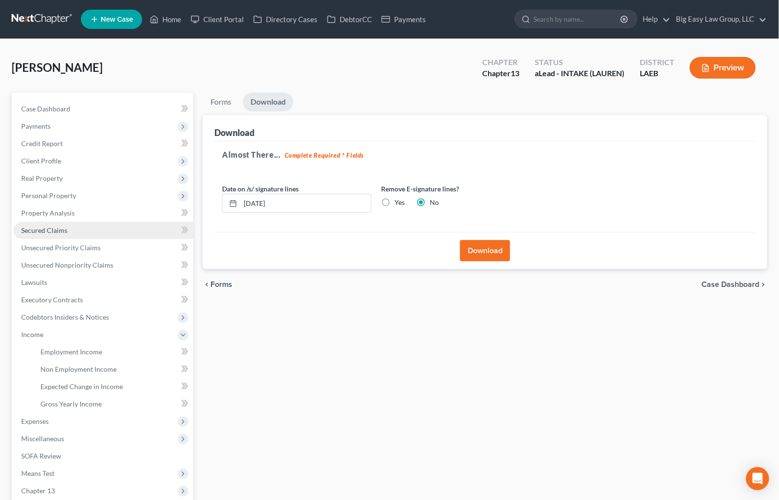
drag, startPoint x: 59, startPoint y: 231, endPoint x: 84, endPoint y: 237, distance: 26.4
click at [59, 231] on span "Secured Claims" at bounding box center [44, 230] width 46 height 8
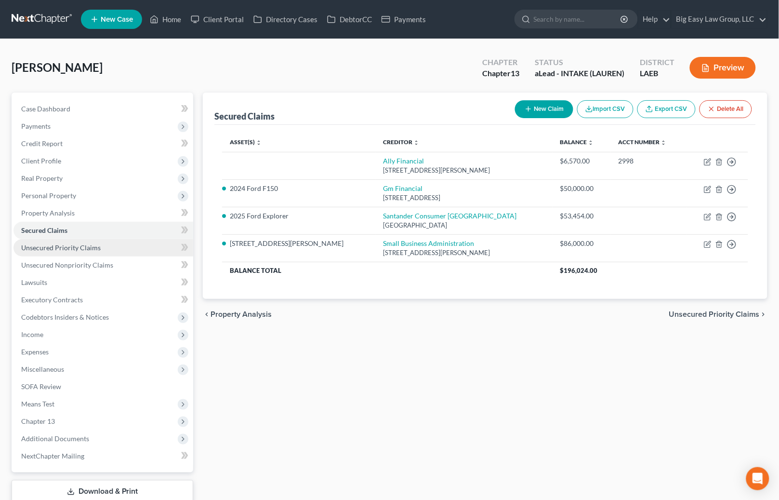
drag, startPoint x: 98, startPoint y: 247, endPoint x: 101, endPoint y: 253, distance: 6.9
click at [98, 247] on span "Unsecured Priority Claims" at bounding box center [60, 247] width 79 height 8
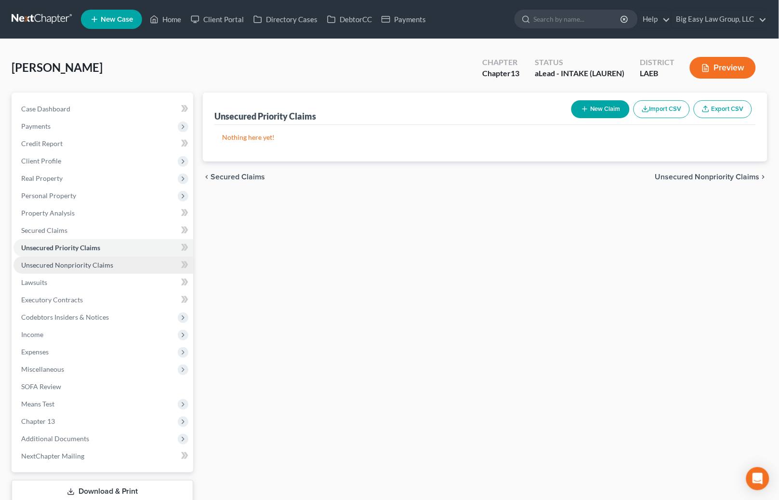
click at [109, 262] on span "Unsecured Nonpriority Claims" at bounding box center [67, 265] width 92 height 8
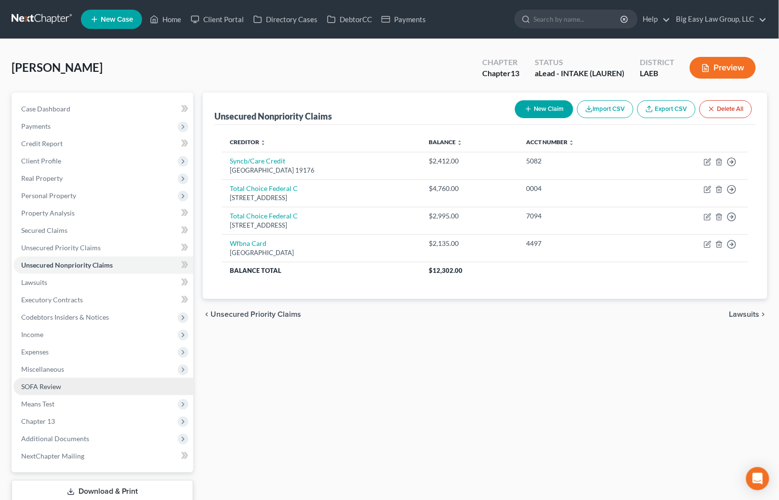
click at [159, 381] on link "SOFA Review" at bounding box center [103, 386] width 180 height 17
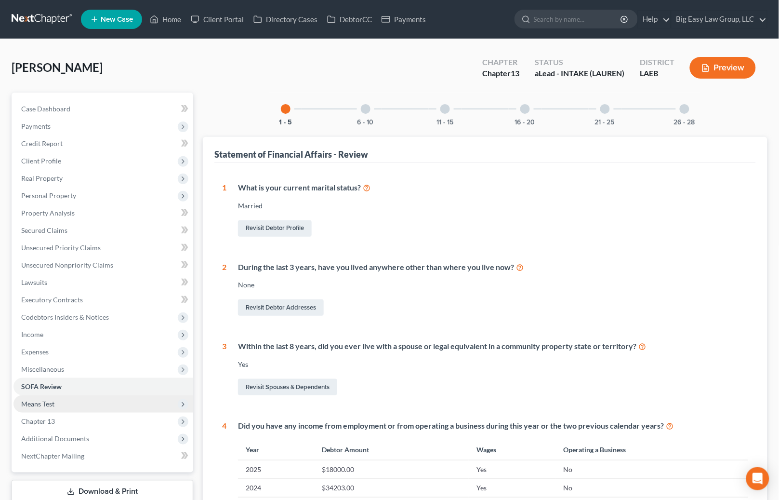
click at [157, 398] on span "Means Test" at bounding box center [103, 403] width 180 height 17
click at [150, 417] on link "Means Test Qualifier" at bounding box center [113, 420] width 160 height 17
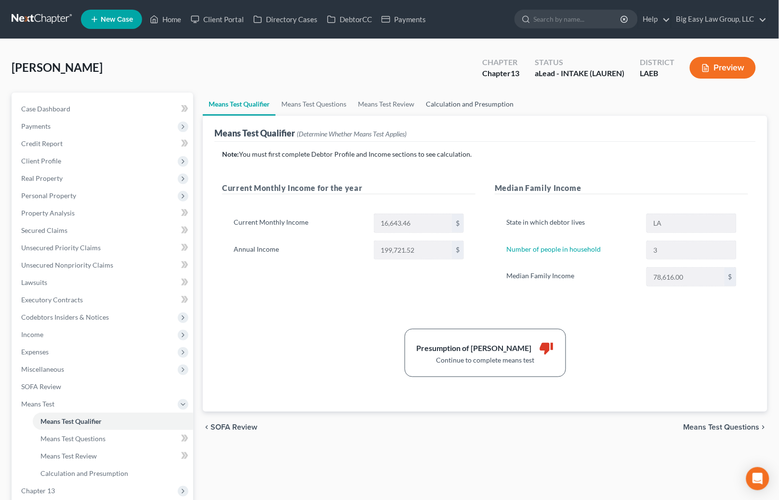
click at [467, 101] on link "Calculation and Presumption" at bounding box center [469, 103] width 99 height 23
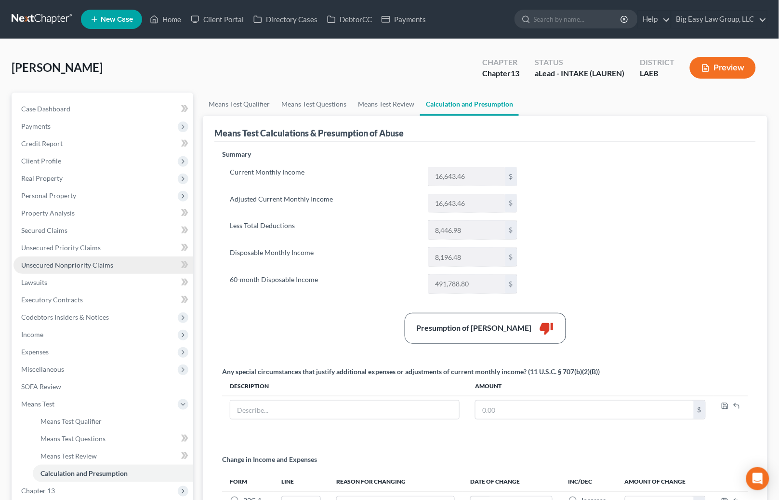
click at [127, 267] on link "Unsecured Nonpriority Claims" at bounding box center [103, 264] width 180 height 17
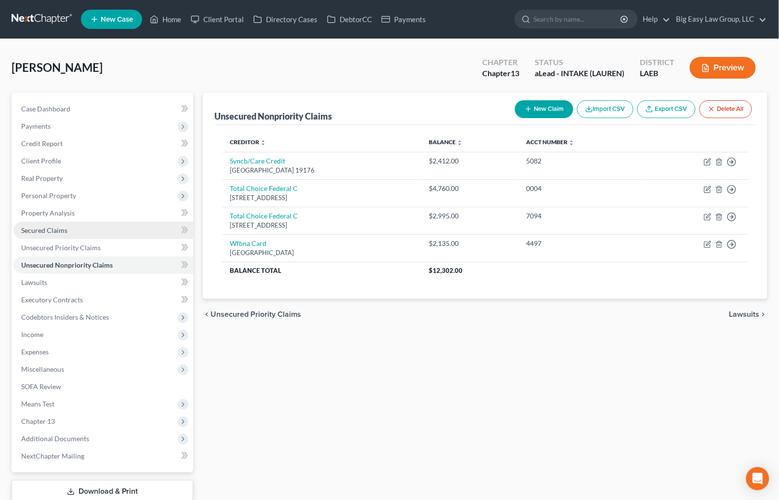
drag, startPoint x: 94, startPoint y: 227, endPoint x: 132, endPoint y: 226, distance: 37.6
click at [94, 227] on link "Secured Claims" at bounding box center [103, 230] width 180 height 17
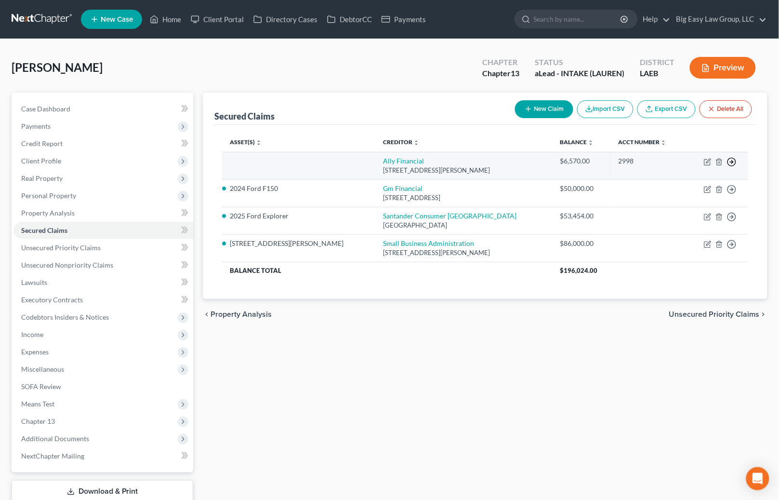
click at [735, 161] on icon "button" at bounding box center [732, 162] width 10 height 10
click at [684, 186] on link "Move to F" at bounding box center [687, 185] width 80 height 16
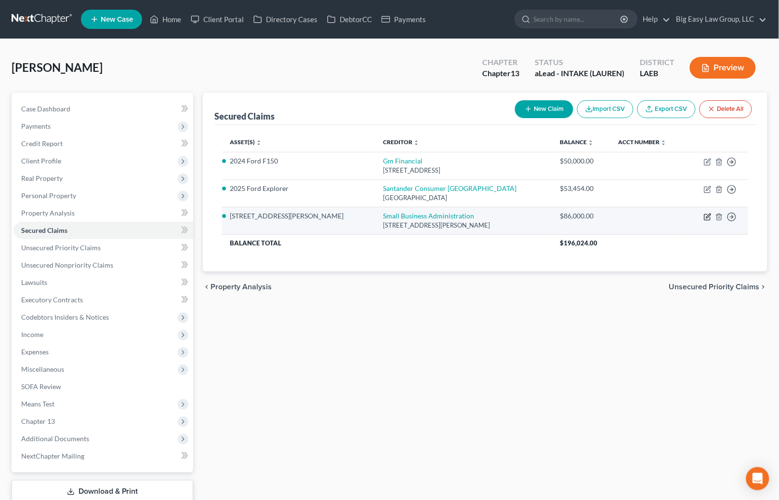
click at [708, 217] on icon "button" at bounding box center [708, 215] width 4 height 4
select select "4"
select select "2"
select select "0"
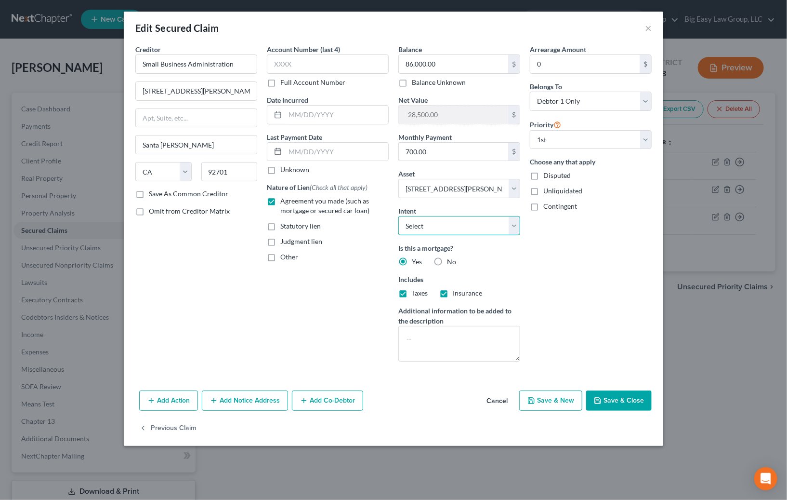
click at [443, 229] on select "Select Surrender Redeem Reaffirm Avoid Other" at bounding box center [459, 225] width 122 height 19
select select "0"
click at [398, 216] on select "Select Surrender Redeem Reaffirm Avoid Other" at bounding box center [459, 225] width 122 height 19
click at [631, 407] on button "Save & Close" at bounding box center [619, 400] width 66 height 20
select select
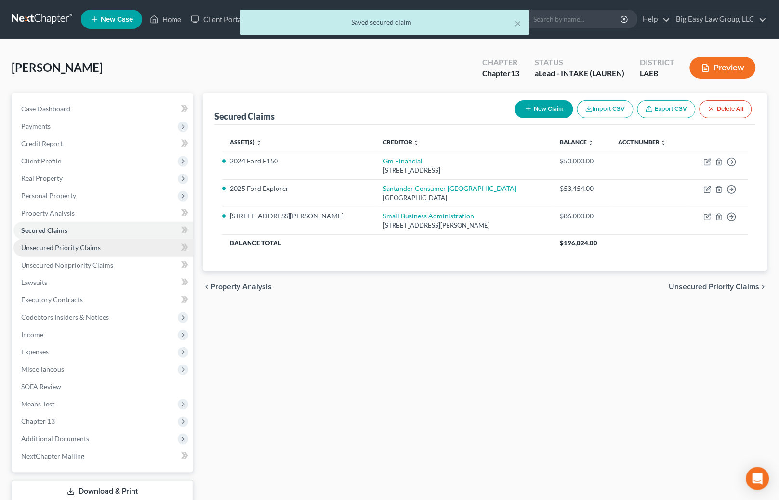
click at [112, 246] on link "Unsecured Priority Claims" at bounding box center [103, 247] width 180 height 17
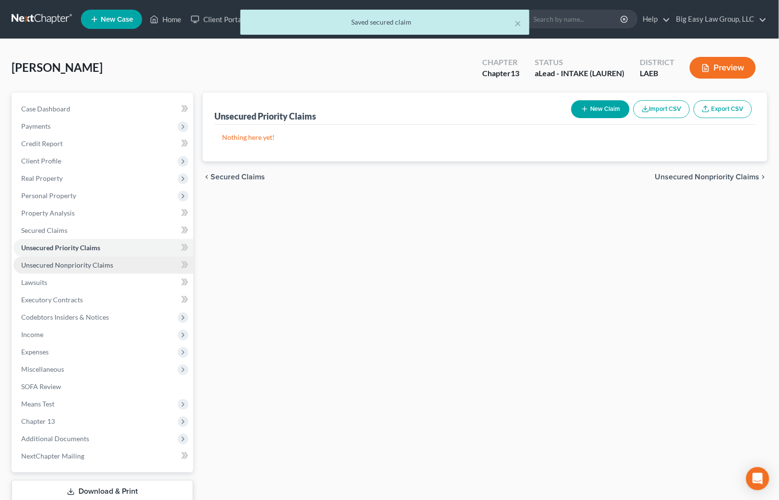
click at [122, 261] on link "Unsecured Nonpriority Claims" at bounding box center [103, 264] width 180 height 17
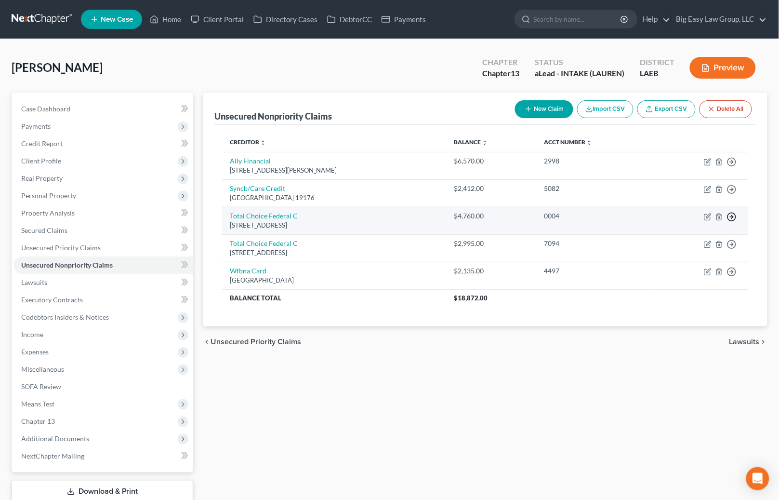
click at [729, 213] on circle "button" at bounding box center [732, 217] width 8 height 8
click at [688, 223] on link "Move to D" at bounding box center [687, 223] width 80 height 16
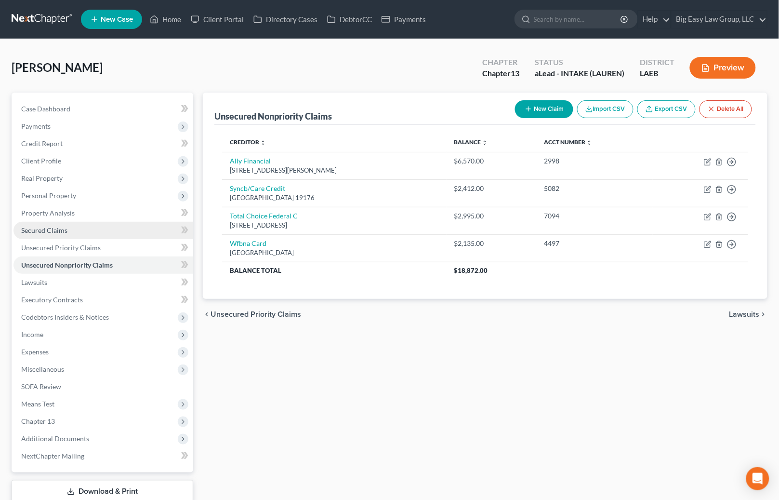
click at [104, 227] on link "Secured Claims" at bounding box center [103, 230] width 180 height 17
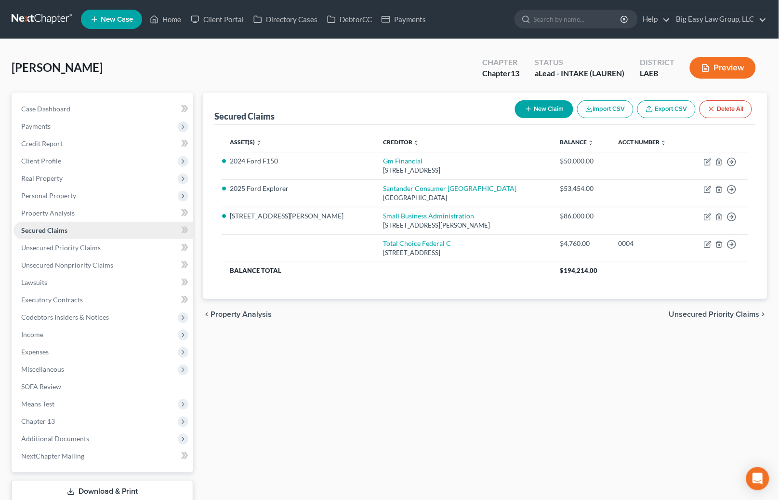
drag, startPoint x: 131, startPoint y: 228, endPoint x: 128, endPoint y: 237, distance: 9.5
click at [131, 228] on link "Secured Claims" at bounding box center [103, 230] width 180 height 17
click at [128, 243] on link "Unsecured Priority Claims" at bounding box center [103, 247] width 180 height 17
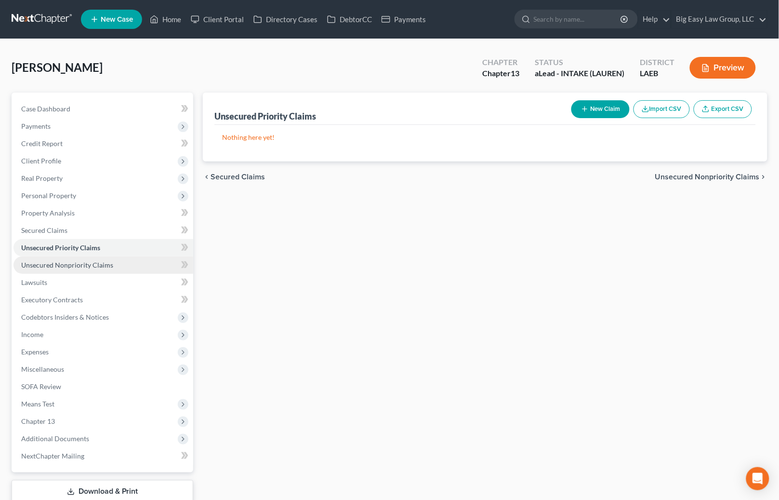
click at [102, 261] on span "Unsecured Nonpriority Claims" at bounding box center [67, 265] width 92 height 8
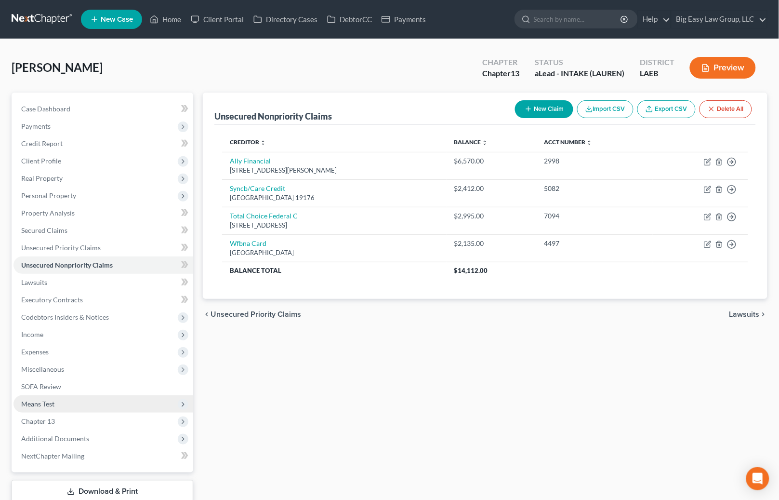
click at [132, 395] on span "Means Test" at bounding box center [103, 403] width 180 height 17
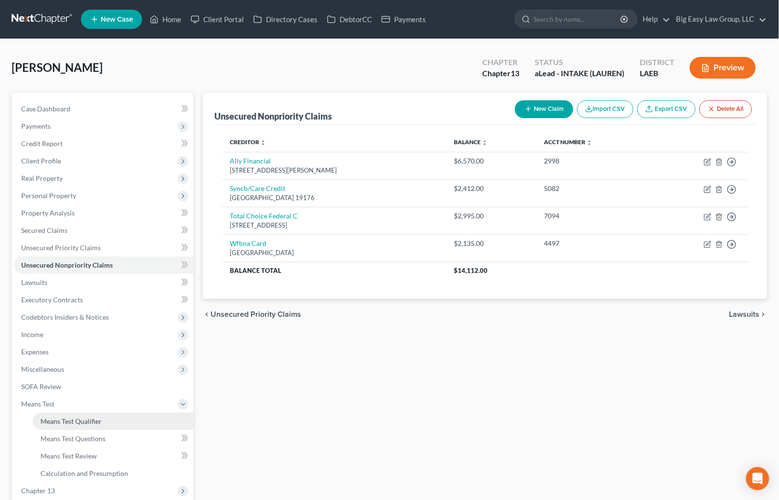
click at [100, 422] on span "Means Test Qualifier" at bounding box center [70, 421] width 61 height 8
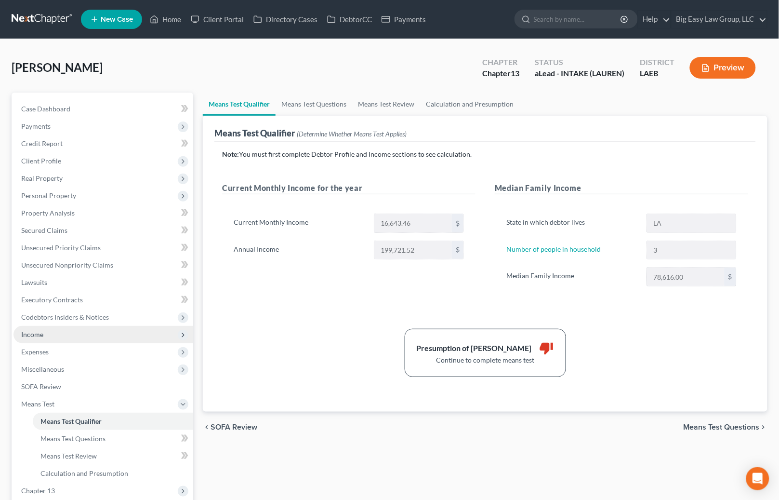
click at [81, 331] on span "Income" at bounding box center [103, 334] width 180 height 17
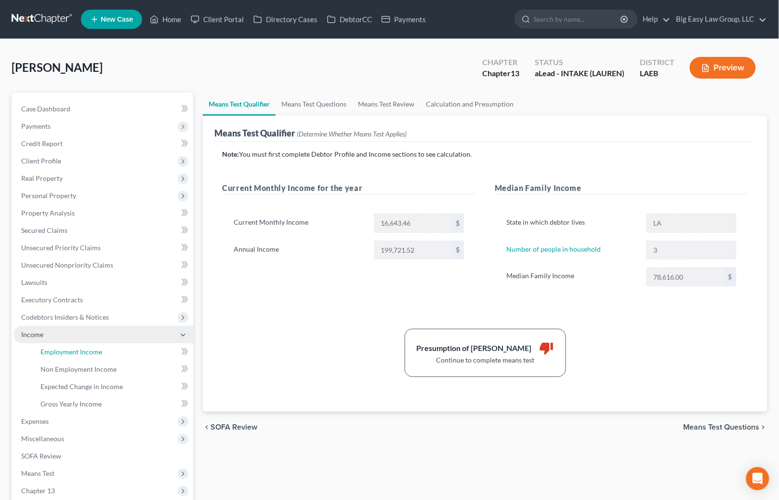
drag, startPoint x: 91, startPoint y: 344, endPoint x: 121, endPoint y: 335, distance: 31.6
click at [91, 344] on link "Employment Income" at bounding box center [113, 351] width 160 height 17
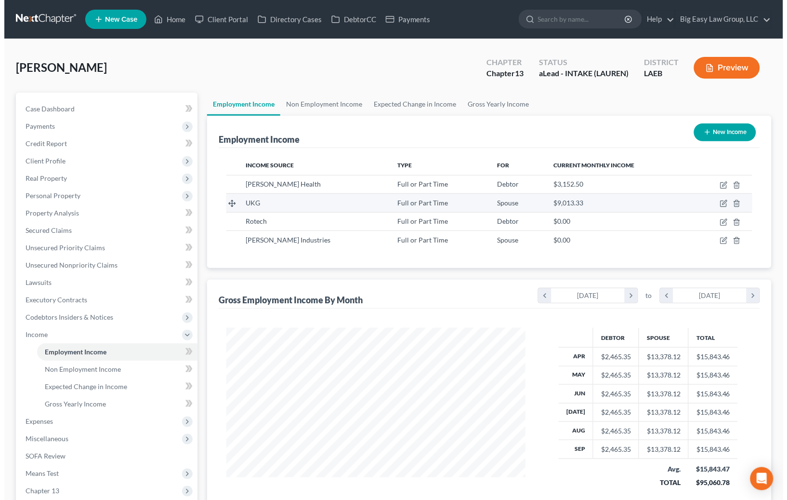
scroll to position [172, 318]
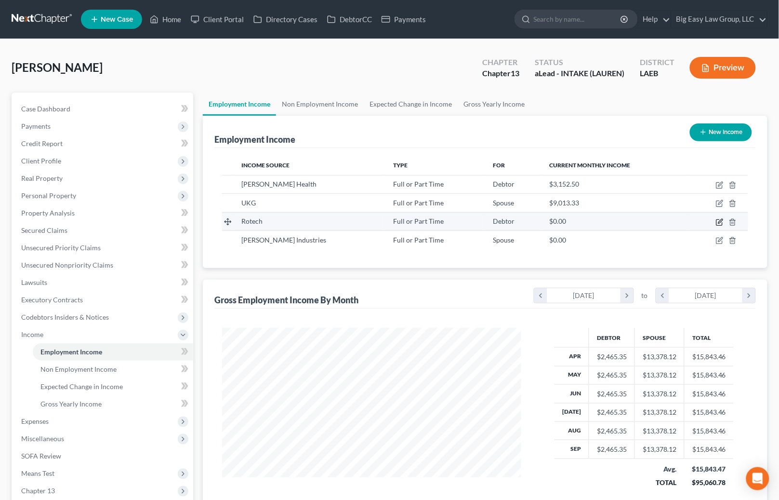
click at [718, 219] on icon "button" at bounding box center [719, 222] width 6 height 6
select select "0"
select select "9"
select select "0"
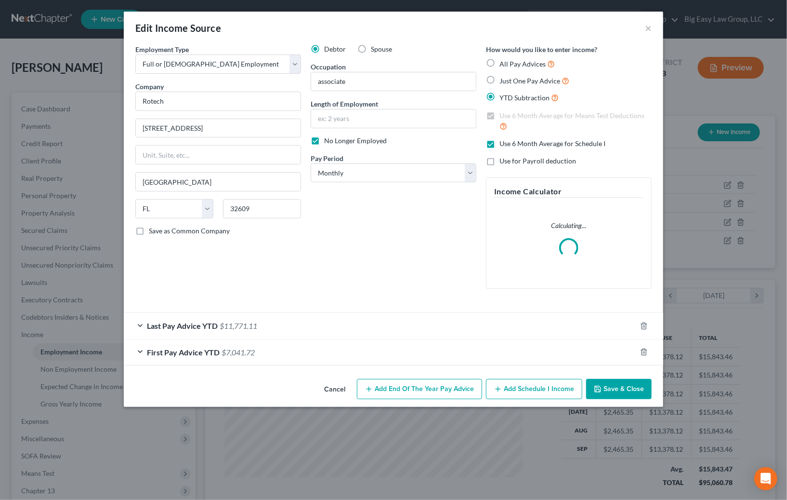
scroll to position [172, 321]
click at [347, 316] on div "Last Pay Advice YTD $11,771.11" at bounding box center [380, 326] width 513 height 26
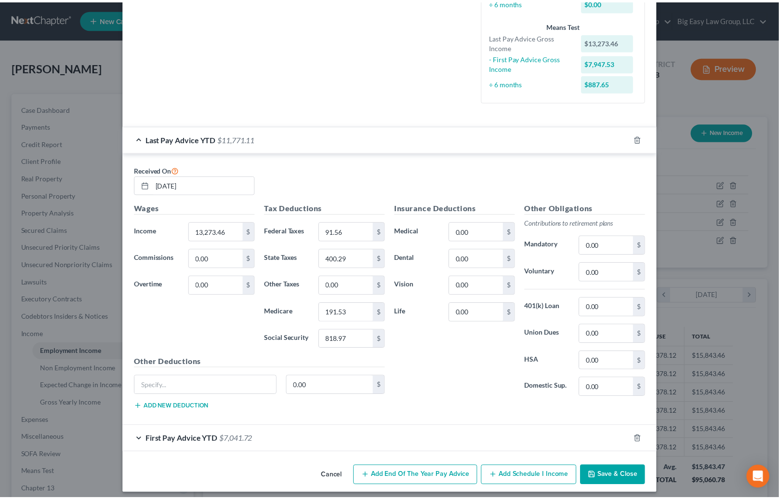
scroll to position [246, 0]
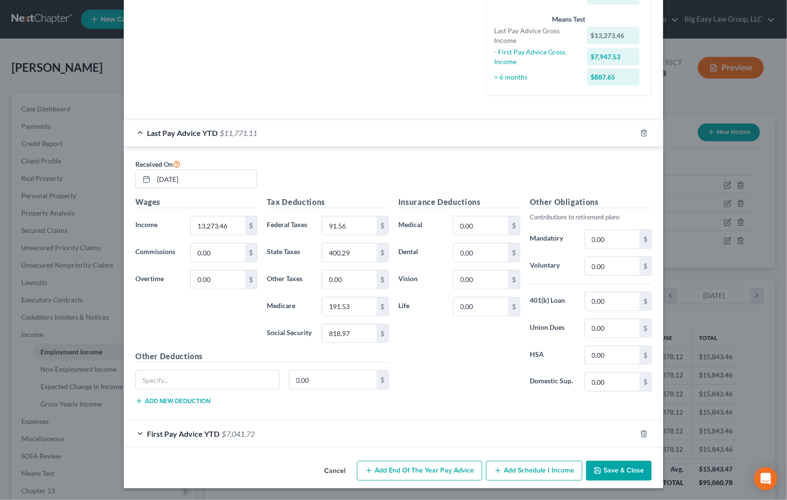
click at [614, 463] on button "Save & Close" at bounding box center [619, 471] width 66 height 20
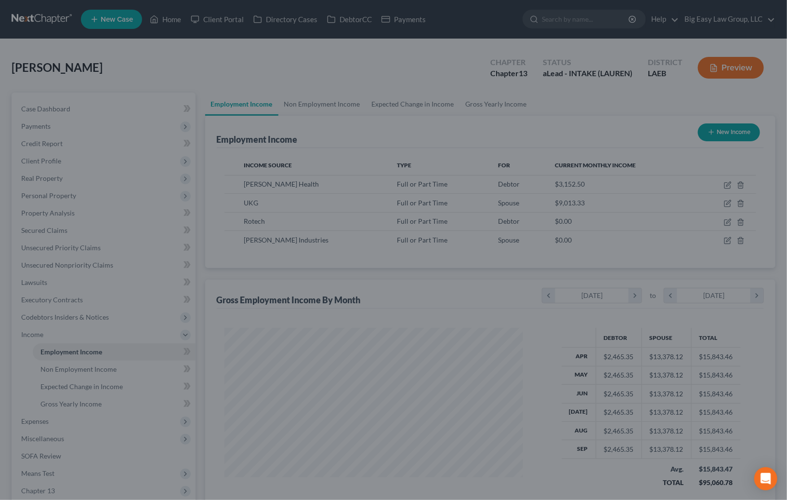
scroll to position [481523, 481378]
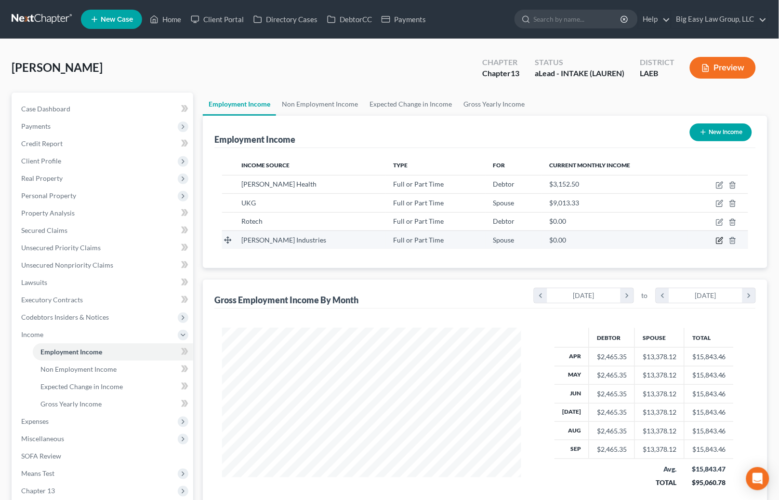
click at [716, 241] on icon "button" at bounding box center [720, 241] width 8 height 8
select select "0"
select select "19"
select select "0"
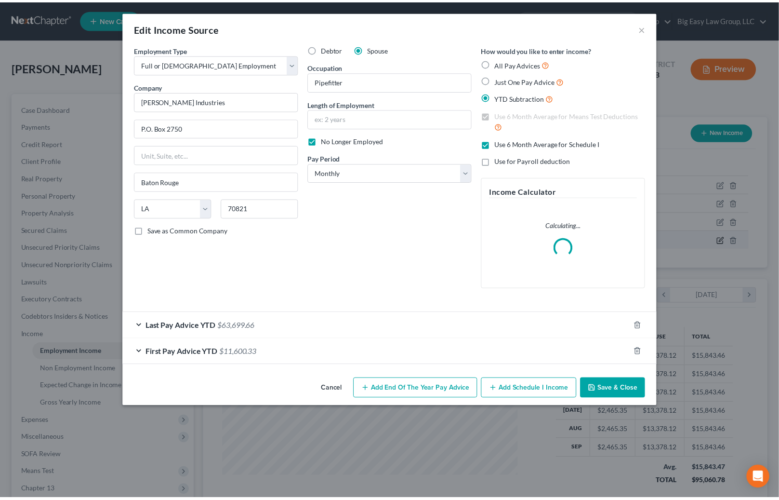
scroll to position [172, 321]
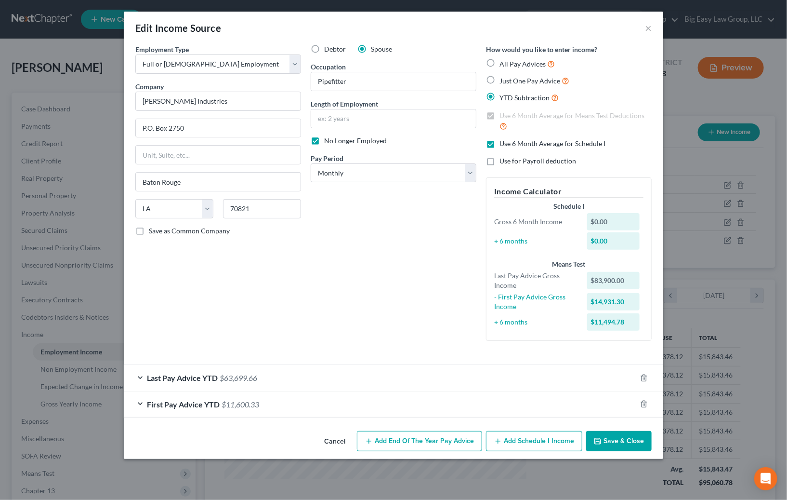
click at [631, 441] on button "Save & Close" at bounding box center [619, 441] width 66 height 20
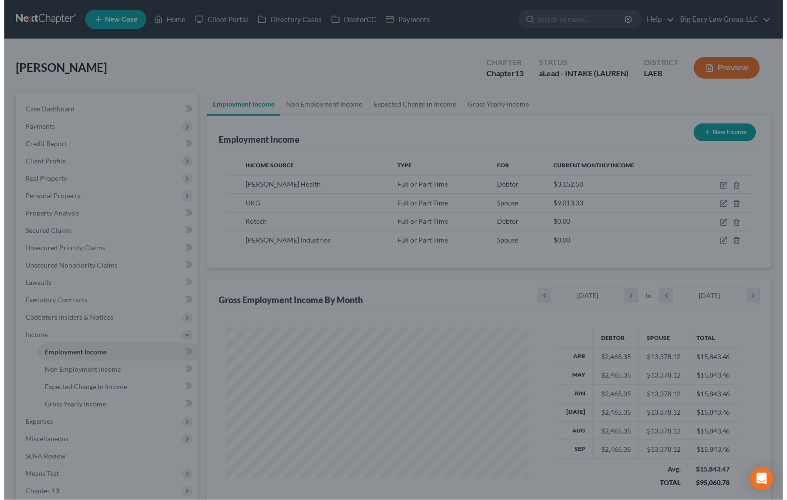
scroll to position [481523, 481378]
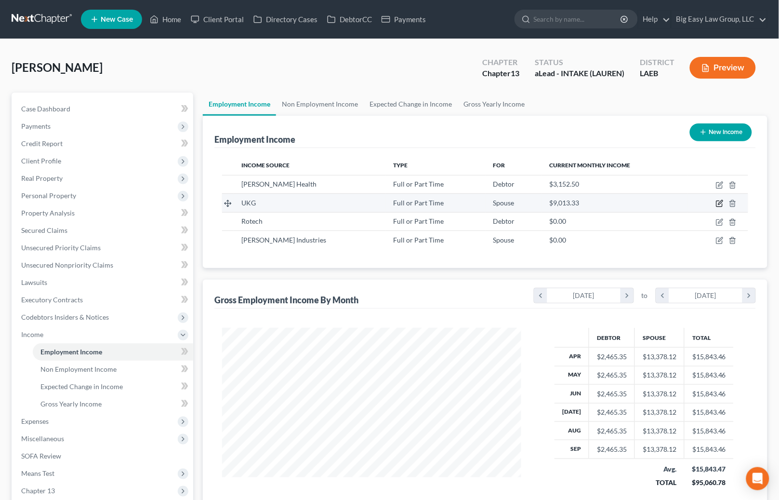
click at [718, 202] on icon "button" at bounding box center [720, 203] width 8 height 8
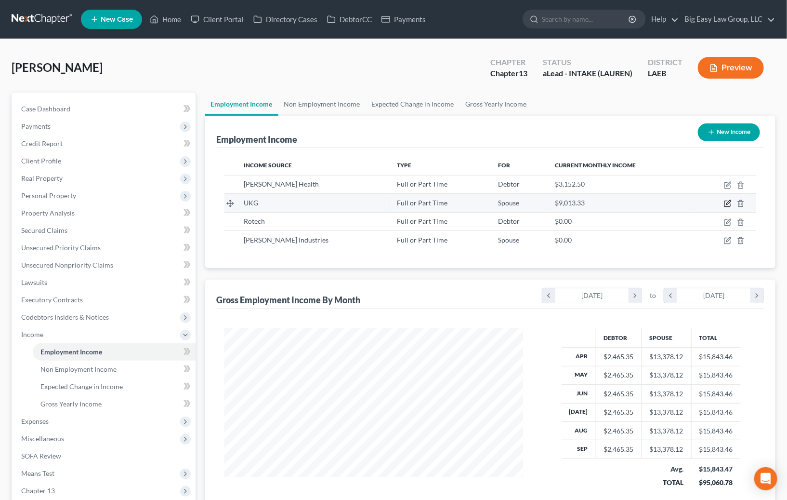
select select "0"
select select "19"
select select "3"
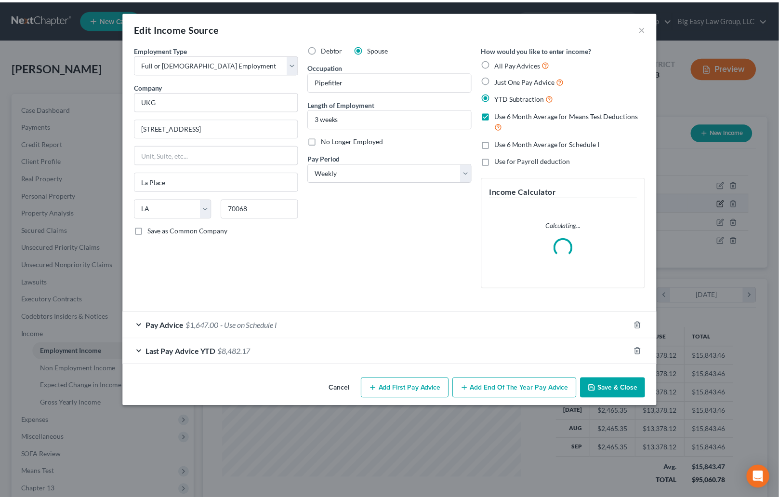
scroll to position [172, 321]
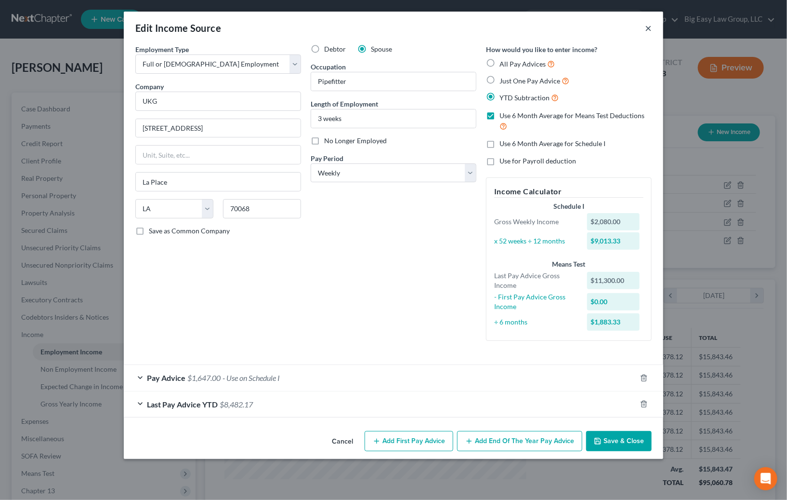
click at [647, 24] on button "×" at bounding box center [648, 28] width 7 height 12
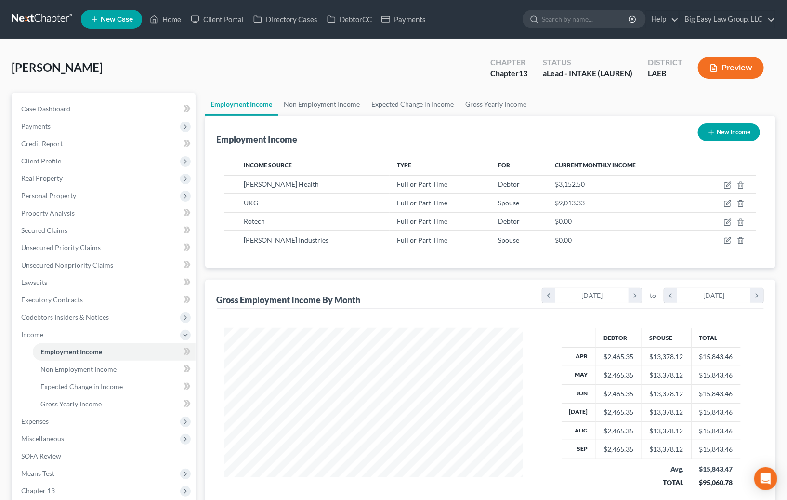
scroll to position [481523, 481378]
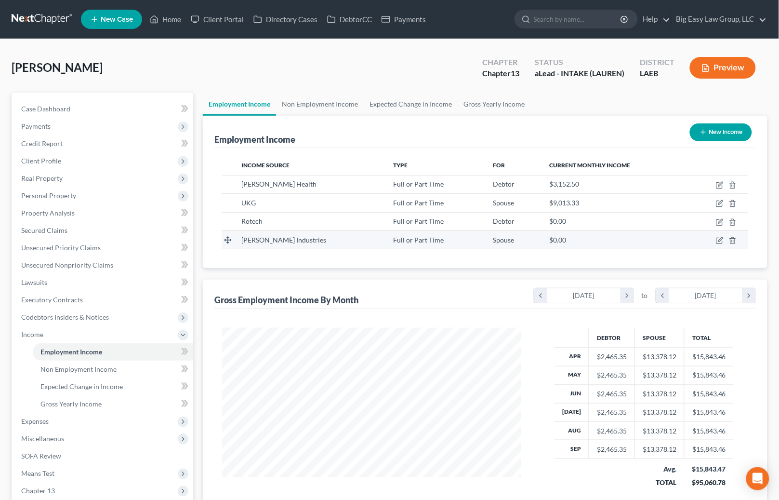
click at [723, 232] on td at bounding box center [717, 239] width 61 height 18
click at [720, 238] on icon "button" at bounding box center [719, 241] width 6 height 6
select select "0"
select select "19"
select select "0"
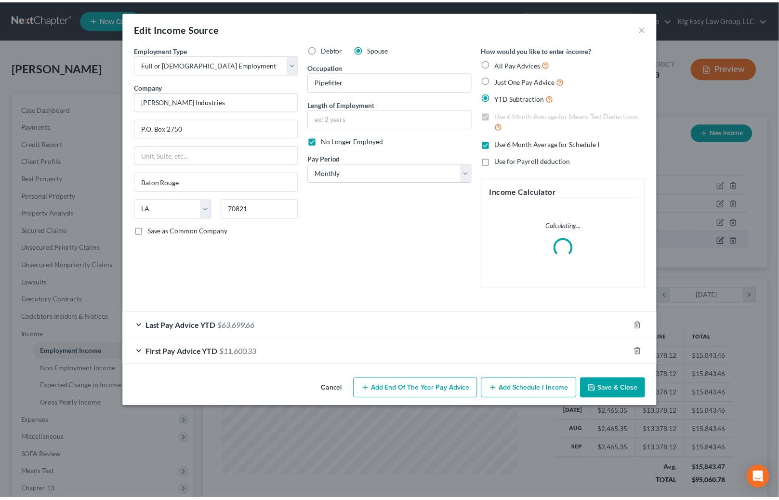
scroll to position [172, 321]
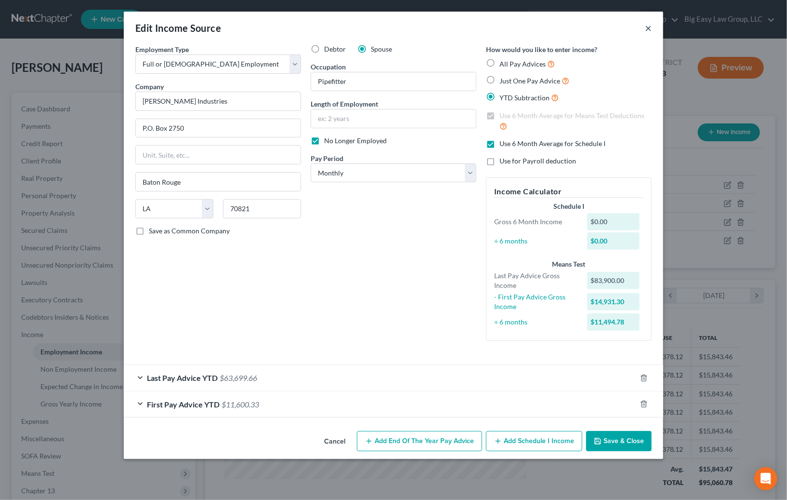
click at [647, 25] on button "×" at bounding box center [648, 28] width 7 height 12
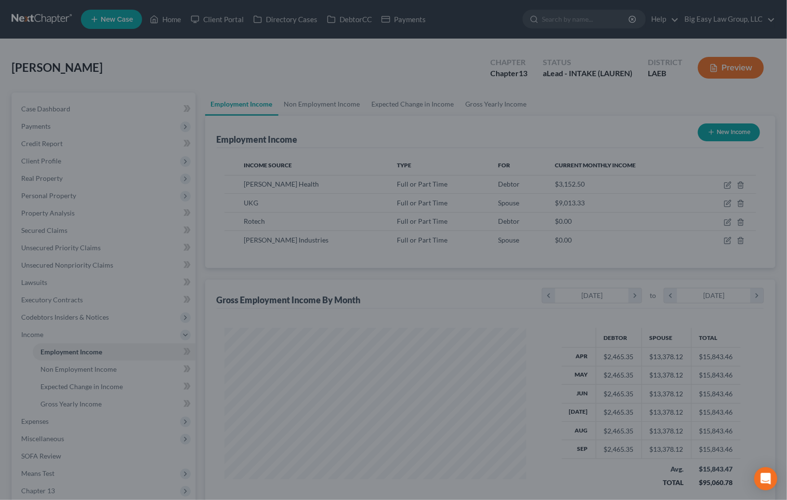
scroll to position [481523, 481378]
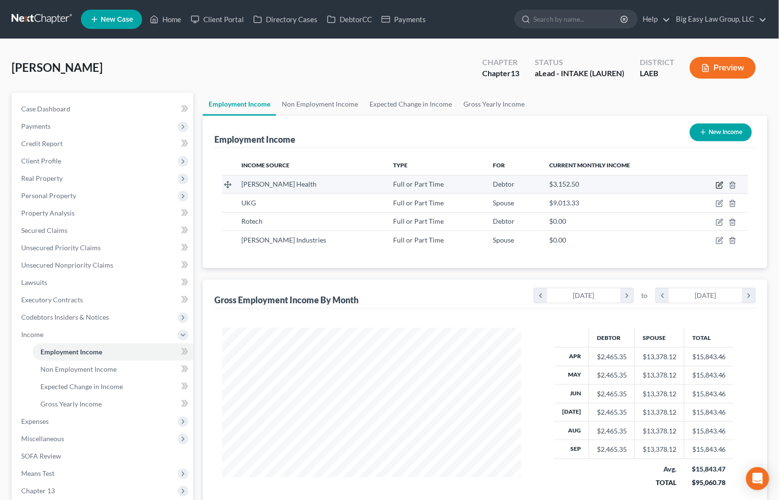
click at [720, 185] on icon "button" at bounding box center [720, 184] width 4 height 4
select select "0"
select select "19"
select select "2"
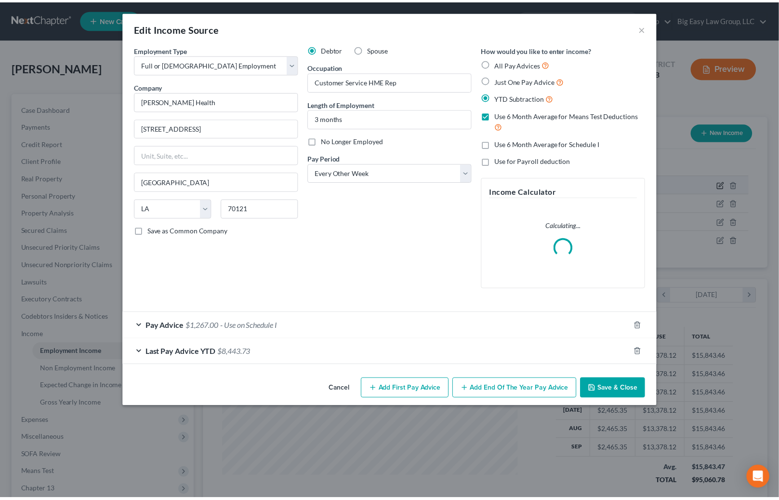
scroll to position [172, 321]
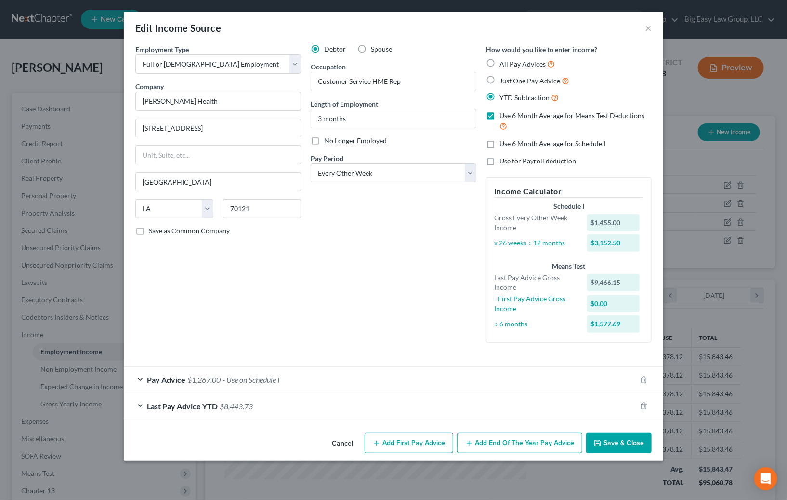
click at [624, 441] on button "Save & Close" at bounding box center [619, 443] width 66 height 20
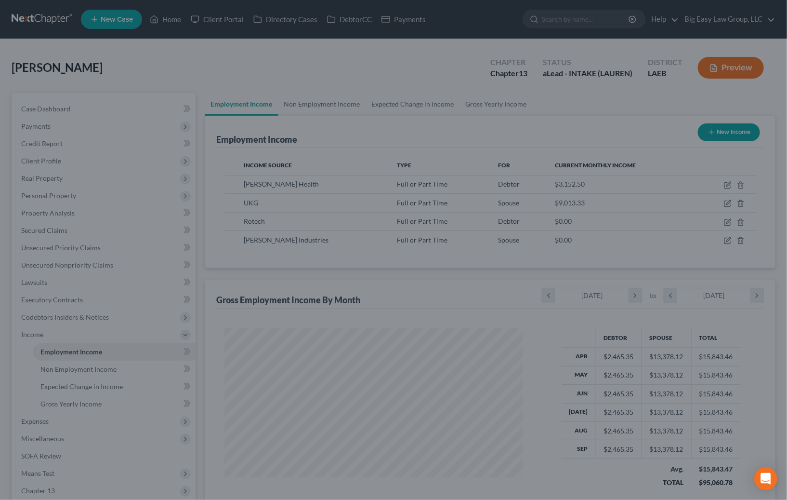
scroll to position [481523, 481378]
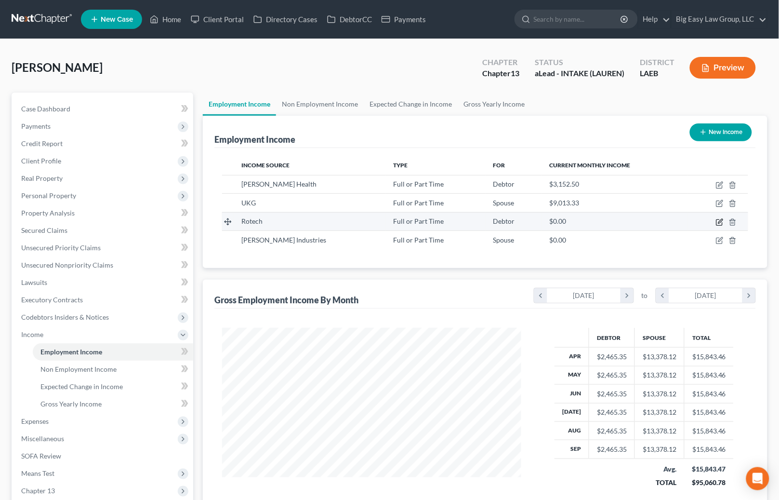
click at [720, 222] on icon "button" at bounding box center [720, 222] width 8 height 8
select select "0"
select select "9"
select select "0"
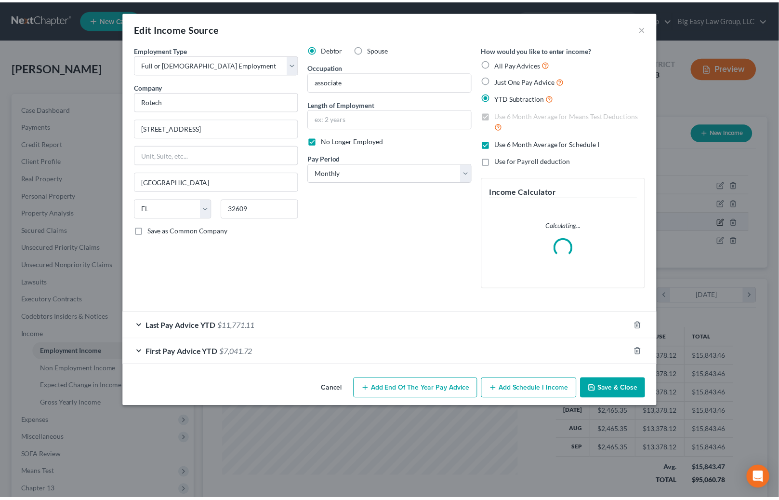
scroll to position [172, 321]
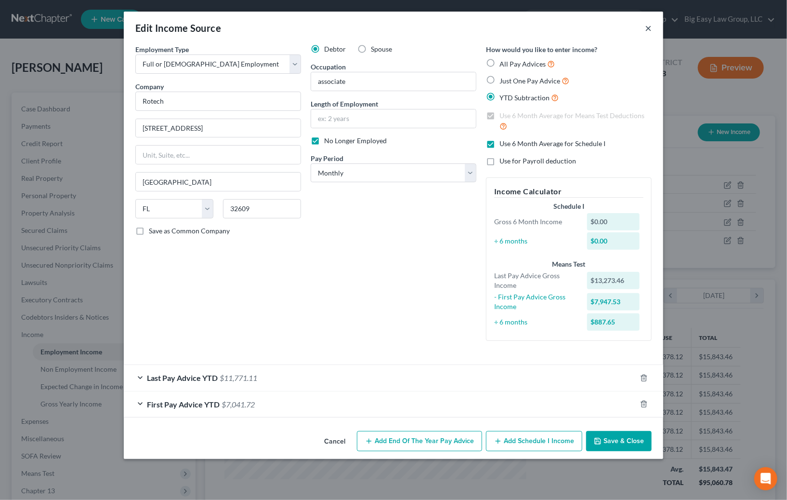
click at [648, 26] on button "×" at bounding box center [648, 28] width 7 height 12
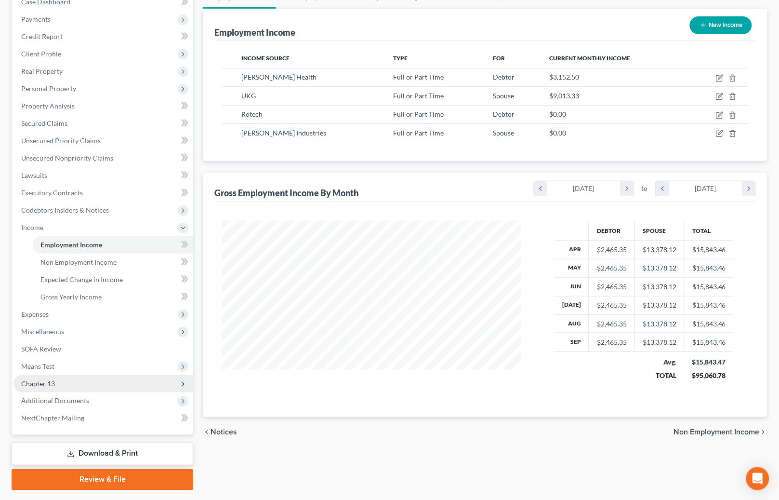
scroll to position [132, 0]
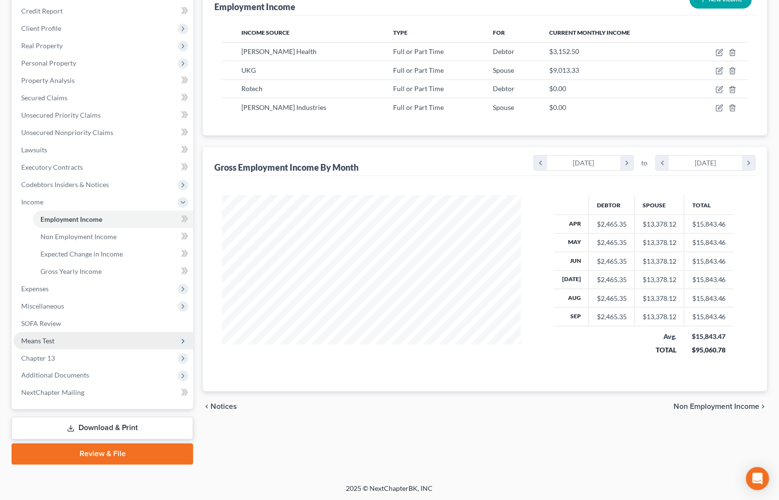
click at [115, 343] on span "Means Test" at bounding box center [103, 340] width 180 height 17
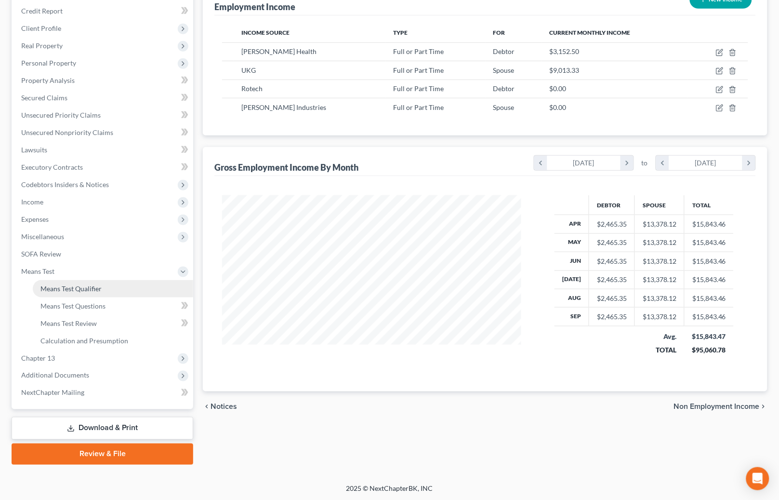
click at [102, 295] on link "Means Test Qualifier" at bounding box center [113, 288] width 160 height 17
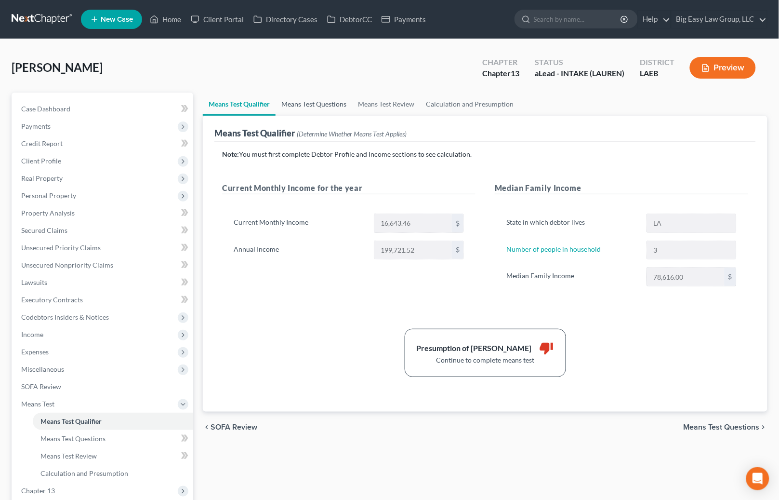
click at [322, 104] on link "Means Test Questions" at bounding box center [314, 103] width 77 height 23
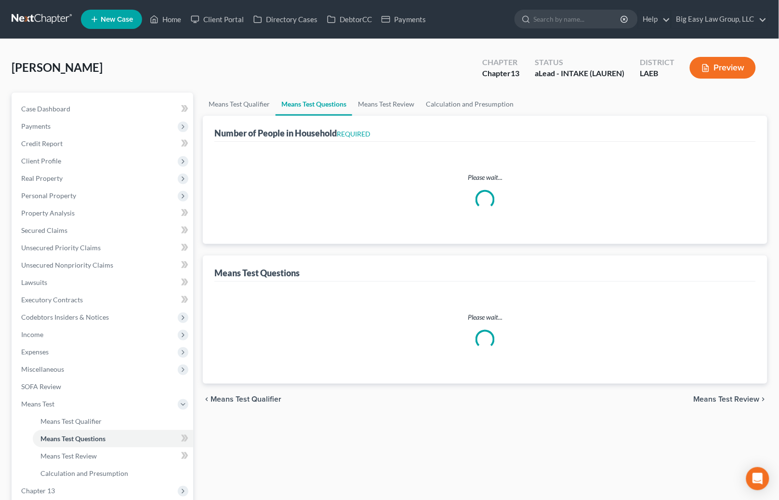
select select "0"
select select "60"
select select "1"
select select "60"
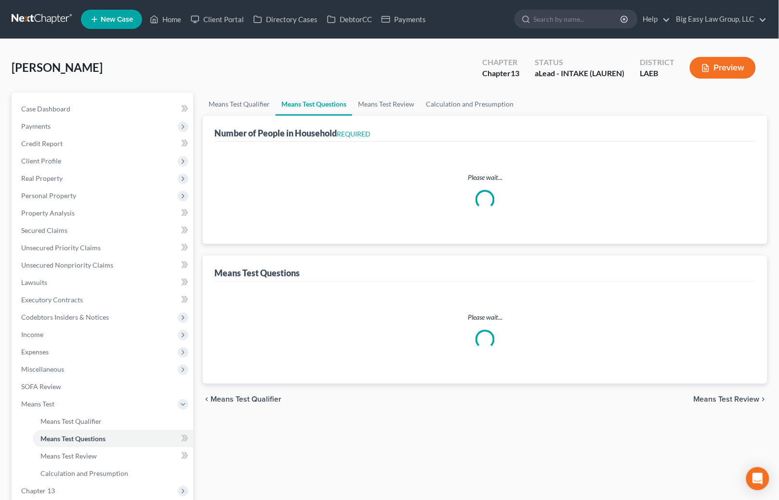
select select "2"
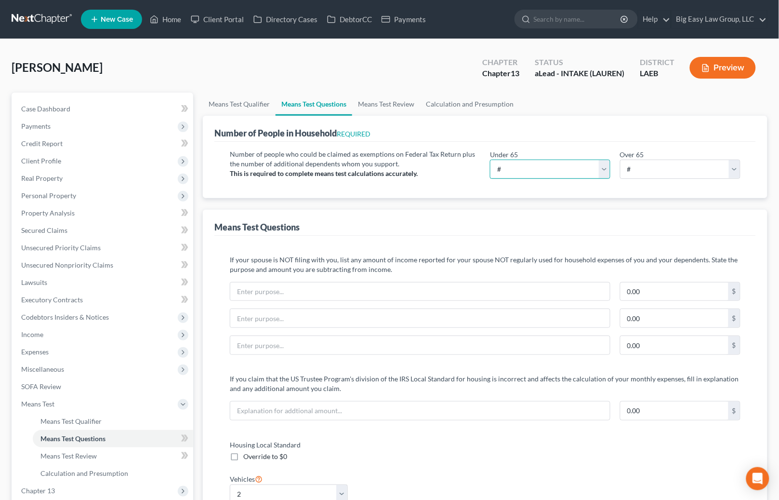
click at [532, 168] on select "# 0 1 2 3 4 5 6 7 8 9 10" at bounding box center [550, 168] width 120 height 19
select select "3"
click at [490, 159] on select "# 0 1 2 3 4 5 6 7 8 9 10" at bounding box center [550, 168] width 120 height 19
click at [95, 219] on link "Property Analysis" at bounding box center [103, 212] width 180 height 17
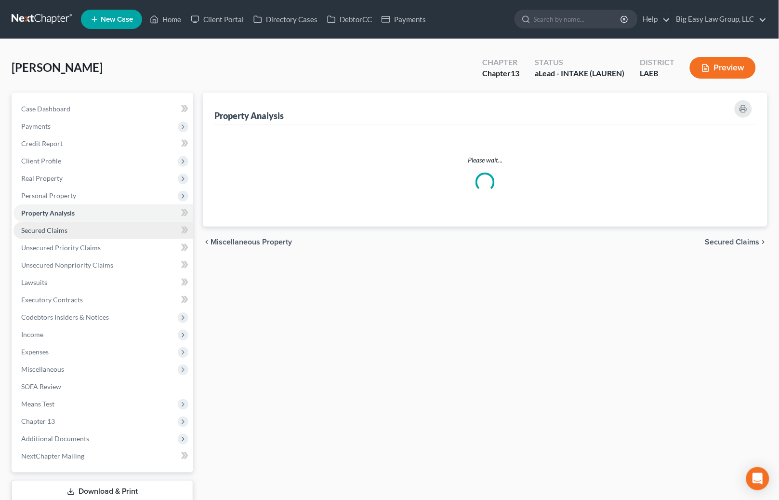
click at [93, 227] on link "Secured Claims" at bounding box center [103, 230] width 180 height 17
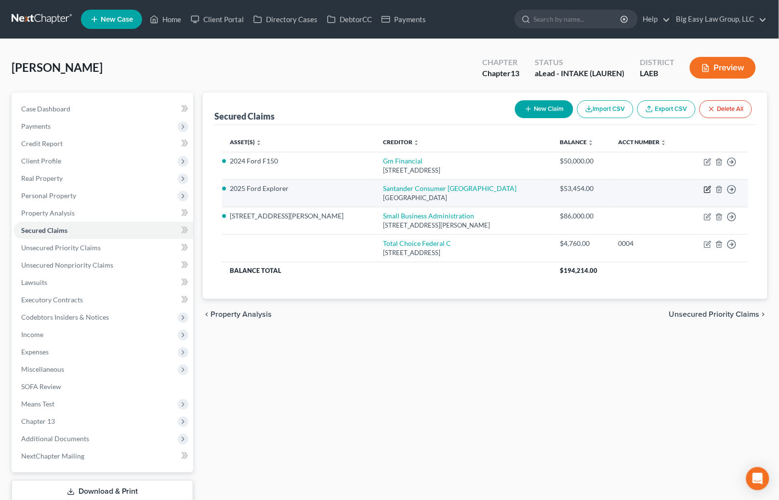
click at [707, 187] on icon "button" at bounding box center [707, 190] width 6 height 6
select select "45"
select select "0"
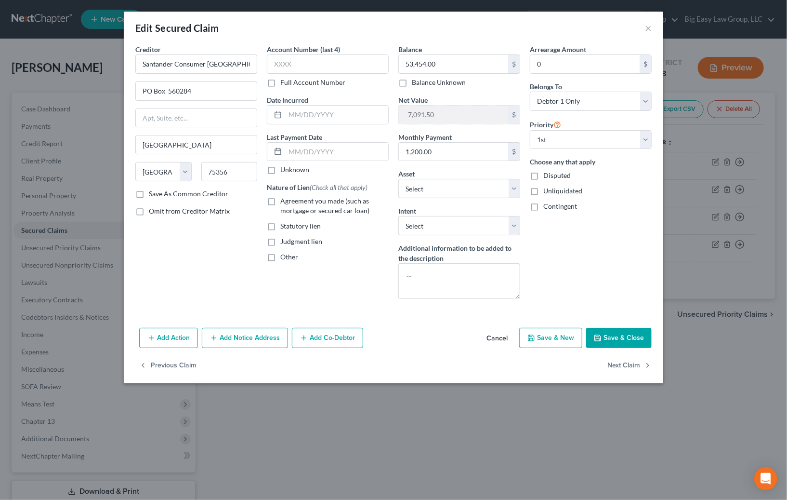
click at [280, 199] on label "Agreement you made (such as mortgage or secured car loan)" at bounding box center [334, 205] width 108 height 19
click at [284, 199] on input "Agreement you made (such as mortgage or secured car loan)" at bounding box center [287, 199] width 6 height 6
checkbox input "true"
drag, startPoint x: 614, startPoint y: 330, endPoint x: 602, endPoint y: 329, distance: 11.7
click at [614, 330] on button "Save & Close" at bounding box center [619, 338] width 66 height 20
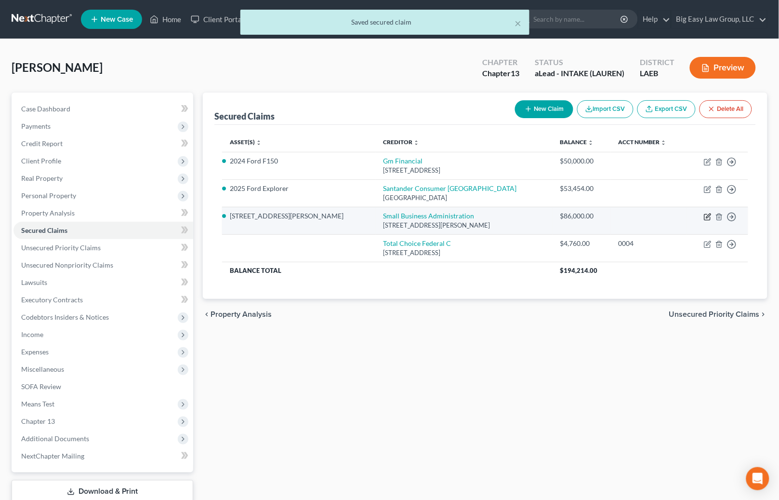
click at [708, 218] on icon "button" at bounding box center [708, 217] width 8 height 8
select select "4"
select select "0"
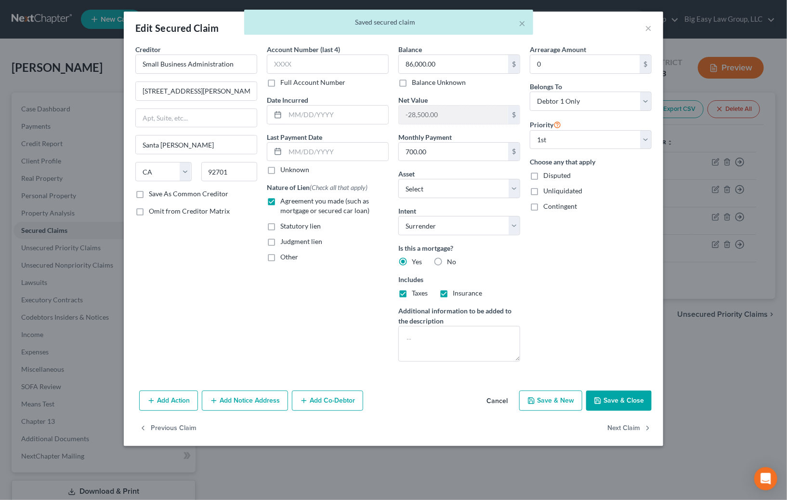
drag, startPoint x: 632, startPoint y: 395, endPoint x: 640, endPoint y: 379, distance: 18.5
click at [634, 395] on button "Save & Close" at bounding box center [619, 400] width 66 height 20
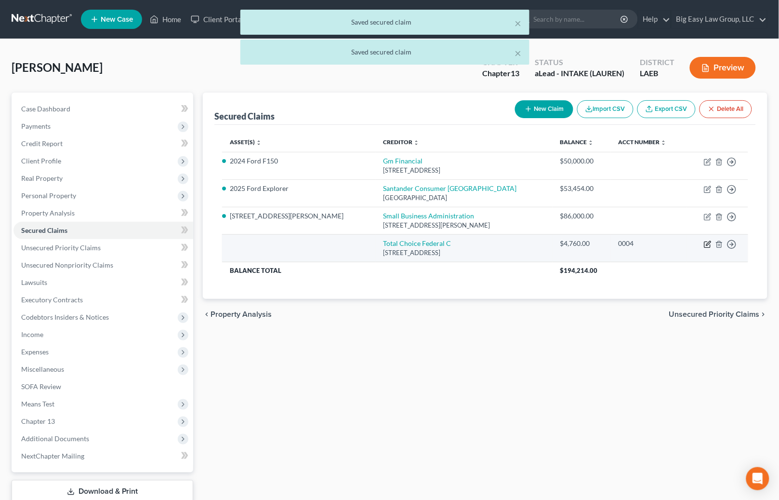
click at [707, 243] on icon "button" at bounding box center [708, 244] width 8 height 8
select select "19"
select select "0"
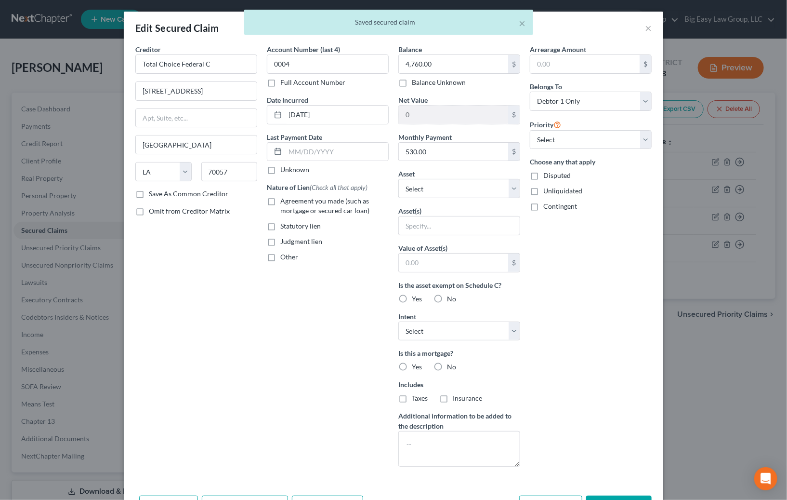
click at [280, 204] on label "Agreement you made (such as mortgage or secured car loan)" at bounding box center [334, 205] width 108 height 19
click at [284, 202] on input "Agreement you made (such as mortgage or secured car loan)" at bounding box center [287, 199] width 6 height 6
checkbox input "true"
click at [451, 230] on input "text" at bounding box center [459, 225] width 121 height 18
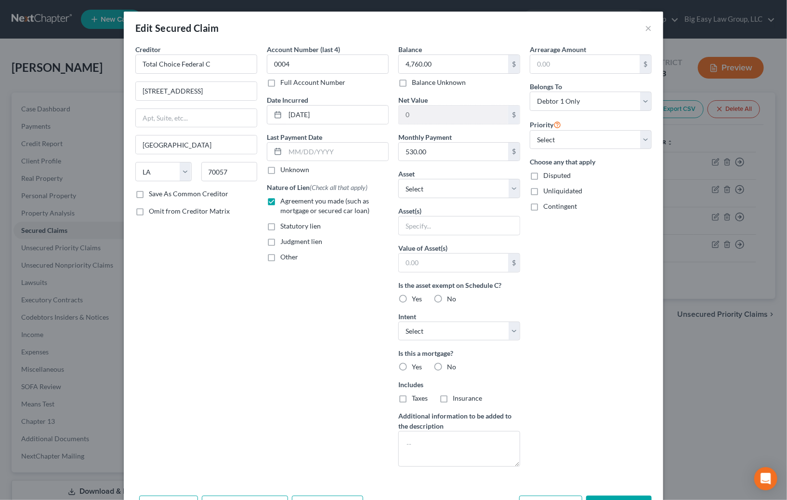
click at [597, 254] on div "Arrearage Amount $ Belongs To * Select Debtor 1 Only Debtor 2 Only Debtor 1 And…" at bounding box center [591, 259] width 132 height 430
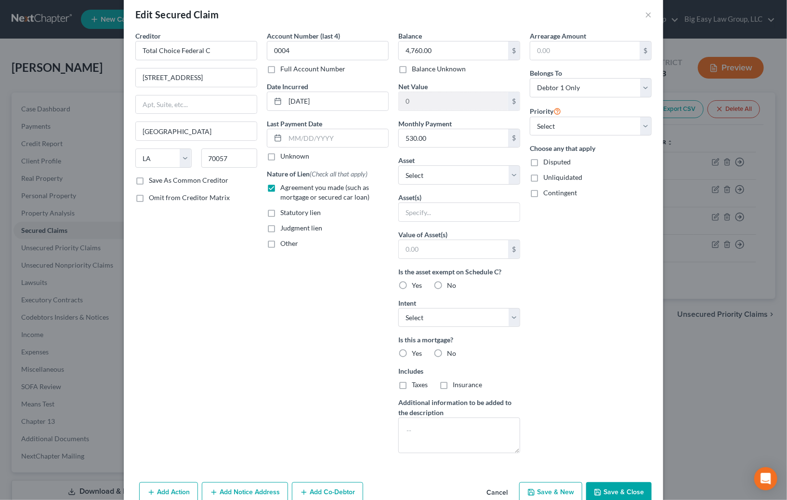
scroll to position [63, 0]
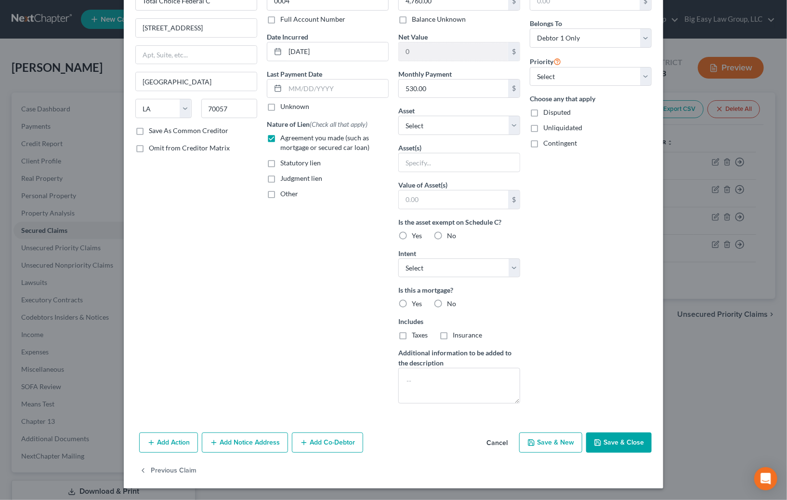
click at [600, 439] on button "Save & Close" at bounding box center [619, 442] width 66 height 20
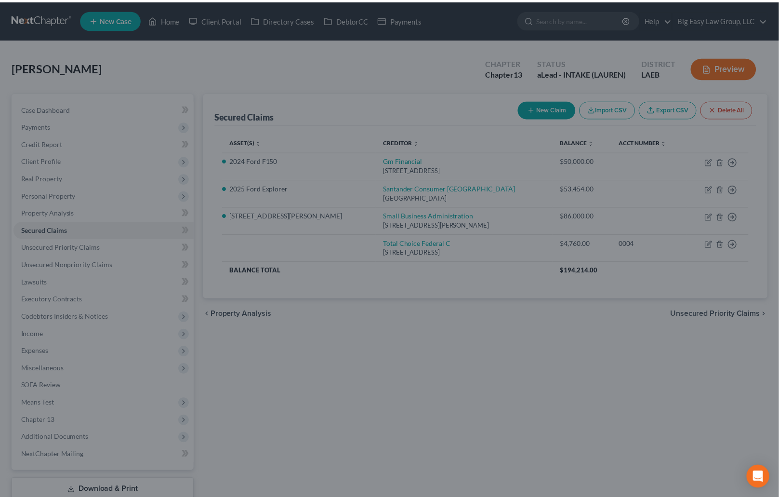
scroll to position [0, 0]
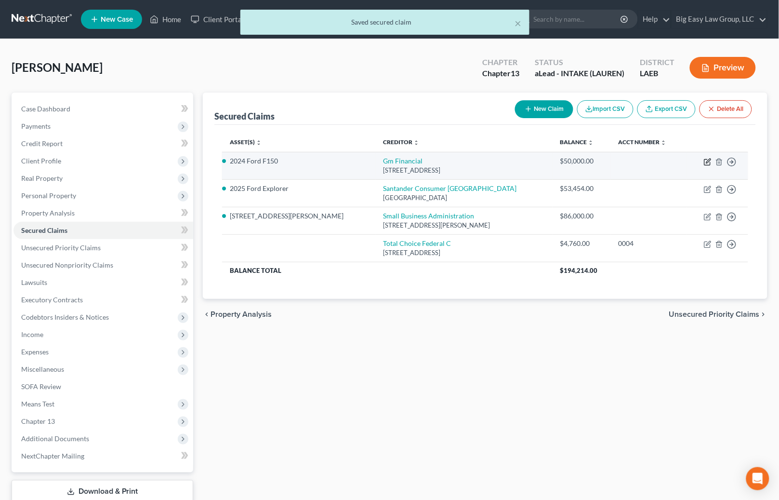
click at [710, 160] on icon "button" at bounding box center [708, 160] width 4 height 4
select select "45"
select select "0"
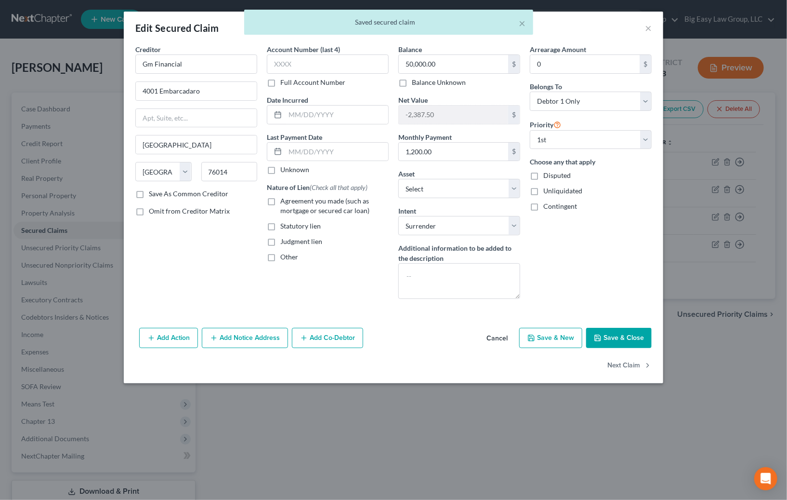
drag, startPoint x: 270, startPoint y: 202, endPoint x: 311, endPoint y: 208, distance: 40.8
click at [280, 202] on label "Agreement you made (such as mortgage or secured car loan)" at bounding box center [334, 205] width 108 height 19
click at [284, 202] on input "Agreement you made (such as mortgage or secured car loan)" at bounding box center [287, 199] width 6 height 6
checkbox input "true"
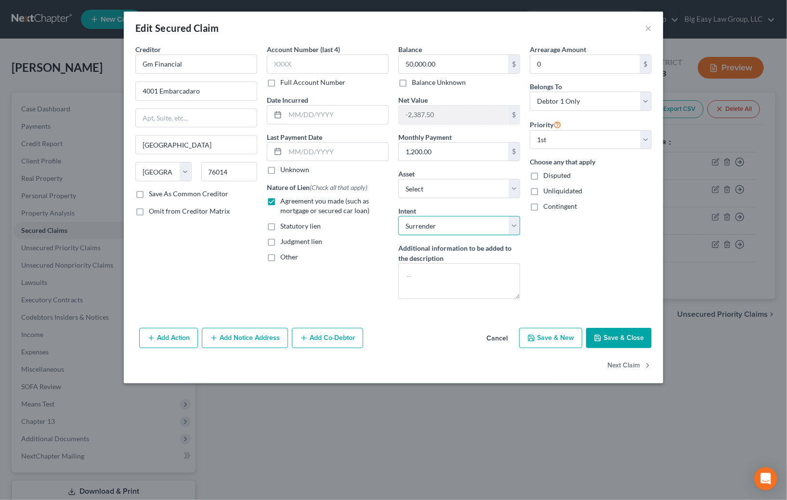
click at [511, 220] on select "Select Surrender Redeem Reaffirm Avoid Other" at bounding box center [459, 225] width 122 height 19
select select
click at [398, 216] on select "Select Surrender Redeem Reaffirm Avoid Other" at bounding box center [459, 225] width 122 height 19
click at [552, 235] on div "Arrearage Amount 0 $ Belongs To * Select Debtor 1 Only Debtor 2 Only Debtor 1 A…" at bounding box center [591, 175] width 132 height 262
click at [619, 337] on button "Save & Close" at bounding box center [619, 338] width 66 height 20
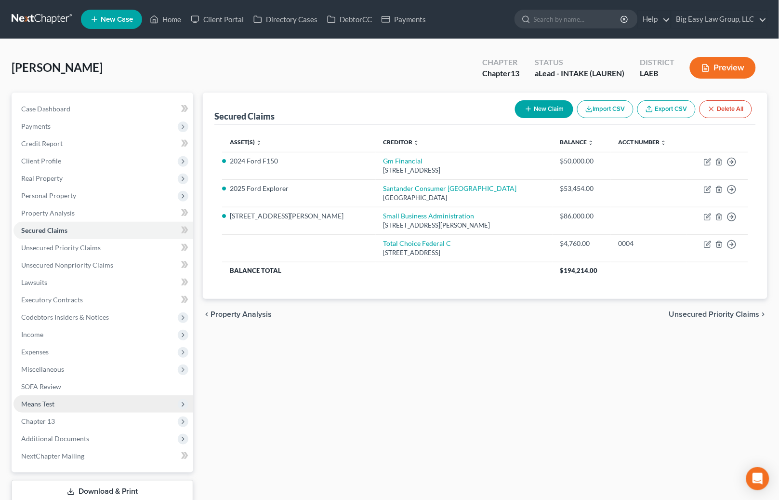
click at [158, 404] on span "Means Test" at bounding box center [103, 403] width 180 height 17
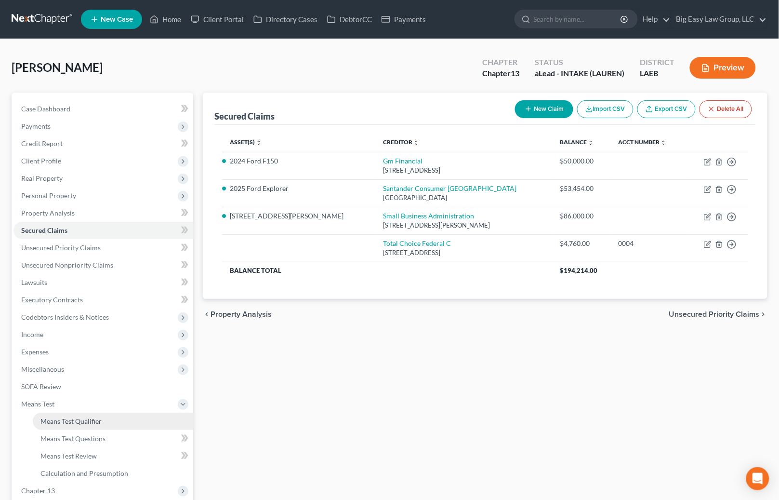
click at [154, 417] on link "Means Test Qualifier" at bounding box center [113, 420] width 160 height 17
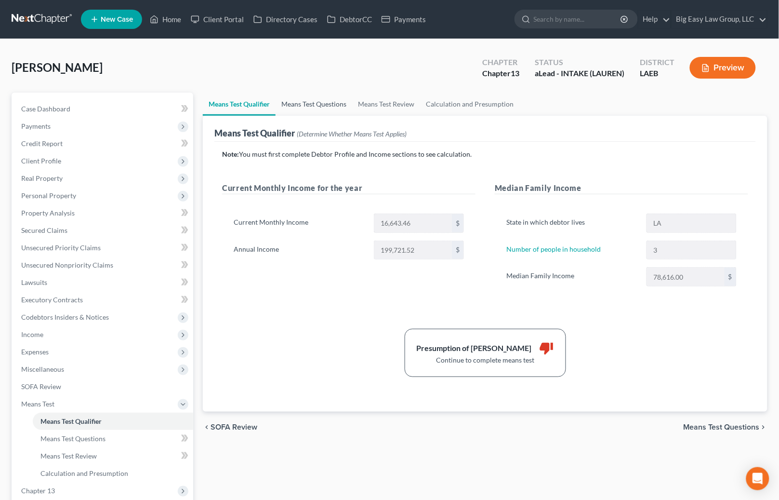
click at [328, 98] on link "Means Test Questions" at bounding box center [314, 103] width 77 height 23
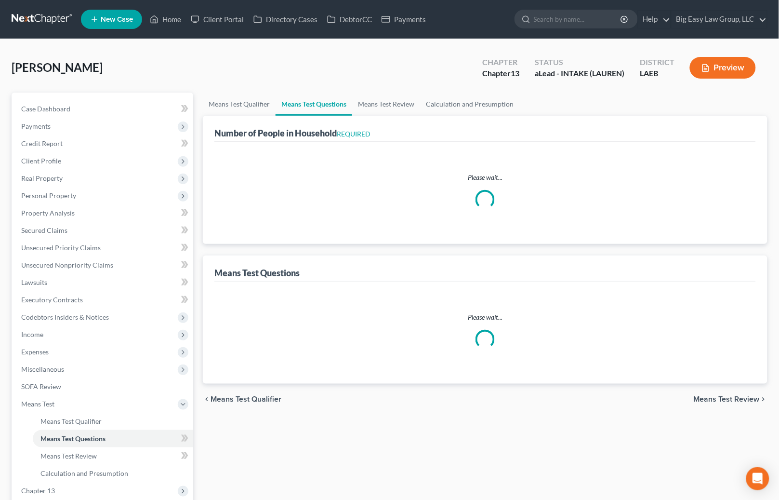
select select "0"
select select "60"
select select "1"
select select "60"
select select "1"
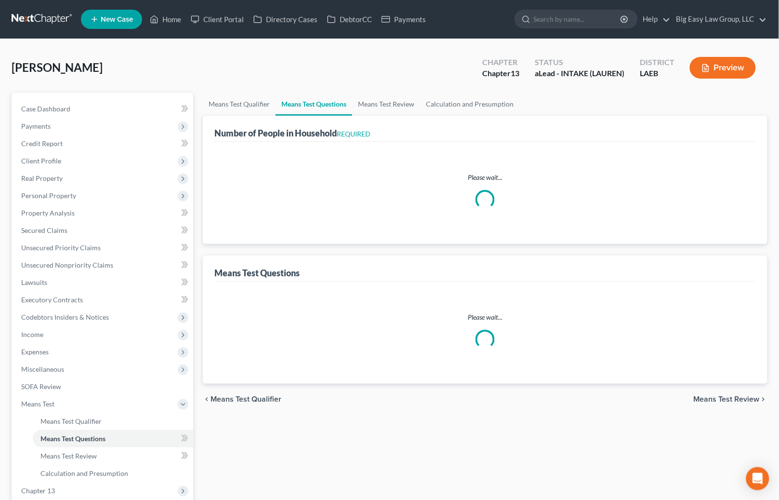
select select "60"
select select "3"
select select "2"
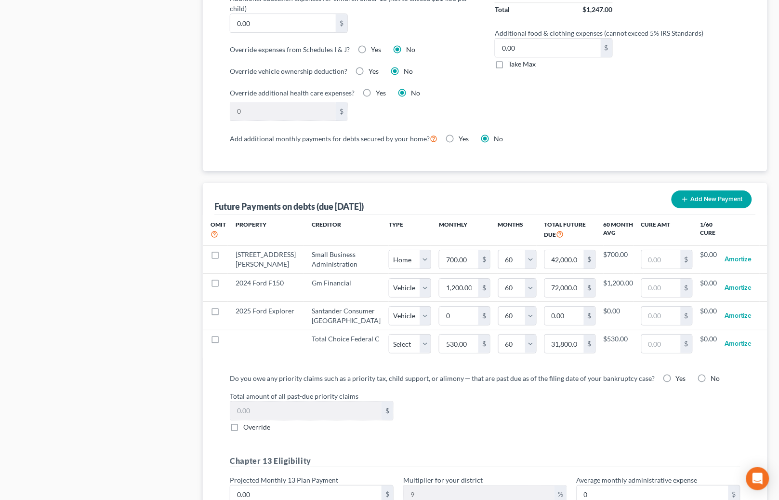
scroll to position [819, 0]
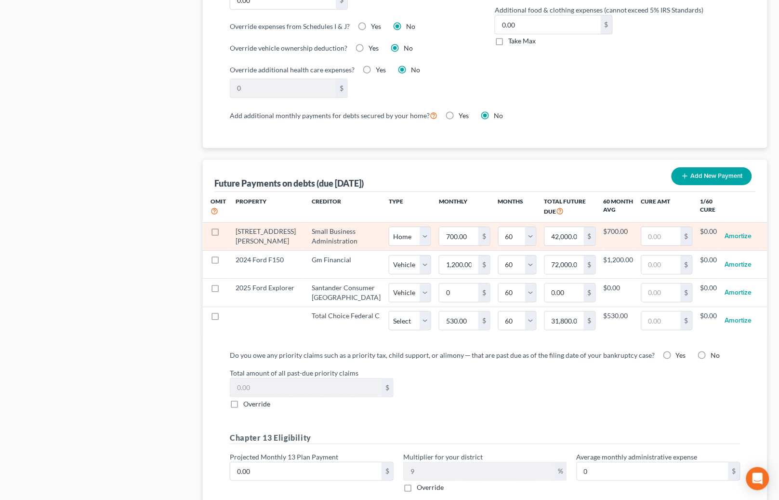
click at [224, 234] on label at bounding box center [224, 234] width 0 height 0
click at [228, 232] on input "checkbox" at bounding box center [231, 229] width 6 height 6
checkbox input "true"
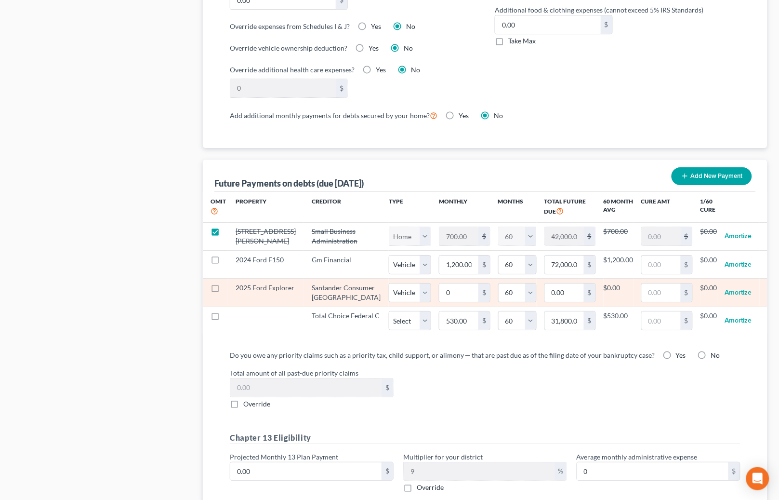
select select "0"
select select "60"
click at [445, 294] on input "0" at bounding box center [458, 292] width 39 height 18
type input "1"
type input "60.00"
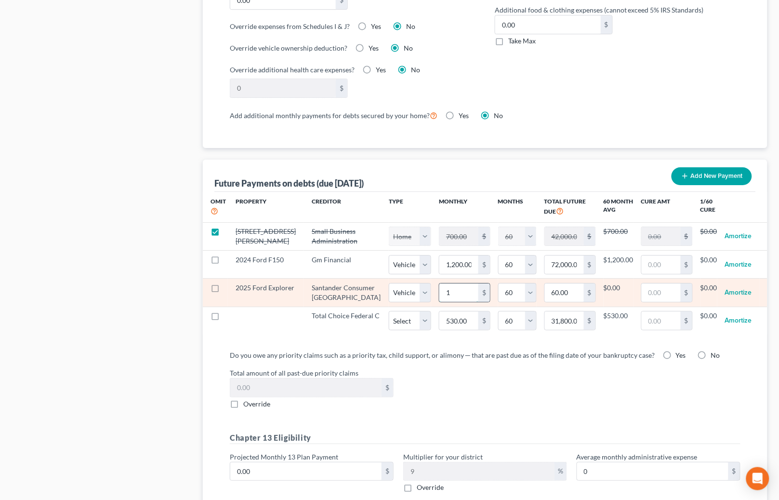
type input "12"
type input "720.00"
type input "120"
type input "7,200.00"
type input "1200"
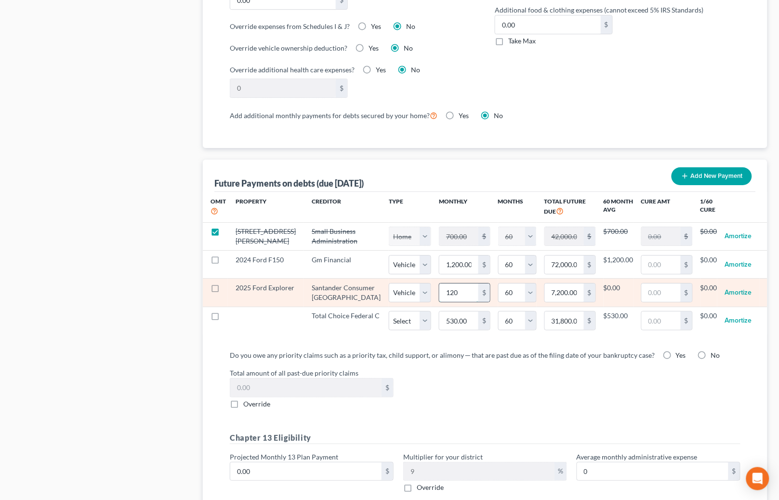
type input "72,000.00"
type input "1,200"
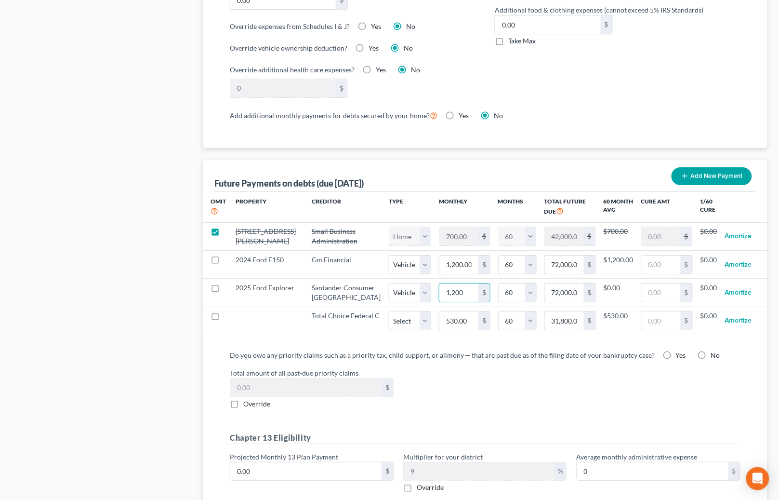
select select "1"
select select "60"
click at [496, 371] on label "Total amount of all past-due priority claims" at bounding box center [485, 373] width 520 height 10
select select "1"
select select "60"
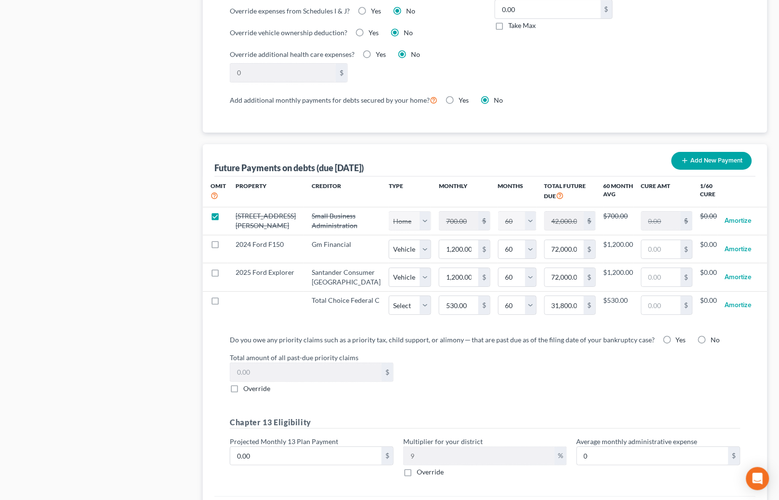
scroll to position [844, 0]
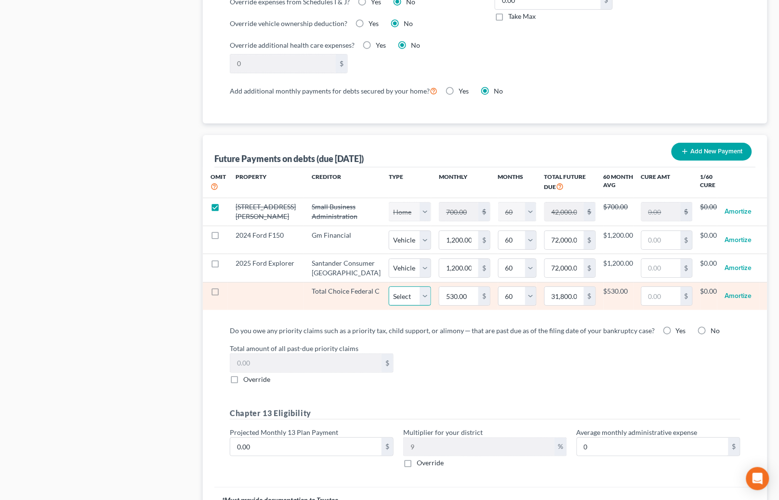
click at [390, 299] on select "Select Home Vehicle Other" at bounding box center [410, 295] width 42 height 19
select select "2"
click at [389, 288] on select "Select Home Vehicle Other" at bounding box center [410, 295] width 42 height 19
select select "2"
click at [504, 295] on select "0 1 2 3 4 5 6 7 8 9 10 11 12 13 14 15 16 17 18 19 20 21 22 23 24 25 26 27 28 29…" at bounding box center [517, 295] width 39 height 19
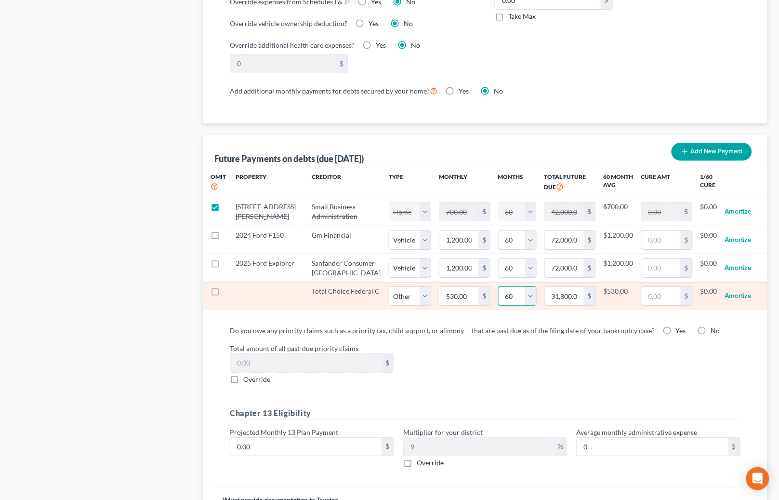
select select "12"
click at [498, 288] on select "0 1 2 3 4 5 6 7 8 9 10 11 12 13 14 15 16 17 18 19 20 21 22 23 24 25 26 27 28 29…" at bounding box center [517, 295] width 39 height 19
select select "2"
select select "12"
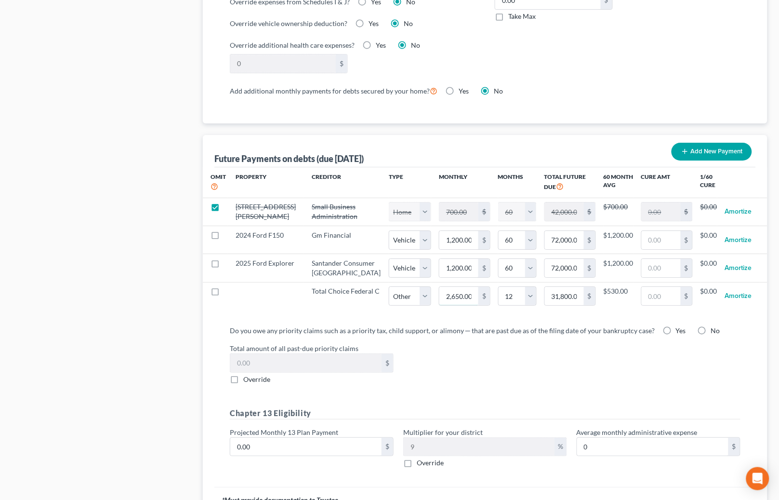
click at [441, 297] on input "2,650.00" at bounding box center [458, 296] width 39 height 18
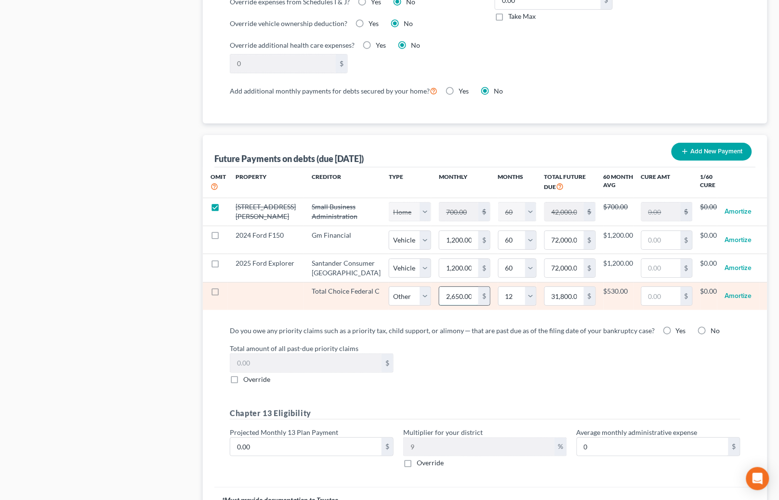
type input "5"
type input "60.00"
type input "53"
type input "636.00"
type input "530"
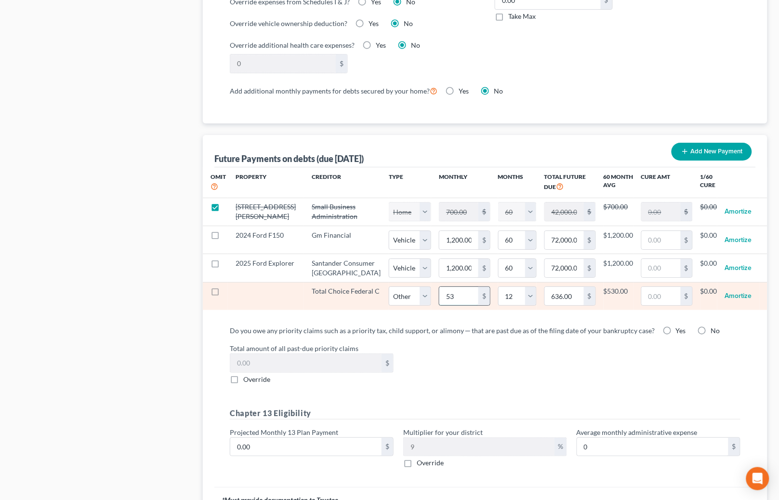
type input "6,360.00"
type input "530"
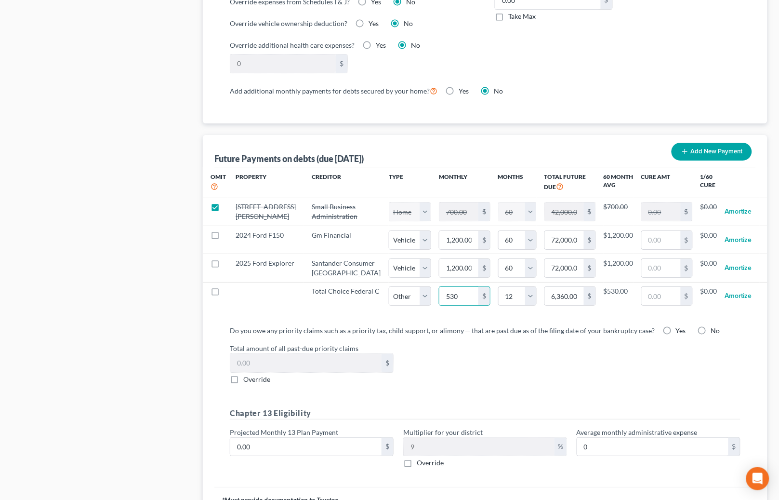
select select "2"
select select "12"
select select "2"
select select "12"
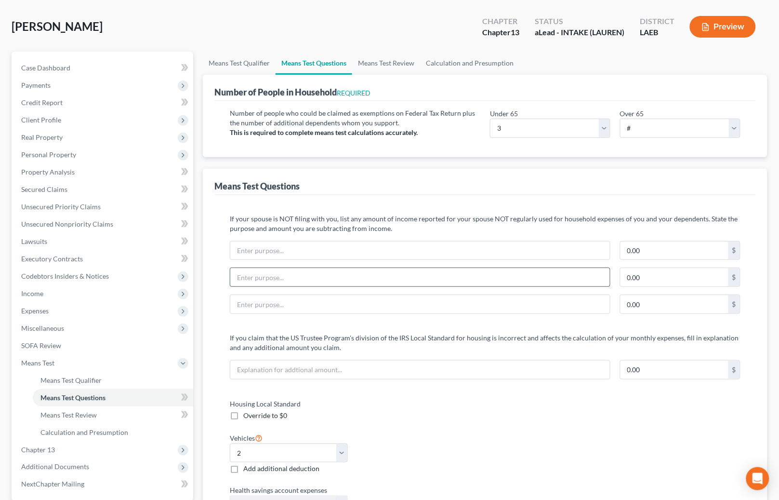
scroll to position [0, 0]
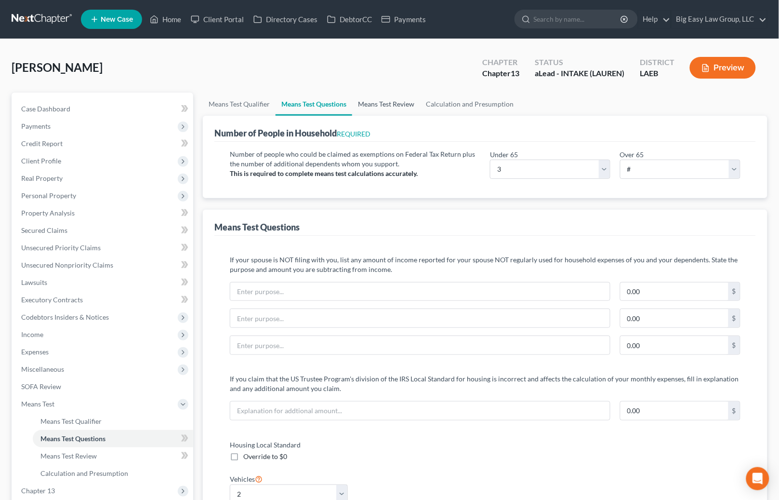
click at [394, 100] on link "Means Test Review" at bounding box center [386, 103] width 68 height 23
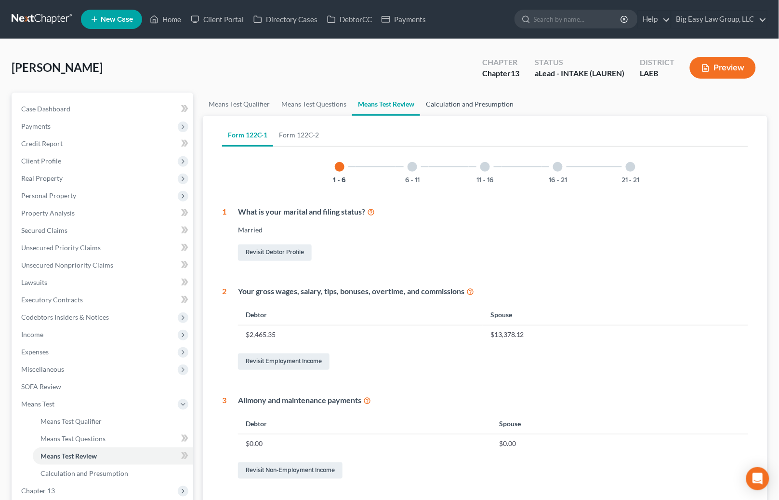
click at [476, 102] on link "Calculation and Presumption" at bounding box center [469, 103] width 99 height 23
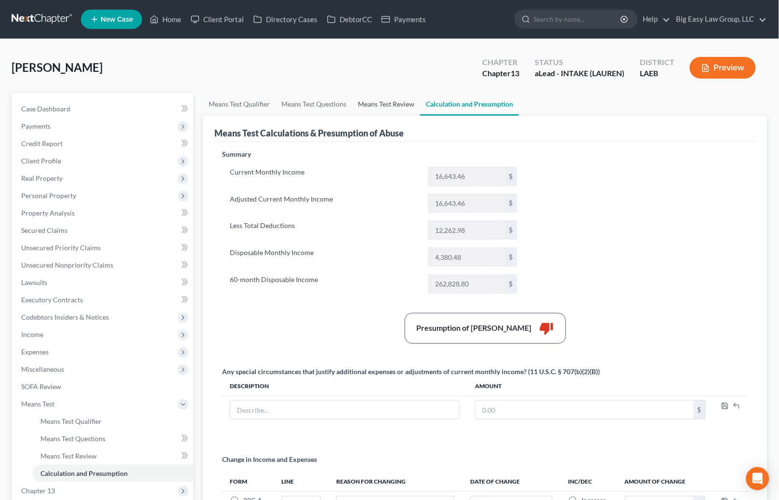
click at [376, 102] on link "Means Test Review" at bounding box center [386, 103] width 68 height 23
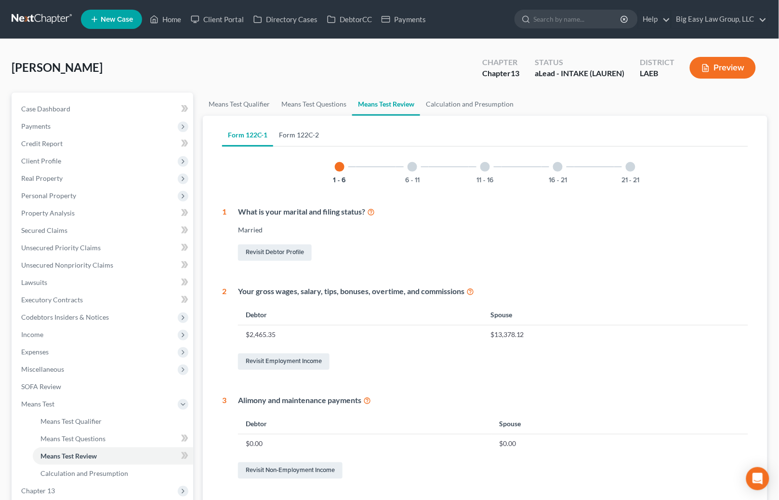
click at [298, 129] on link "Form 122C-2" at bounding box center [299, 134] width 52 height 23
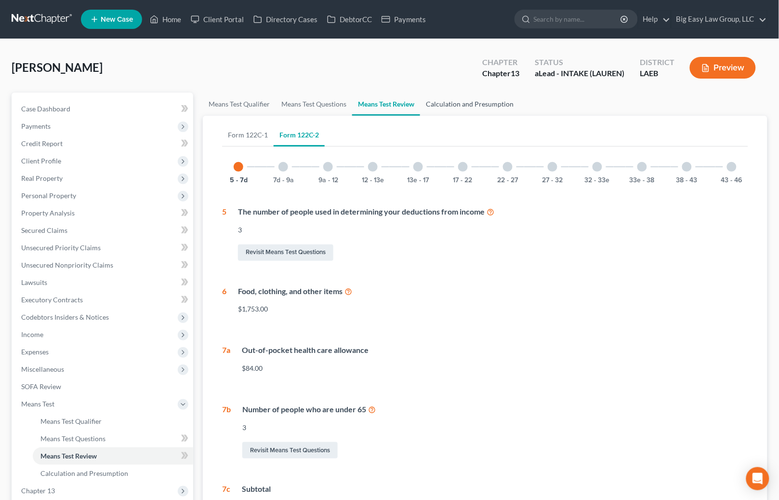
click at [471, 102] on link "Calculation and Presumption" at bounding box center [469, 103] width 99 height 23
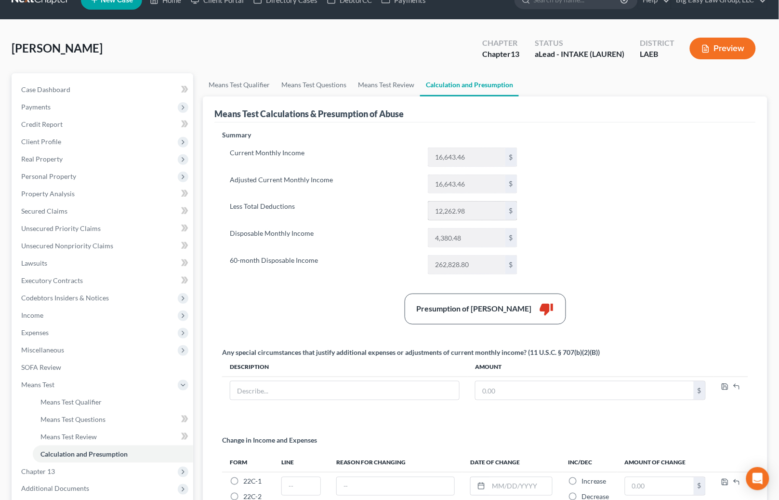
scroll to position [84, 0]
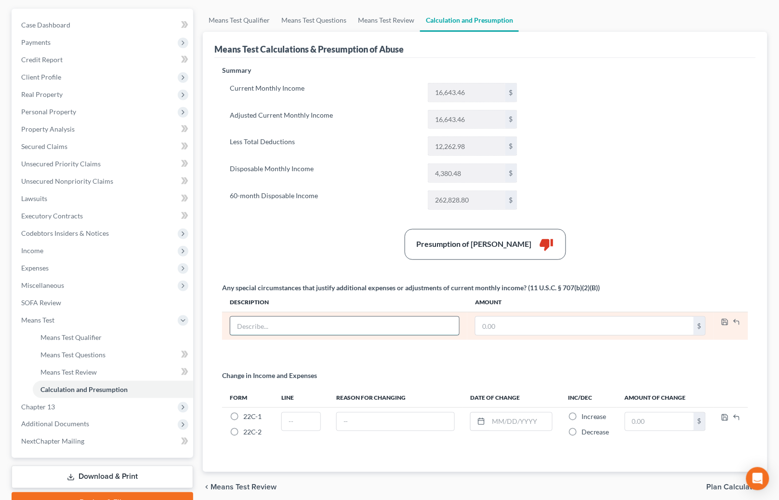
click at [384, 325] on input "text" at bounding box center [344, 325] width 229 height 18
type input "NFS separate expenses"
drag, startPoint x: 510, startPoint y: 324, endPoint x: 468, endPoint y: 317, distance: 42.9
click at [468, 317] on td "03,000 $" at bounding box center [590, 326] width 246 height 28
type input "3,000"
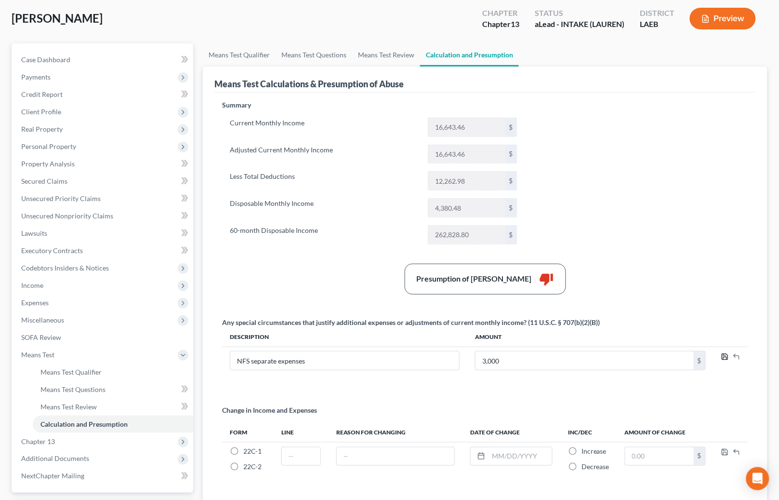
scroll to position [48, 0]
click at [594, 234] on div "Summary Current Monthly Income 16,643.46 $ Adjusted Current Monthly Income 16,6…" at bounding box center [485, 298] width 536 height 395
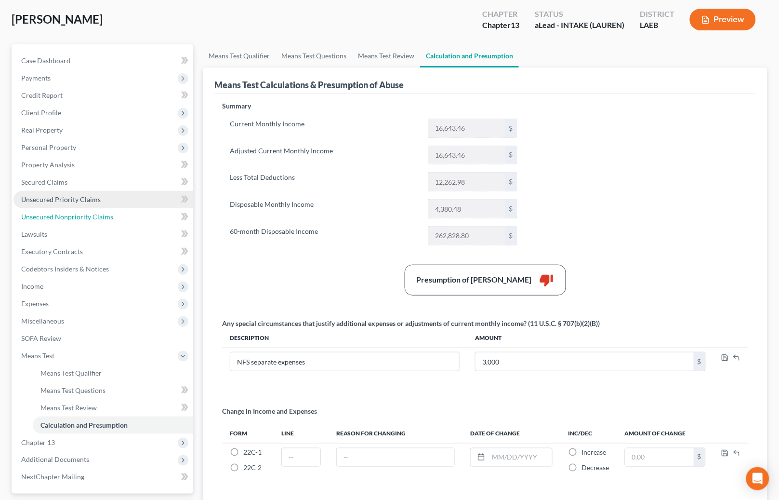
drag, startPoint x: 107, startPoint y: 213, endPoint x: 109, endPoint y: 198, distance: 14.5
click at [107, 213] on span "Unsecured Nonpriority Claims" at bounding box center [67, 216] width 92 height 8
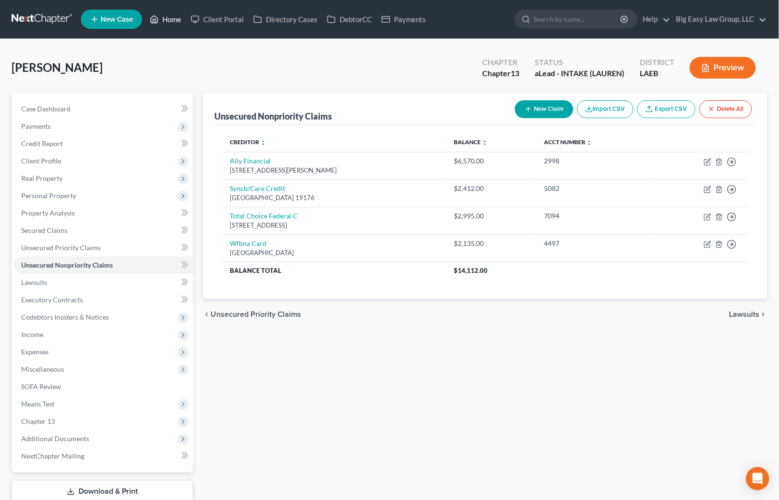
click at [177, 22] on link "Home" at bounding box center [165, 19] width 41 height 17
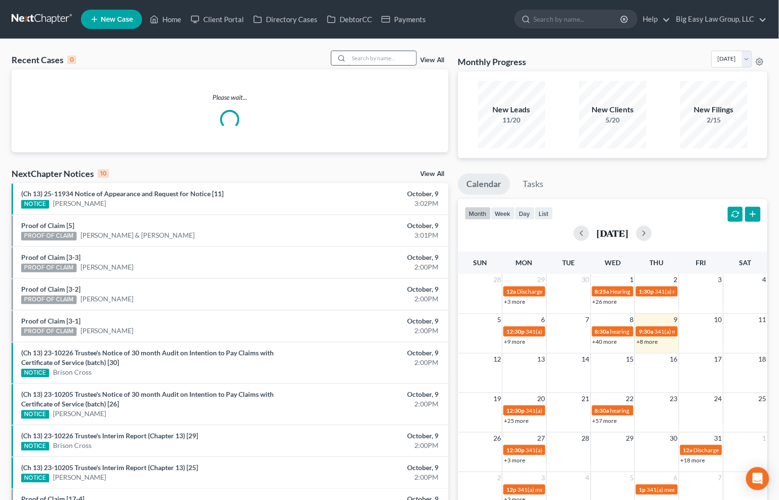
click at [379, 59] on input "search" at bounding box center [382, 58] width 67 height 14
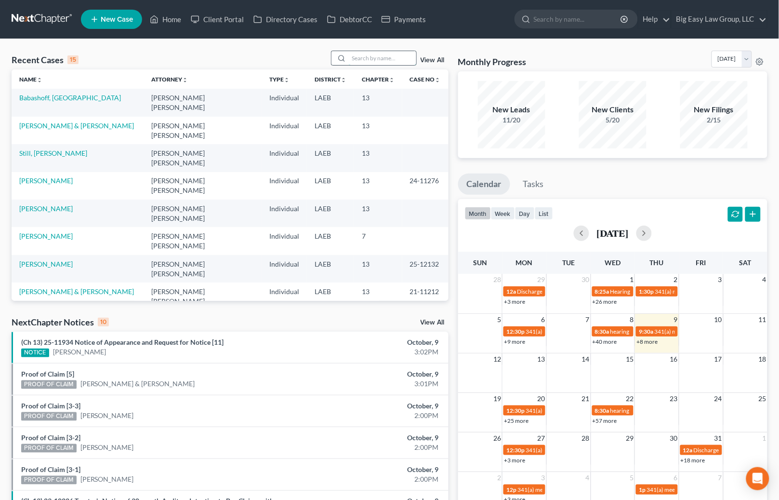
click at [377, 60] on input "search" at bounding box center [382, 58] width 67 height 14
type input "brown"
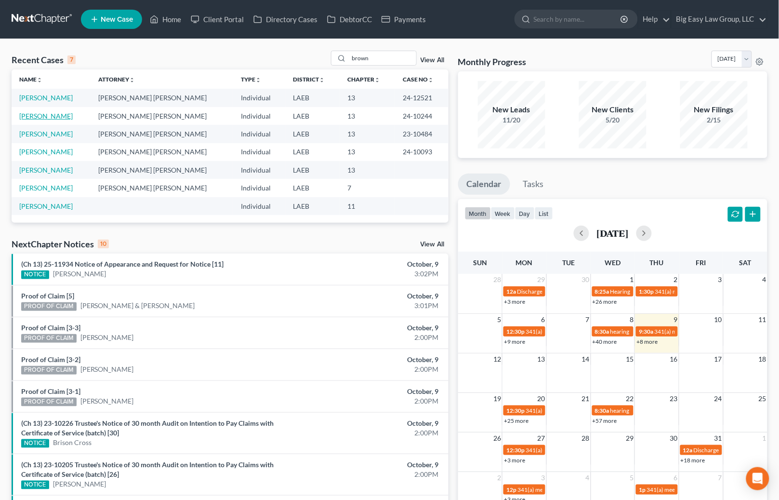
drag, startPoint x: 56, startPoint y: 119, endPoint x: 47, endPoint y: 121, distance: 9.8
click at [56, 119] on link "[PERSON_NAME]" at bounding box center [45, 116] width 53 height 8
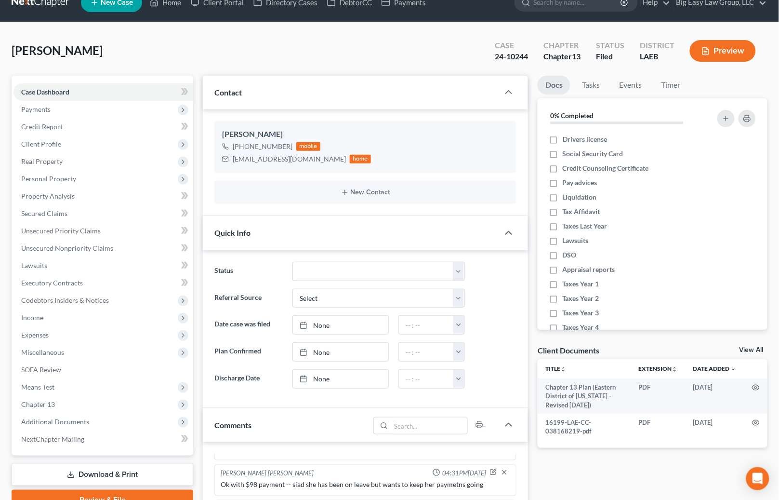
scroll to position [16, 0]
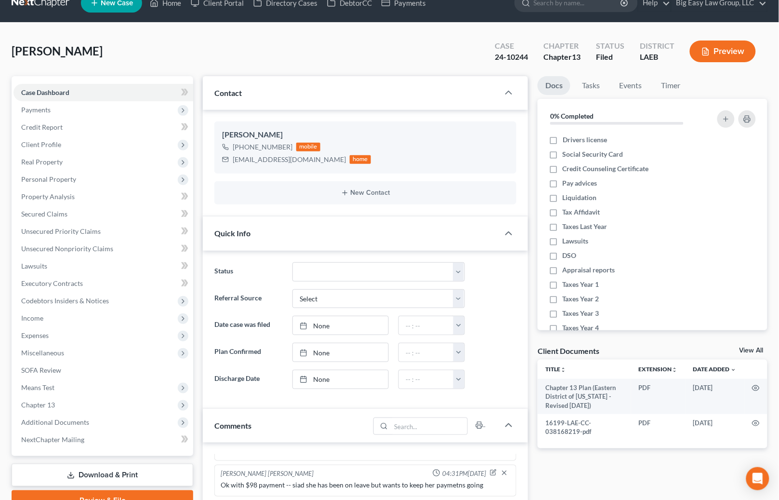
click at [332, 62] on div "Brown, Courtney Upgraded Case 24-10244 Chapter Chapter 13 Status Filed District…" at bounding box center [390, 55] width 756 height 42
click at [165, 6] on link "Home" at bounding box center [165, 2] width 41 height 17
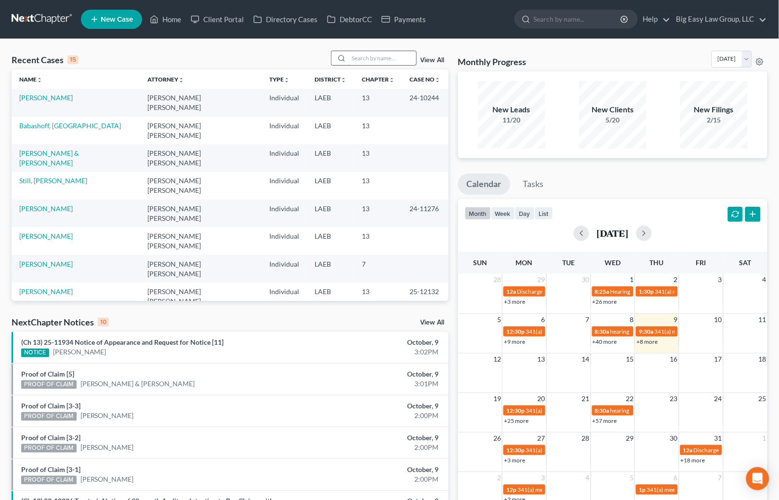
click at [380, 57] on input "search" at bounding box center [382, 58] width 67 height 14
type input "jones"
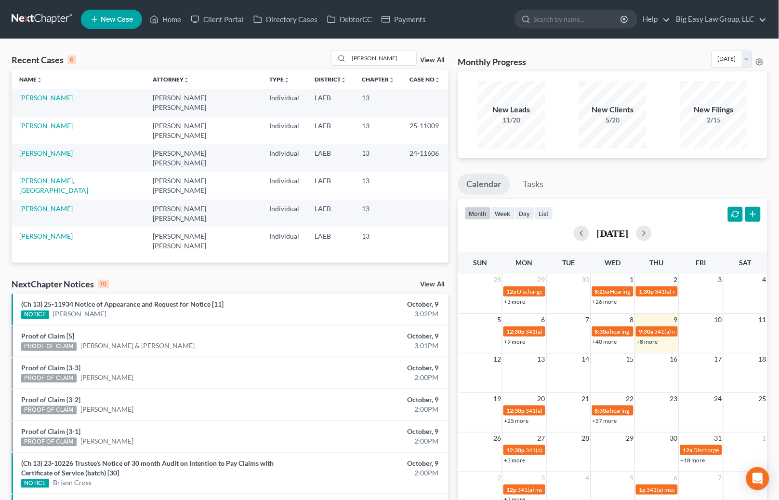
click at [438, 59] on link "View All" at bounding box center [433, 60] width 24 height 7
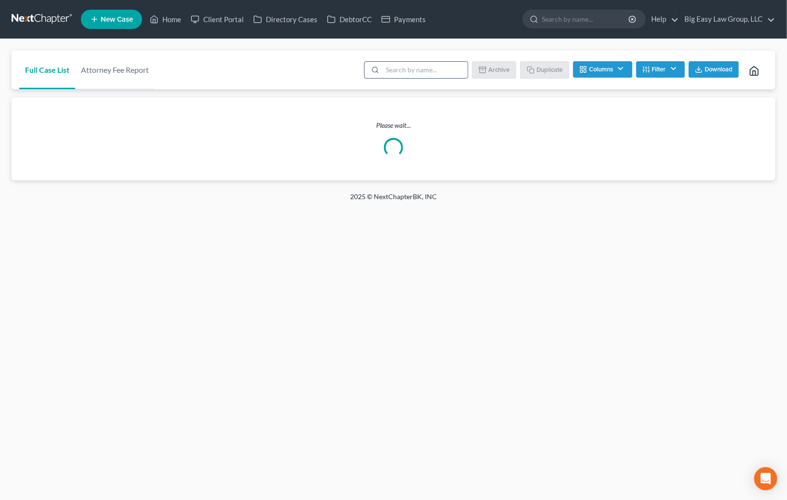
click at [421, 67] on input "search" at bounding box center [424, 70] width 85 height 16
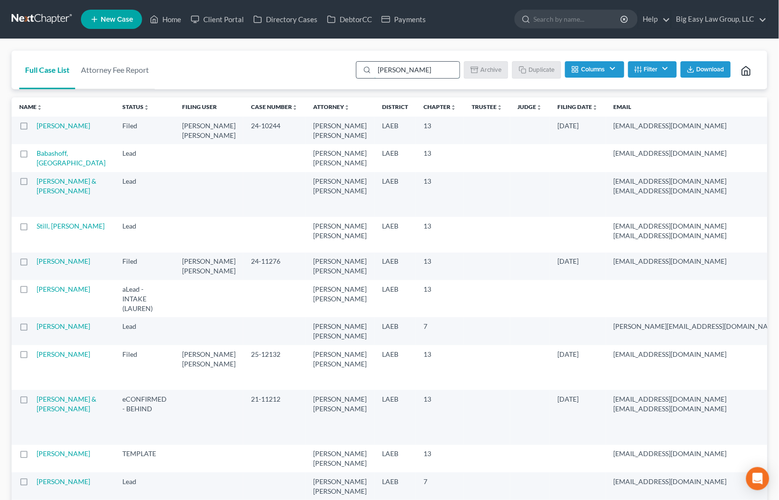
type input "jones"
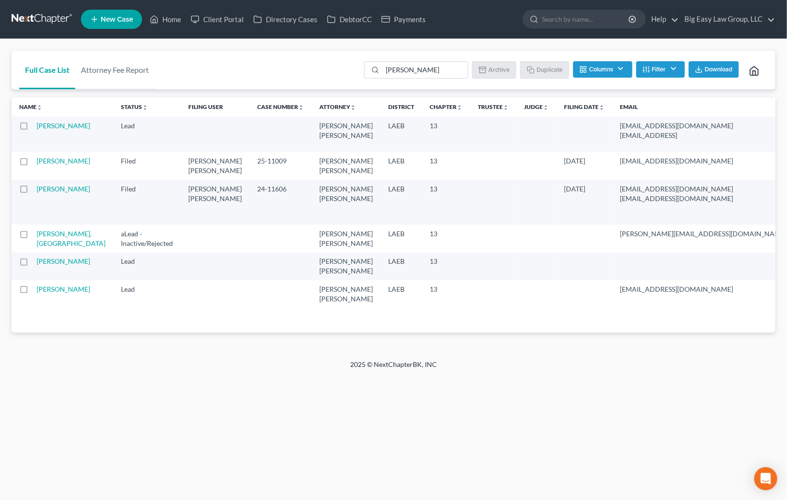
click at [673, 73] on button "Filter" at bounding box center [660, 69] width 49 height 16
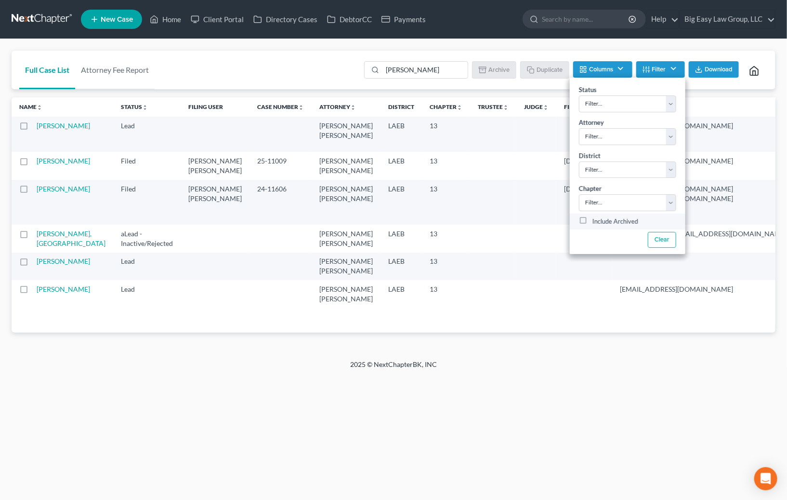
click at [617, 224] on label "Include Archived" at bounding box center [615, 222] width 46 height 12
click at [603, 222] on input "Include Archived" at bounding box center [599, 219] width 6 height 6
checkbox input "true"
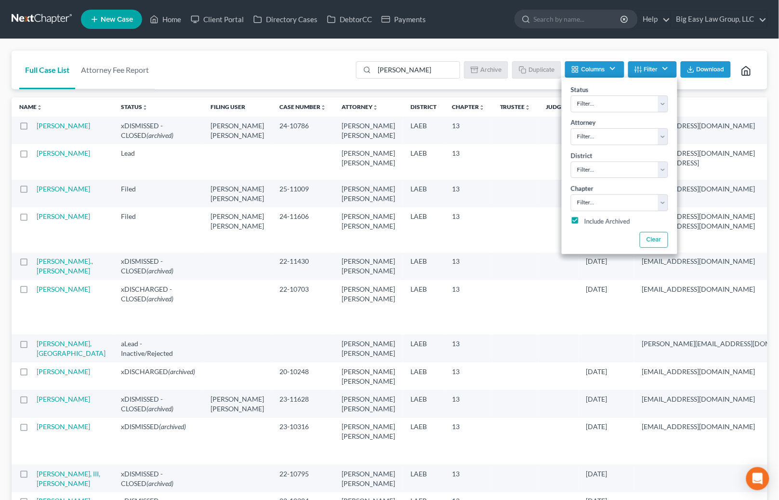
drag, startPoint x: 41, startPoint y: 124, endPoint x: 66, endPoint y: 127, distance: 25.7
click at [41, 124] on link "[PERSON_NAME]" at bounding box center [63, 125] width 53 height 8
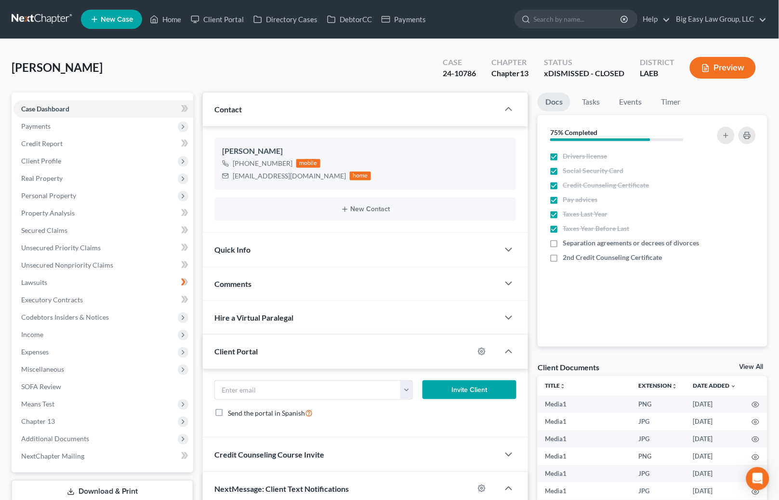
scroll to position [9220, 0]
click at [332, 256] on div "Quick Info" at bounding box center [351, 249] width 296 height 33
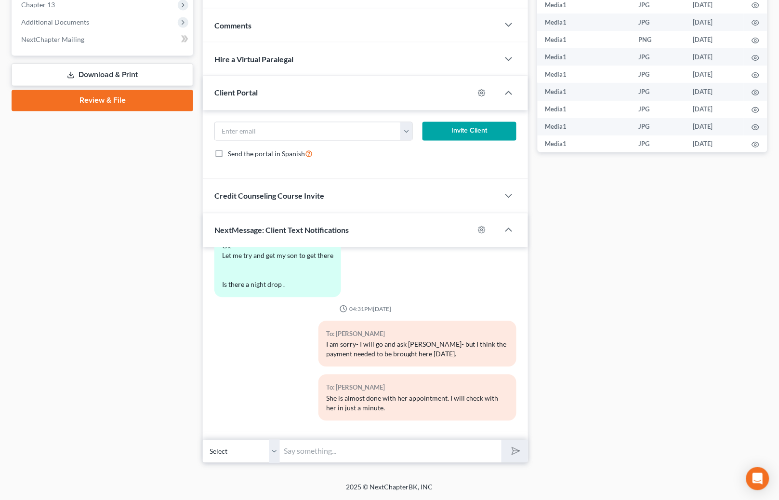
scroll to position [9220, 0]
click at [434, 445] on input "text" at bounding box center [391, 451] width 222 height 24
click at [275, 450] on select "Select +1 (504) 606-3186 - Erin Jones" at bounding box center [241, 451] width 77 height 24
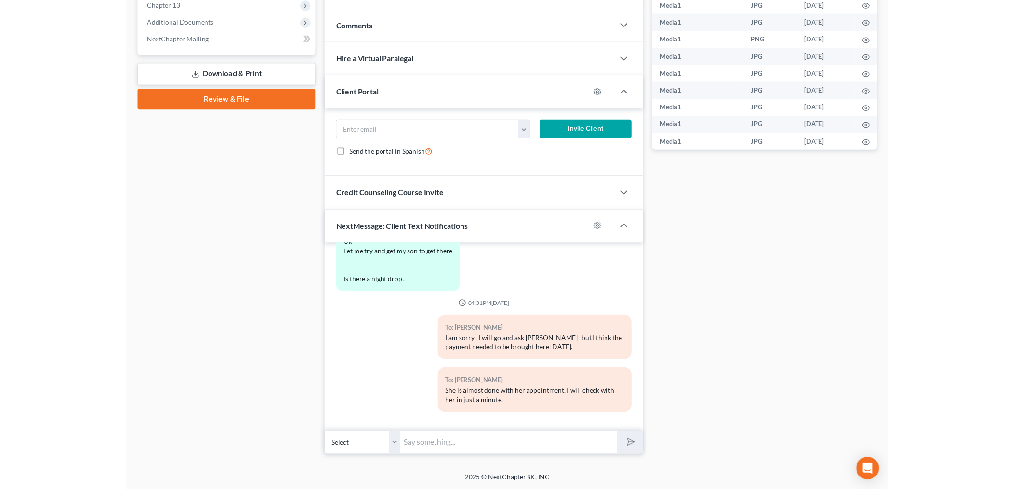
scroll to position [0, 0]
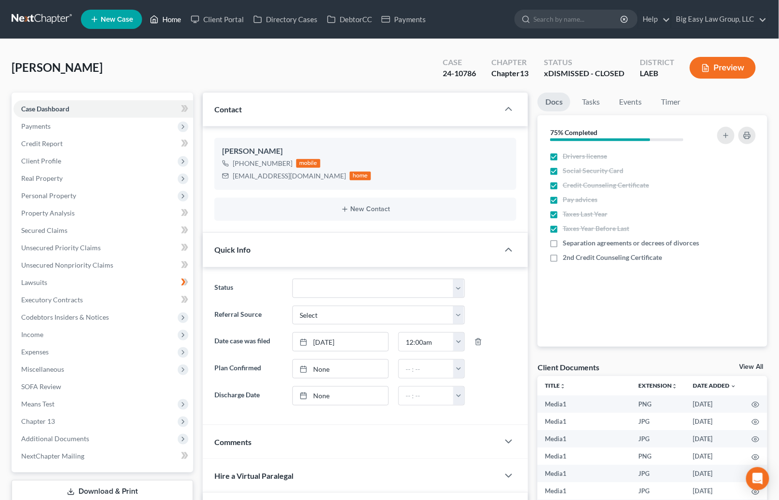
click at [169, 13] on link "Home" at bounding box center [165, 19] width 41 height 17
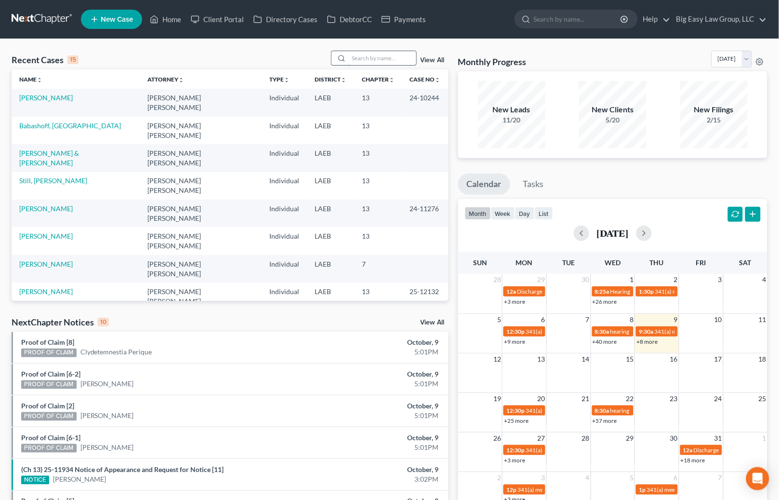
click at [385, 54] on input "search" at bounding box center [382, 58] width 67 height 14
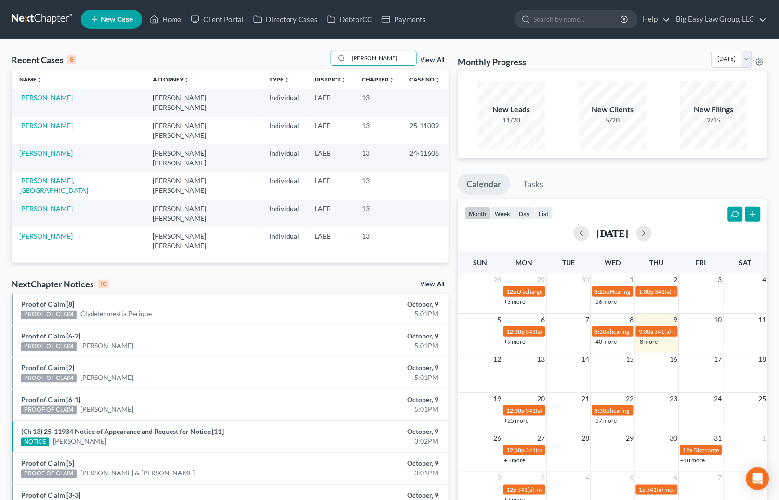
type input "jones"
click at [441, 59] on link "View All" at bounding box center [433, 60] width 24 height 7
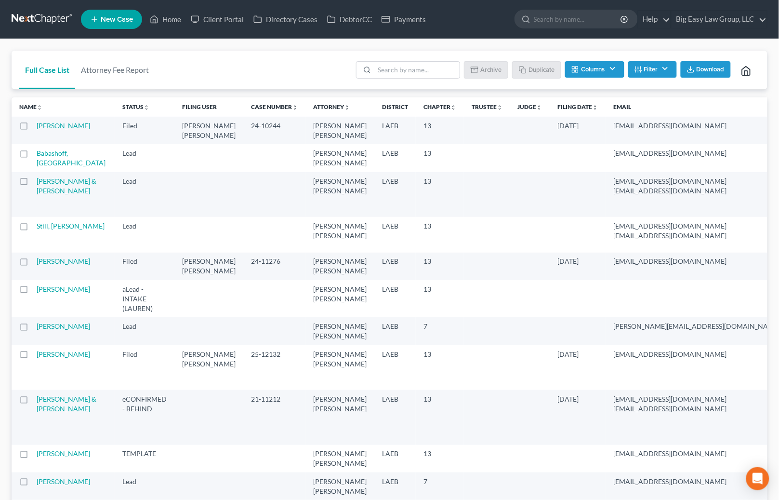
click at [646, 65] on button "Filter" at bounding box center [652, 69] width 49 height 16
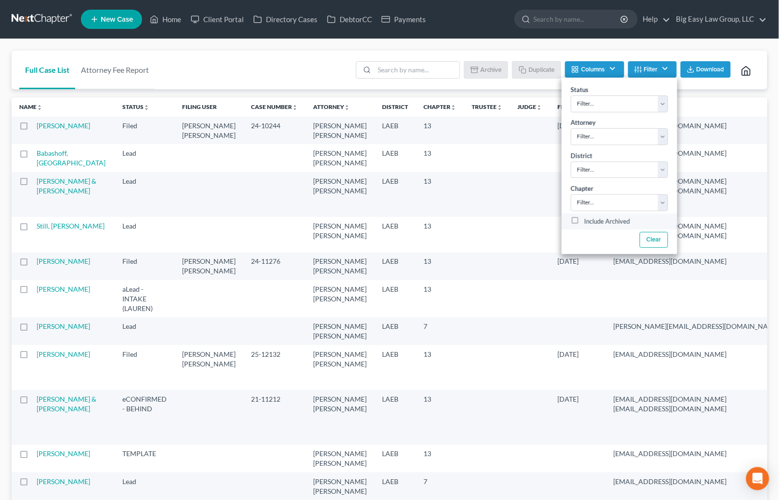
click at [618, 219] on label "Include Archived" at bounding box center [607, 222] width 46 height 12
click at [594, 219] on input "Include Archived" at bounding box center [591, 219] width 6 height 6
checkbox input "true"
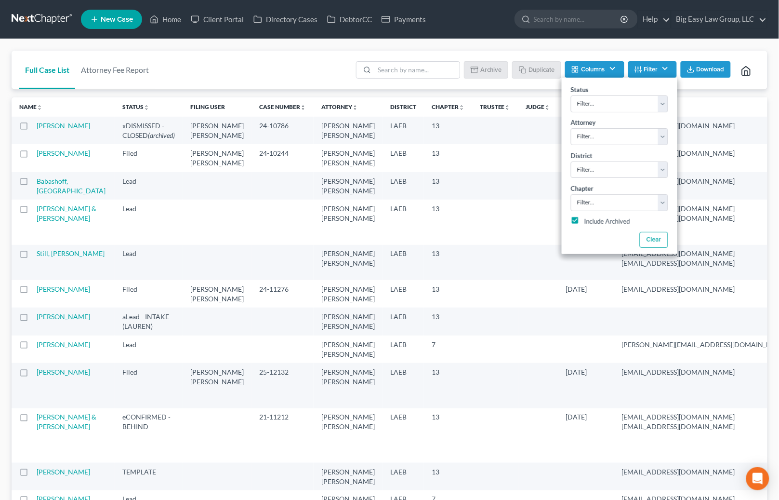
click at [251, 136] on td "24-10786" at bounding box center [282, 130] width 62 height 27
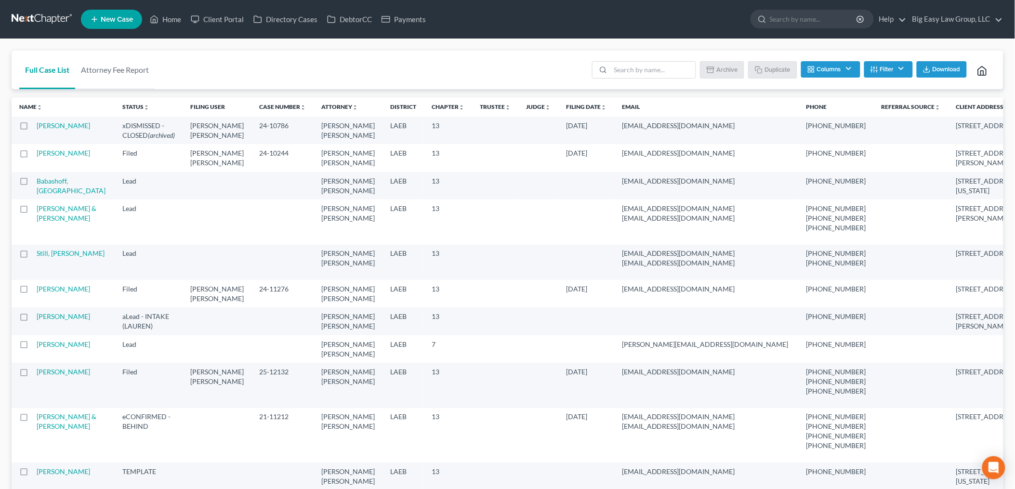
click at [33, 128] on label at bounding box center [33, 128] width 0 height 0
click at [37, 127] on input "checkbox" at bounding box center [40, 124] width 6 height 6
click at [734, 70] on button "Un-archive" at bounding box center [718, 69] width 53 height 16
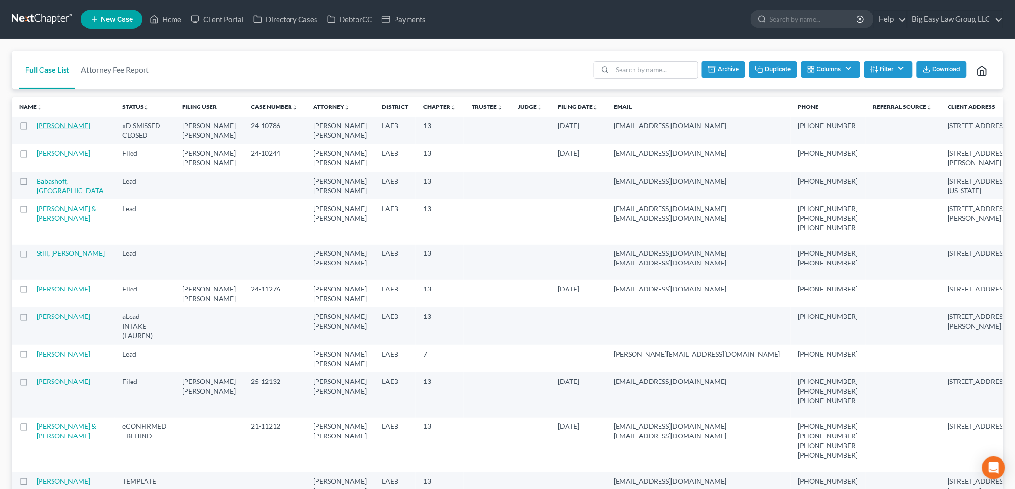
checkbox input "false"
drag, startPoint x: 52, startPoint y: 125, endPoint x: 110, endPoint y: 126, distance: 58.3
click at [52, 126] on link "[PERSON_NAME]" at bounding box center [63, 125] width 53 height 8
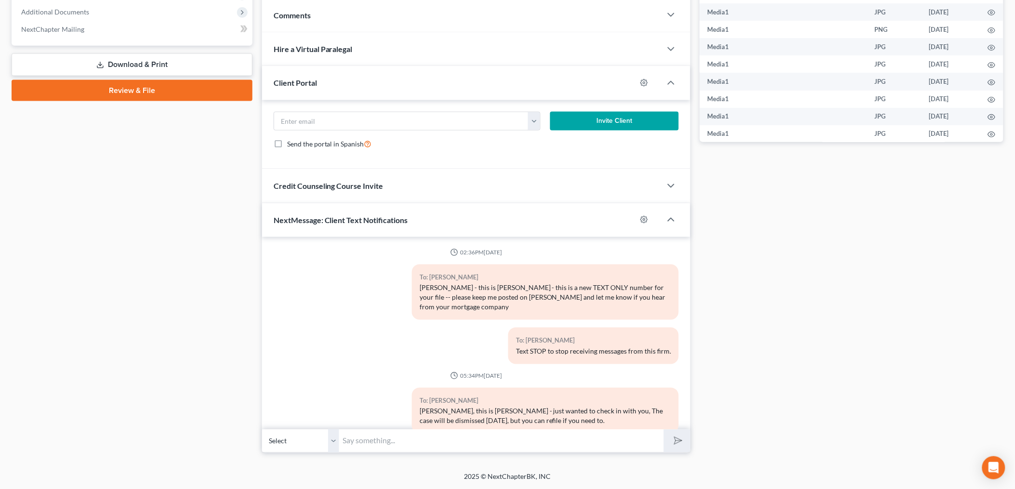
scroll to position [8844, 0]
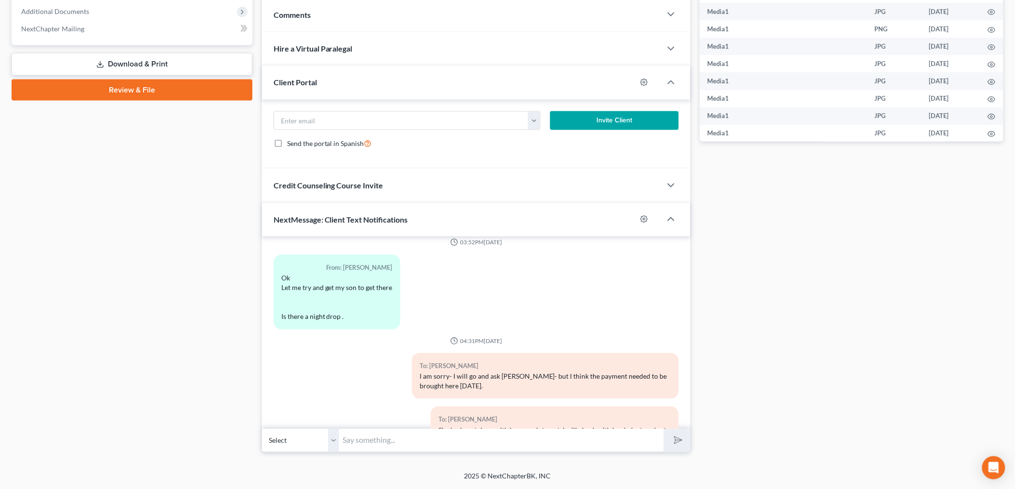
click at [486, 446] on input "text" at bounding box center [501, 441] width 325 height 24
type input "[PERSON_NAME] - this is [PERSON_NAME] I have to file the motion and the proof o…"
click at [664, 429] on button "submit" at bounding box center [677, 440] width 26 height 23
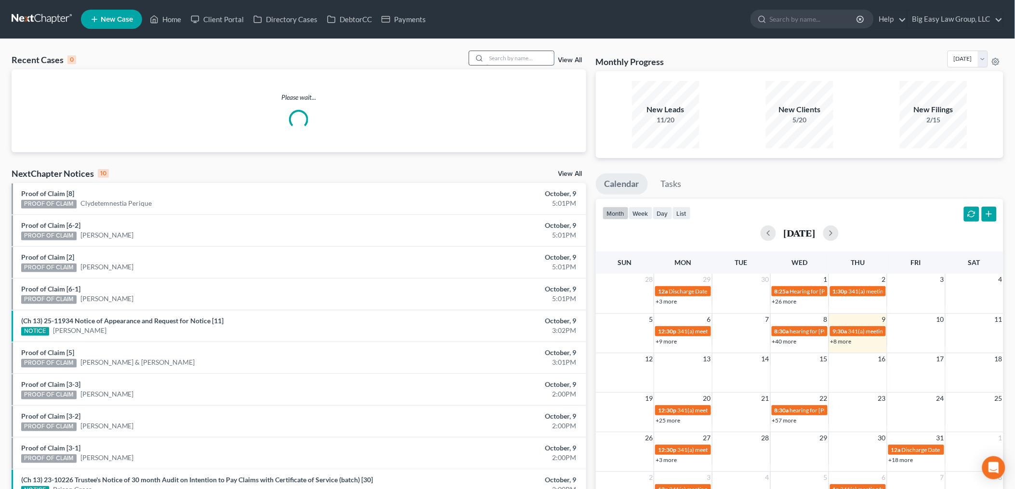
click at [514, 52] on input "search" at bounding box center [520, 58] width 67 height 14
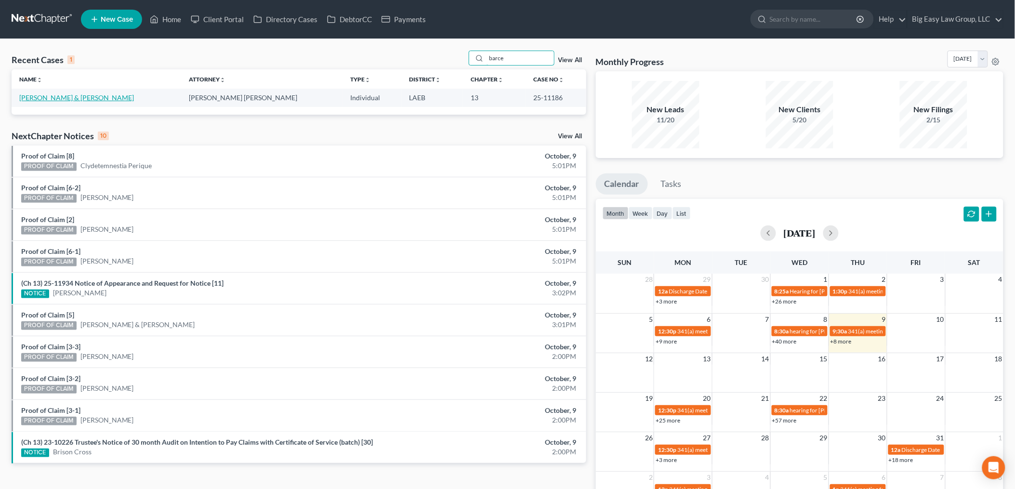
type input "barce"
click at [46, 99] on link "[PERSON_NAME] & [PERSON_NAME]" at bounding box center [76, 97] width 115 height 8
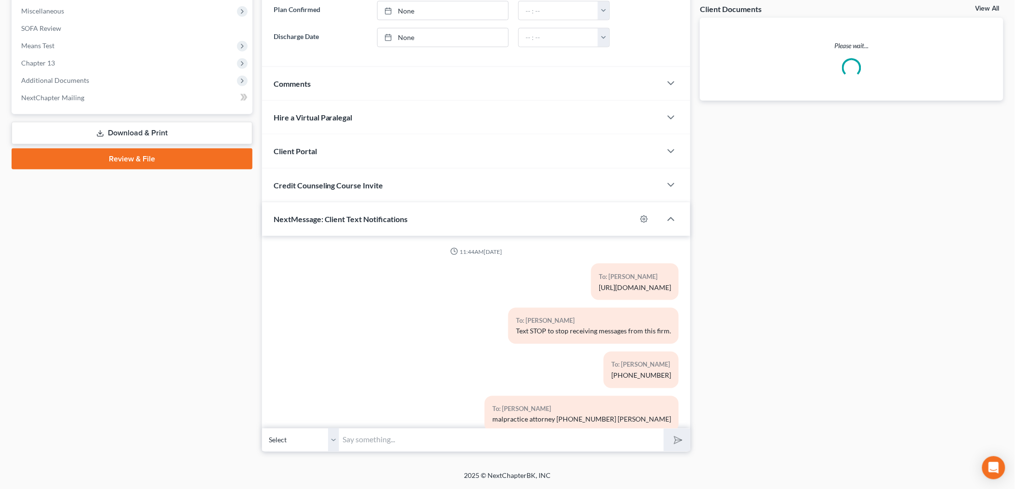
scroll to position [5317, 0]
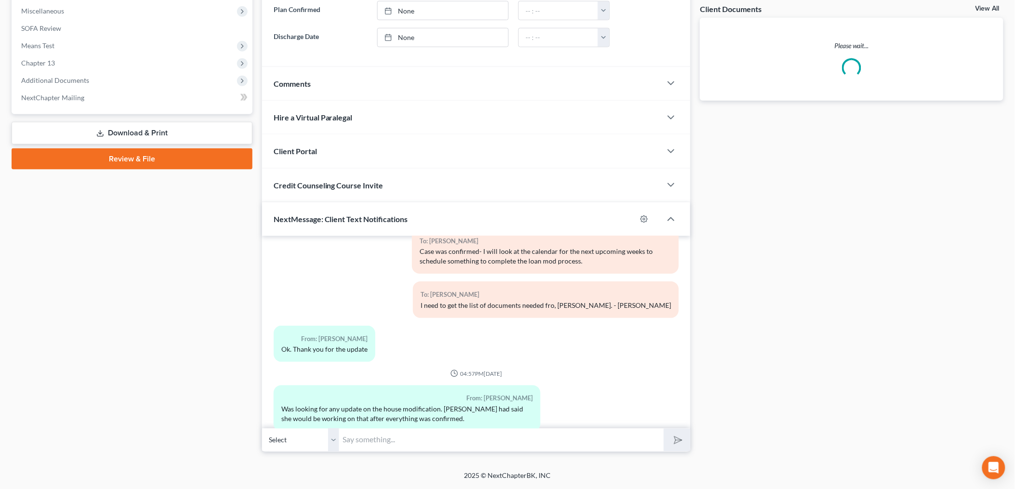
click at [547, 433] on input "text" at bounding box center [501, 440] width 325 height 24
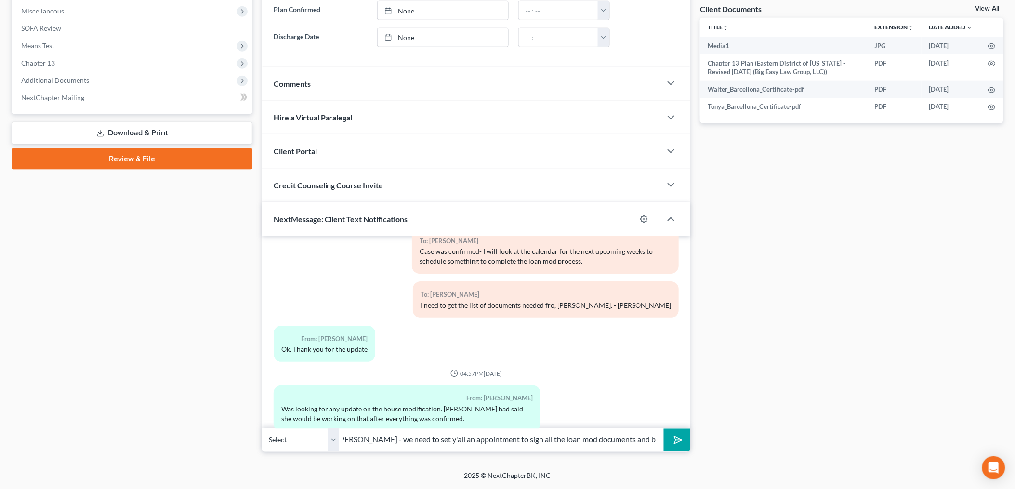
scroll to position [0, 33]
type input "This is Jenny - we need to set y'all an appointment to sign all the loan mod do…"
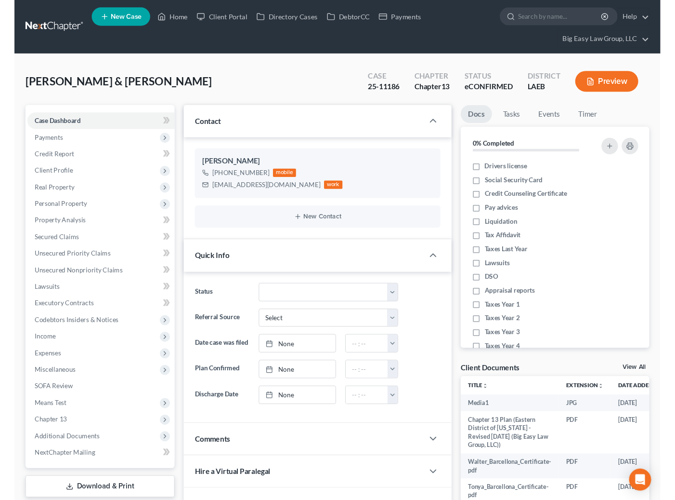
scroll to position [5750, 0]
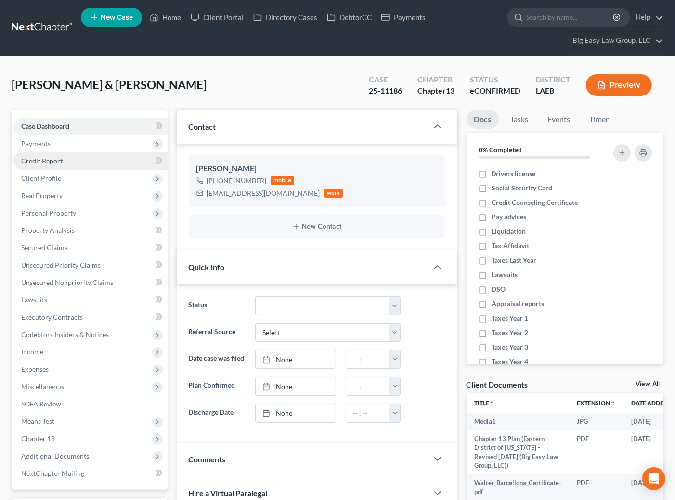
click at [95, 159] on link "Credit Report" at bounding box center [90, 160] width 154 height 17
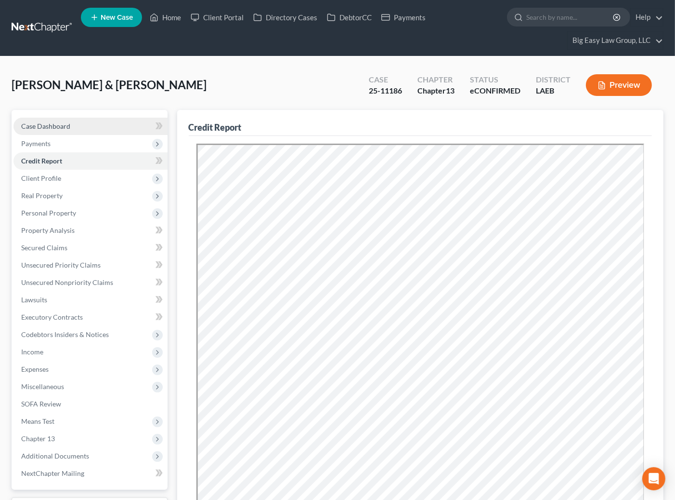
click at [65, 124] on span "Case Dashboard" at bounding box center [45, 126] width 49 height 8
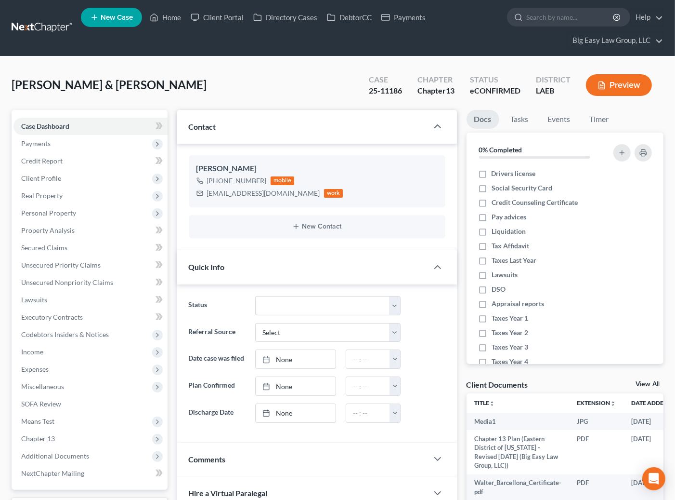
scroll to position [5779, 0]
click at [81, 168] on link "Credit Report" at bounding box center [90, 160] width 154 height 17
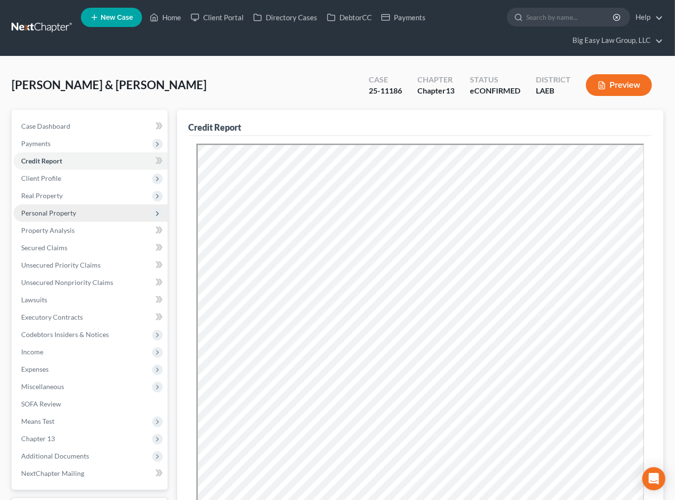
click at [91, 208] on span "Personal Property" at bounding box center [90, 212] width 154 height 17
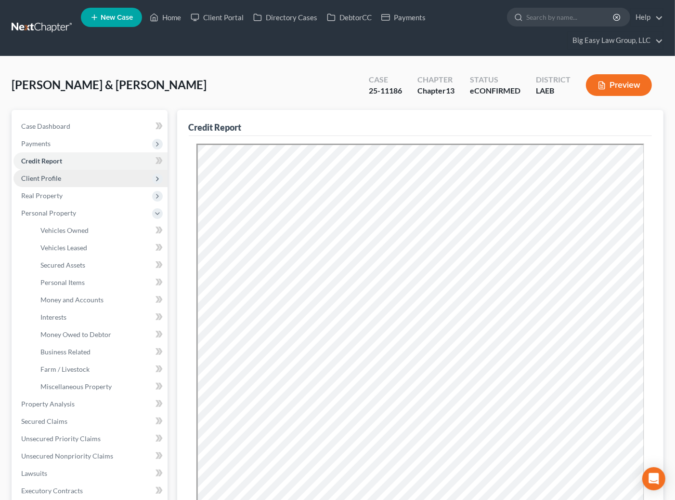
click at [95, 173] on span "Client Profile" at bounding box center [90, 178] width 154 height 17
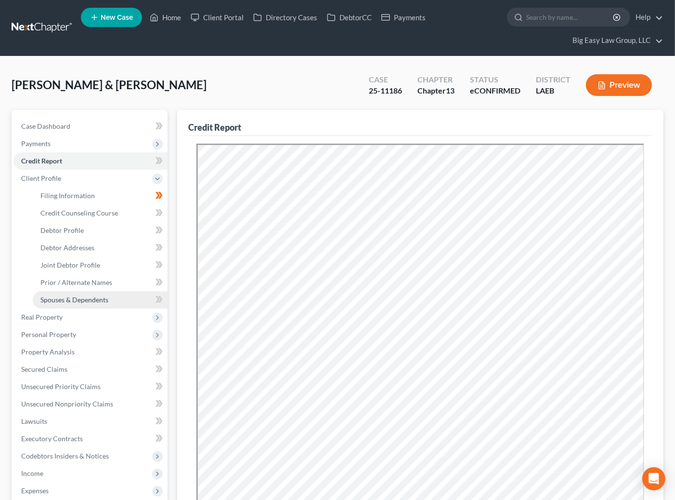
click at [98, 293] on link "Spouses & Dependents" at bounding box center [100, 299] width 135 height 17
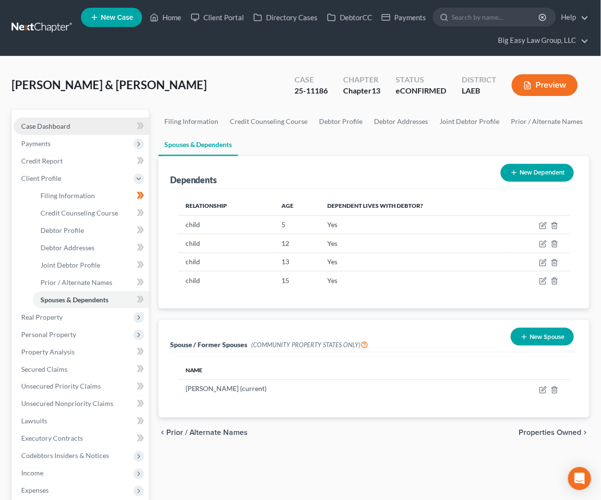
click at [84, 127] on link "Case Dashboard" at bounding box center [80, 126] width 135 height 17
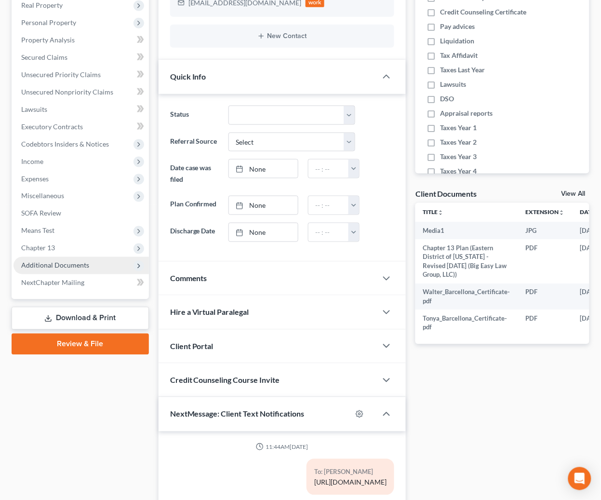
scroll to position [5904, 0]
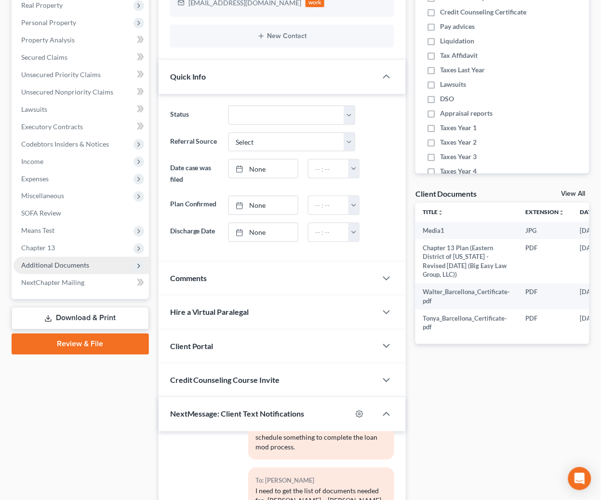
click at [84, 268] on span "Additional Documents" at bounding box center [55, 265] width 68 height 8
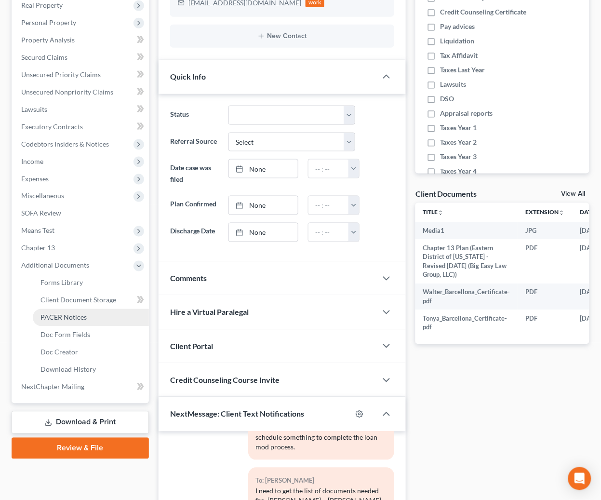
click at [105, 318] on link "PACER Notices" at bounding box center [91, 317] width 116 height 17
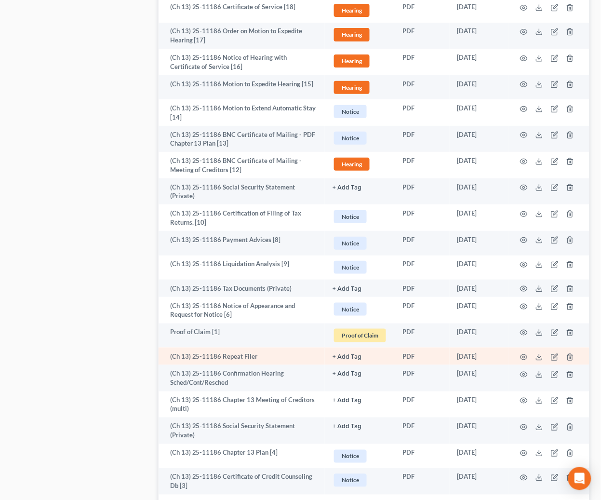
scroll to position [896, 0]
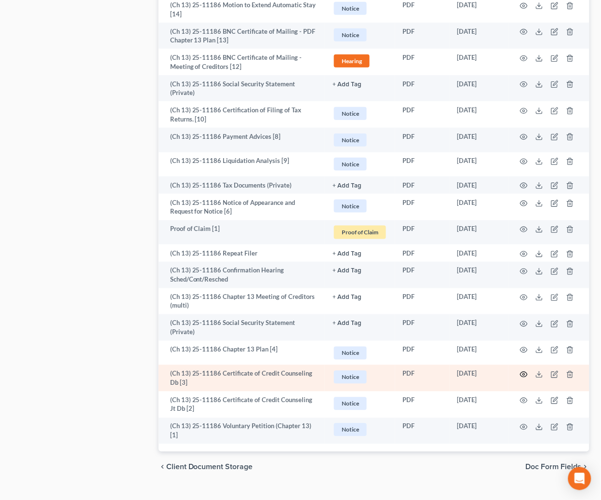
click at [526, 370] on icon "button" at bounding box center [524, 374] width 8 height 8
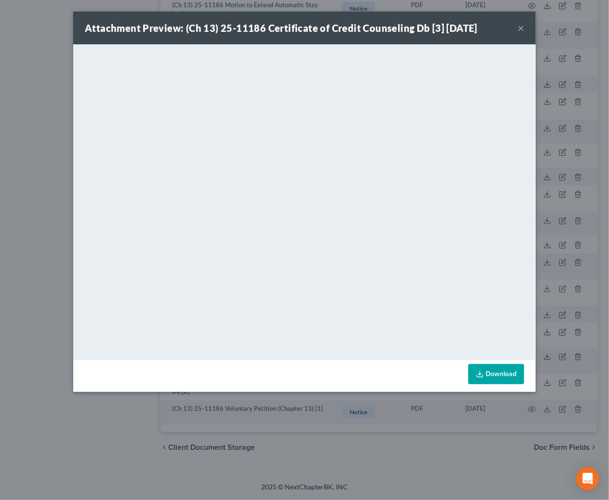
click at [518, 27] on button "×" at bounding box center [520, 28] width 7 height 12
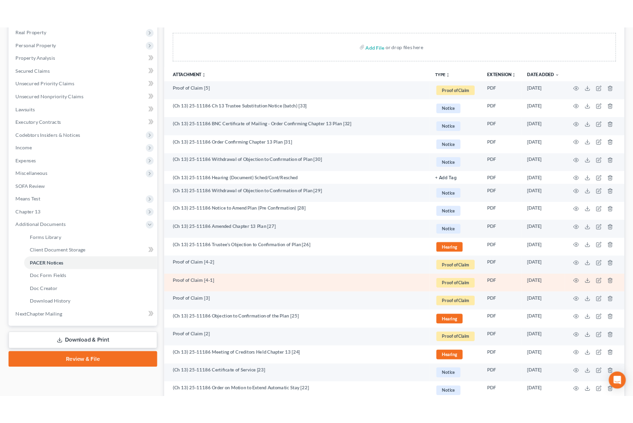
scroll to position [172, 0]
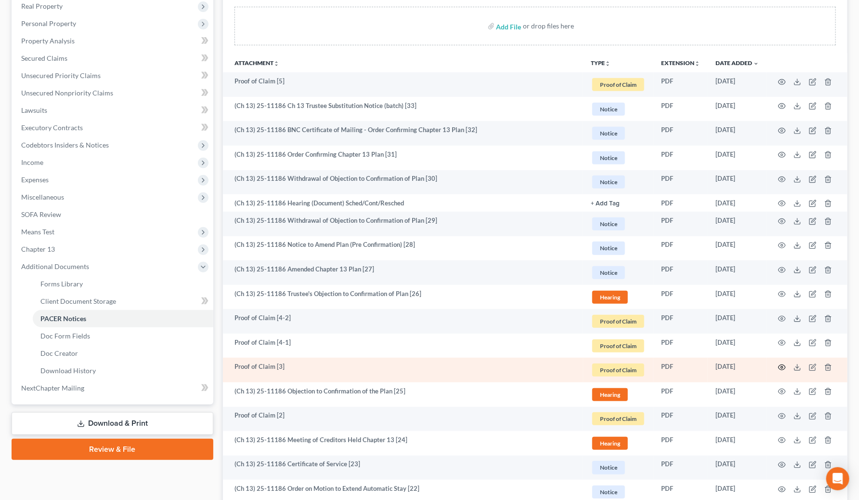
click at [780, 365] on icon "button" at bounding box center [782, 367] width 8 height 8
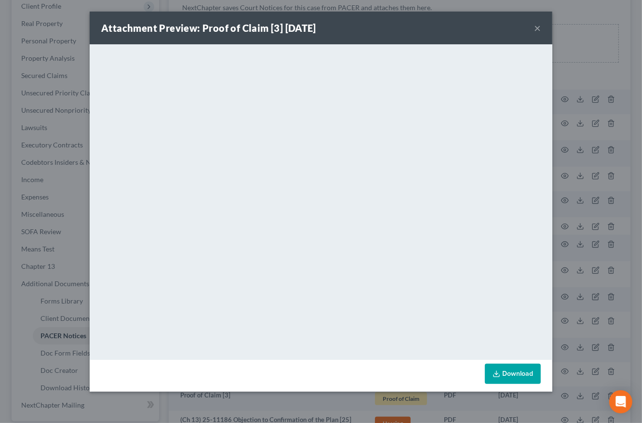
click at [536, 25] on button "×" at bounding box center [537, 28] width 7 height 12
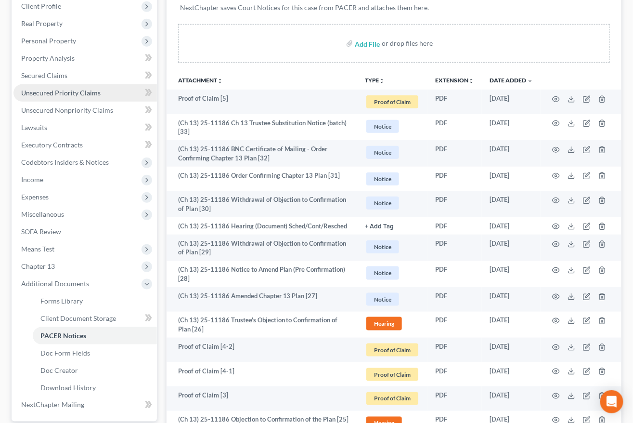
scroll to position [0, 0]
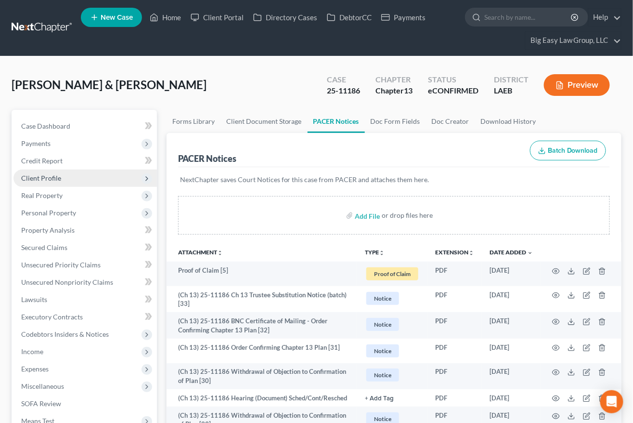
click at [67, 175] on span "Client Profile" at bounding box center [85, 178] width 144 height 17
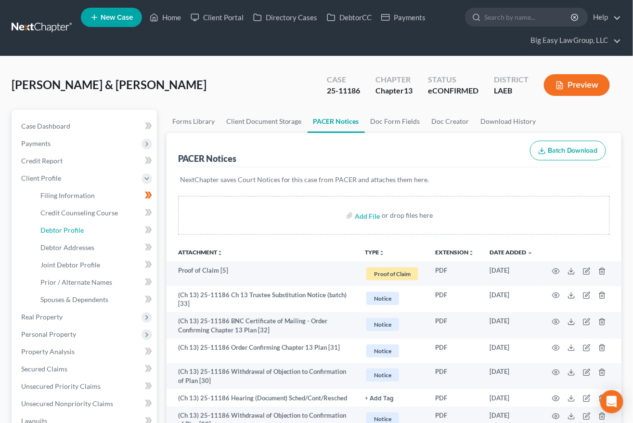
drag, startPoint x: 90, startPoint y: 227, endPoint x: 154, endPoint y: 231, distance: 64.2
click at [90, 227] on link "Debtor Profile" at bounding box center [95, 230] width 124 height 17
select select "1"
select select "3"
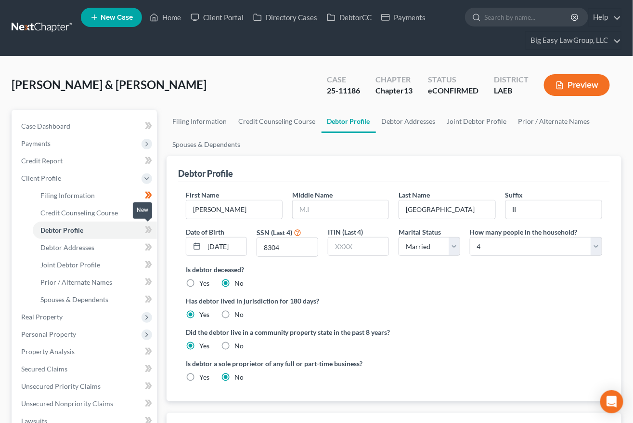
radio input "true"
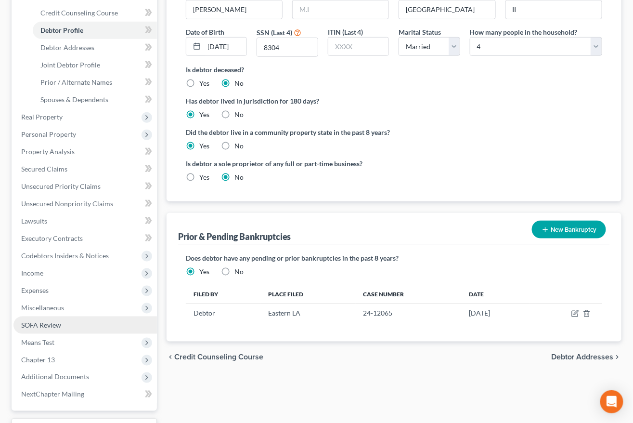
scroll to position [208, 0]
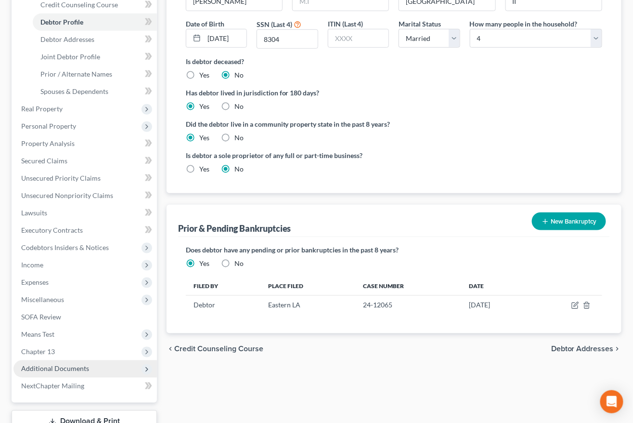
click at [105, 365] on span "Additional Documents" at bounding box center [85, 368] width 144 height 17
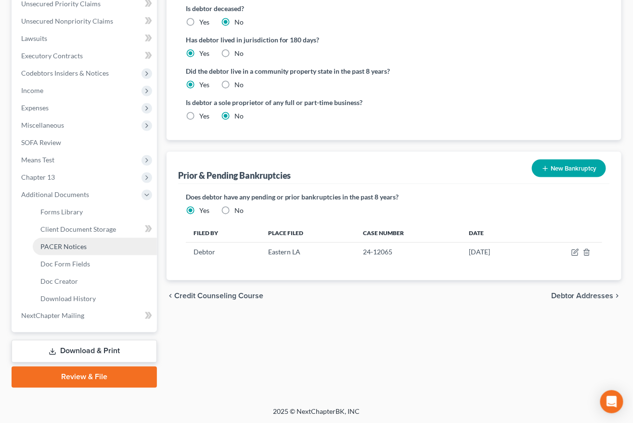
click at [76, 244] on span "PACER Notices" at bounding box center [63, 246] width 46 height 8
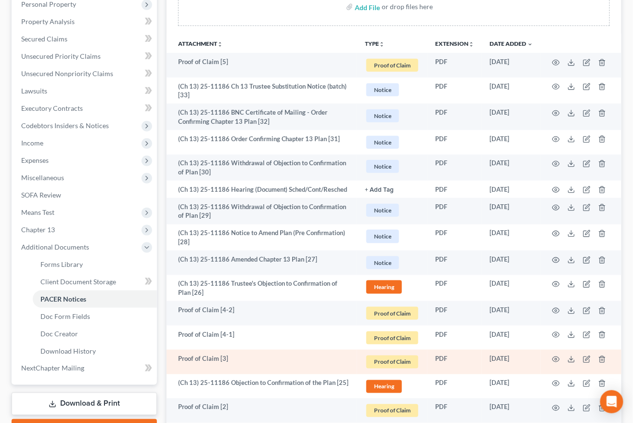
scroll to position [219, 0]
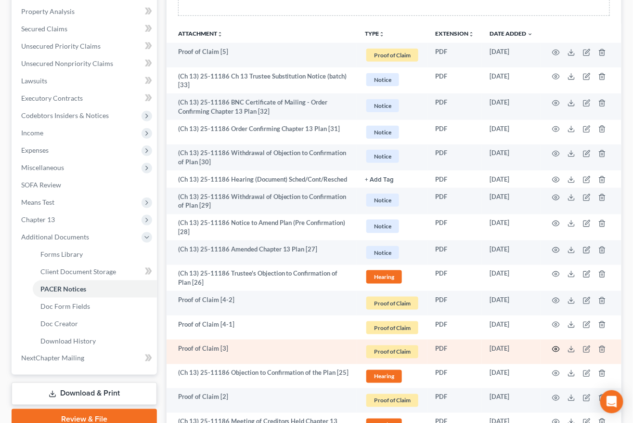
click at [556, 349] on icon "button" at bounding box center [557, 349] width 8 height 8
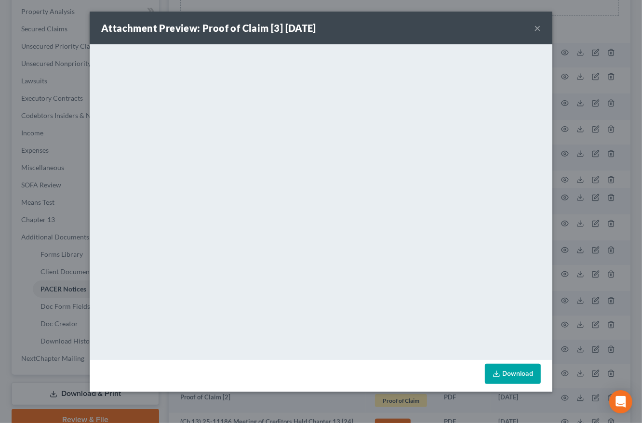
drag, startPoint x: 538, startPoint y: 29, endPoint x: 508, endPoint y: 38, distance: 31.1
click at [538, 29] on button "×" at bounding box center [537, 28] width 7 height 12
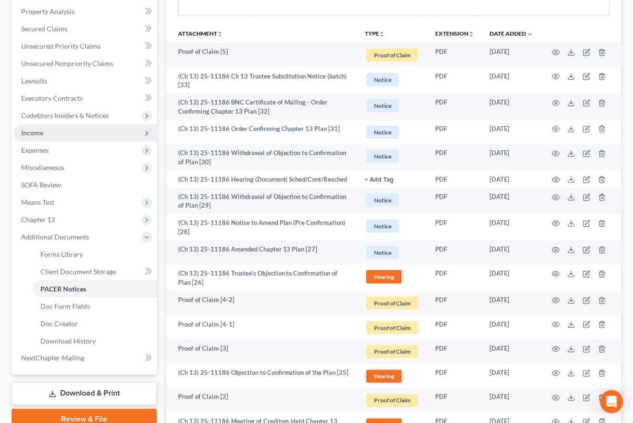
click at [71, 137] on span "Income" at bounding box center [85, 132] width 144 height 17
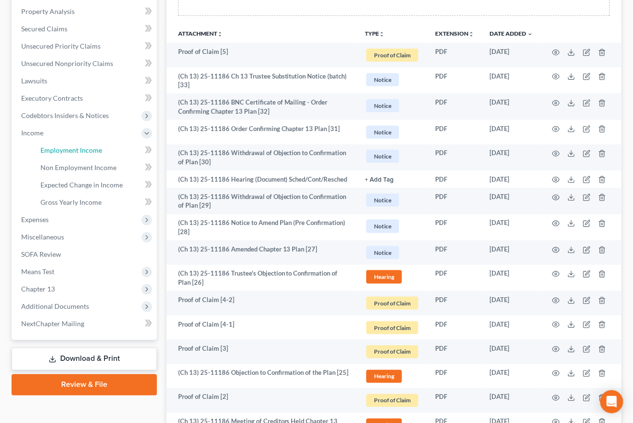
drag, startPoint x: 87, startPoint y: 150, endPoint x: 345, endPoint y: 142, distance: 258.3
click at [87, 151] on span "Employment Income" at bounding box center [71, 150] width 62 height 8
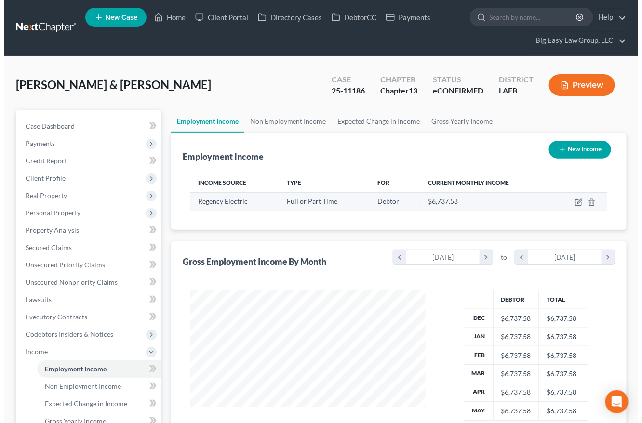
scroll to position [172, 254]
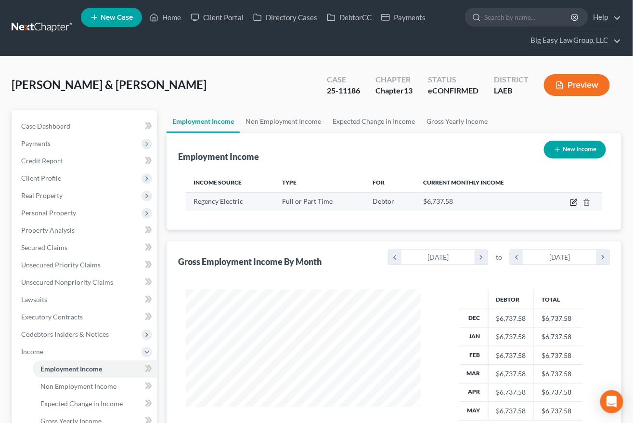
click at [576, 202] on icon "button" at bounding box center [574, 202] width 8 height 8
select select "0"
select select "19"
select select "3"
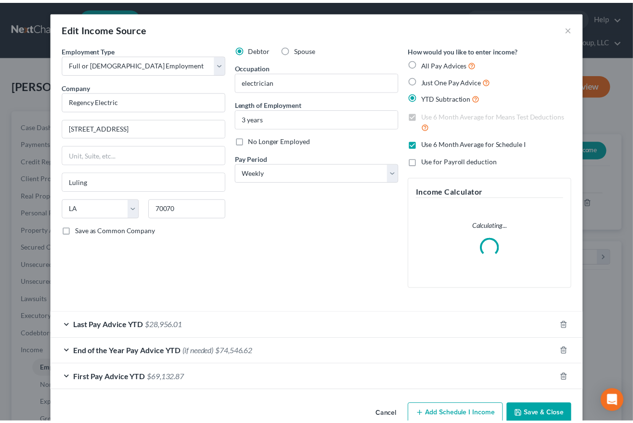
scroll to position [172, 258]
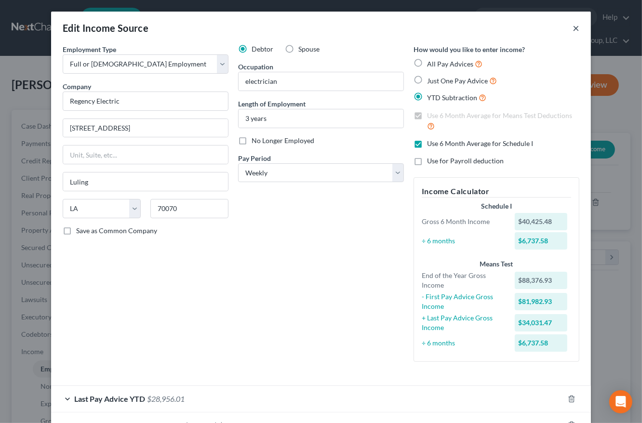
drag, startPoint x: 570, startPoint y: 24, endPoint x: 537, endPoint y: 38, distance: 36.5
click at [572, 24] on button "×" at bounding box center [575, 28] width 7 height 12
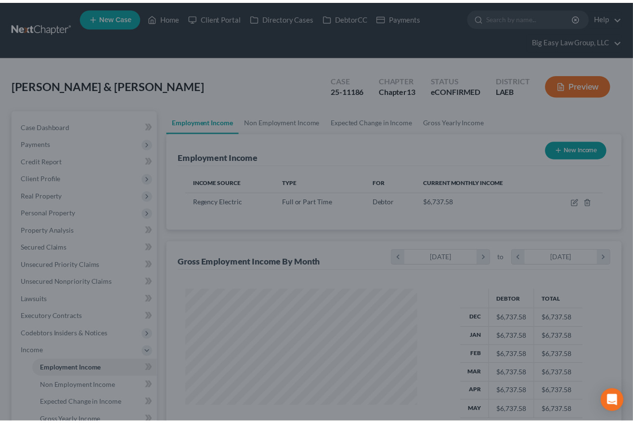
scroll to position [481523, 481442]
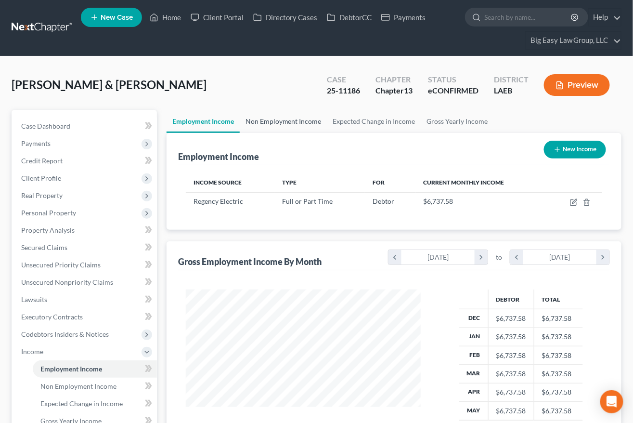
click at [263, 120] on link "Non Employment Income" at bounding box center [284, 121] width 88 height 23
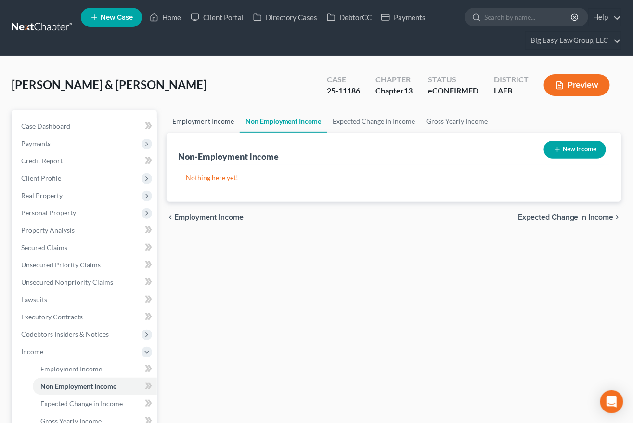
click at [225, 122] on link "Employment Income" at bounding box center [203, 121] width 73 height 23
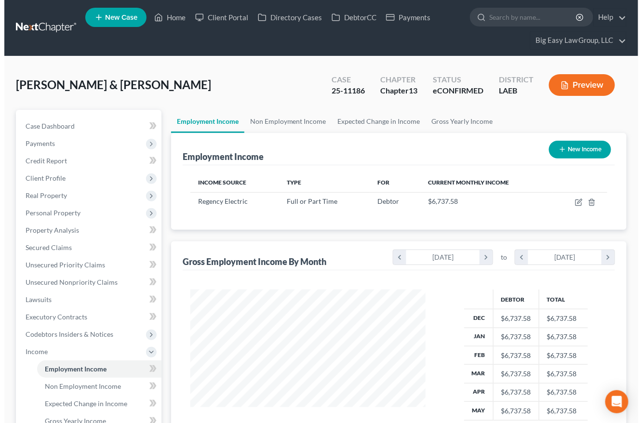
scroll to position [172, 254]
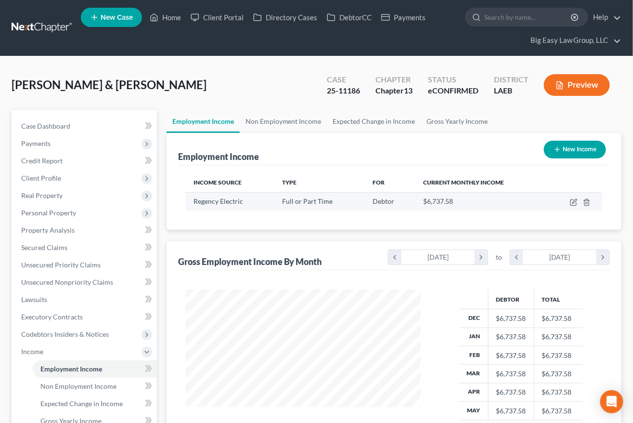
click at [574, 197] on td at bounding box center [575, 201] width 55 height 18
click at [574, 200] on icon "button" at bounding box center [574, 202] width 8 height 8
select select "0"
select select "19"
select select "3"
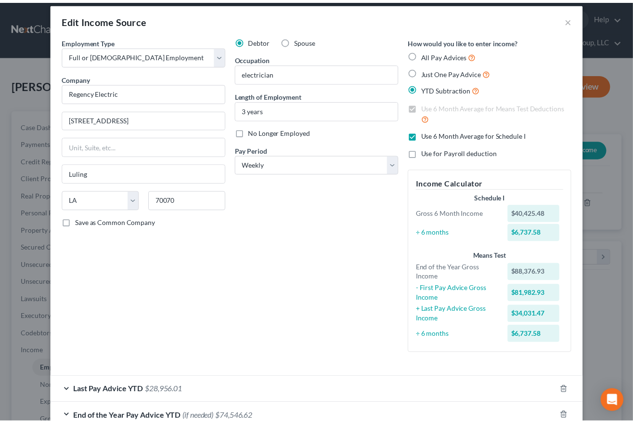
scroll to position [0, 0]
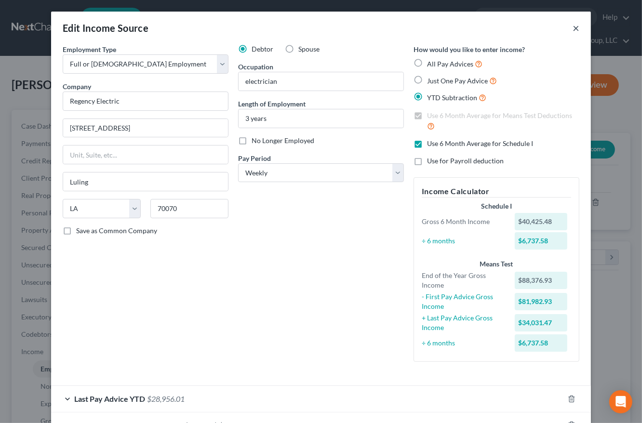
click at [572, 30] on button "×" at bounding box center [575, 28] width 7 height 12
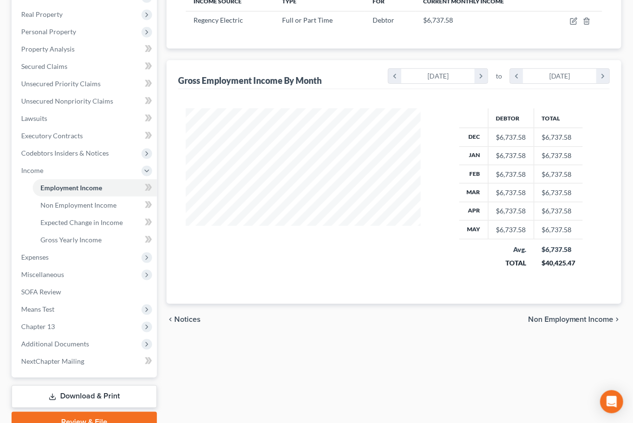
scroll to position [209, 0]
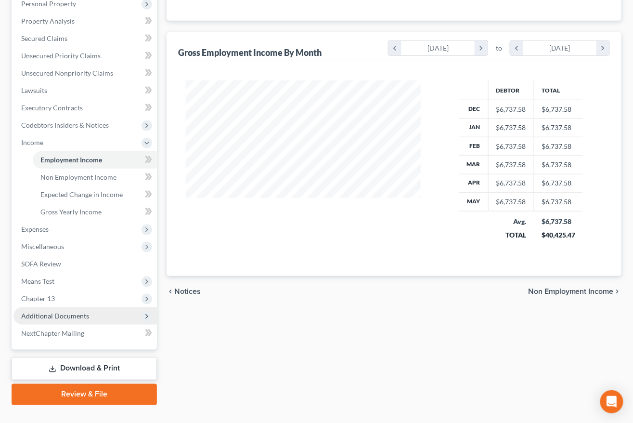
click at [86, 319] on span "Additional Documents" at bounding box center [85, 315] width 144 height 17
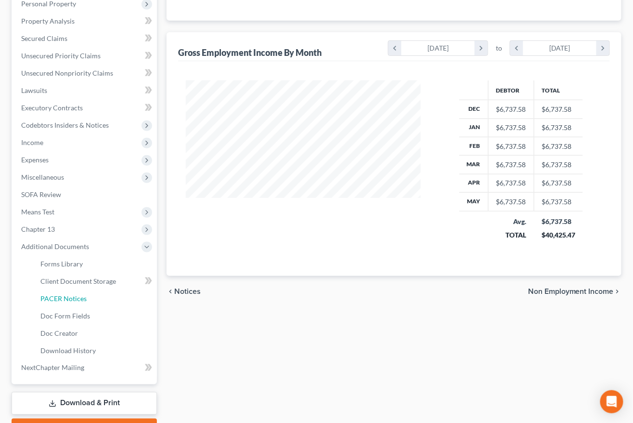
drag, startPoint x: 100, startPoint y: 297, endPoint x: 292, endPoint y: 264, distance: 195.0
click at [100, 297] on link "PACER Notices" at bounding box center [95, 298] width 124 height 17
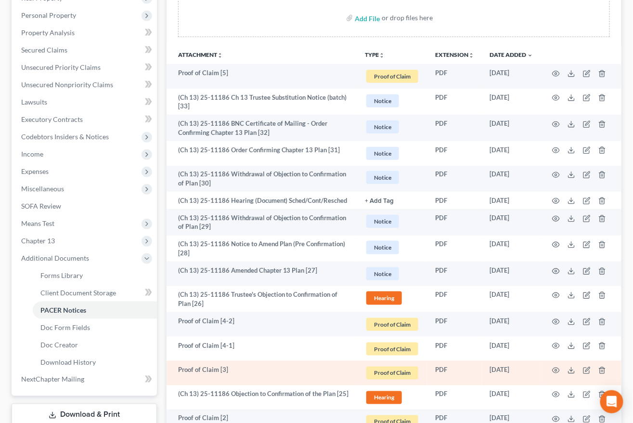
scroll to position [213, 0]
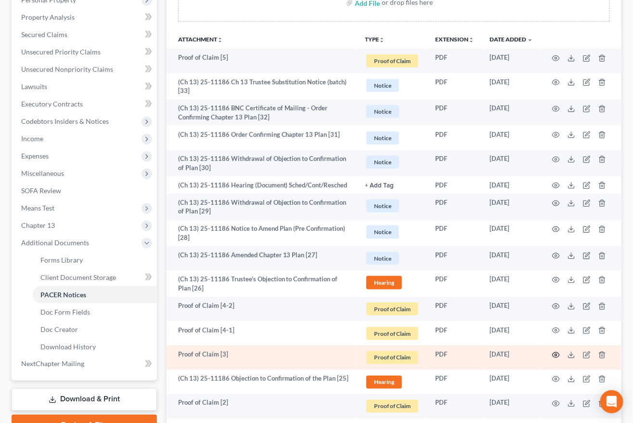
click at [555, 354] on icon "button" at bounding box center [557, 355] width 8 height 8
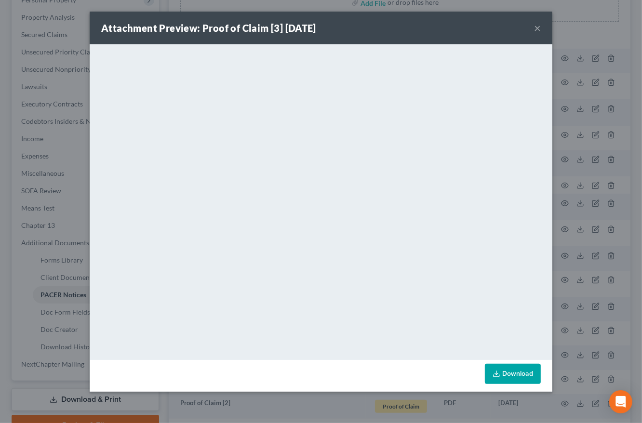
click at [542, 27] on div "Attachment Preview: Proof of Claim [3] 08/07/2025 ×" at bounding box center [321, 28] width 462 height 33
click at [538, 26] on button "×" at bounding box center [537, 28] width 7 height 12
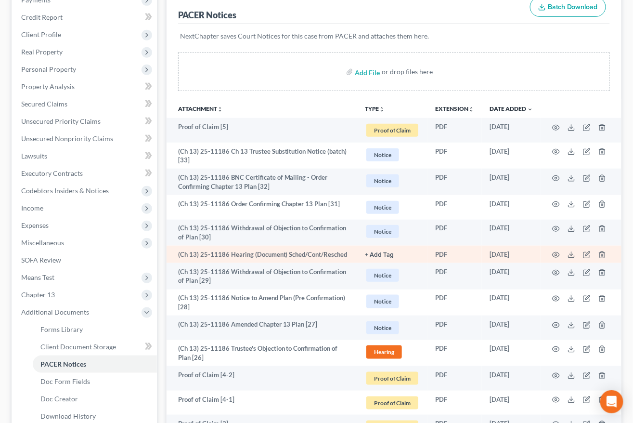
scroll to position [140, 0]
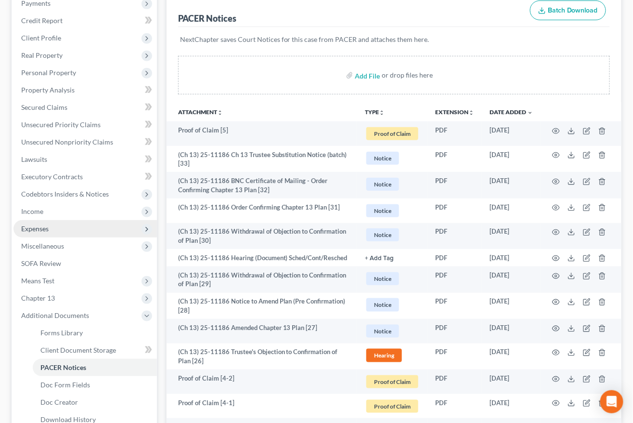
click at [57, 222] on span "Expenses" at bounding box center [85, 228] width 144 height 17
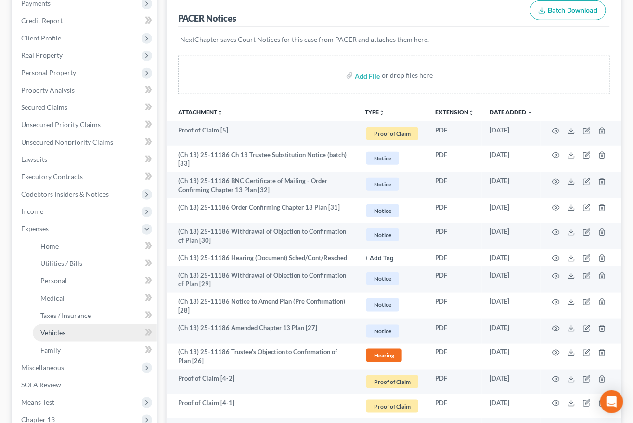
click at [92, 327] on link "Vehicles" at bounding box center [95, 332] width 124 height 17
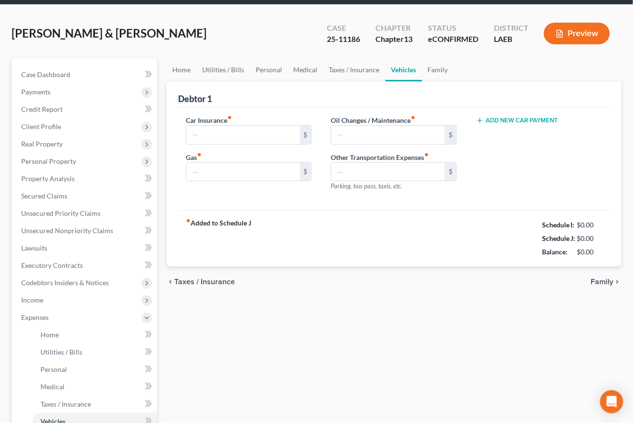
type input "284.00"
type input "400.00"
type input "0.00"
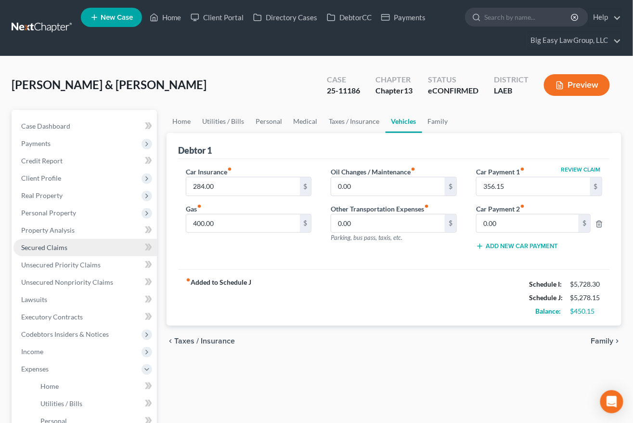
click at [82, 246] on link "Secured Claims" at bounding box center [85, 247] width 144 height 17
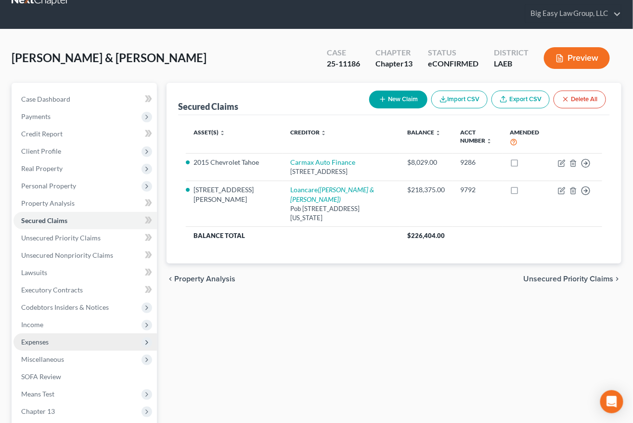
scroll to position [30, 0]
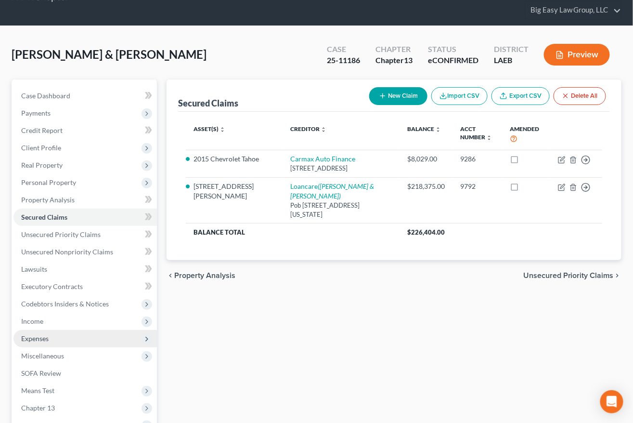
click at [67, 338] on span "Expenses" at bounding box center [85, 338] width 144 height 17
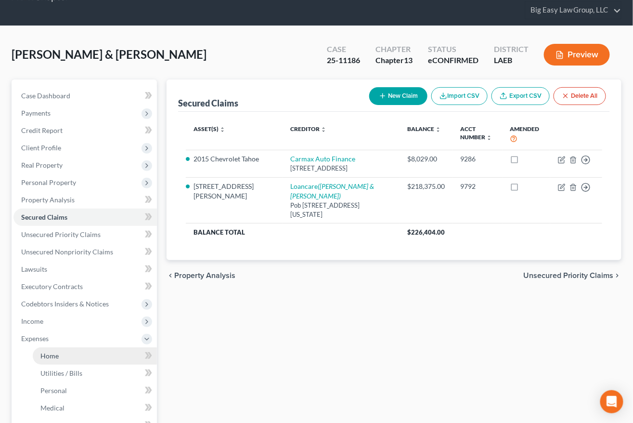
click at [102, 355] on link "Home" at bounding box center [95, 355] width 124 height 17
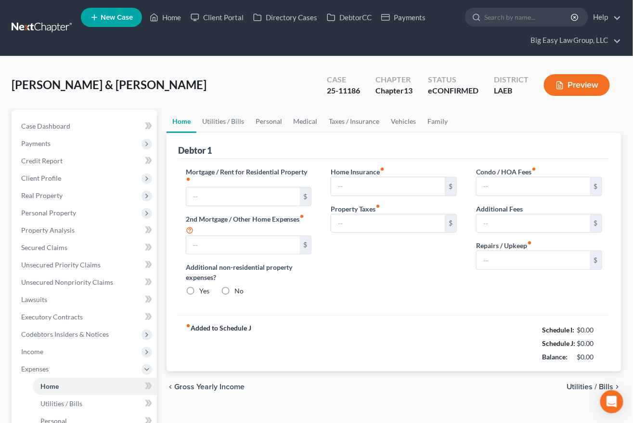
type input "1,966.00"
type input "0.00"
radio input "true"
type input "0.00"
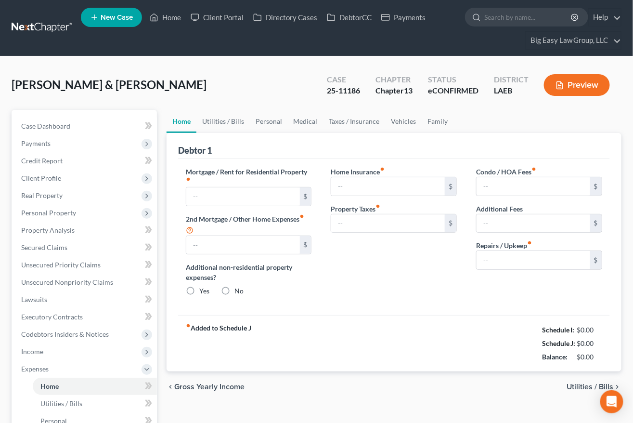
type input "0.00"
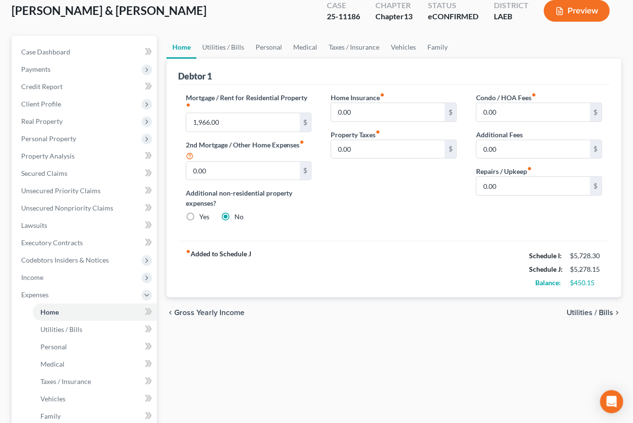
scroll to position [63, 0]
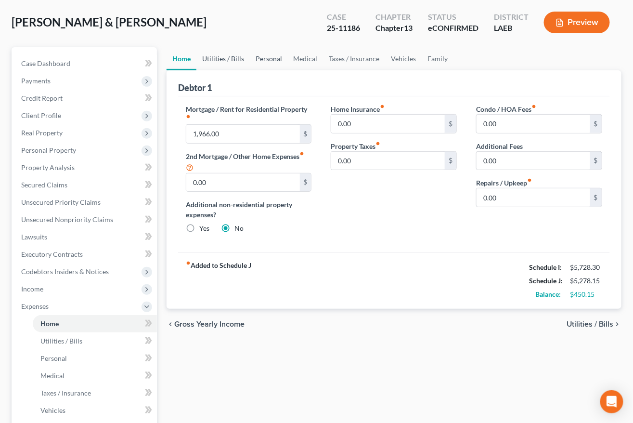
drag, startPoint x: 239, startPoint y: 55, endPoint x: 267, endPoint y: 53, distance: 28.5
click at [239, 55] on link "Utilities / Bills" at bounding box center [223, 58] width 53 height 23
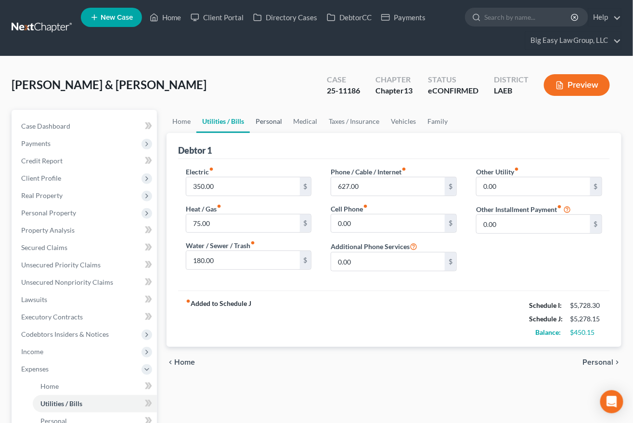
click at [274, 121] on link "Personal" at bounding box center [269, 121] width 38 height 23
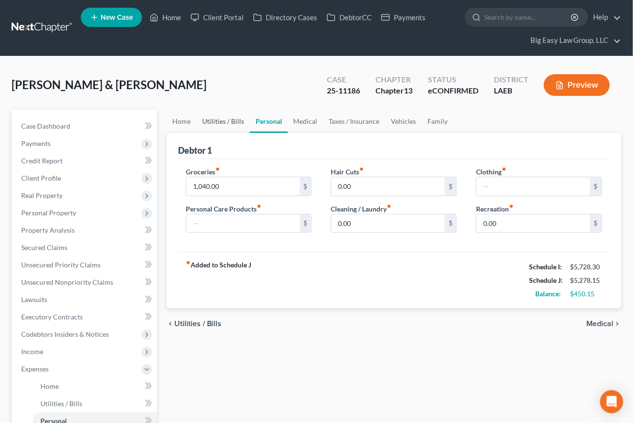
click at [224, 118] on link "Utilities / Bills" at bounding box center [223, 121] width 53 height 23
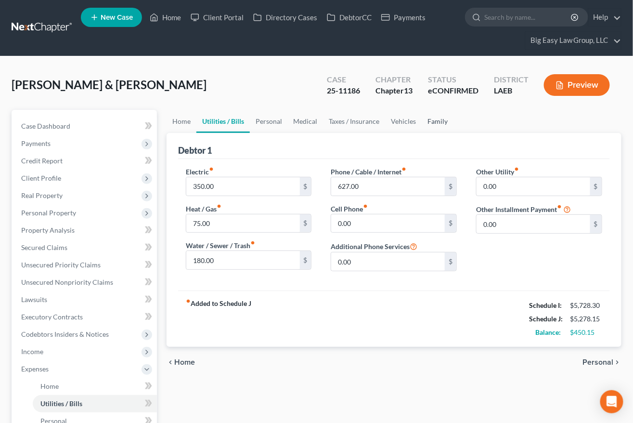
click at [437, 122] on link "Family" at bounding box center [438, 121] width 32 height 23
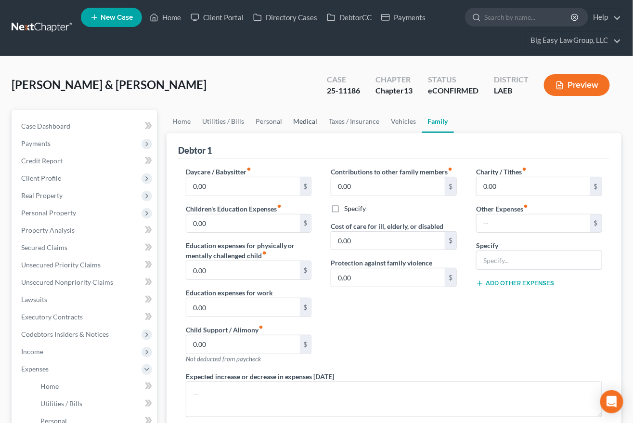
click at [299, 120] on link "Medical" at bounding box center [306, 121] width 36 height 23
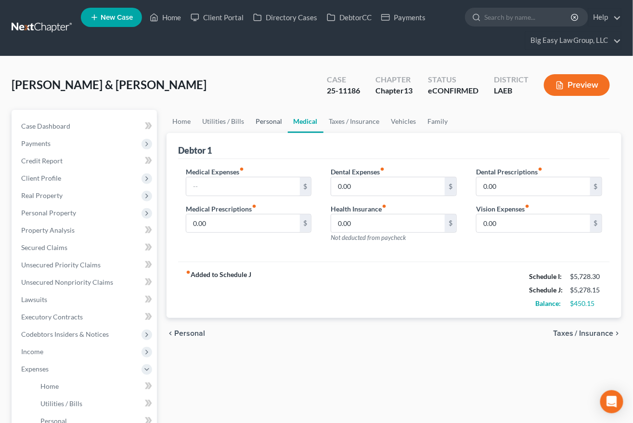
click at [264, 118] on link "Personal" at bounding box center [269, 121] width 38 height 23
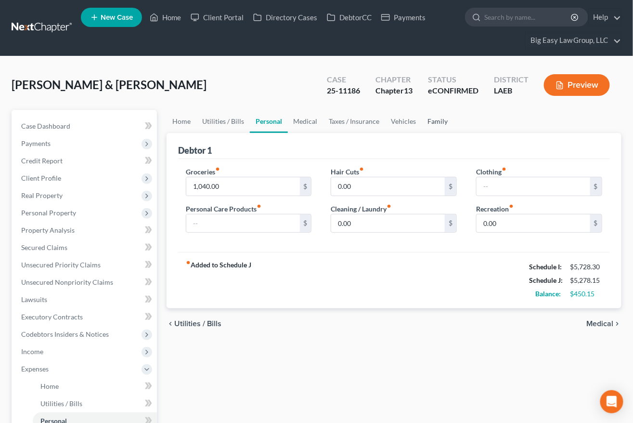
click at [437, 120] on link "Family" at bounding box center [438, 121] width 32 height 23
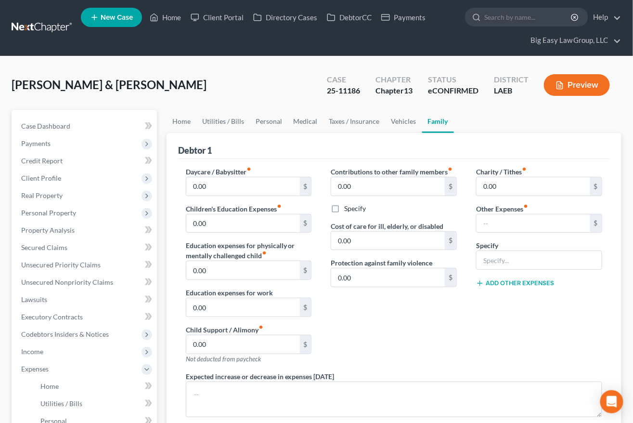
click at [437, 120] on link "Family" at bounding box center [438, 121] width 32 height 23
drag, startPoint x: 45, startPoint y: 126, endPoint x: 73, endPoint y: 124, distance: 28.5
click at [45, 126] on span "Case Dashboard" at bounding box center [45, 126] width 49 height 8
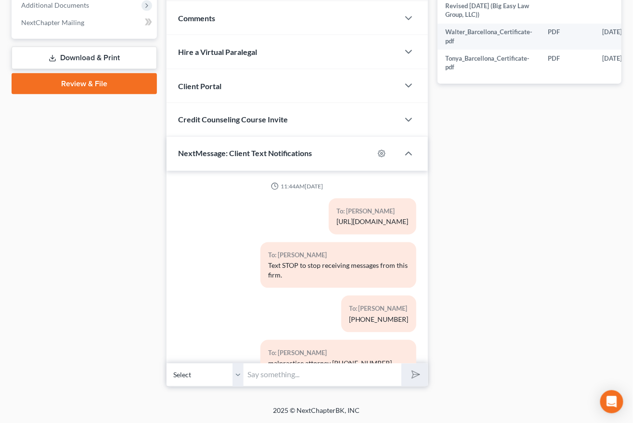
scroll to position [5846, 0]
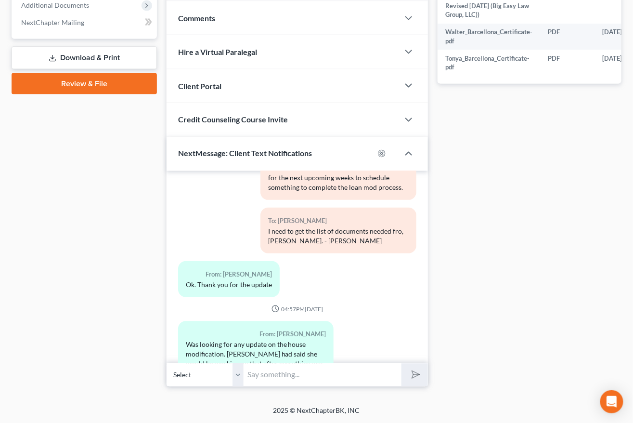
click at [312, 376] on input "text" at bounding box center [323, 375] width 158 height 24
type input "This is Jenny - I will call you when I am done with this appt - i have your pac…"
click at [402, 364] on button "submit" at bounding box center [415, 375] width 26 height 23
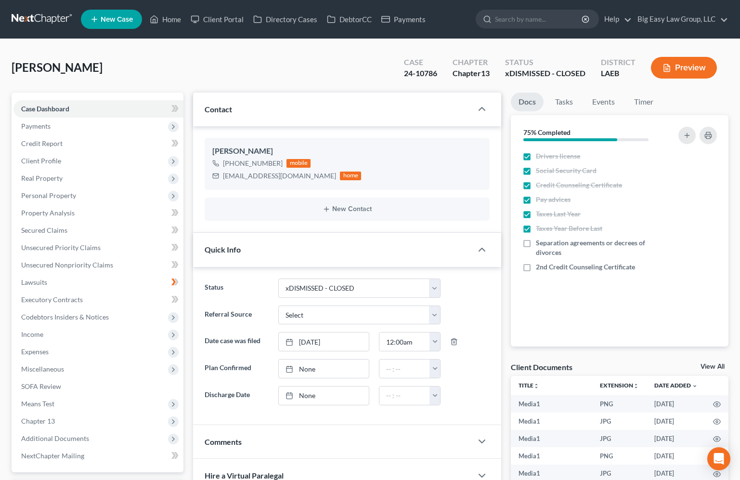
select select "31"
select select "0"
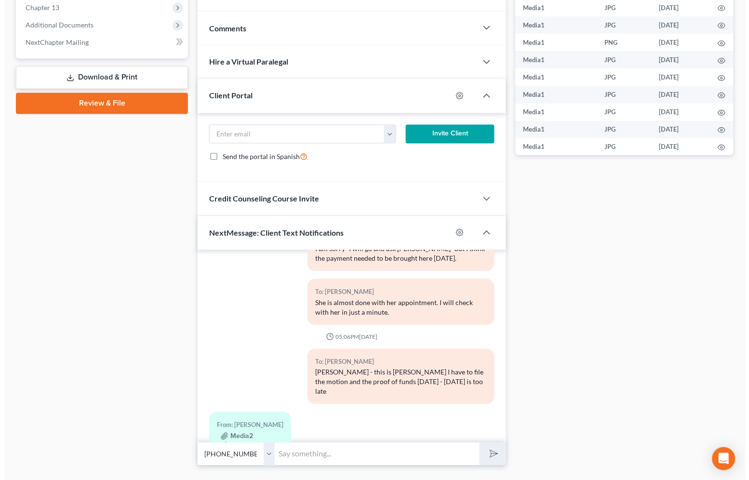
scroll to position [9420, 0]
click at [237, 432] on button "Media2" at bounding box center [232, 436] width 32 height 8
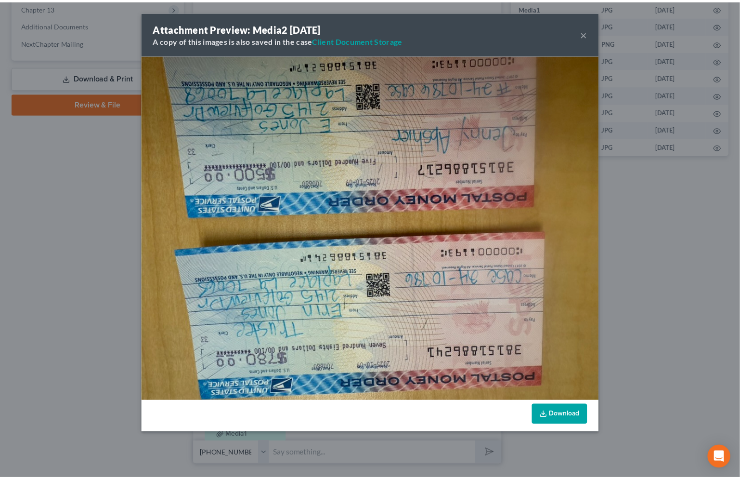
scroll to position [9400, 0]
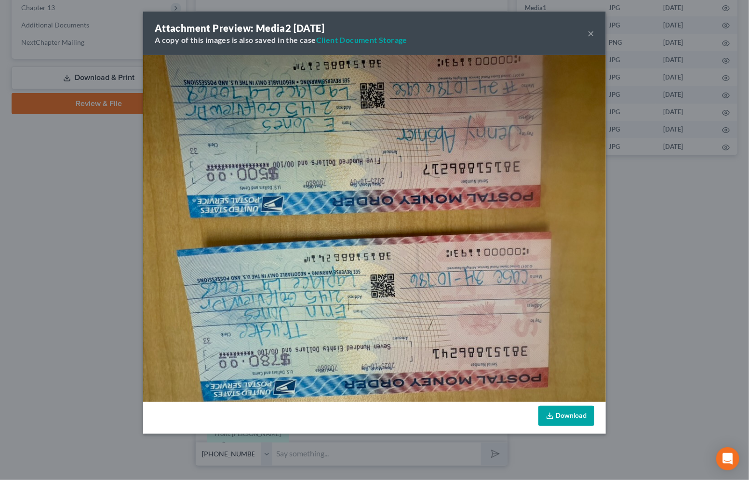
click at [590, 32] on button "×" at bounding box center [590, 33] width 7 height 12
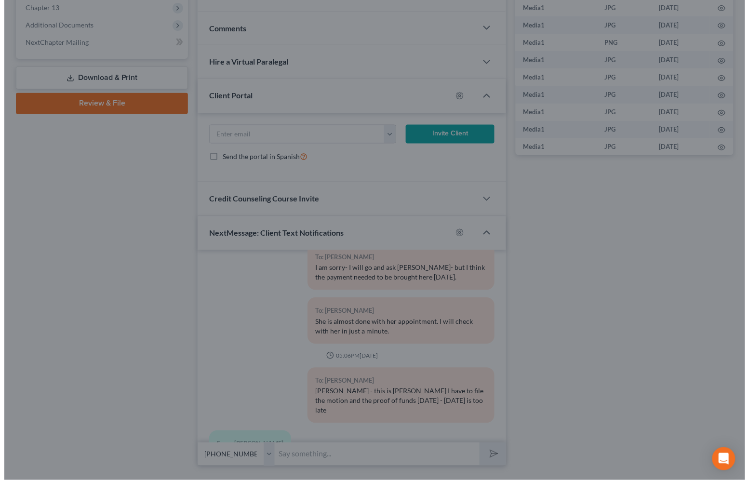
scroll to position [9420, 0]
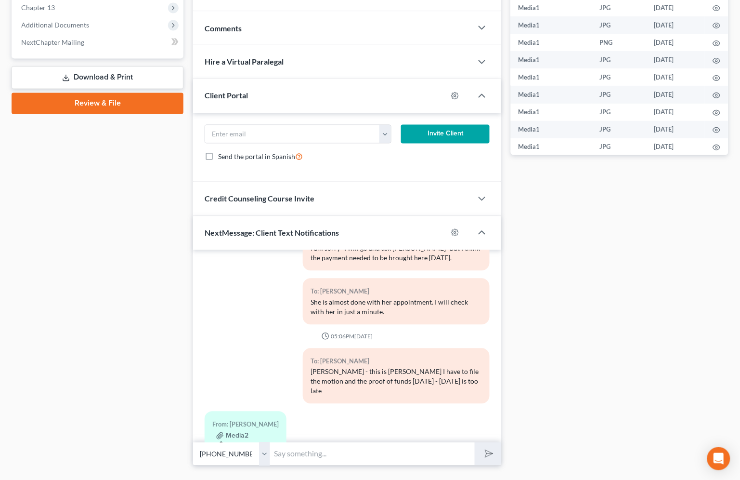
click at [236, 442] on button "Media1" at bounding box center [231, 446] width 31 height 8
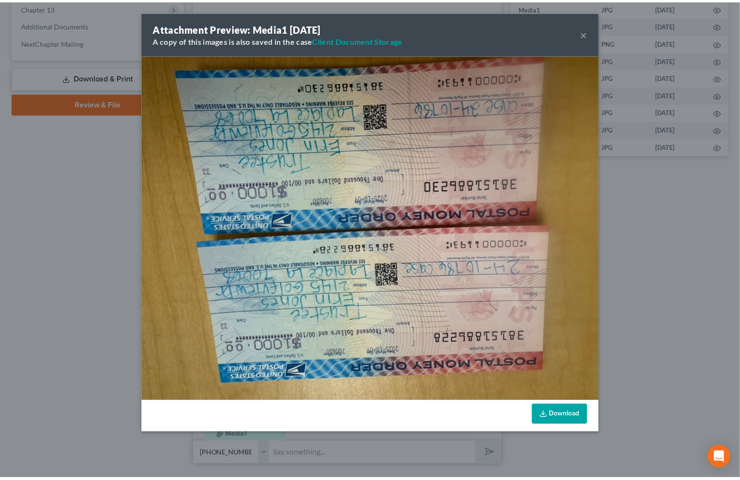
scroll to position [9400, 0]
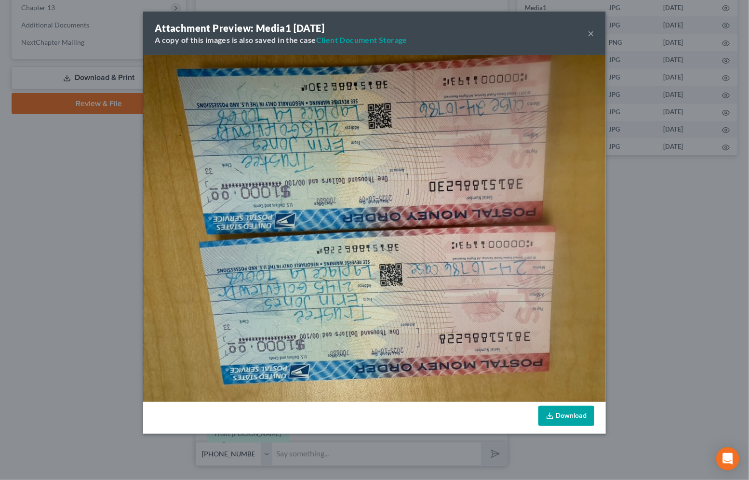
click at [591, 33] on button "×" at bounding box center [590, 33] width 7 height 12
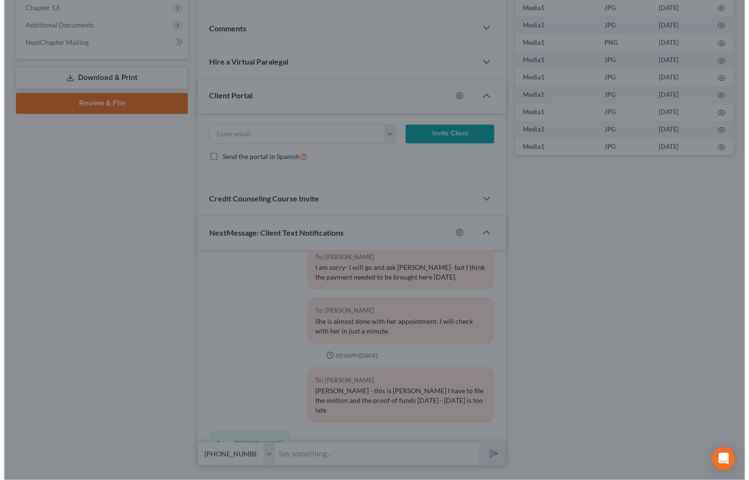
scroll to position [9420, 0]
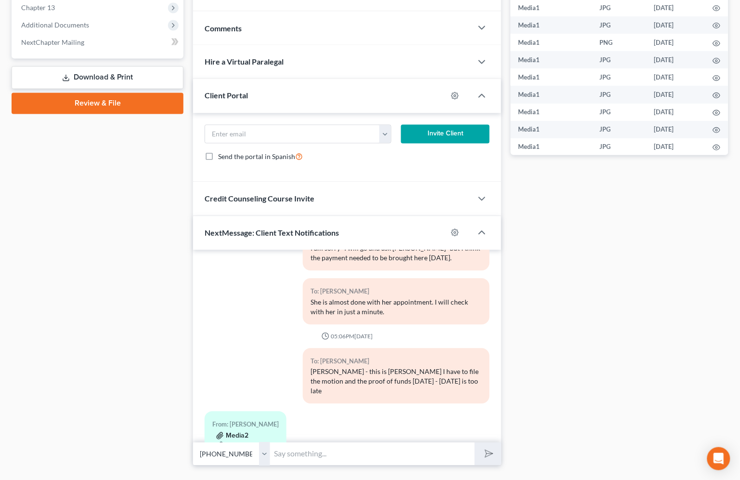
click at [240, 432] on button "Media2" at bounding box center [232, 436] width 32 height 8
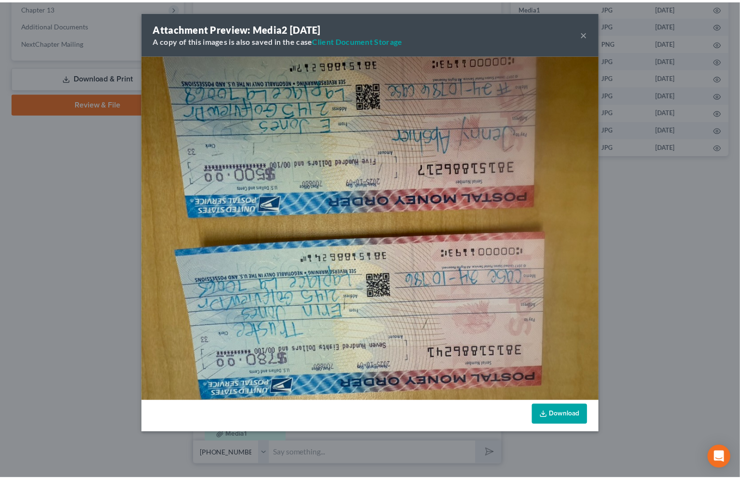
scroll to position [9400, 0]
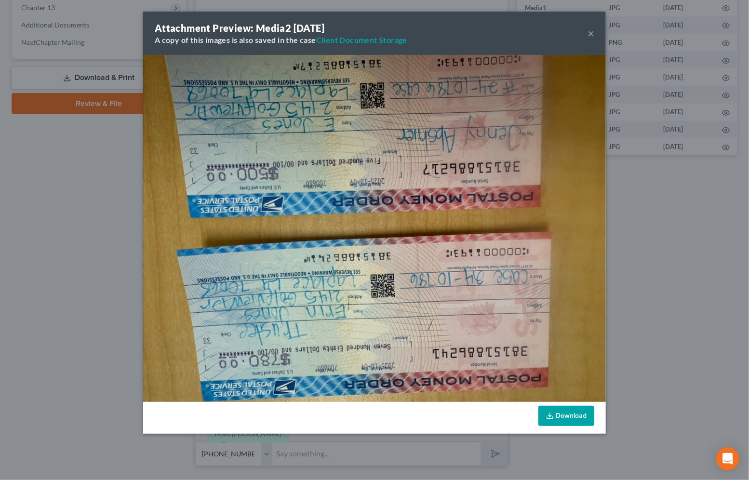
click at [592, 32] on button "×" at bounding box center [590, 33] width 7 height 12
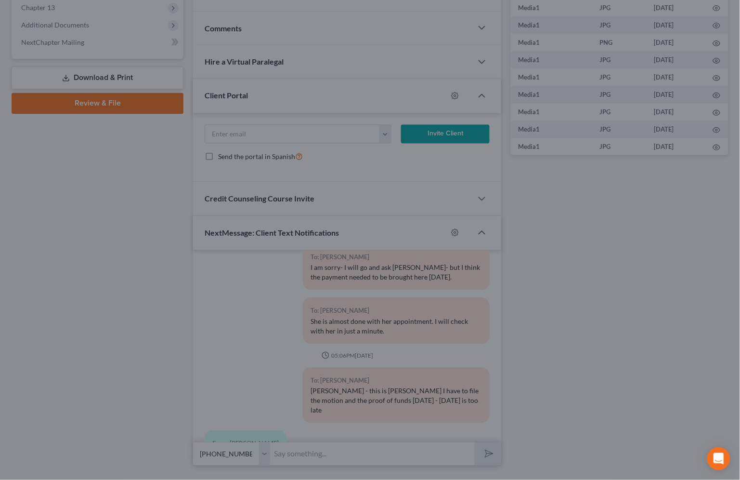
scroll to position [9420, 0]
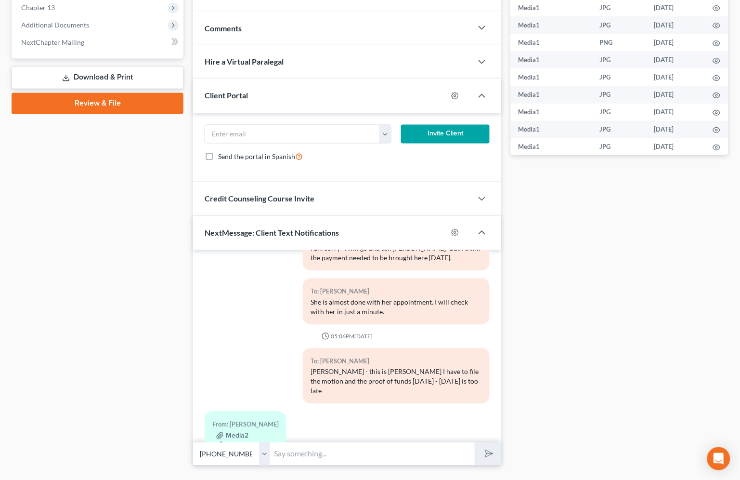
click at [139, 216] on div "Case Dashboard Payments Invoices Payments Payments Credit Report Client Profile" at bounding box center [98, 72] width 182 height 787
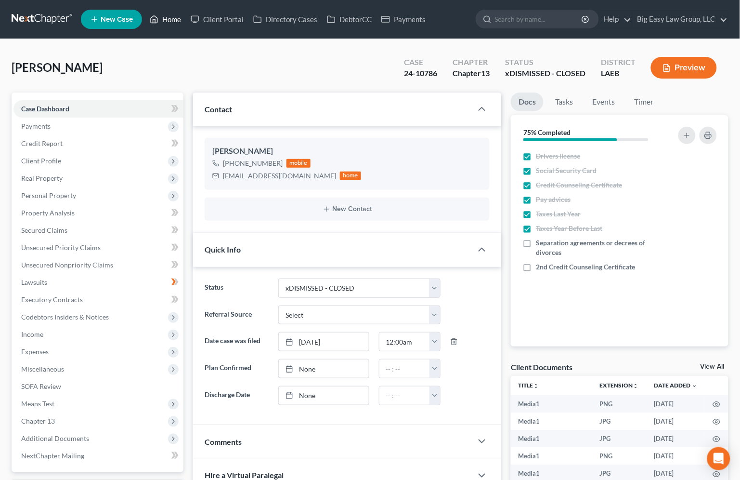
click at [164, 17] on link "Home" at bounding box center [165, 19] width 41 height 17
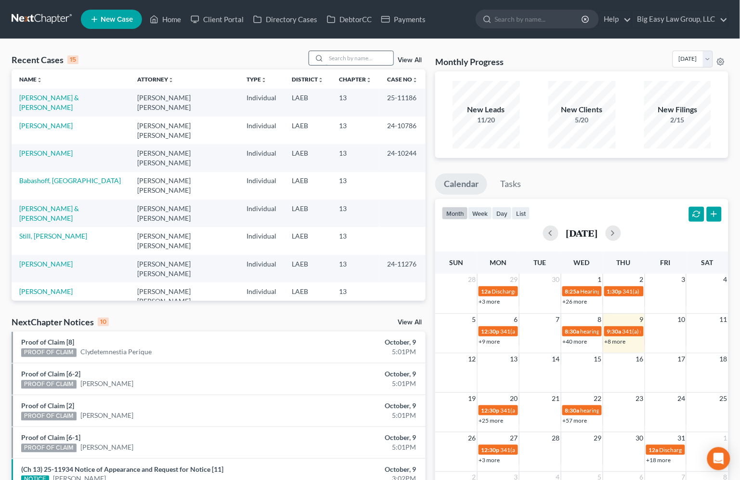
click at [345, 56] on input "search" at bounding box center [359, 58] width 67 height 14
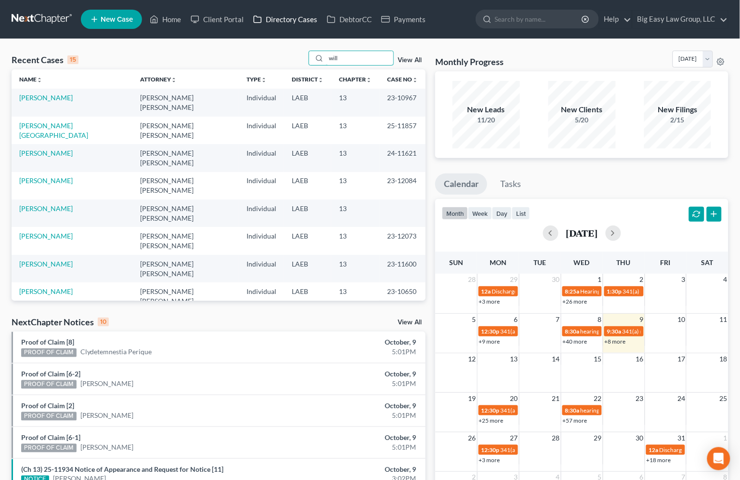
drag, startPoint x: 353, startPoint y: 61, endPoint x: 279, endPoint y: 24, distance: 82.3
click at [279, 24] on div "Home New Case Client Portal Directory Cases DebtorCC Payments Big Easy Law Grou…" at bounding box center [370, 351] width 740 height 703
type input "bar"
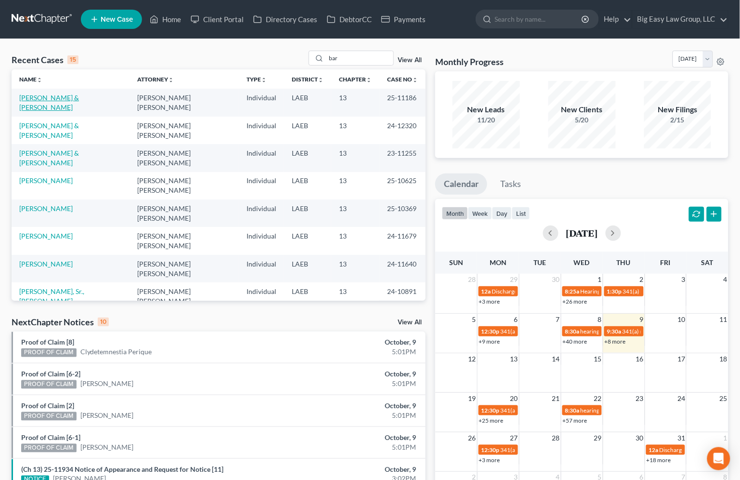
click at [62, 98] on link "[PERSON_NAME] & [PERSON_NAME]" at bounding box center [49, 102] width 60 height 18
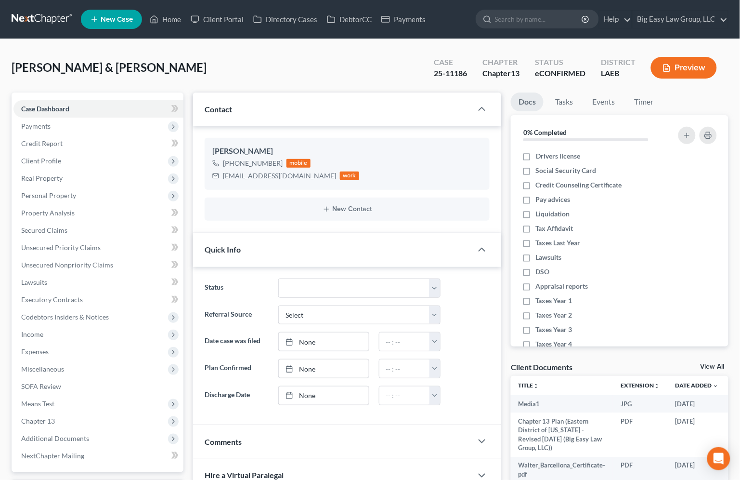
scroll to position [5735, 0]
drag, startPoint x: 330, startPoint y: 175, endPoint x: 412, endPoint y: 157, distance: 84.0
click at [224, 177] on div "[EMAIL_ADDRESS][DOMAIN_NAME]" at bounding box center [279, 176] width 113 height 10
copy div "[EMAIL_ADDRESS][DOMAIN_NAME]"
click at [161, 12] on link "Home" at bounding box center [165, 19] width 41 height 17
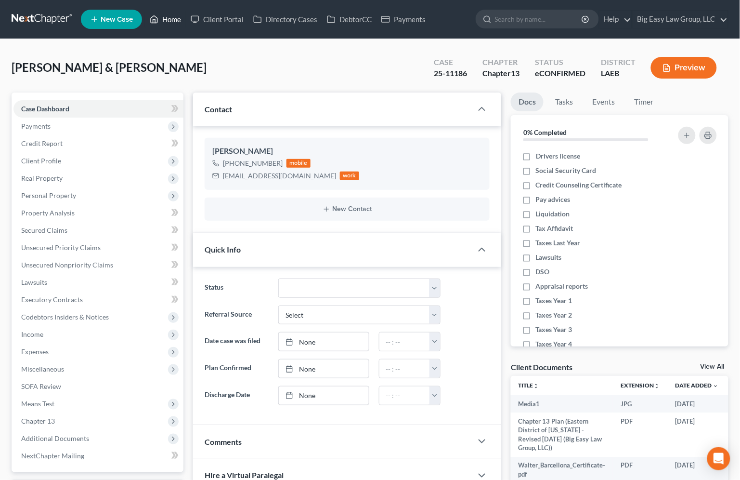
click at [163, 18] on link "Home" at bounding box center [165, 19] width 41 height 17
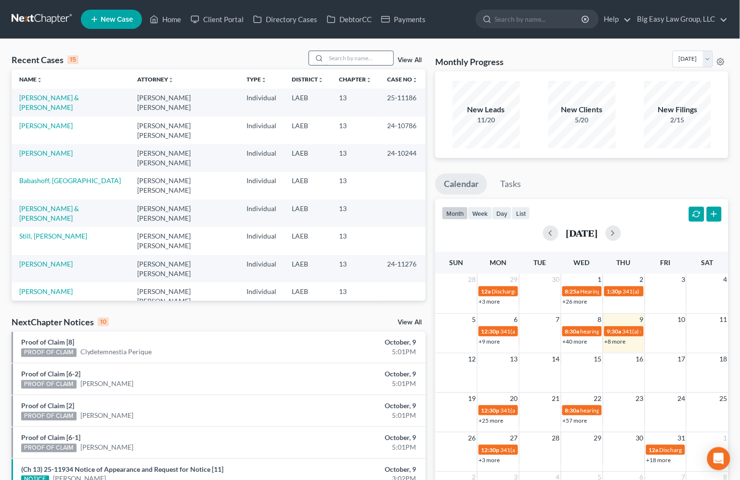
click at [355, 56] on input "search" at bounding box center [359, 58] width 67 height 14
type input "[PERSON_NAME]"
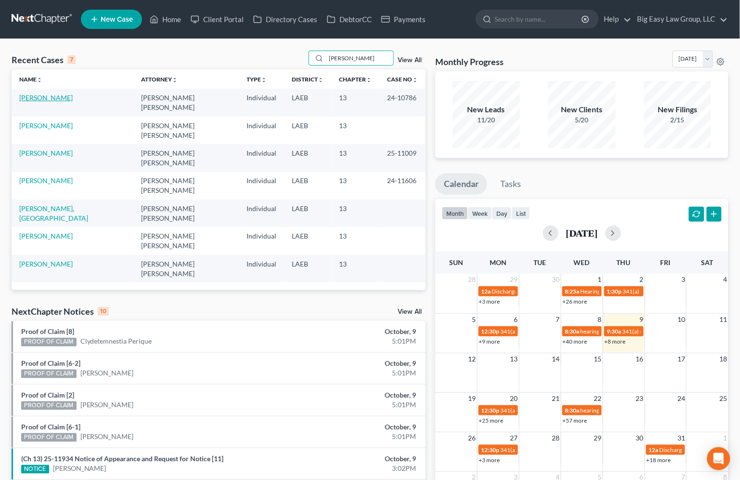
click at [38, 93] on link "[PERSON_NAME]" at bounding box center [45, 97] width 53 height 8
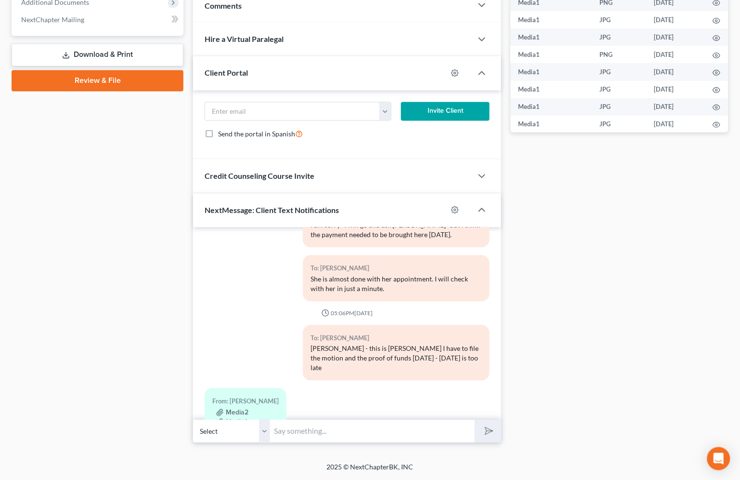
scroll to position [9420, 0]
drag, startPoint x: 438, startPoint y: 427, endPoint x: 540, endPoint y: 380, distance: 112.3
click at [438, 426] on input "text" at bounding box center [372, 432] width 205 height 24
click at [548, 363] on div "Docs Tasks Events Timer 75% Completed Nothing here yet! Drivers license Social …" at bounding box center [619, 50] width 227 height 787
click at [432, 431] on input "text" at bounding box center [372, 432] width 205 height 24
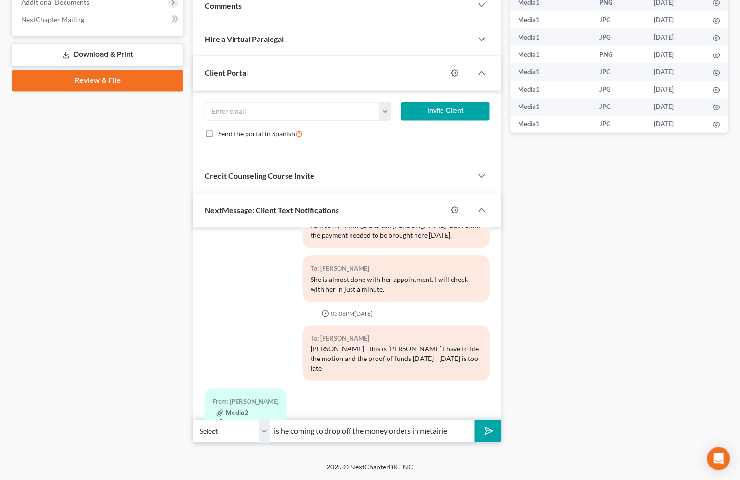
type input "is he coming to drop off the money orders in metairie"
click at [475, 420] on button "submit" at bounding box center [488, 431] width 26 height 23
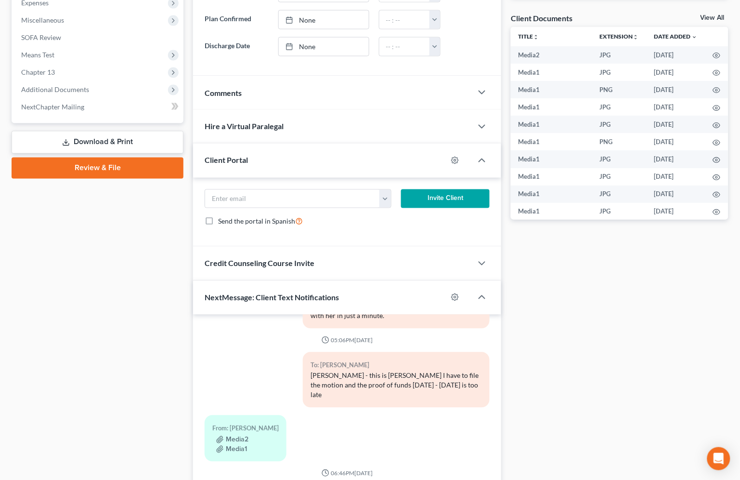
scroll to position [219, 0]
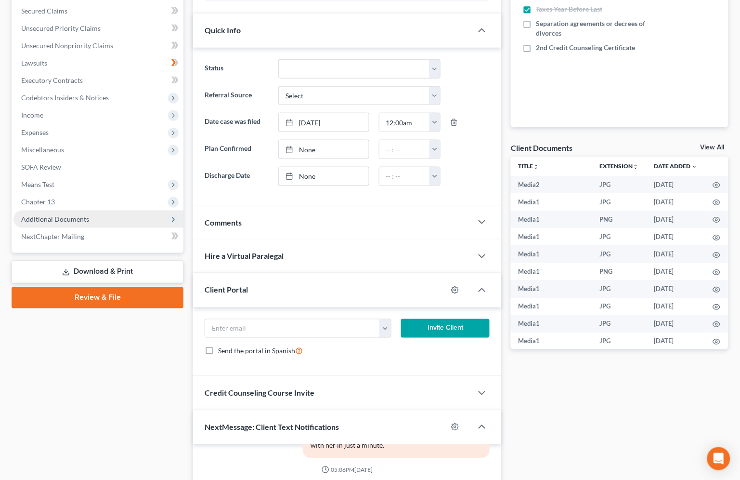
click at [145, 213] on span "Additional Documents" at bounding box center [98, 219] width 170 height 17
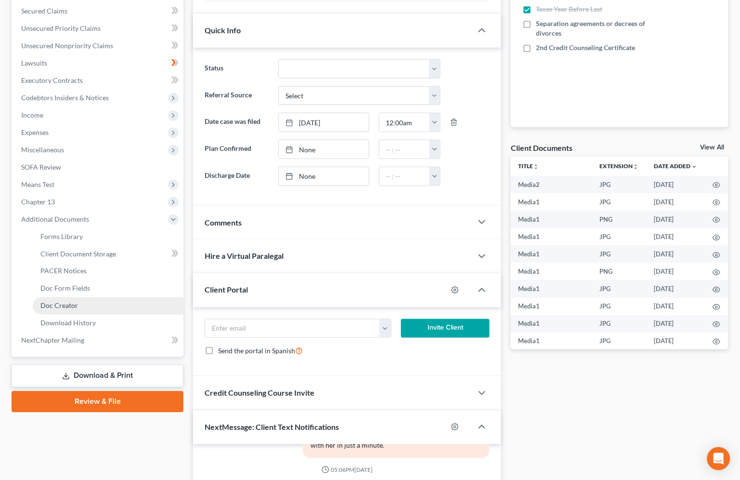
click at [150, 297] on link "Doc Creator" at bounding box center [108, 305] width 151 height 17
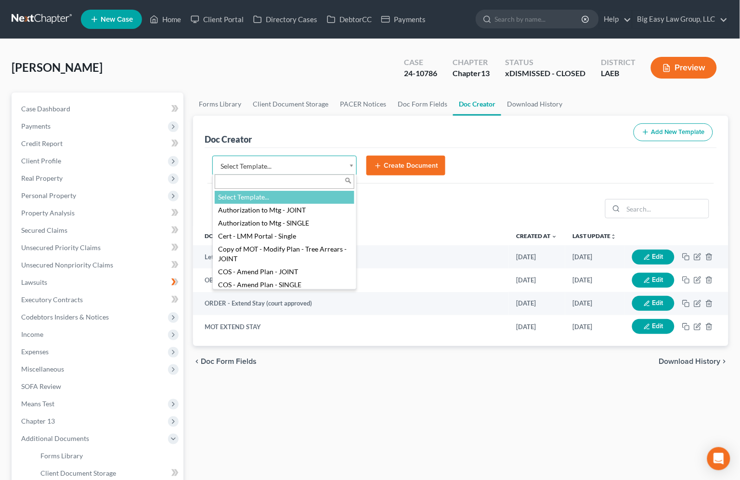
click at [353, 170] on body "Home New Case Client Portal Directory Cases DebtorCC Payments Big Easy Law Grou…" at bounding box center [370, 347] width 740 height 695
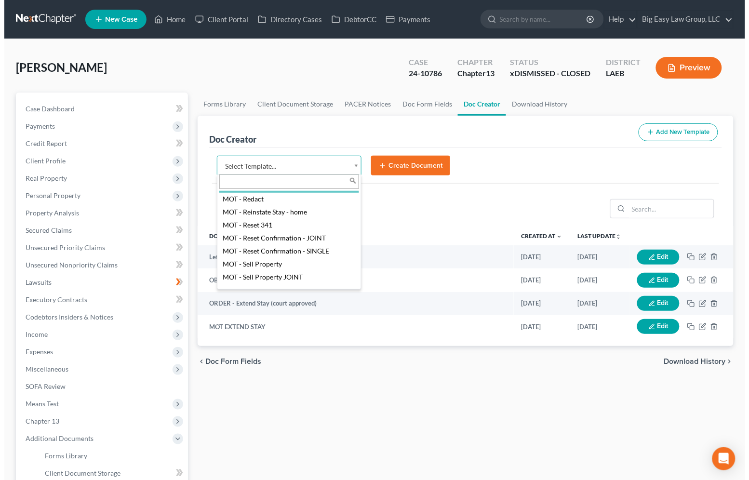
scroll to position [795, 0]
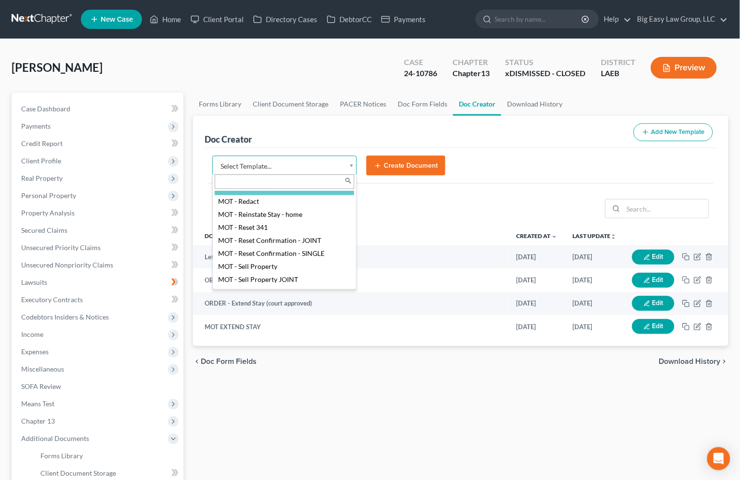
select select "96489"
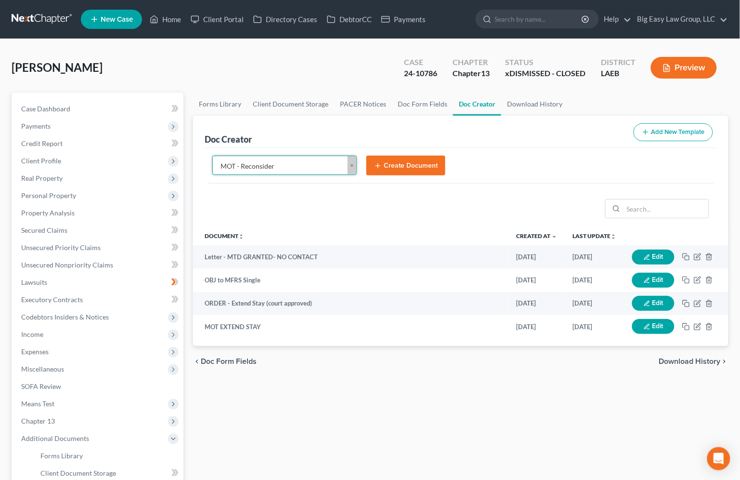
click at [437, 160] on button "Create Document" at bounding box center [406, 166] width 79 height 20
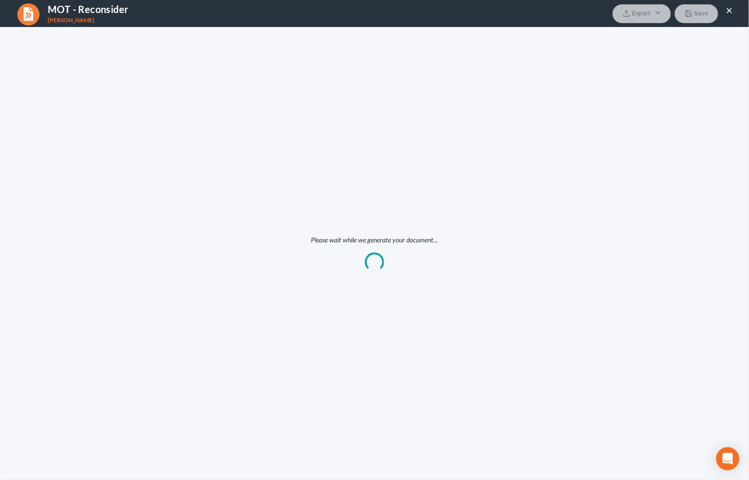
scroll to position [0, 0]
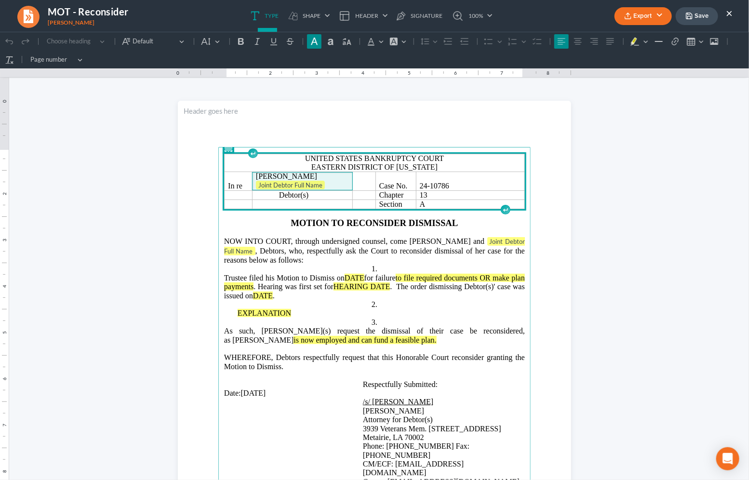
drag, startPoint x: 323, startPoint y: 187, endPoint x: 348, endPoint y: 197, distance: 27.5
click at [323, 187] on p "Joint Debtor Full Name" at bounding box center [302, 185] width 93 height 10
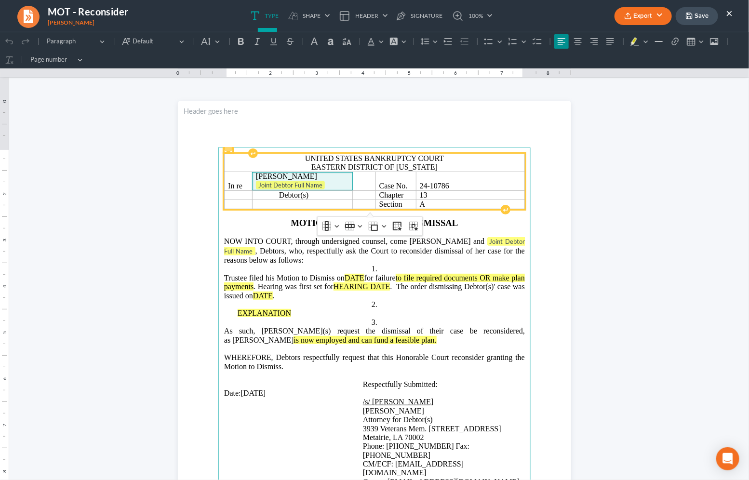
drag, startPoint x: 337, startPoint y: 184, endPoint x: 331, endPoint y: 185, distance: 5.4
click at [337, 184] on p "Joint Debtor Full Name ⁠⁠⁠⁠⁠⁠⁠" at bounding box center [302, 185] width 93 height 10
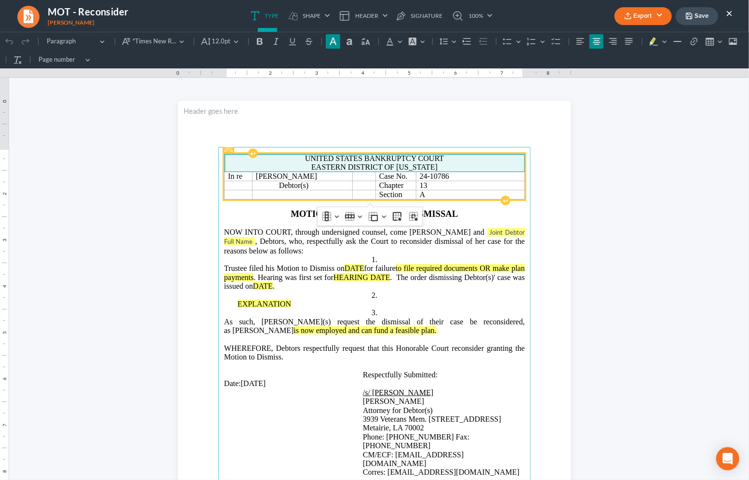
click at [440, 165] on p "Eastern District of [US_STATE]" at bounding box center [374, 166] width 293 height 9
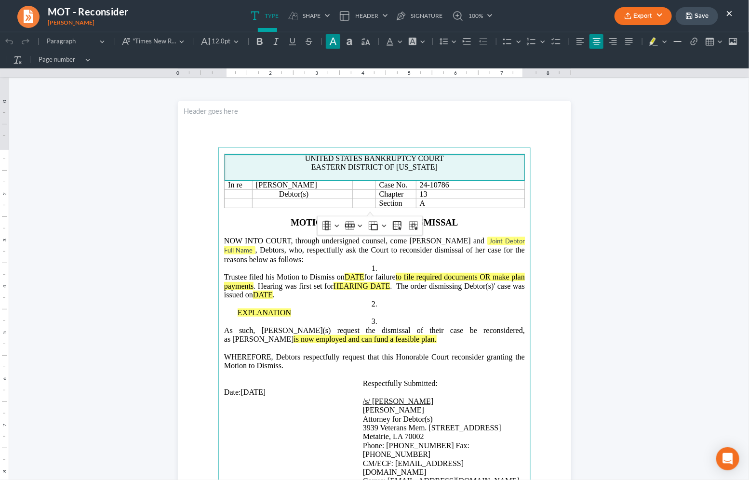
click at [474, 233] on p "Rich Text Editor, page-0-main" at bounding box center [374, 231] width 301 height 9
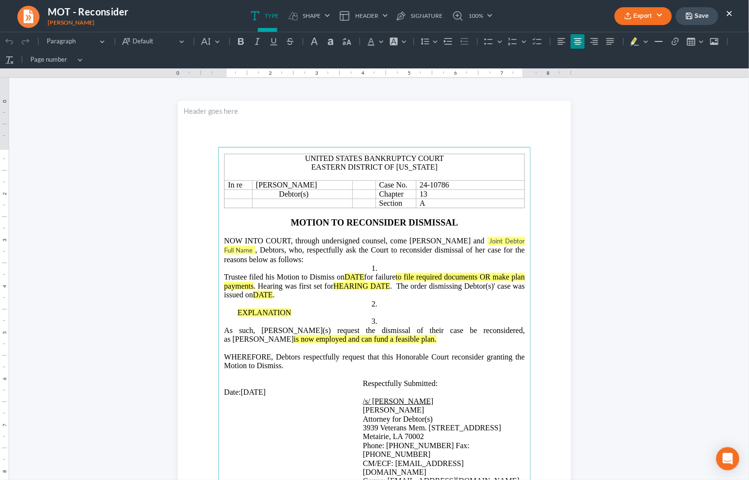
drag, startPoint x: 271, startPoint y: 251, endPoint x: 299, endPoint y: 272, distance: 35.2
click at [271, 251] on tag "Joint Debtor Full Name" at bounding box center [374, 245] width 301 height 18
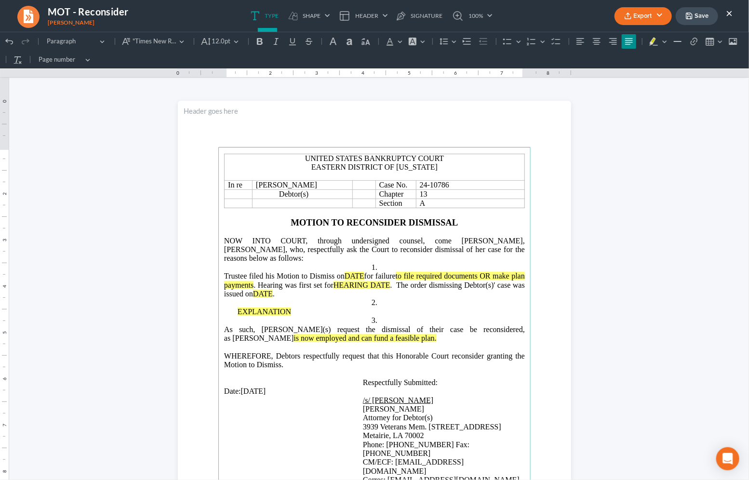
click at [518, 242] on span "NOW INTO COURT, through undersigned counsel, come [PERSON_NAME], [PERSON_NAME],…" at bounding box center [374, 244] width 301 height 17
drag, startPoint x: 232, startPoint y: 253, endPoint x: 294, endPoint y: 257, distance: 62.8
click at [232, 253] on span "NOW INTO COURT, through undersigned counsel, come [PERSON_NAME], [PERSON_NAME],…" at bounding box center [374, 244] width 301 height 17
drag, startPoint x: 284, startPoint y: 250, endPoint x: 305, endPoint y: 259, distance: 23.1
click at [284, 250] on span "NOW INTO COURT, through undersigned counsel, come [PERSON_NAME], [PERSON_NAME],…" at bounding box center [374, 244] width 301 height 17
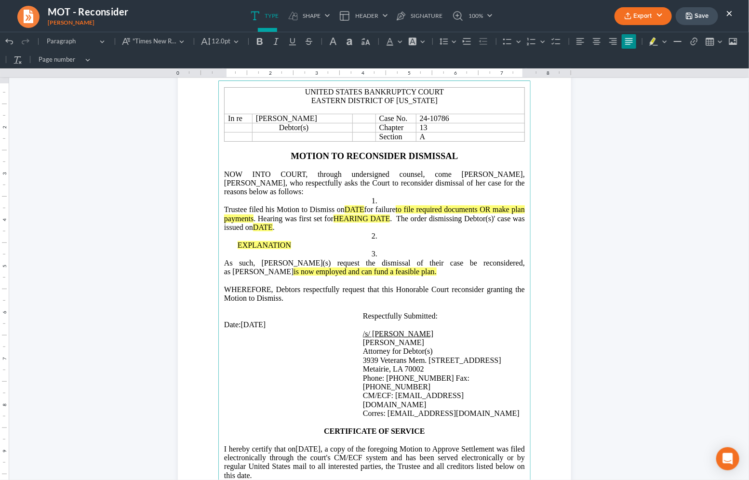
scroll to position [95, 0]
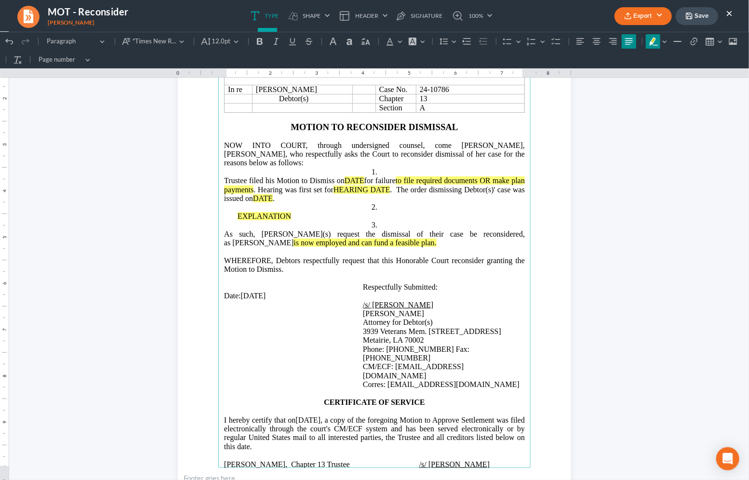
click at [364, 179] on mark "DATE" at bounding box center [354, 180] width 20 height 8
drag, startPoint x: 389, startPoint y: 181, endPoint x: 368, endPoint y: 180, distance: 20.3
click at [368, 180] on span "Trustee filed his Motion to Dismiss on DATE for failure to file required docume…" at bounding box center [374, 189] width 301 height 26
drag, startPoint x: 288, startPoint y: 192, endPoint x: 426, endPoint y: 179, distance: 139.3
click at [426, 179] on span "Trustee filed his Motion to Dismiss on [DATE] for failure to file required docu…" at bounding box center [374, 189] width 301 height 26
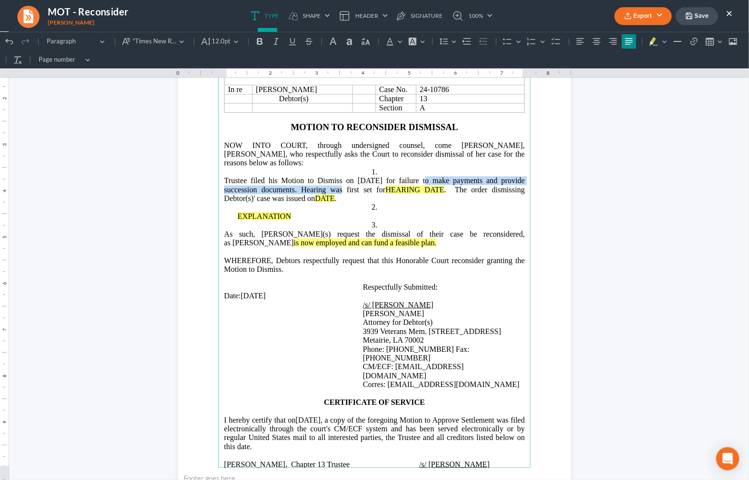
drag, startPoint x: 319, startPoint y: 191, endPoint x: 412, endPoint y: 183, distance: 93.3
click at [412, 183] on span "Trustee filed his Motion to Dismiss on [DATE] for failure to make payments and …" at bounding box center [374, 189] width 301 height 26
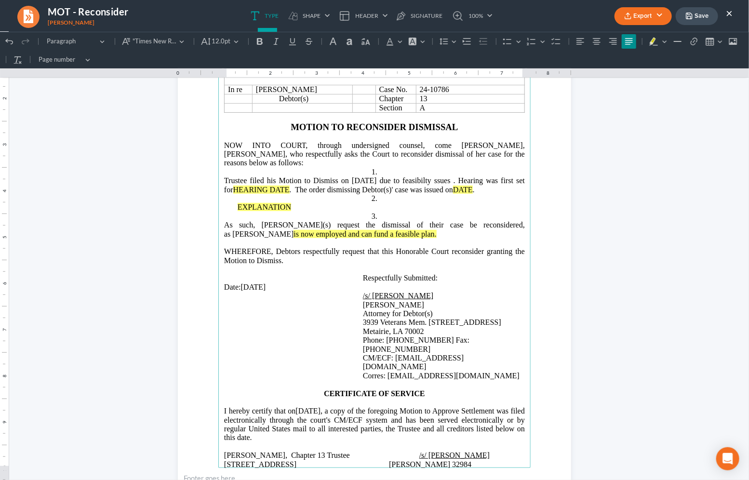
click at [438, 181] on span "Trustee filed his Motion to Dismiss on [DATE] due to feasibilty ssues . Hearing…" at bounding box center [374, 184] width 301 height 17
drag, startPoint x: 458, startPoint y: 182, endPoint x: 492, endPoint y: 192, distance: 36.0
click at [458, 183] on span "Trustee filed his Motion to Dismiss on [DATE] due to feasibility ssues . Hearin…" at bounding box center [374, 184] width 301 height 17
drag, startPoint x: 424, startPoint y: 180, endPoint x: 450, endPoint y: 190, distance: 27.9
click at [424, 180] on span "Trustee filed his Motion to Dismiss on [DATE] due to feasibility issues . Heari…" at bounding box center [374, 184] width 301 height 17
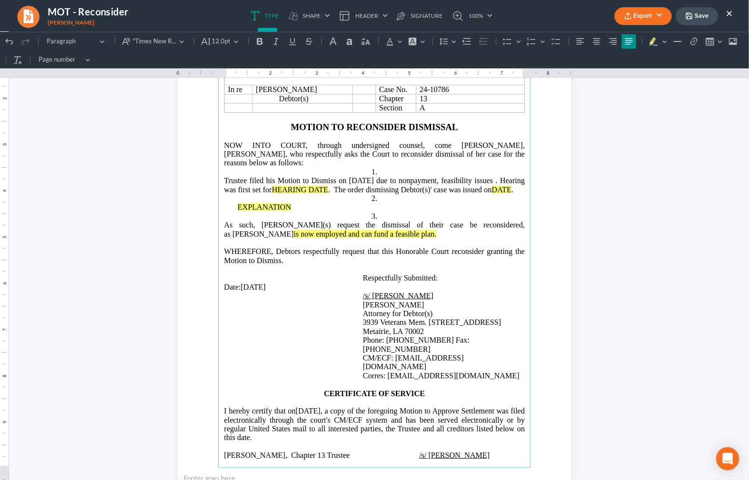
click at [219, 191] on main "United States Bankruptcy Court Eastern District of [US_STATE] In re [PERSON_NAM…" at bounding box center [374, 259] width 312 height 416
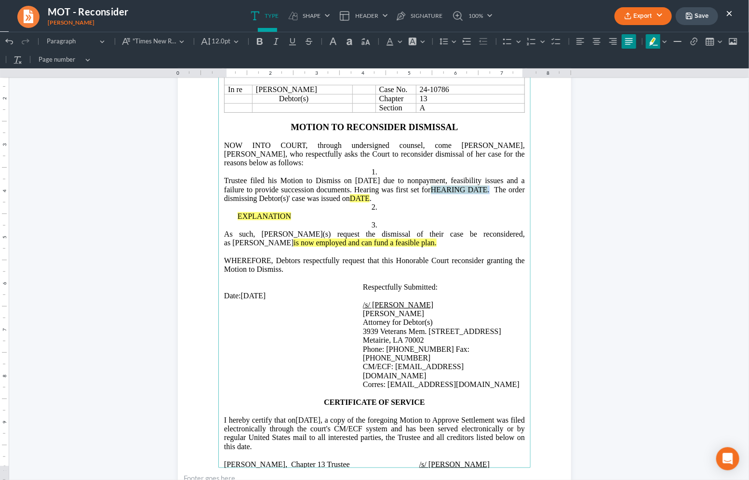
drag, startPoint x: 504, startPoint y: 192, endPoint x: 447, endPoint y: 195, distance: 56.9
click at [447, 195] on span "Trustee filed his Motion to Dismiss on [DATE] due to nonpayment, feasibility is…" at bounding box center [374, 189] width 301 height 26
drag, startPoint x: 369, startPoint y: 199, endPoint x: 350, endPoint y: 202, distance: 19.4
click at [350, 202] on span "Trustee filed his Motion to Dismiss on [DATE] due to nonpayment, feasibility is…" at bounding box center [374, 189] width 301 height 26
click at [224, 237] on span "As such, [PERSON_NAME](s) request the dismissal of their case be reconsidered, …" at bounding box center [374, 237] width 301 height 17
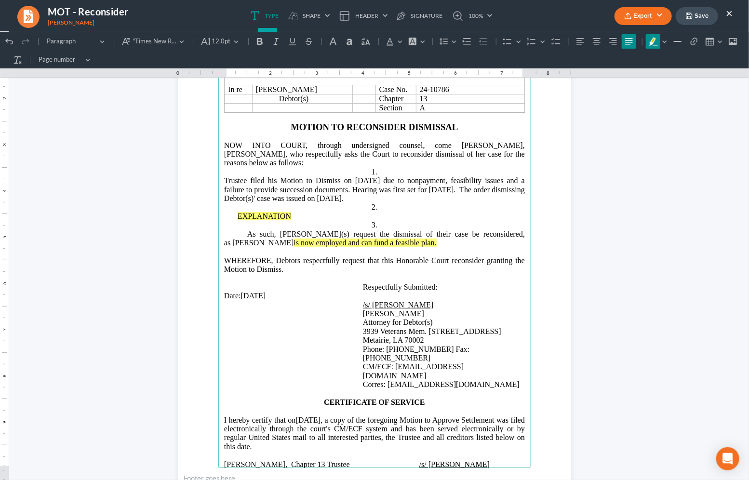
drag, startPoint x: 383, startPoint y: 244, endPoint x: 239, endPoint y: 243, distance: 144.0
click at [293, 243] on mark "is now employed and can fund a feasible plan." at bounding box center [364, 242] width 143 height 8
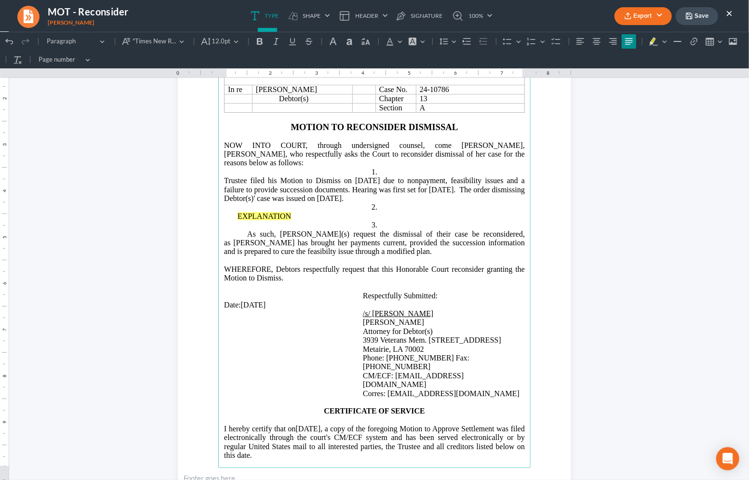
drag, startPoint x: 268, startPoint y: 252, endPoint x: 307, endPoint y: 271, distance: 43.1
click at [268, 252] on span "As such, [PERSON_NAME](s) request the dismissal of their case be reconsidered, …" at bounding box center [374, 242] width 301 height 26
click at [388, 256] on p "As such, [PERSON_NAME](s) request the dismissal of their case be reconsidered, …" at bounding box center [374, 242] width 301 height 26
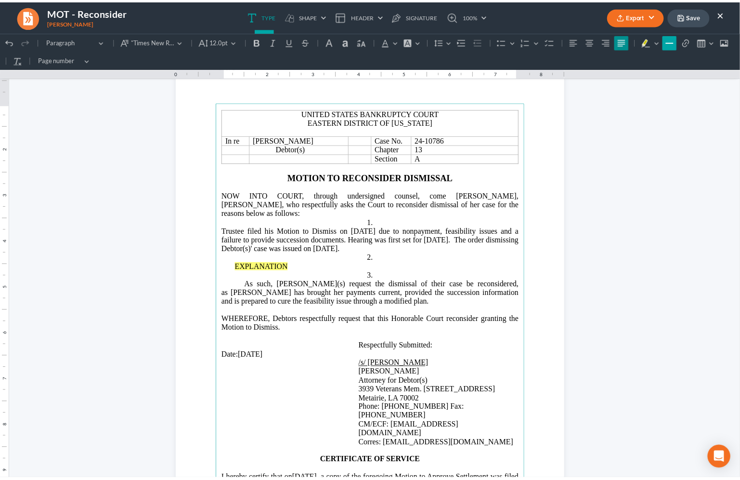
scroll to position [0, 0]
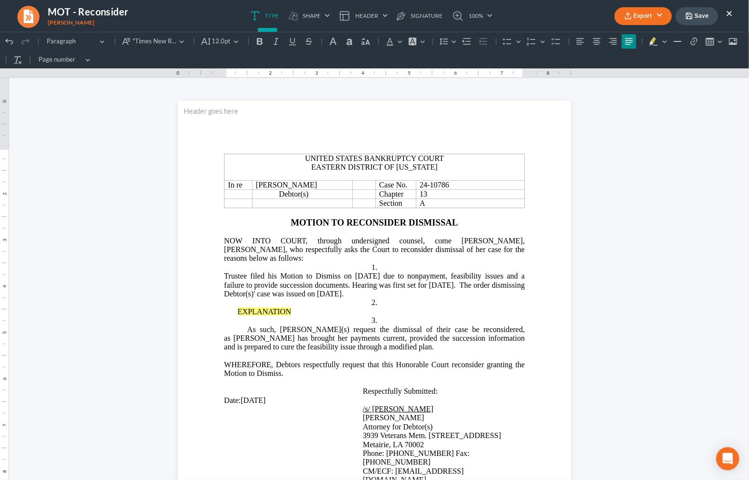
click at [703, 14] on button "Save" at bounding box center [696, 16] width 42 height 18
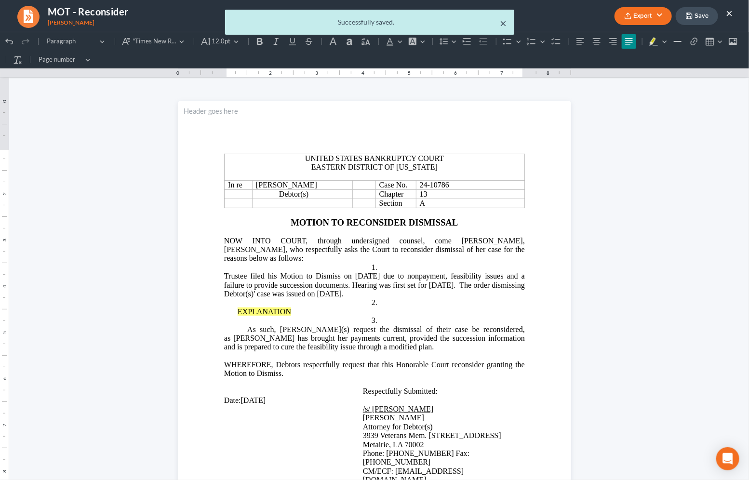
drag, startPoint x: 505, startPoint y: 21, endPoint x: 743, endPoint y: 11, distance: 238.7
click at [505, 21] on button "×" at bounding box center [503, 23] width 7 height 12
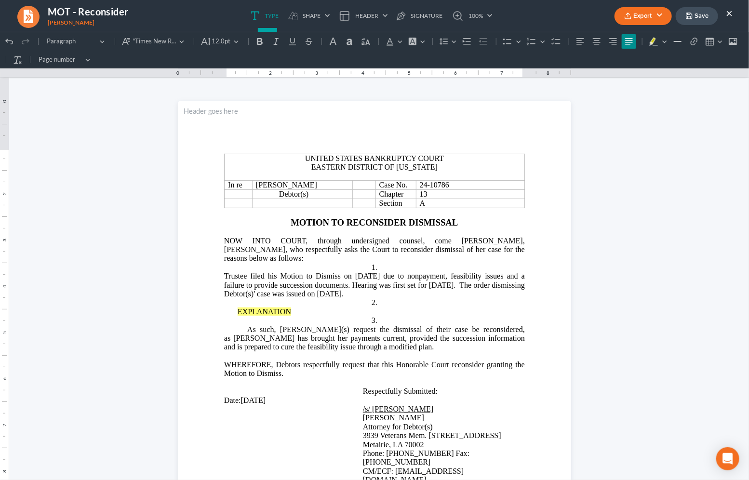
click at [729, 12] on button "×" at bounding box center [728, 13] width 7 height 12
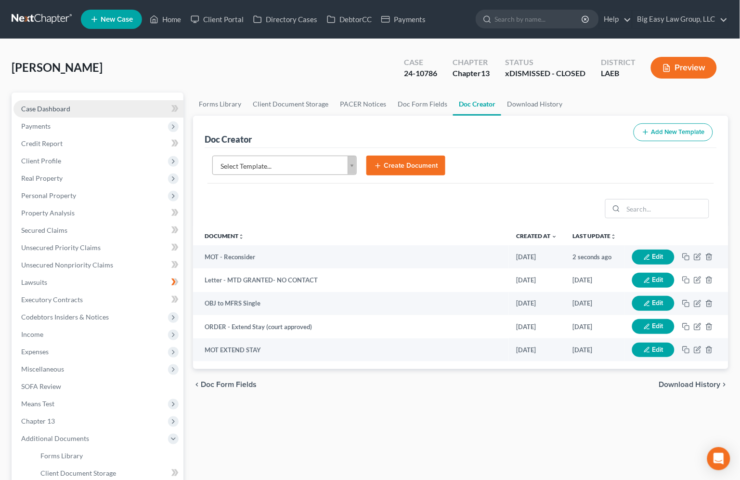
click at [87, 99] on div "Case Dashboard Payments Invoices Payments Payments Credit Report Client Profile…" at bounding box center [98, 334] width 172 height 484
drag, startPoint x: 90, startPoint y: 102, endPoint x: 94, endPoint y: 115, distance: 13.4
click at [90, 102] on link "Case Dashboard" at bounding box center [98, 108] width 170 height 17
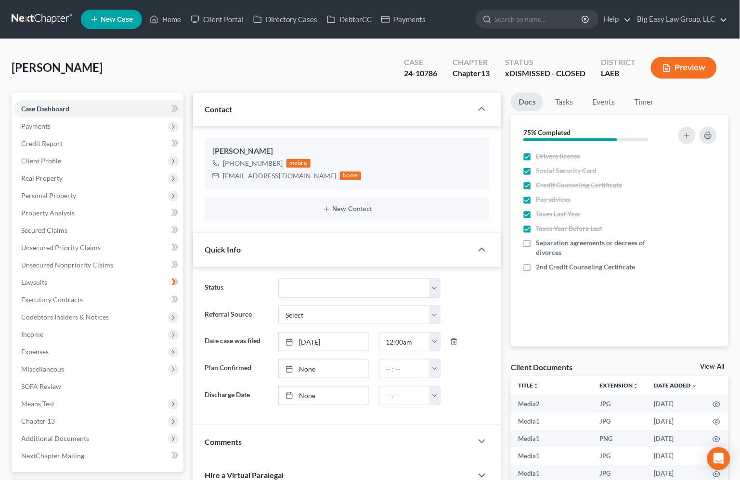
scroll to position [2, 0]
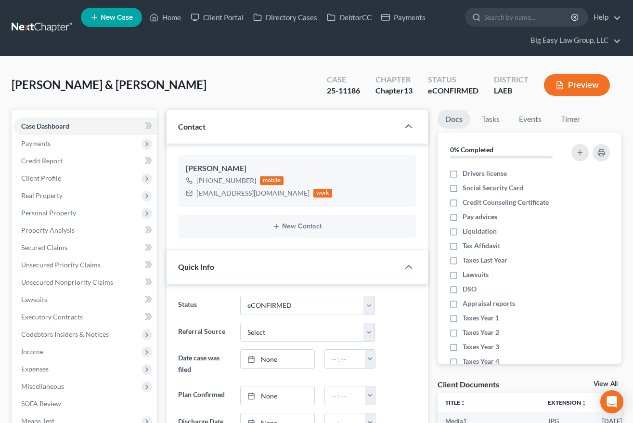
select select "13"
select select "0"
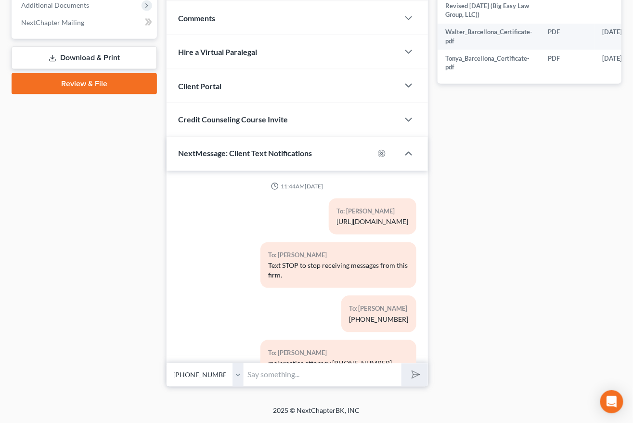
scroll to position [5976, 0]
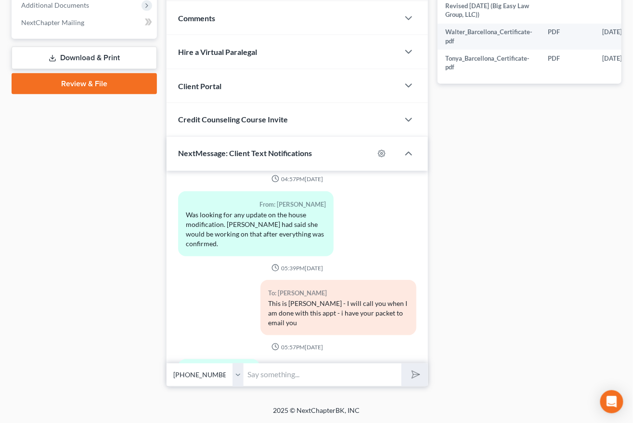
click at [236, 368] on select "Select +1 (504) 250-0620 - Walter Barcellona II" at bounding box center [205, 375] width 77 height 24
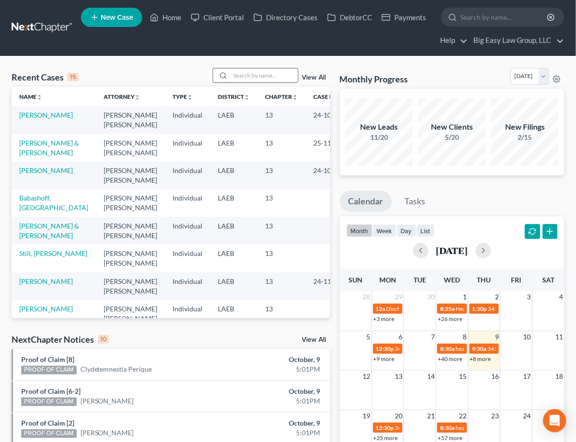
click at [273, 78] on input "search" at bounding box center [263, 75] width 67 height 14
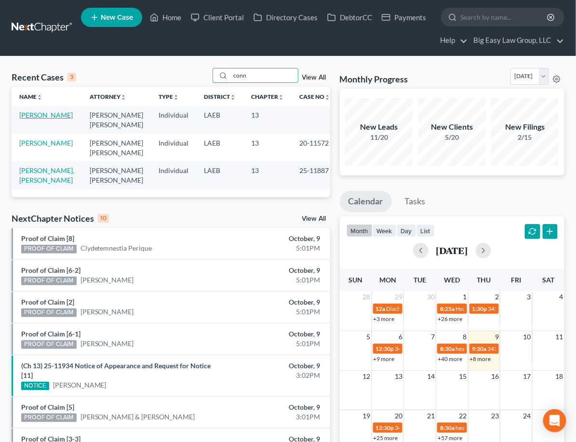
type input "conn"
click at [39, 118] on link "[PERSON_NAME]" at bounding box center [45, 115] width 53 height 8
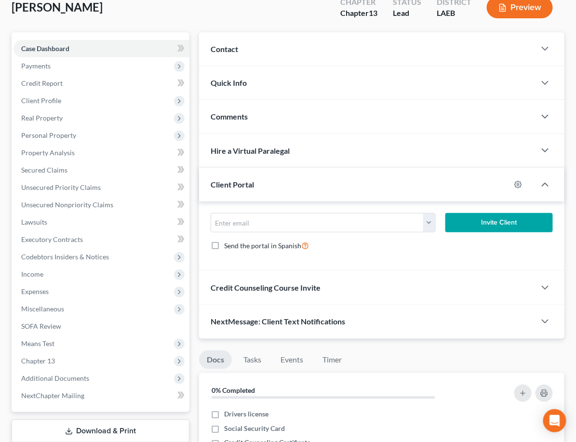
scroll to position [85, 0]
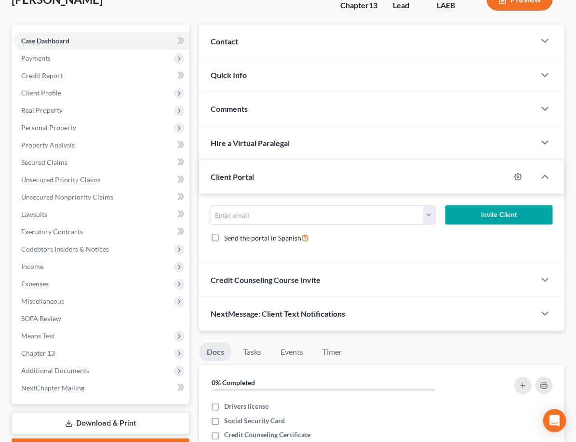
click at [222, 44] on div "Contact" at bounding box center [367, 41] width 336 height 33
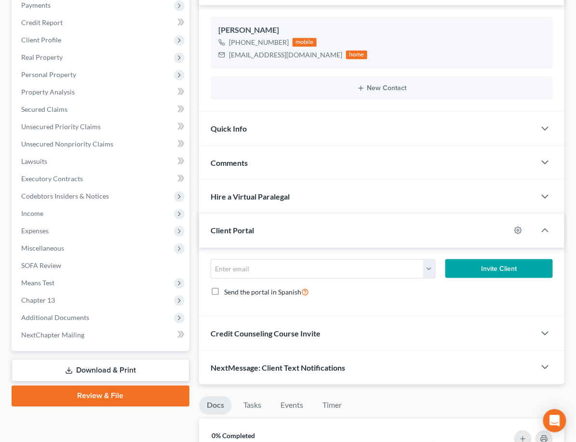
click at [324, 365] on div "NextMessage: Client Text Notifications" at bounding box center [367, 367] width 336 height 33
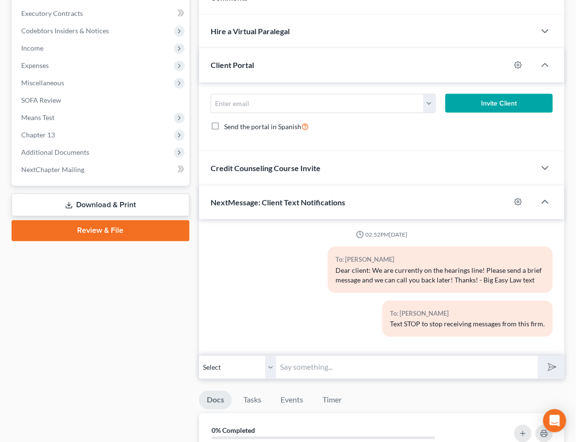
scroll to position [306, 0]
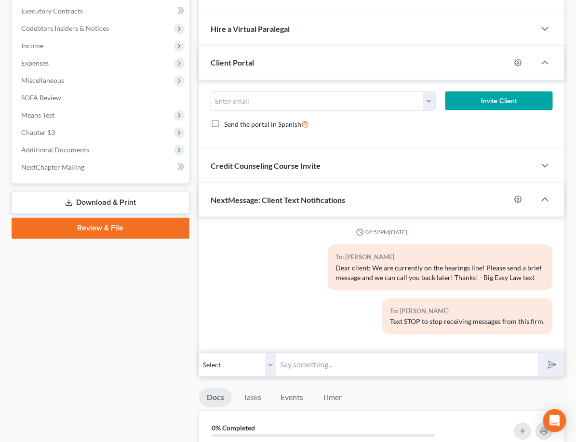
click at [294, 377] on input "text" at bounding box center [407, 365] width 262 height 24
type input "[PERSON_NAME] - [PHONE_NUMBER]"
click at [538, 376] on button "submit" at bounding box center [551, 365] width 26 height 23
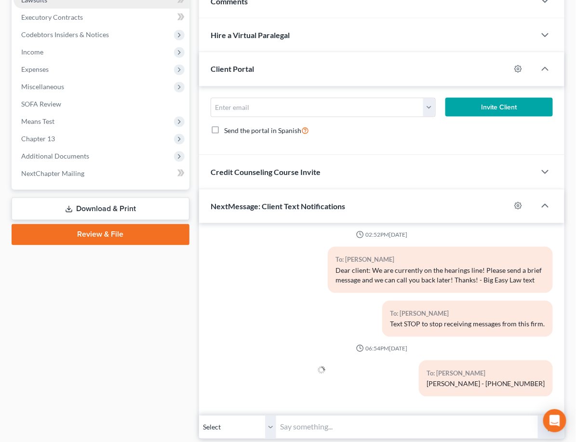
scroll to position [102, 0]
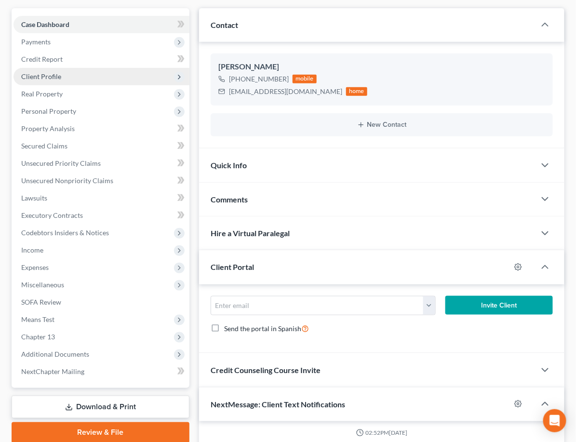
click at [67, 69] on span "Client Profile" at bounding box center [101, 76] width 176 height 17
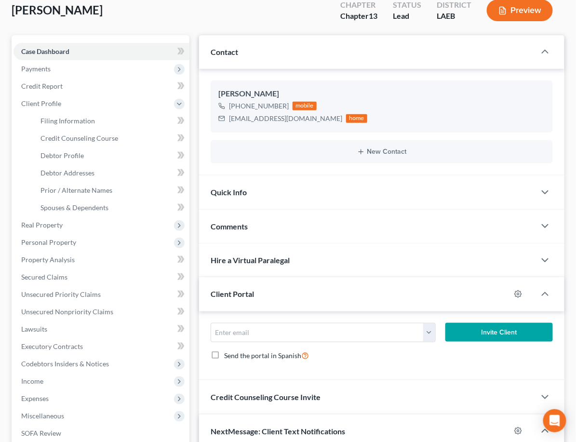
scroll to position [201, 0]
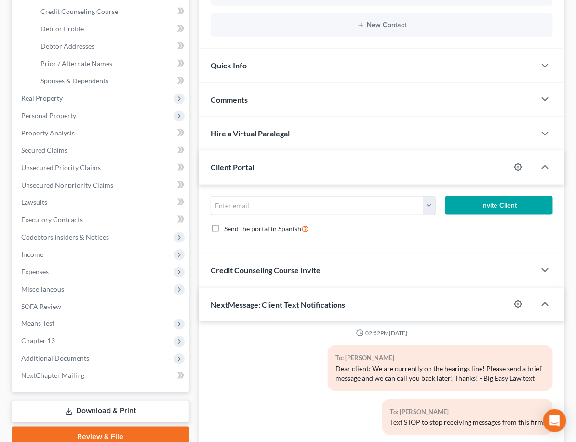
click at [256, 101] on div "Comments" at bounding box center [367, 99] width 336 height 33
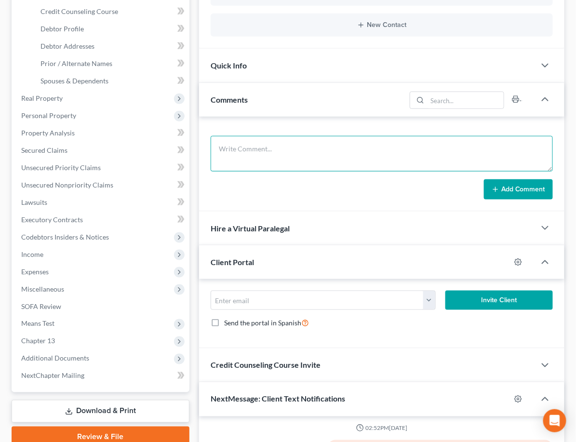
click at [255, 155] on textarea at bounding box center [382, 154] width 342 height 36
type textarea "told him to get a BPO from miriam"
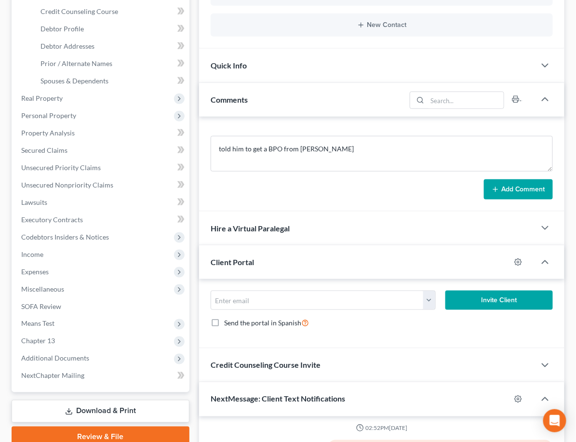
click at [484, 184] on button "Add Comment" at bounding box center [518, 189] width 69 height 20
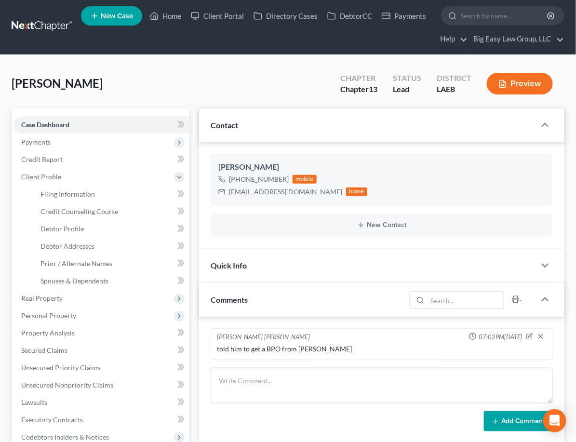
scroll to position [2, 0]
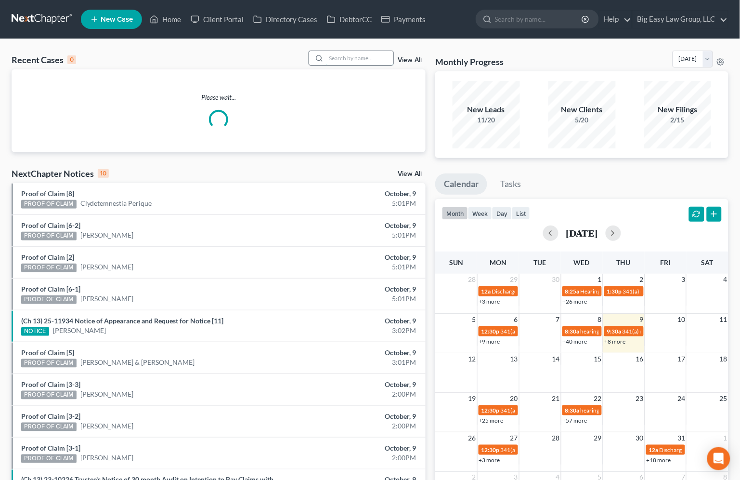
click at [349, 56] on input "search" at bounding box center [359, 58] width 67 height 14
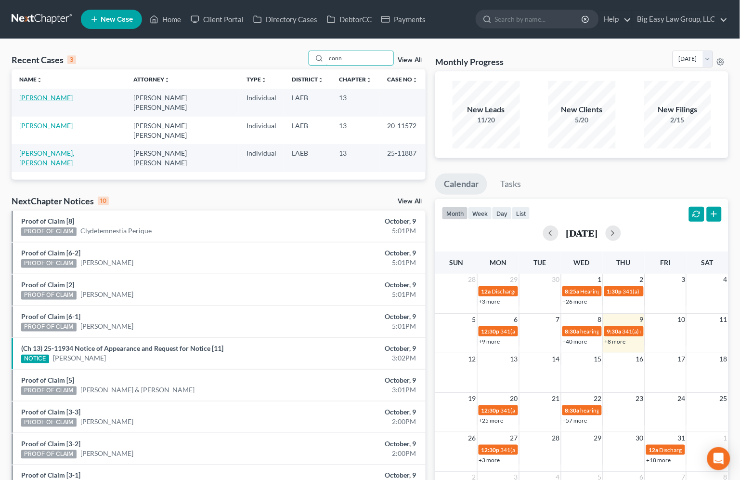
type input "conn"
click at [64, 98] on link "[PERSON_NAME]" at bounding box center [45, 97] width 53 height 8
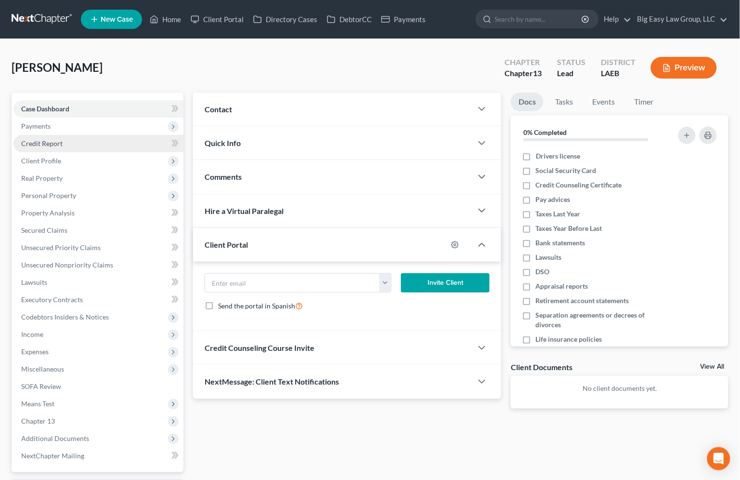
click at [75, 139] on link "Credit Report" at bounding box center [98, 143] width 170 height 17
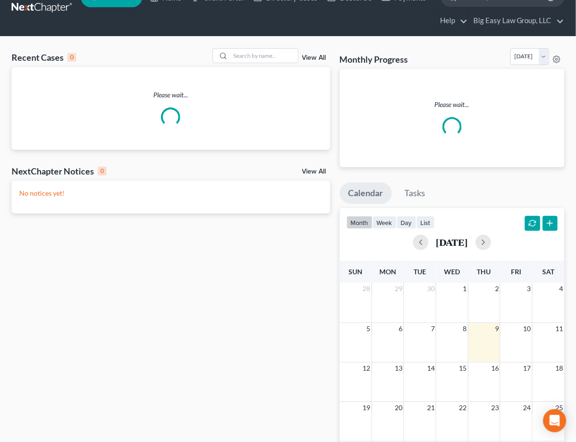
scroll to position [20, 0]
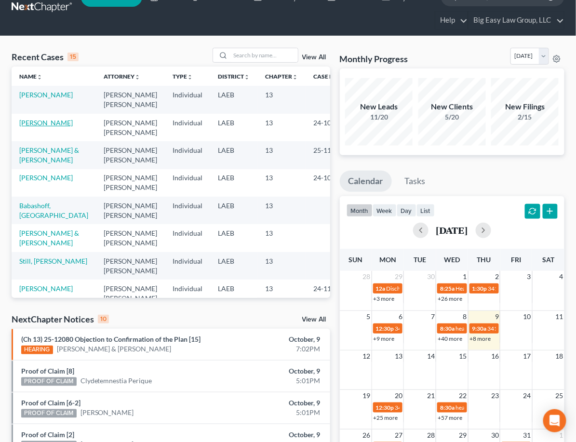
click at [32, 121] on link "[PERSON_NAME]" at bounding box center [45, 122] width 53 height 8
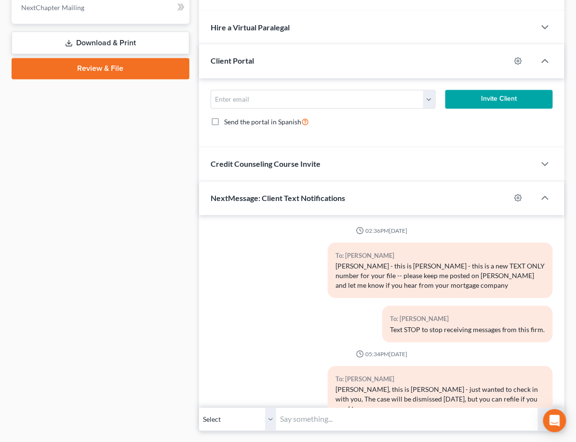
scroll to position [530, 0]
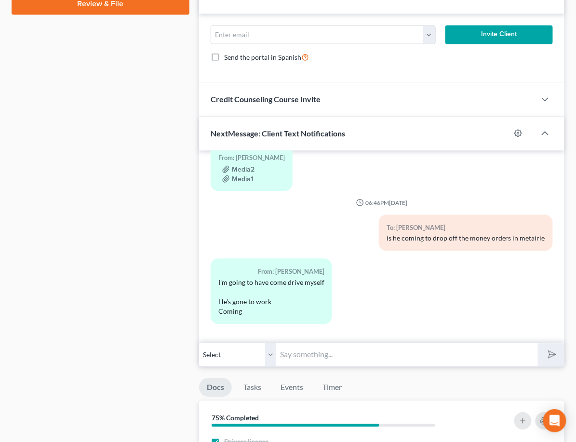
drag, startPoint x: 289, startPoint y: 385, endPoint x: 300, endPoint y: 382, distance: 11.1
click at [289, 366] on input "text" at bounding box center [407, 354] width 262 height 24
click at [292, 366] on input "text" at bounding box center [407, 354] width 262 height 24
click at [253, 343] on div "02:36PM, 11/28/2023 To: Erin Jones Erin - this is Jenny - this is a new TEXT ON…" at bounding box center [381, 246] width 365 height 193
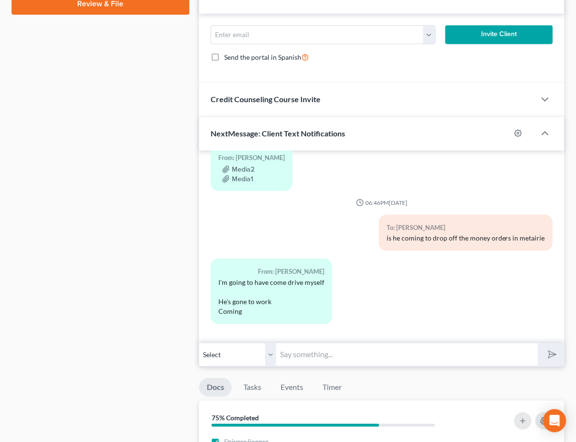
click at [290, 366] on input "text" at bounding box center [407, 354] width 262 height 24
type input "what tiem will you get here"
click at [538, 343] on button "submit" at bounding box center [551, 354] width 26 height 23
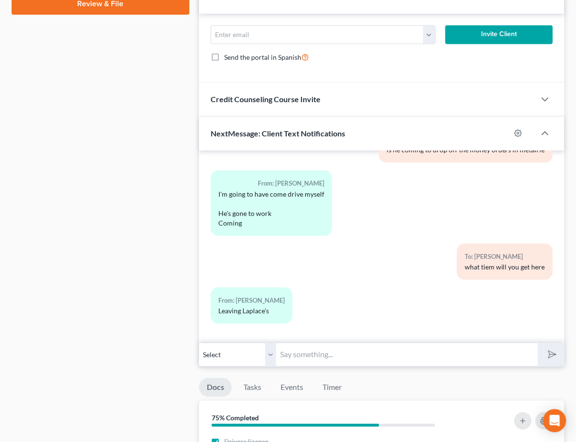
scroll to position [10199, 0]
click at [276, 366] on input "text" at bounding box center [407, 354] width 262 height 24
type input "i"
type input "I"
click at [225, 366] on select "Select +1 (504) 606-3186 - Erin Jones" at bounding box center [237, 354] width 77 height 24
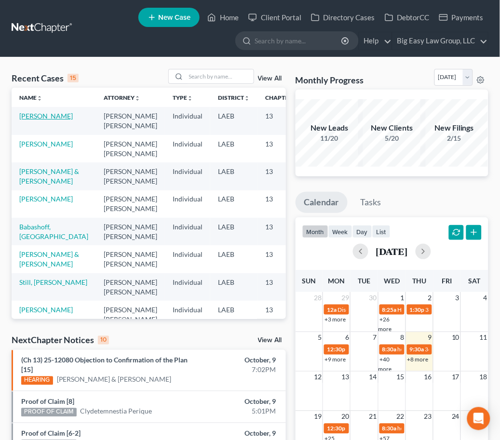
click at [49, 116] on link "[PERSON_NAME]" at bounding box center [45, 116] width 53 height 8
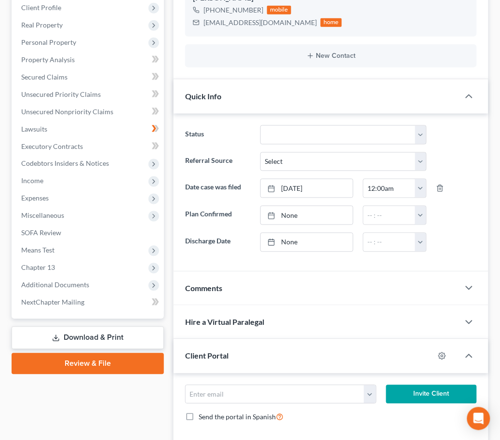
scroll to position [9578, 0]
click at [116, 289] on span "Additional Documents" at bounding box center [88, 284] width 150 height 17
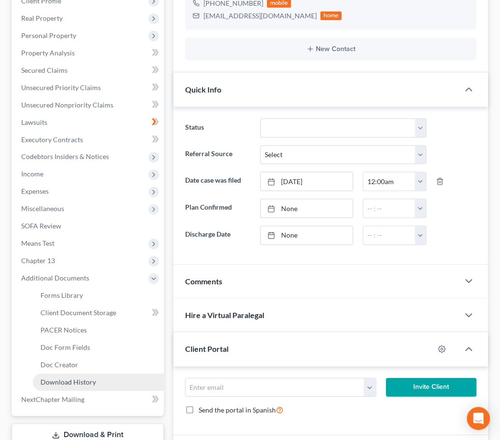
scroll to position [185, 0]
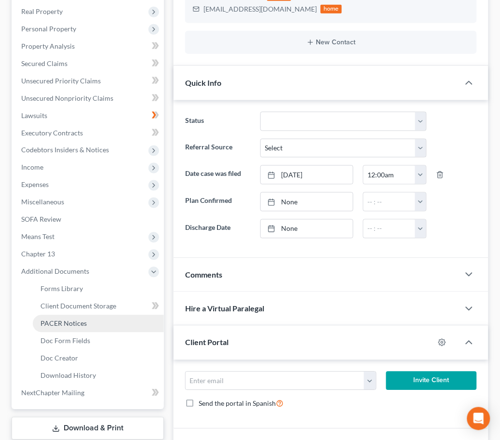
click at [136, 324] on link "PACER Notices" at bounding box center [98, 323] width 131 height 17
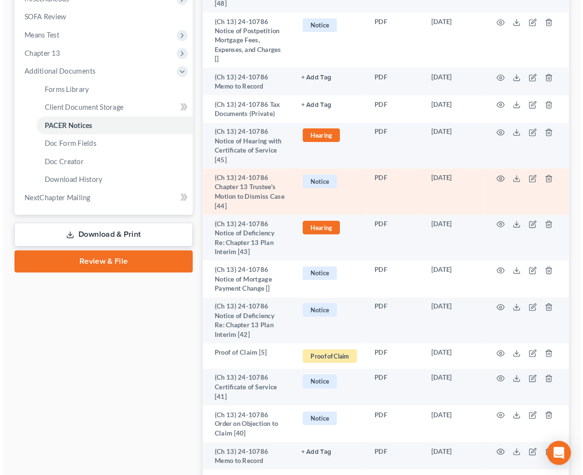
scroll to position [379, 0]
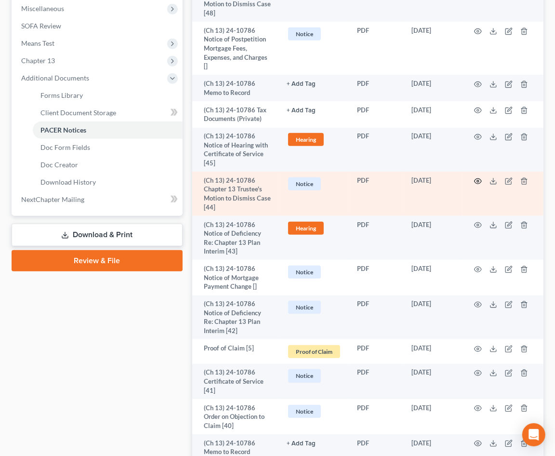
click at [479, 177] on icon "button" at bounding box center [478, 181] width 8 height 8
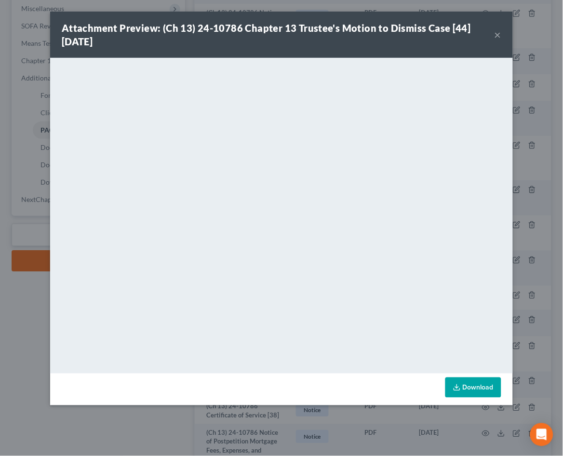
click at [497, 35] on button "×" at bounding box center [497, 35] width 7 height 12
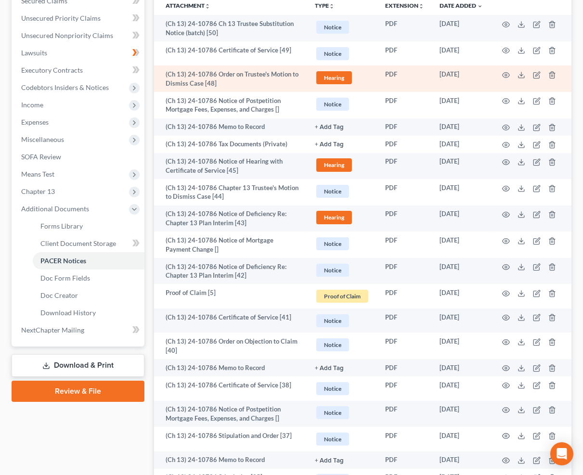
scroll to position [237, 0]
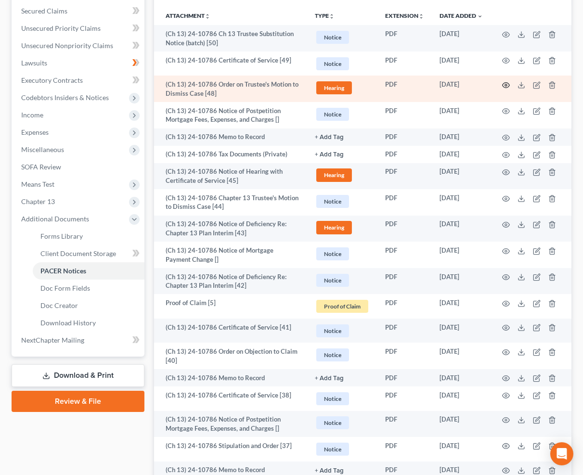
click at [502, 84] on td at bounding box center [531, 89] width 81 height 26
click at [506, 84] on circle "button" at bounding box center [506, 85] width 2 height 2
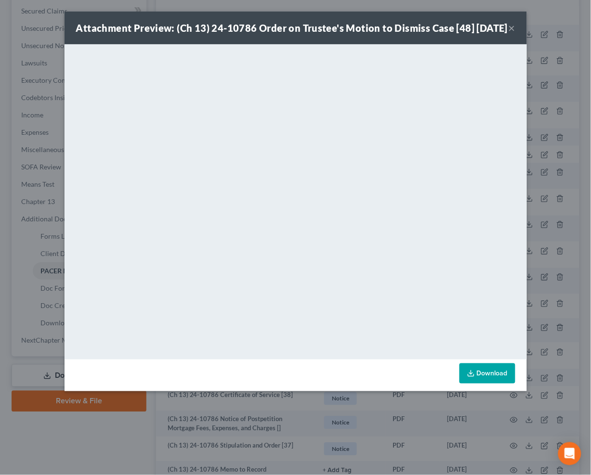
click at [507, 31] on button "×" at bounding box center [512, 28] width 7 height 12
